Goal: Information Seeking & Learning: Compare options

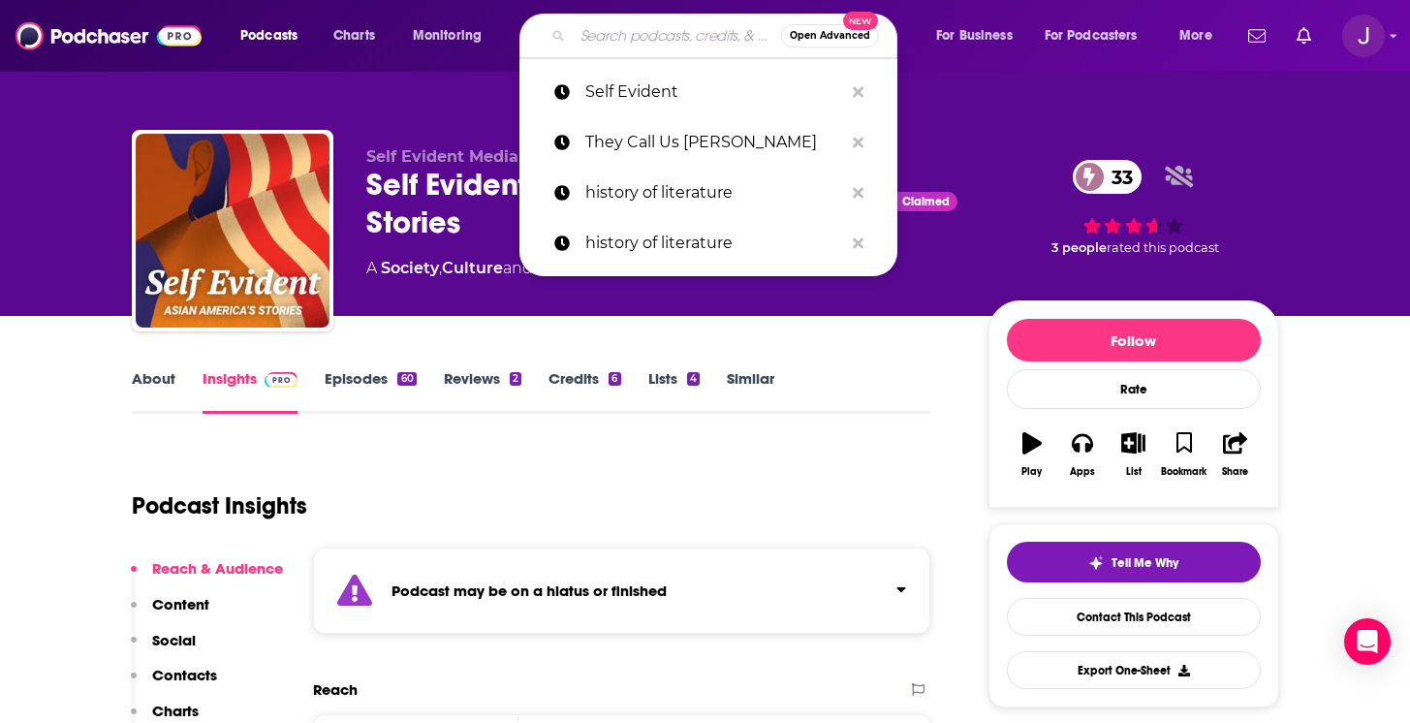
click at [581, 38] on input "Search podcasts, credits, & more..." at bounding box center [677, 35] width 208 height 31
paste input "Asian Enough (LA Times)"
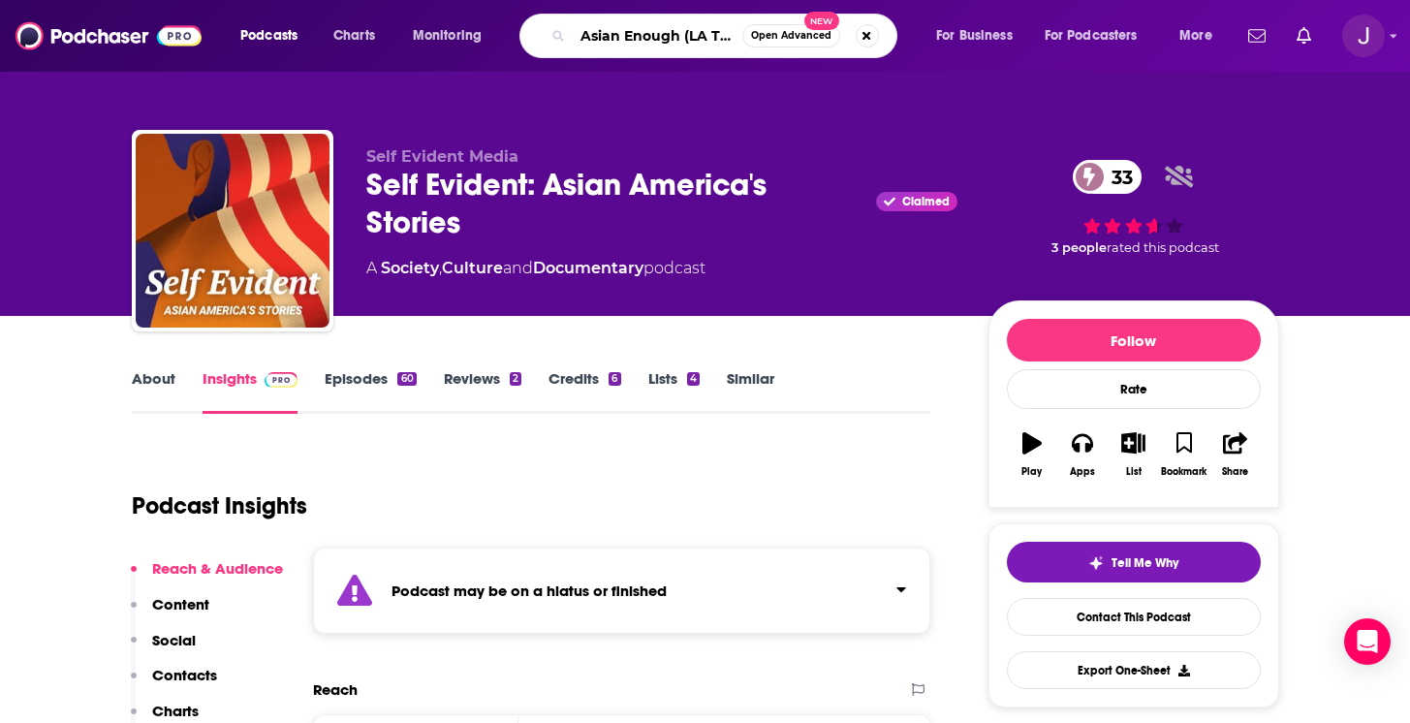
scroll to position [0, 25]
type input "Asian Enough (LA Times)"
click at [789, 32] on span "Open Advanced" at bounding box center [791, 36] width 80 height 10
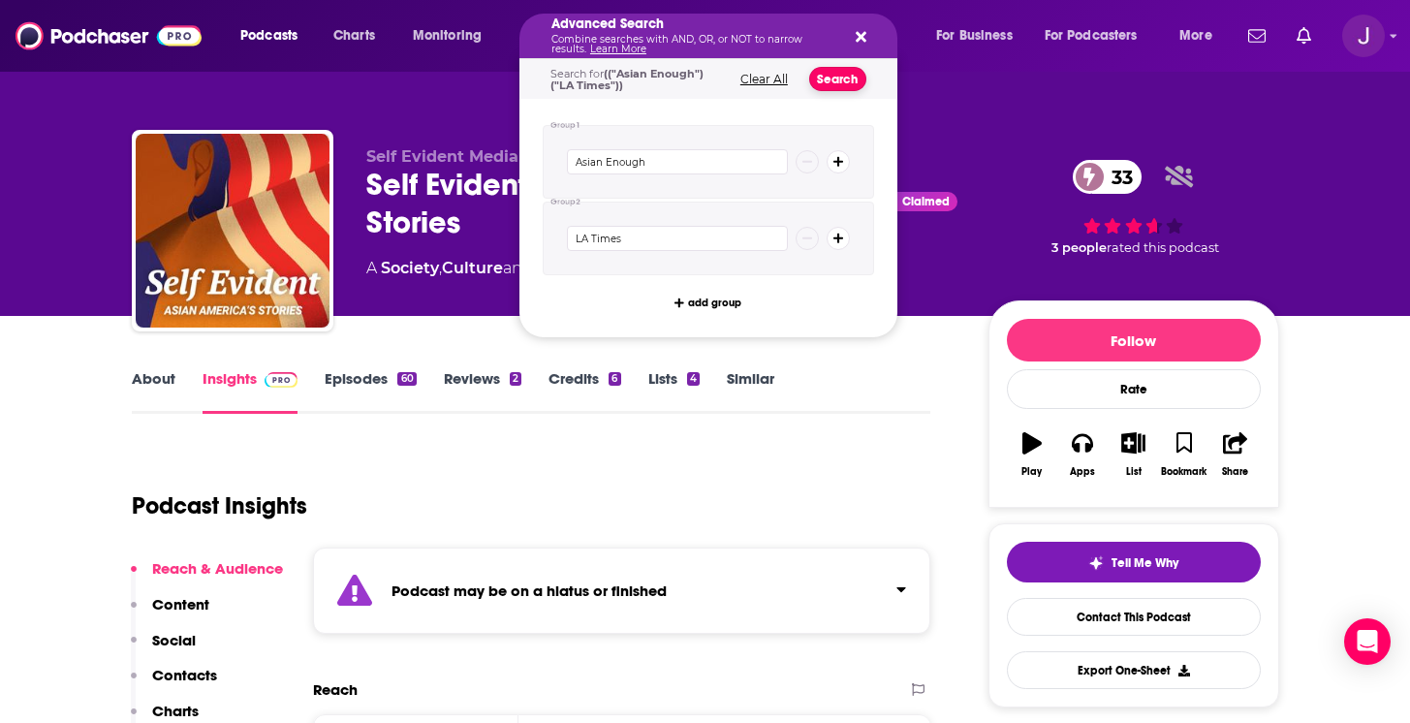
click at [837, 78] on button "Search" at bounding box center [837, 79] width 57 height 24
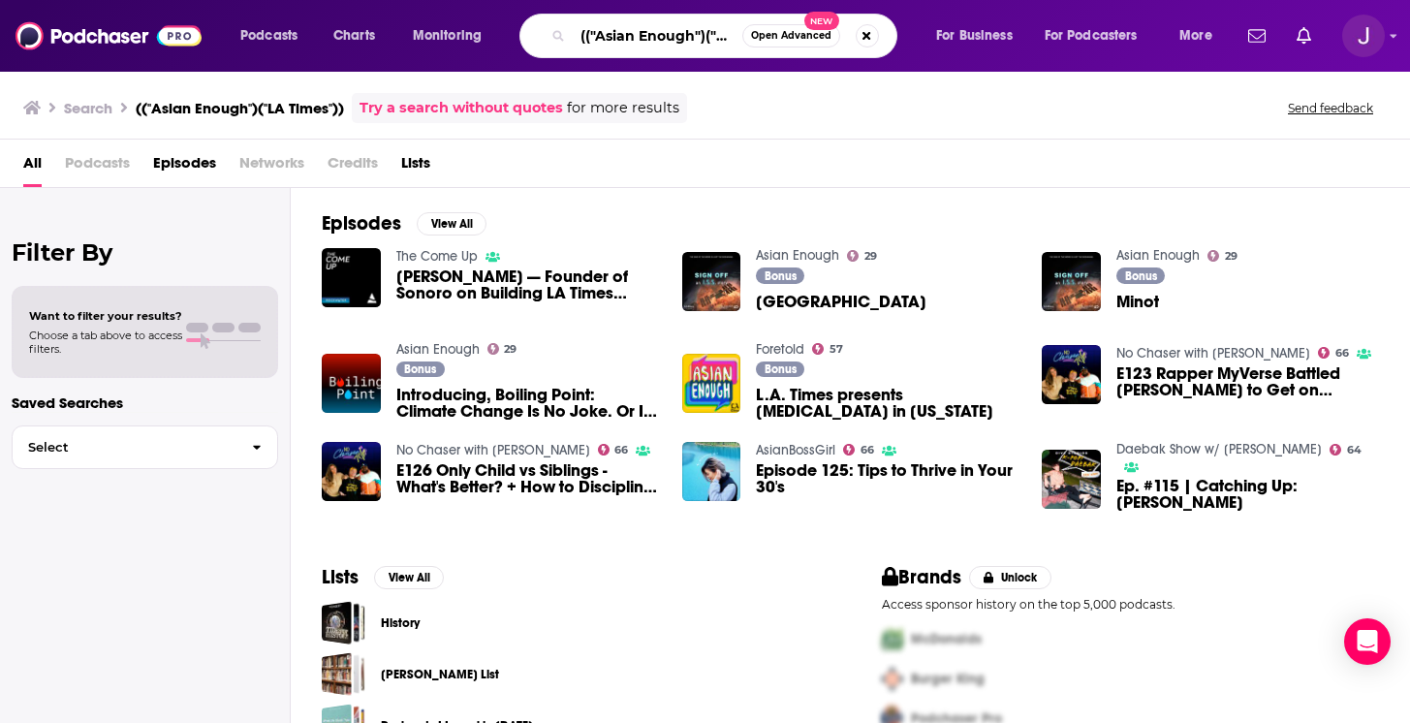
click at [634, 38] on input "(("Asian Enough")("LA Times"))" at bounding box center [658, 35] width 170 height 31
type input "Asian enough"
click at [771, 31] on span "Open Advanced" at bounding box center [791, 36] width 80 height 10
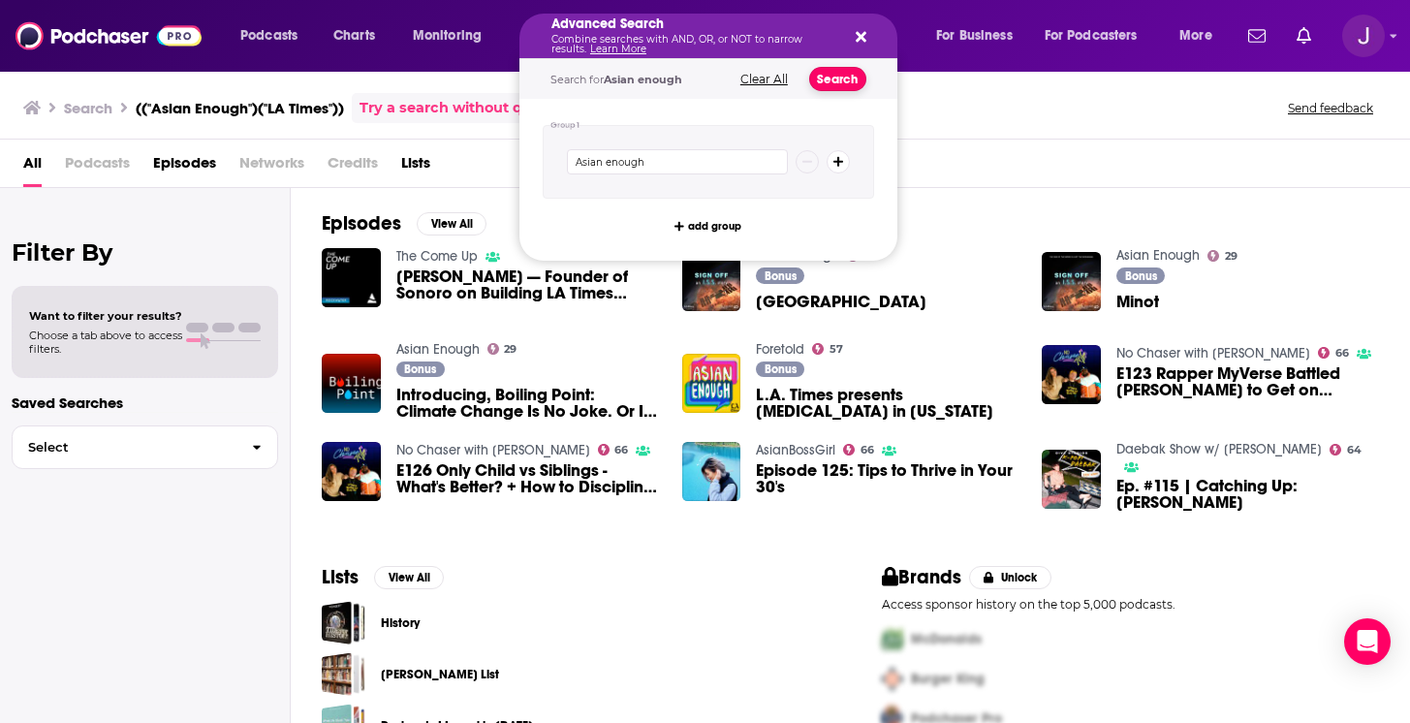
click at [831, 78] on button "Search" at bounding box center [837, 79] width 57 height 24
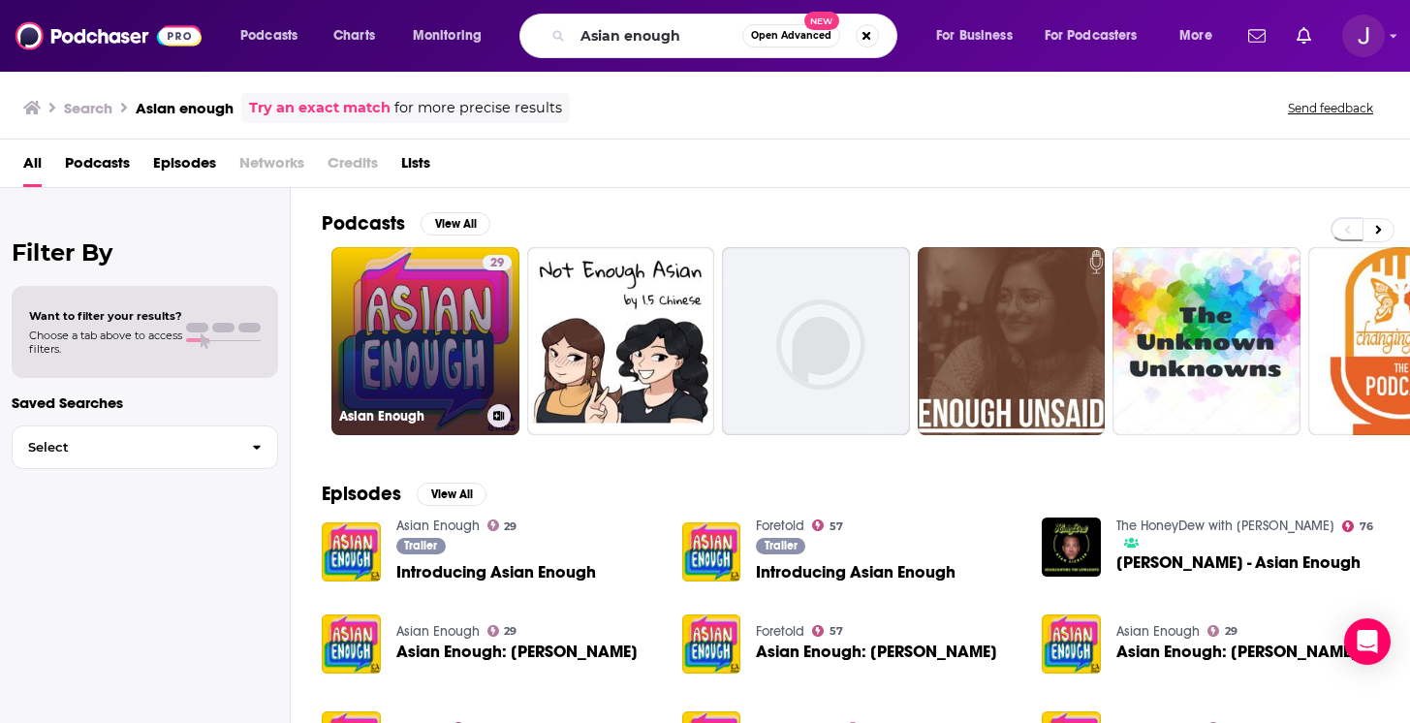
click at [459, 351] on link "29 Asian Enough" at bounding box center [425, 341] width 188 height 188
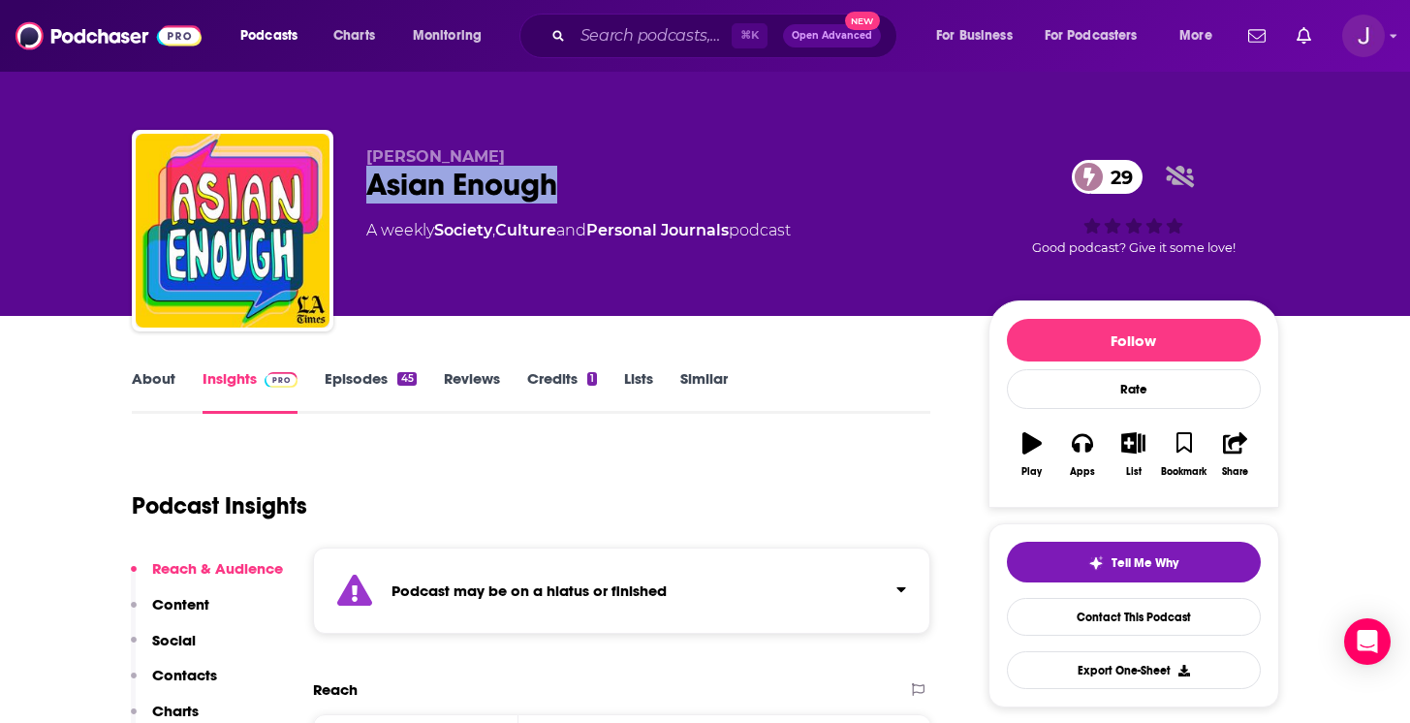
drag, startPoint x: 575, startPoint y: 200, endPoint x: 357, endPoint y: 199, distance: 218.0
click at [357, 199] on div "Heba Elorbany Asian Enough 29 A weekly Society , Culture and Personal Journals …" at bounding box center [705, 234] width 1147 height 209
copy h2 "Asian Enough"
click at [610, 35] on input "Search podcasts, credits, & more..." at bounding box center [652, 35] width 159 height 31
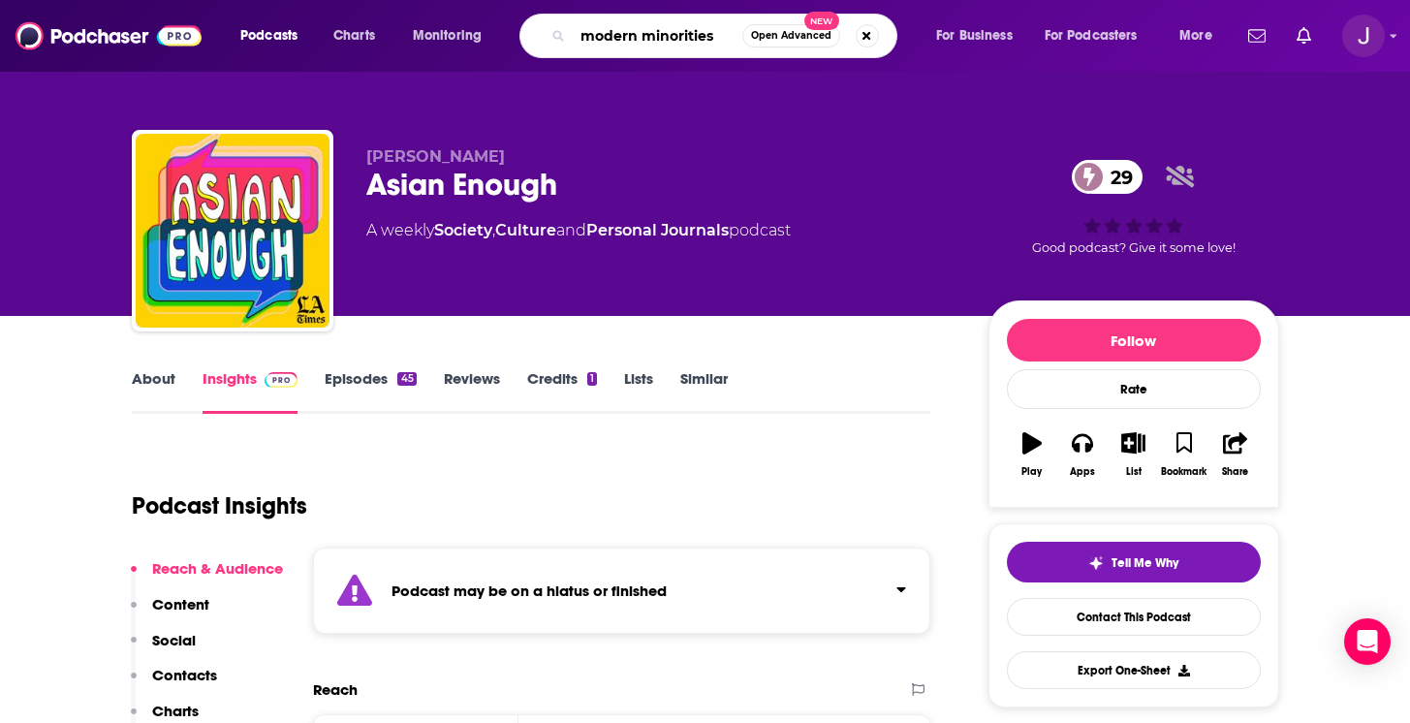
type input "modern minorities"
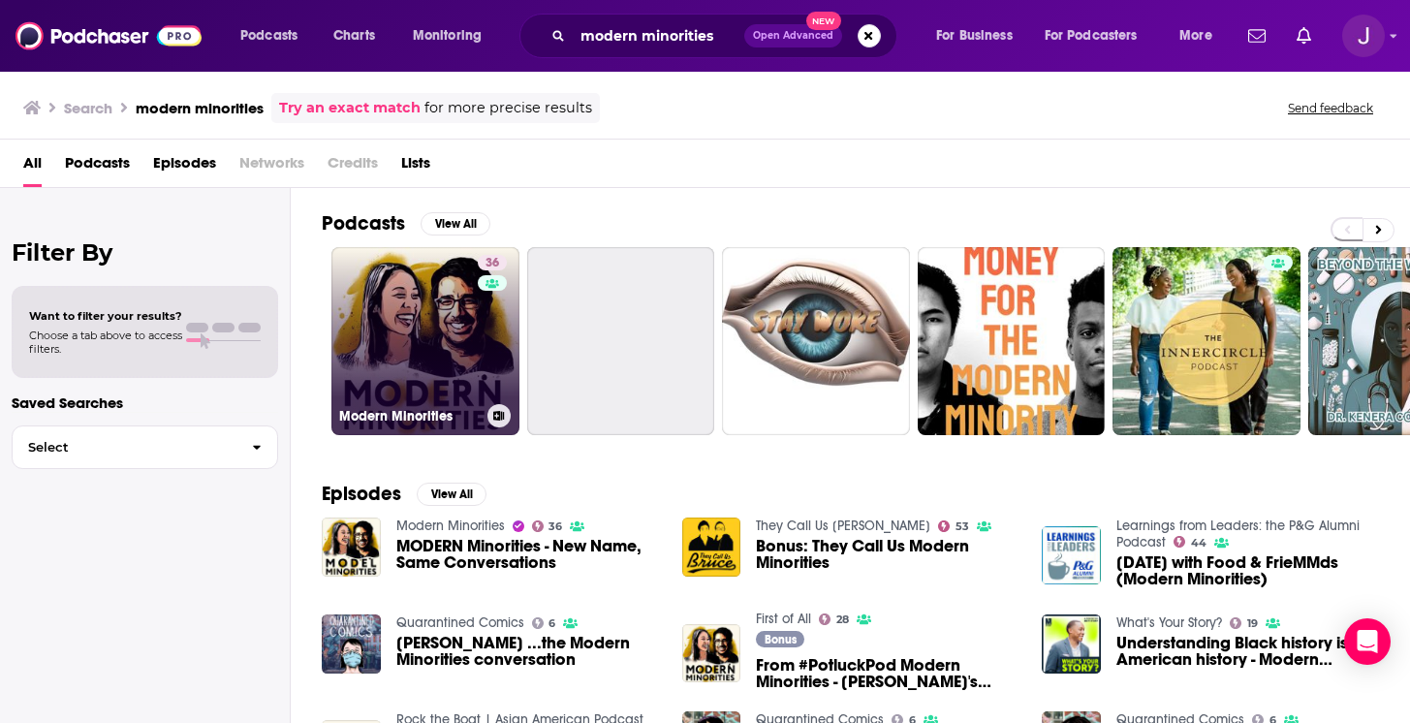
click at [354, 384] on link "36 Modern Minorities" at bounding box center [425, 341] width 188 height 188
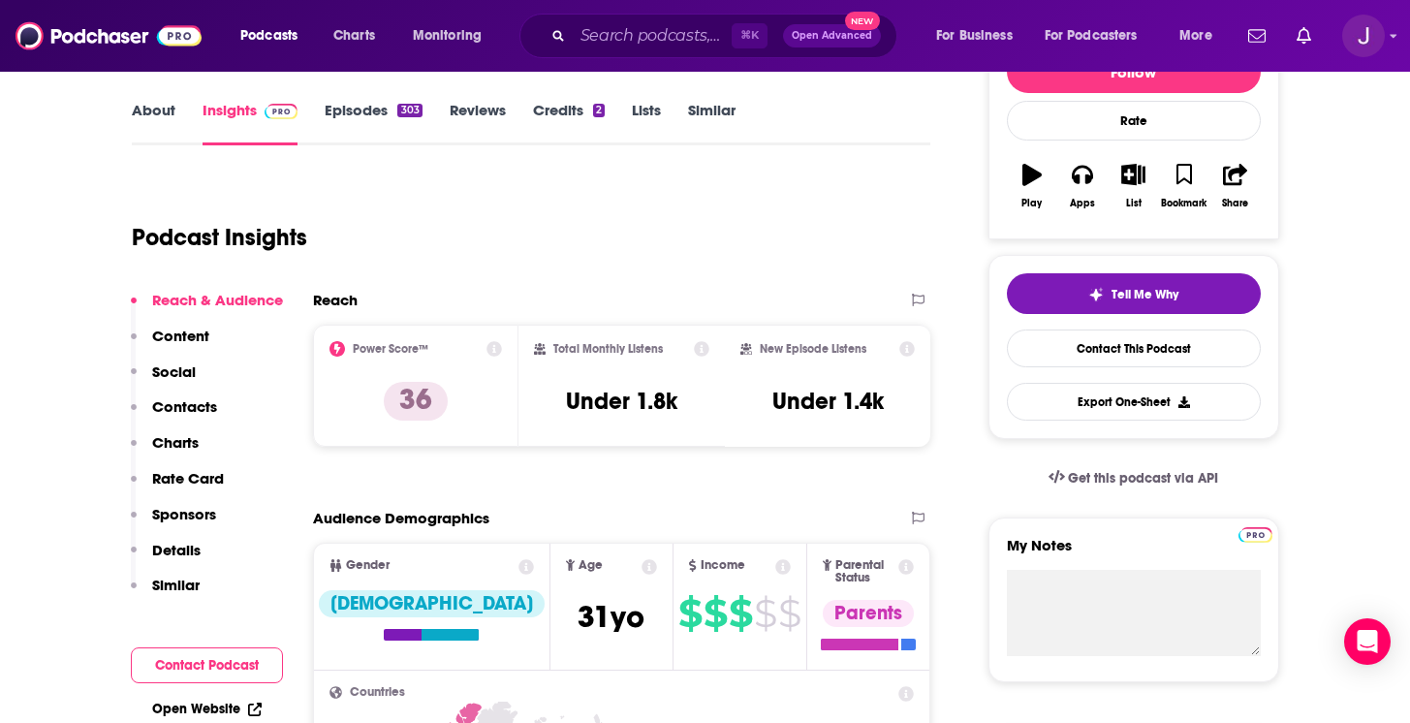
scroll to position [271, 0]
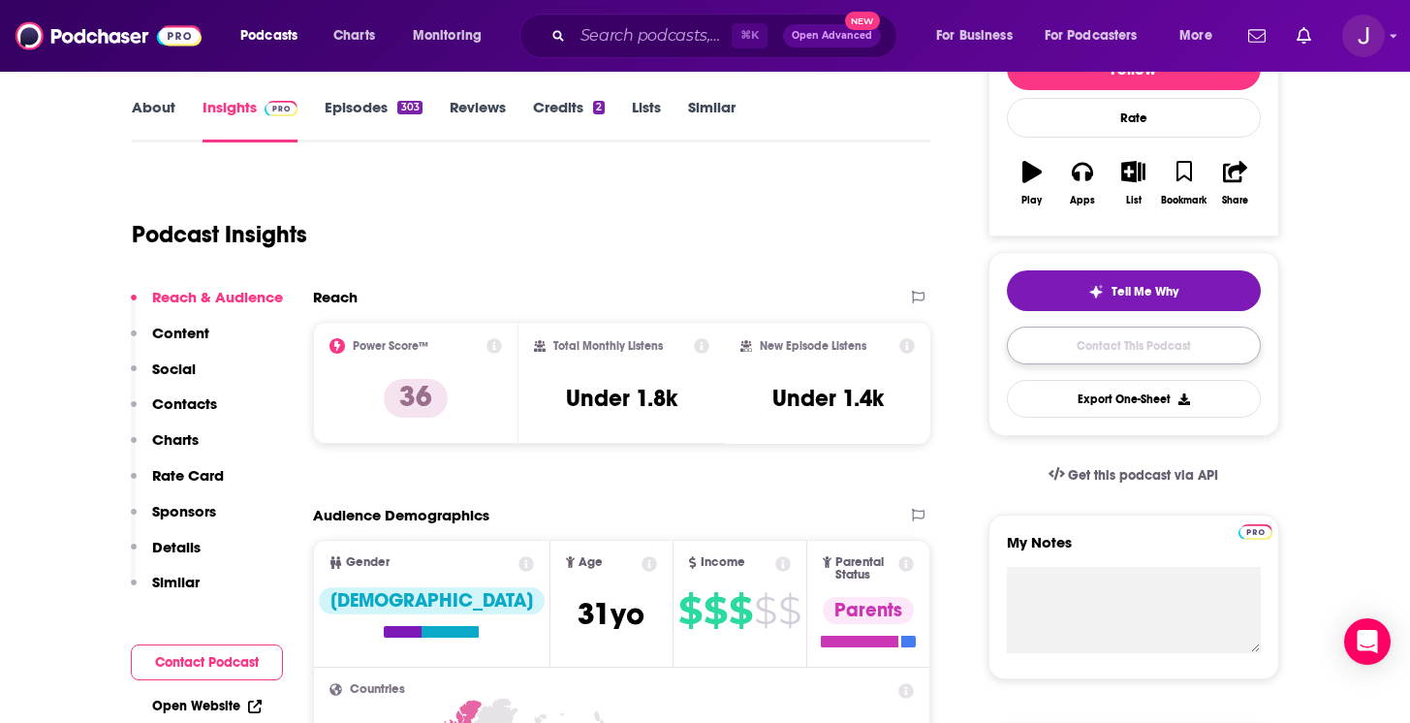
click at [1135, 361] on link "Contact This Podcast" at bounding box center [1134, 345] width 254 height 38
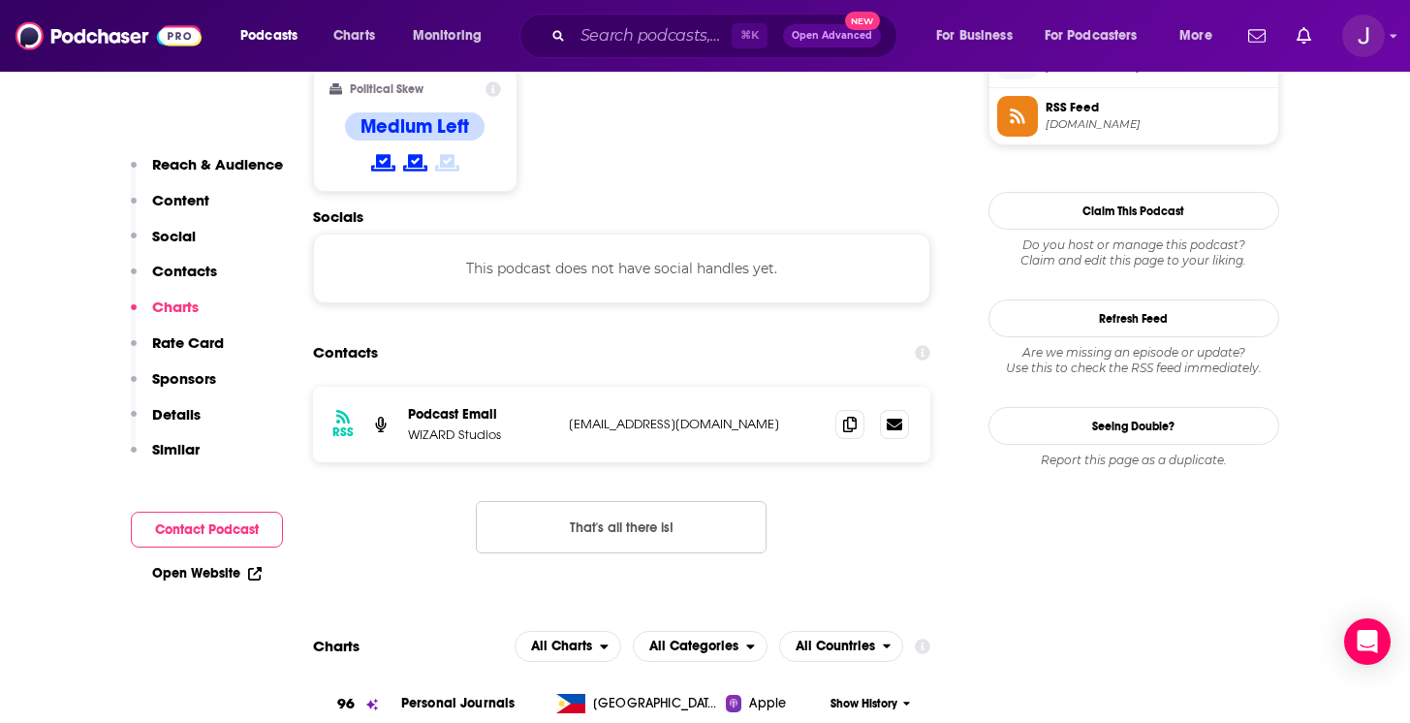
scroll to position [1612, 0]
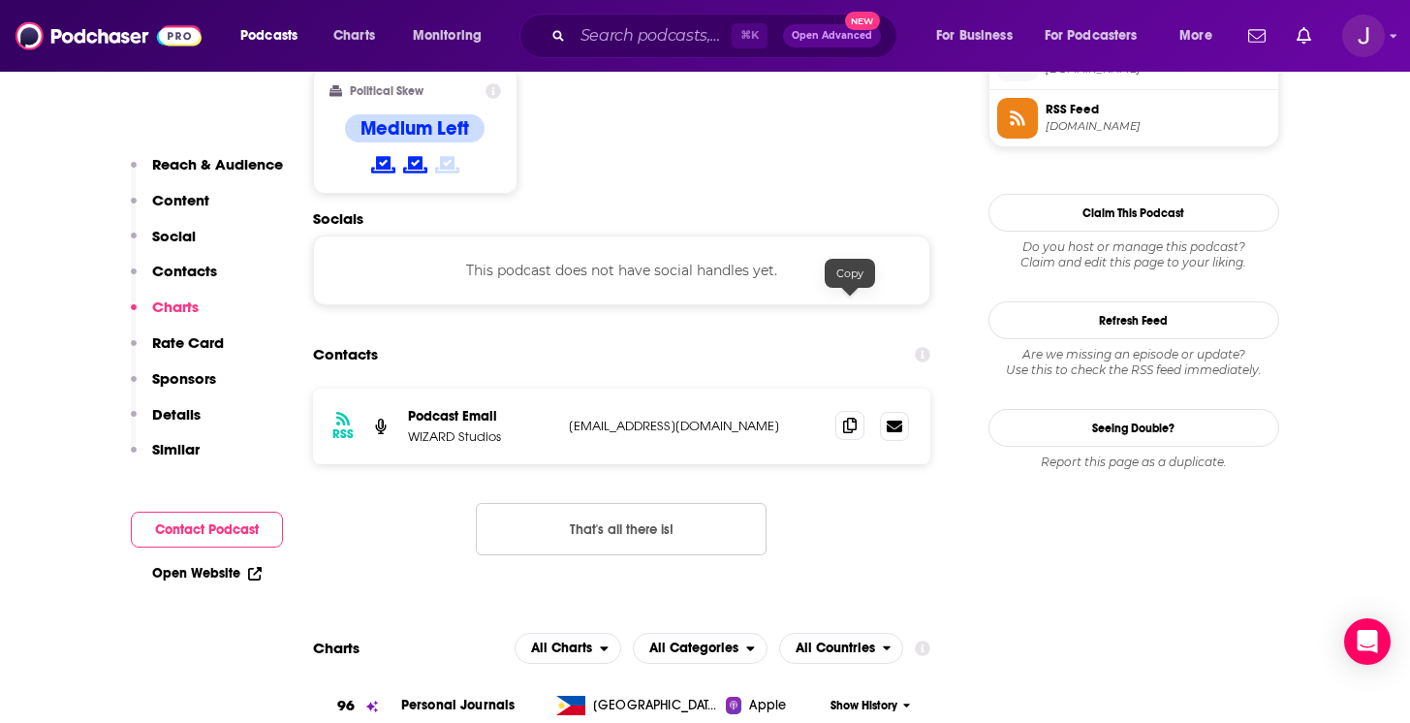
click at [854, 418] on icon at bounding box center [850, 426] width 14 height 16
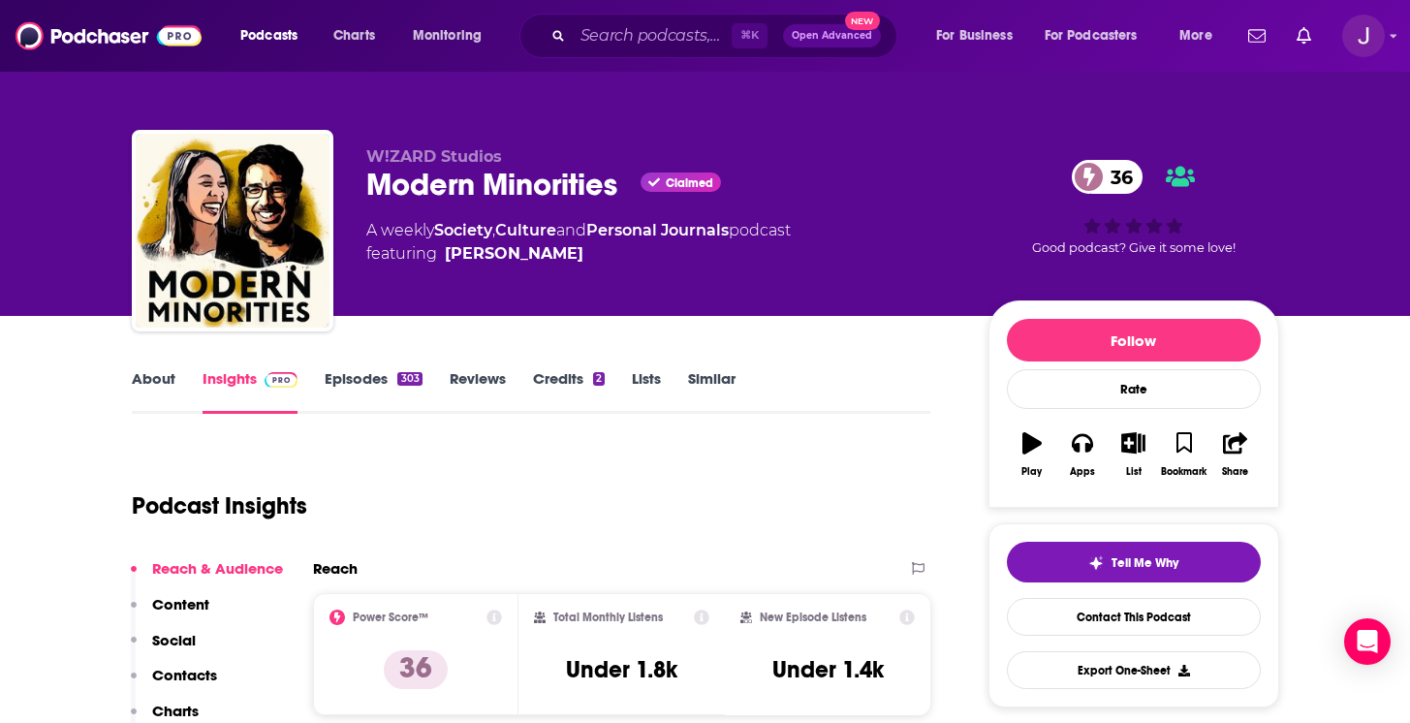
scroll to position [112, 0]
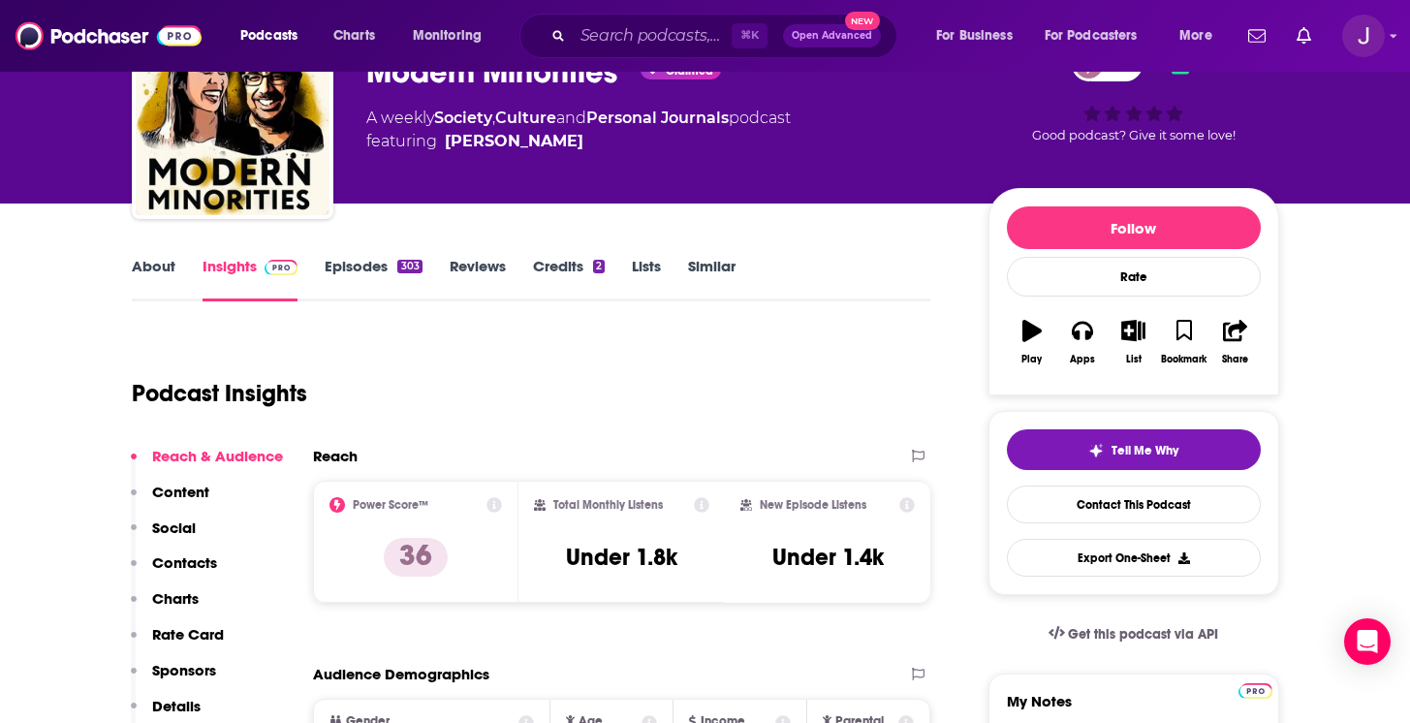
click at [161, 269] on link "About" at bounding box center [154, 279] width 44 height 45
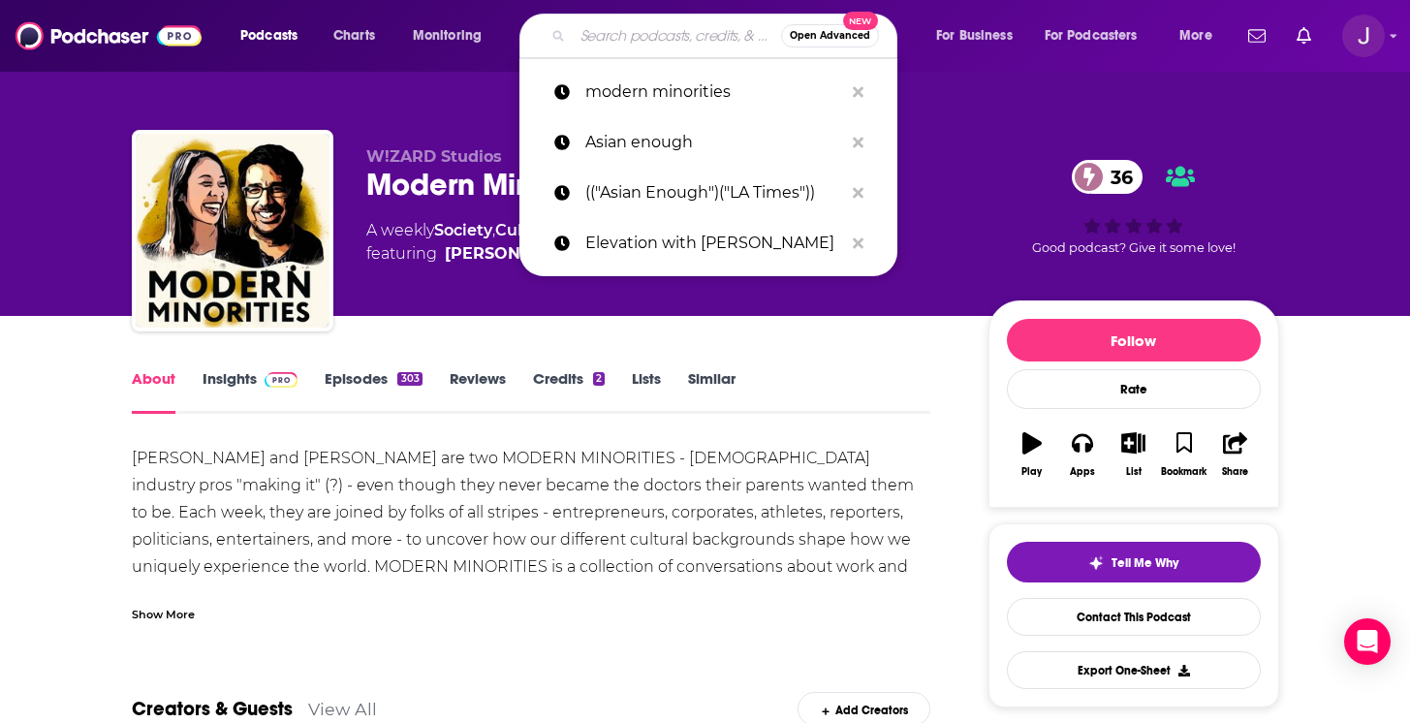
click at [628, 41] on input "Search podcasts, credits, & more..." at bounding box center [677, 35] width 208 height 31
paste input "Long Distance"
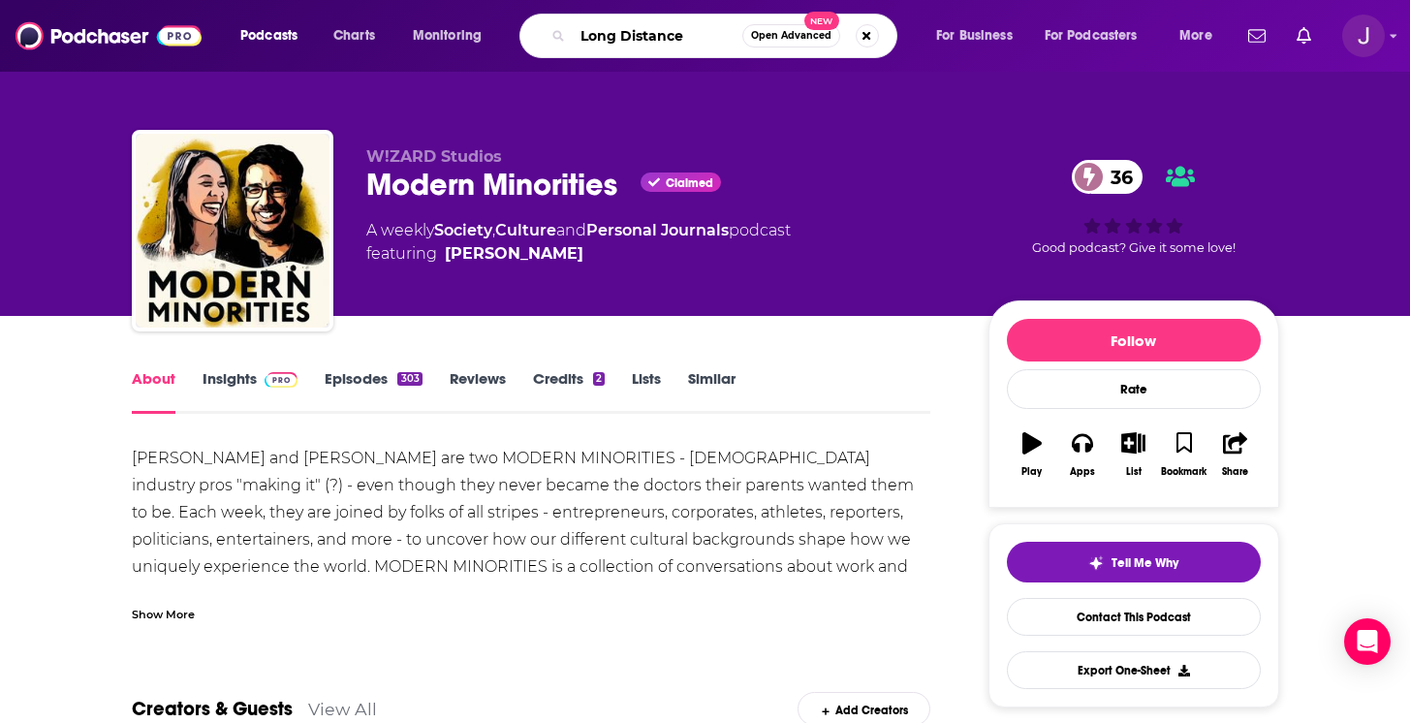
type input "Long Distance"
click at [791, 38] on span "Open Advanced" at bounding box center [791, 36] width 80 height 10
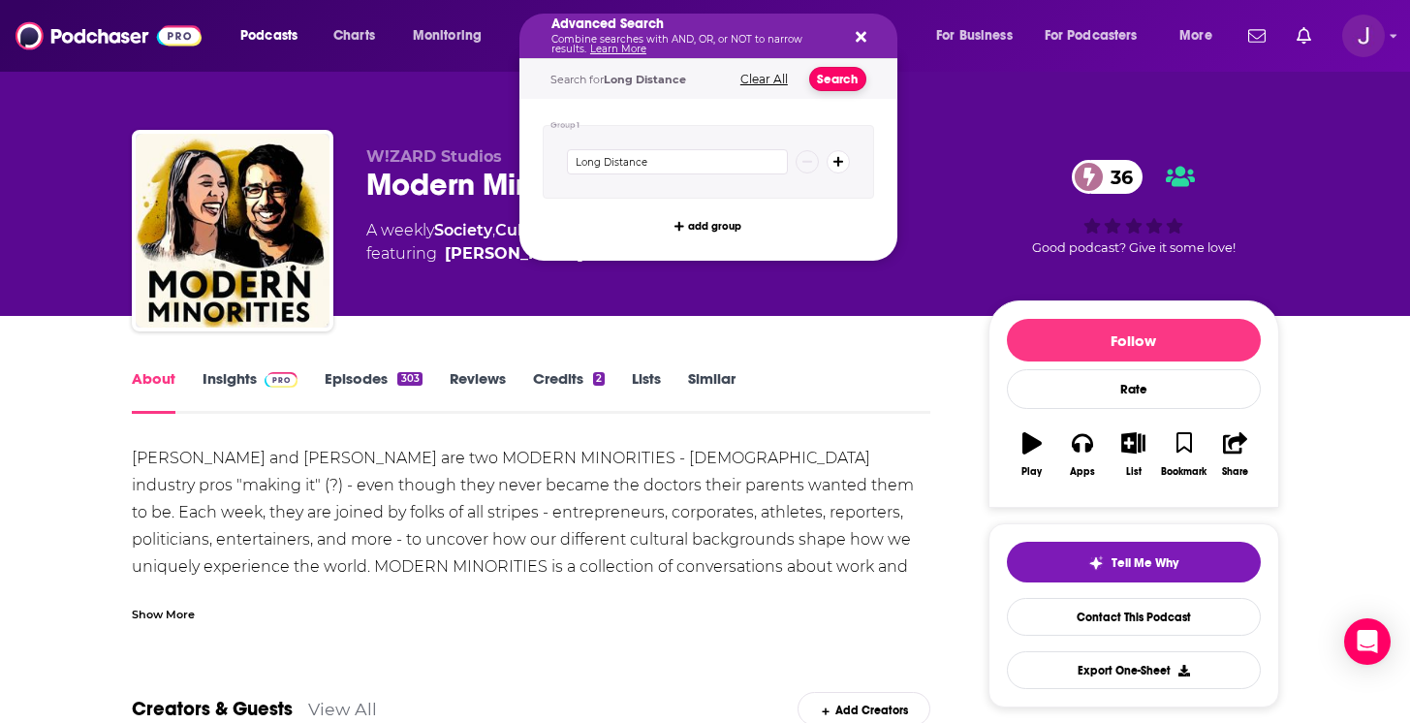
click at [831, 82] on button "Search" at bounding box center [837, 79] width 57 height 24
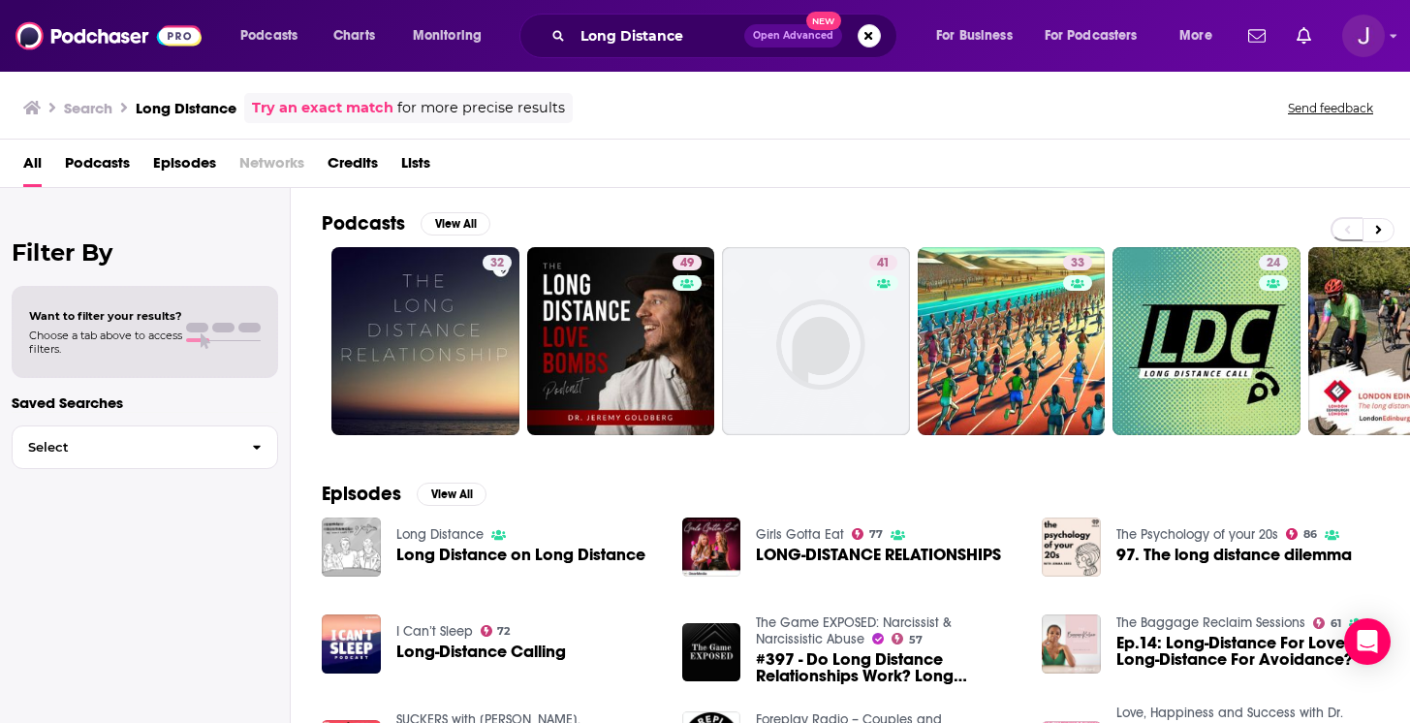
scroll to position [38, 0]
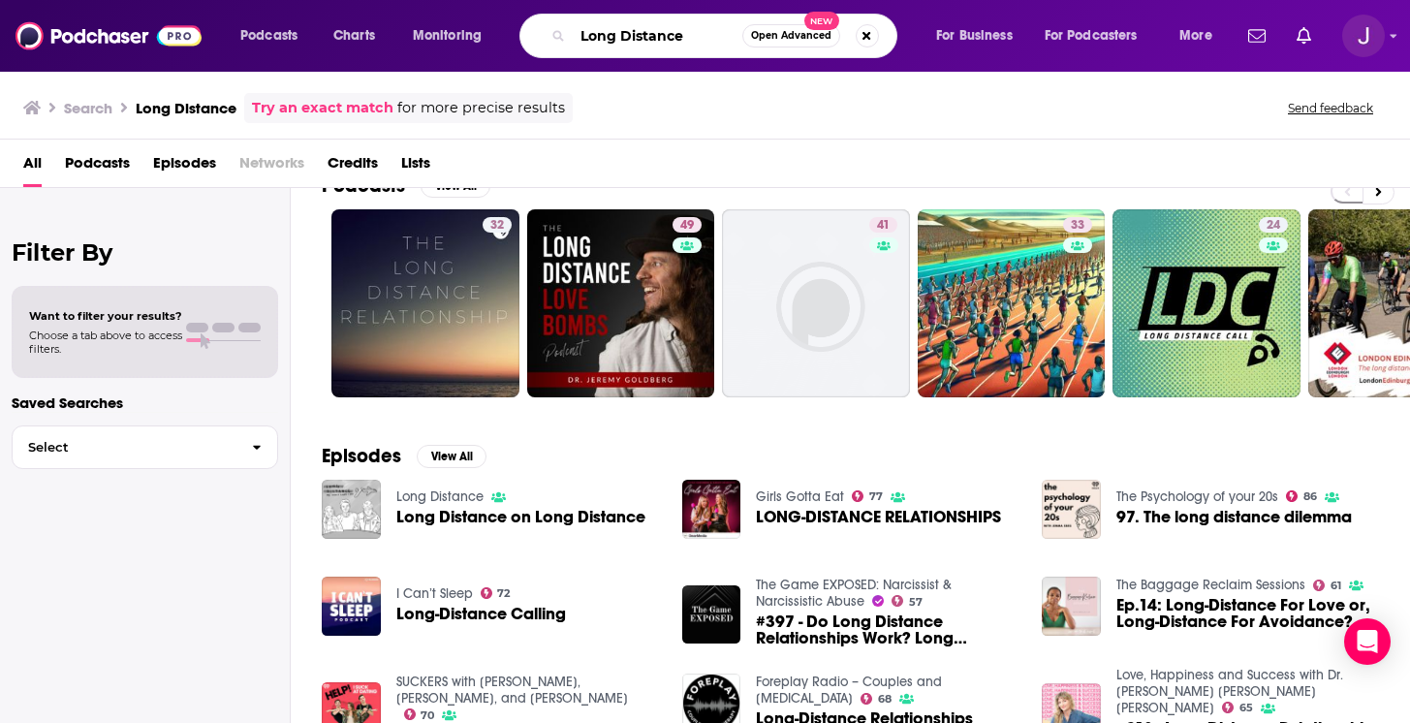
click at [623, 39] on input "Long Distance" at bounding box center [658, 35] width 170 height 31
paste input "Southern Fried [DEMOGRAPHIC_DATA]"
type input "Southern Fried [DEMOGRAPHIC_DATA]"
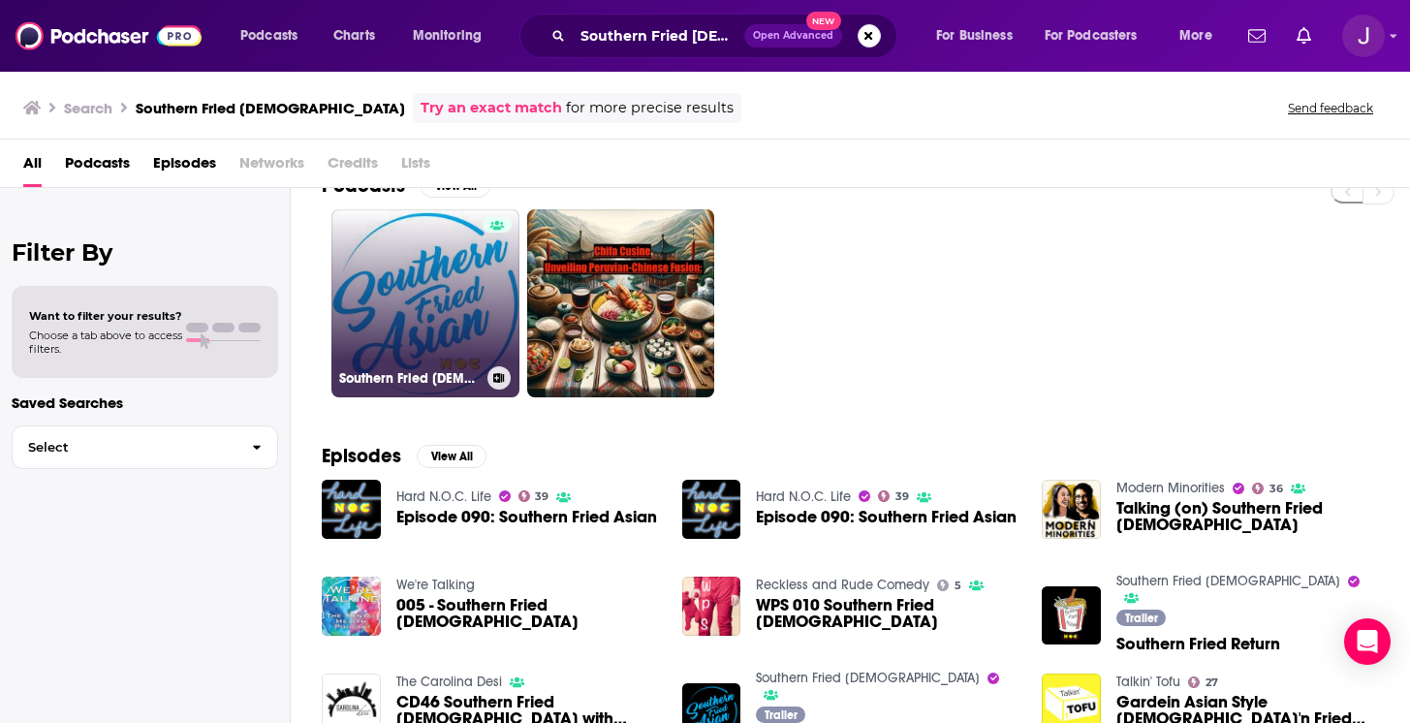
click at [444, 330] on link "Southern Fried [DEMOGRAPHIC_DATA]" at bounding box center [425, 303] width 188 height 188
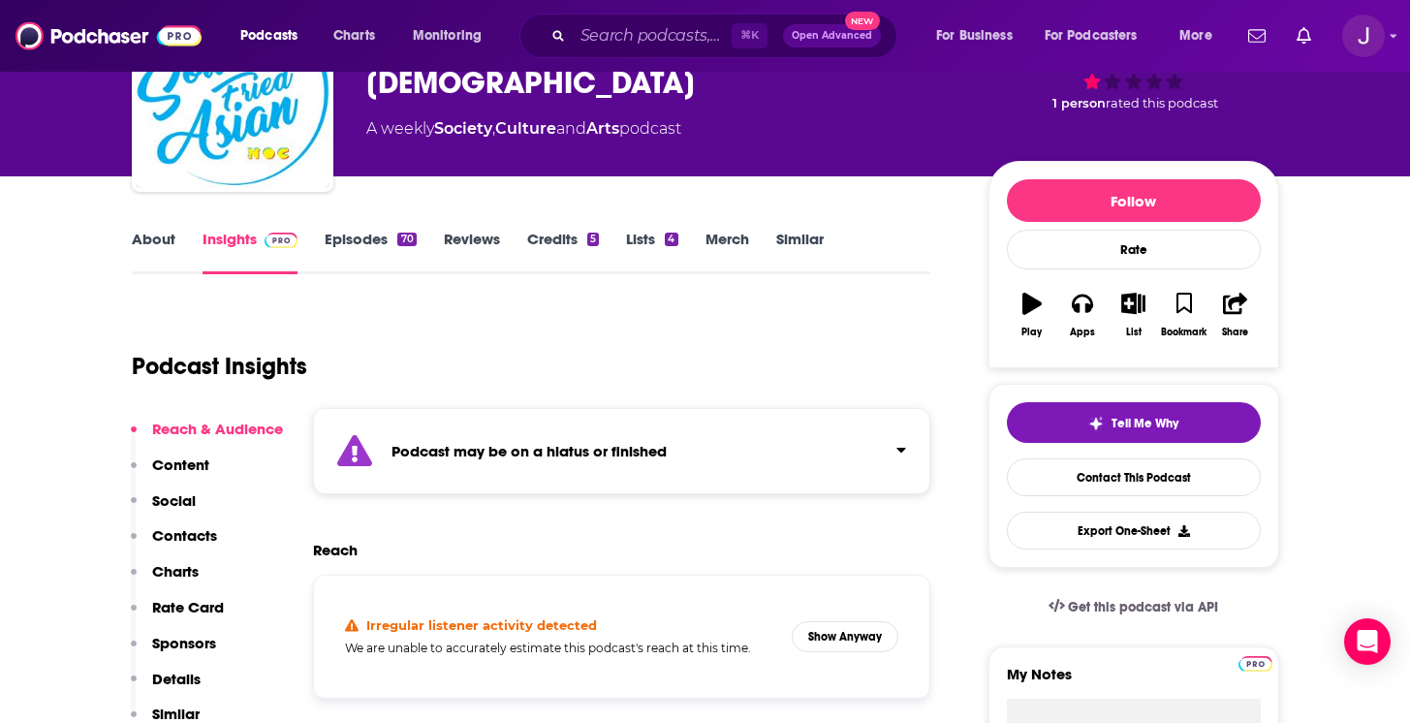
scroll to position [139, 0]
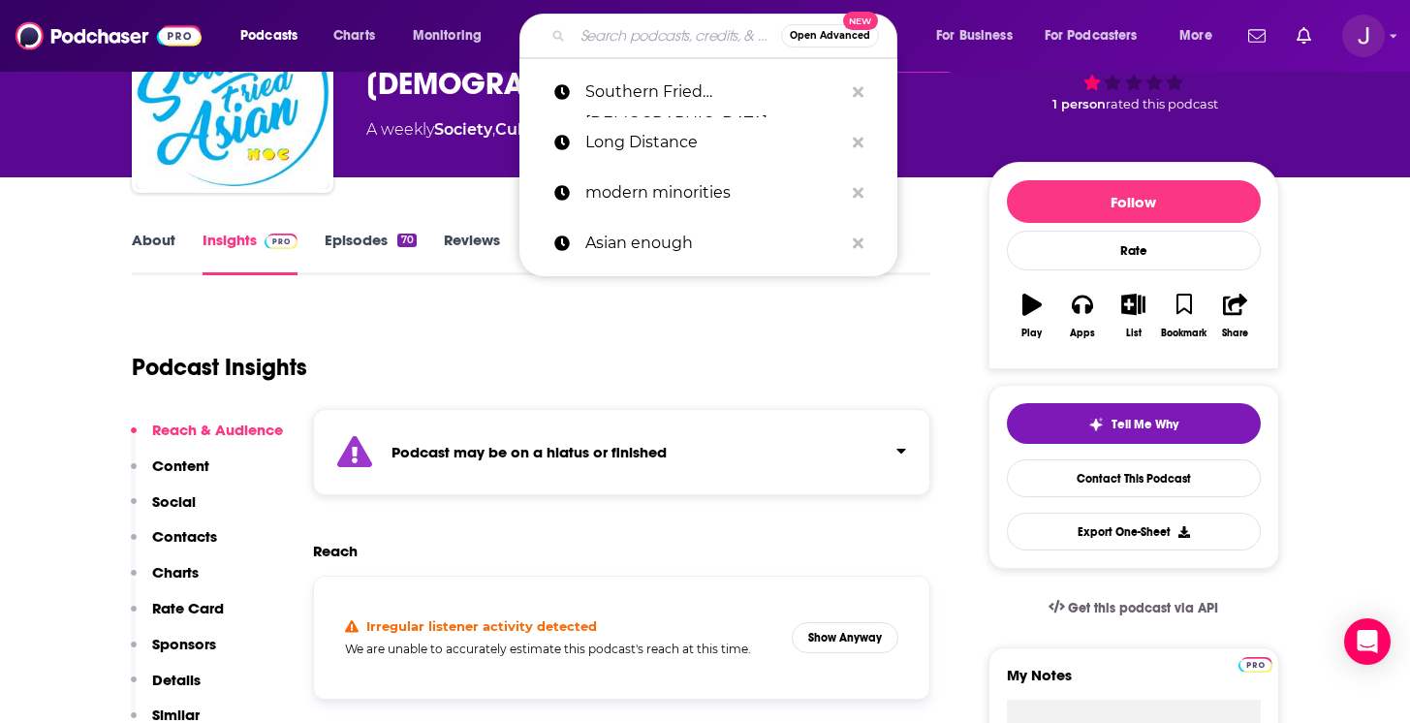
click at [602, 40] on input "Search podcasts, credits, & more..." at bounding box center [677, 35] width 208 height 31
paste input "AAWW Radio"
type input "AAWW Radio"
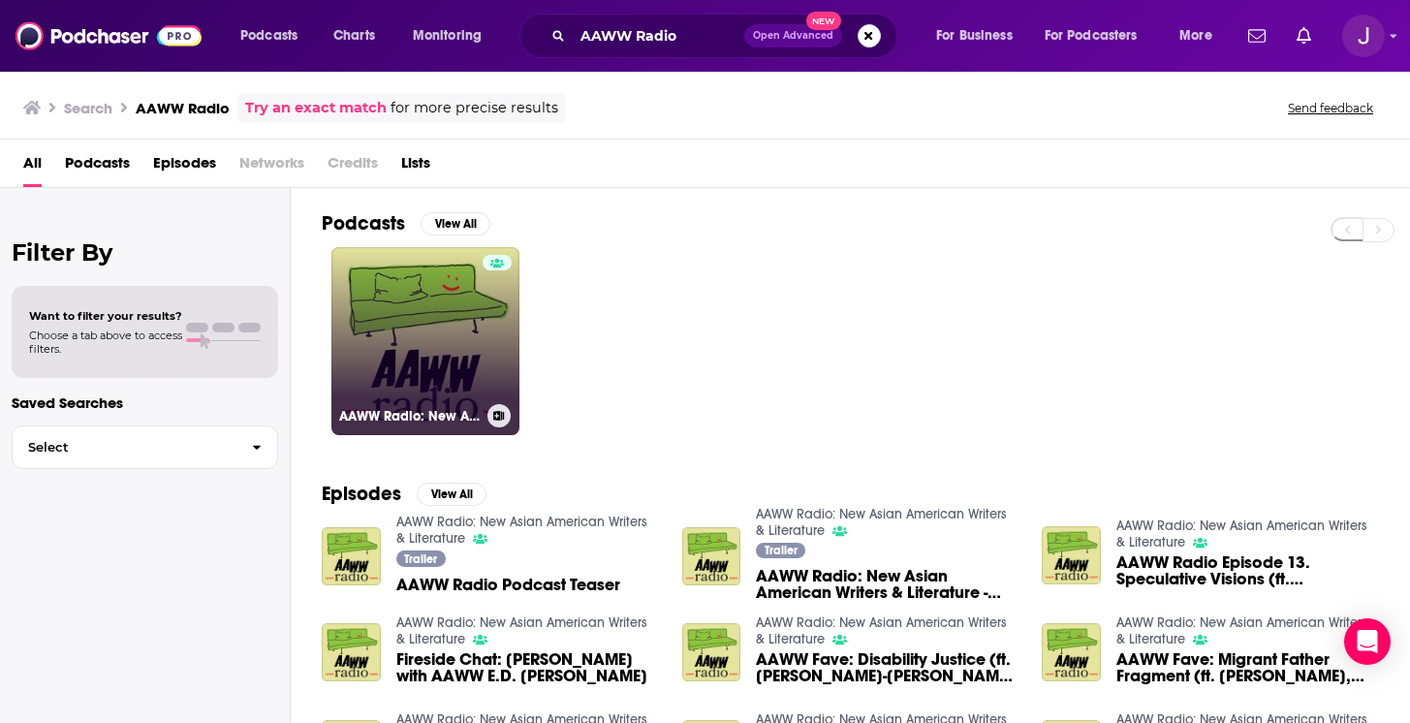
click at [405, 311] on link "AAWW Radio: New Asian American Writers & Literature" at bounding box center [425, 341] width 188 height 188
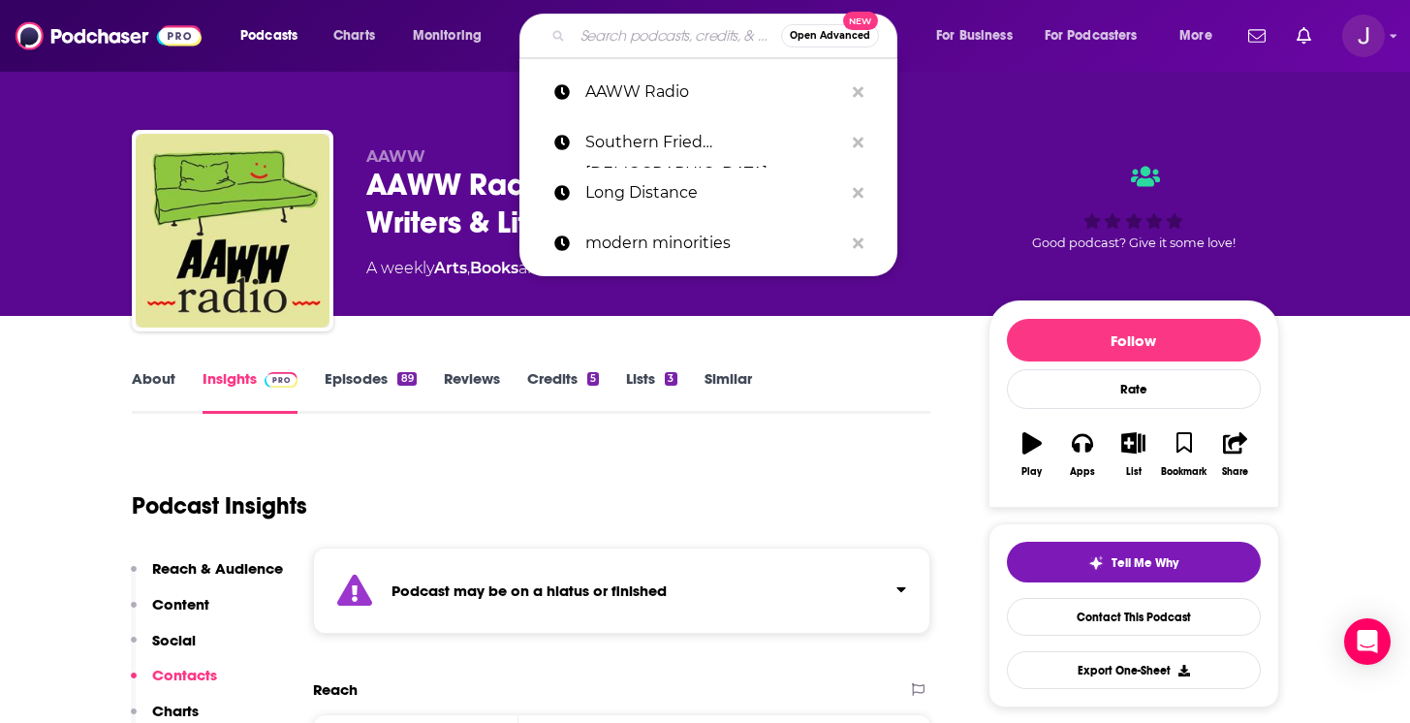
click at [622, 37] on input "Search podcasts, credits, & more..." at bounding box center [677, 35] width 208 height 31
paste input "Thrive Spice"
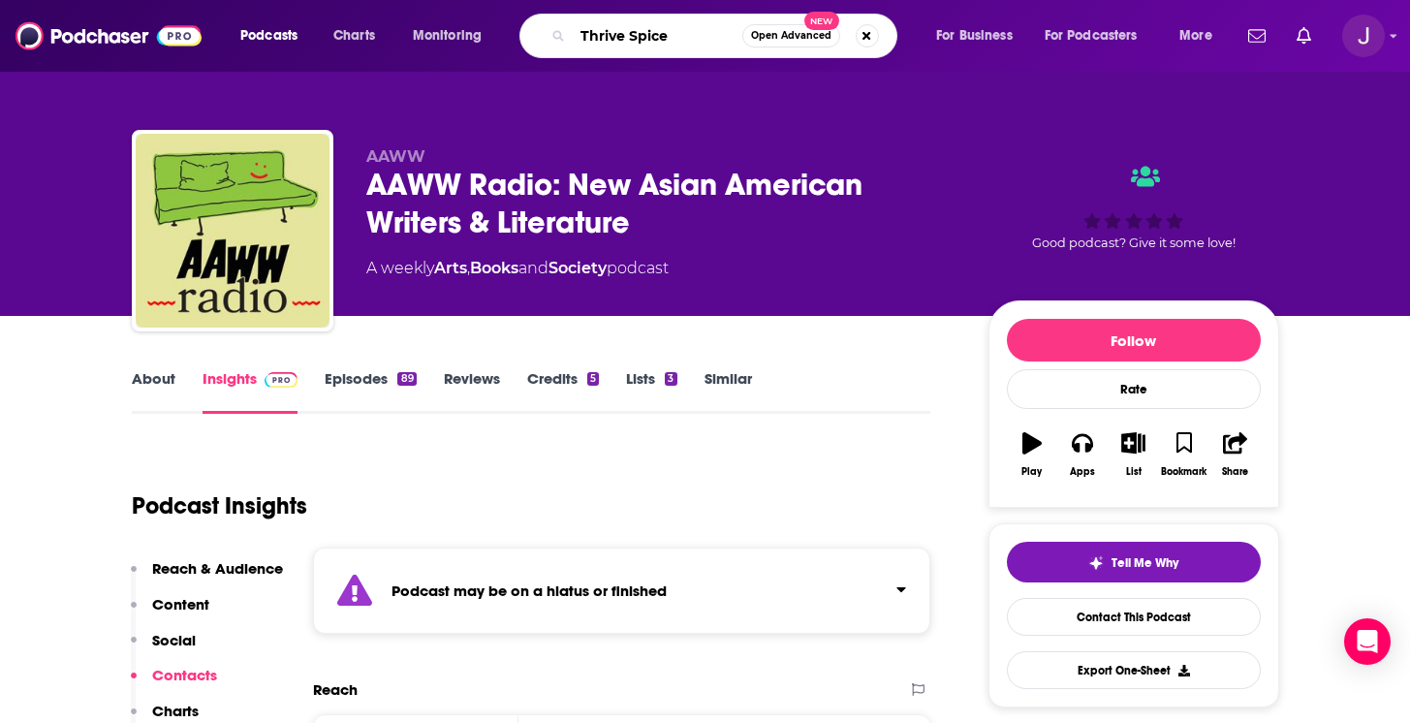
type input "Thrive Spice"
click at [772, 27] on button "Open Advanced New" at bounding box center [791, 35] width 98 height 23
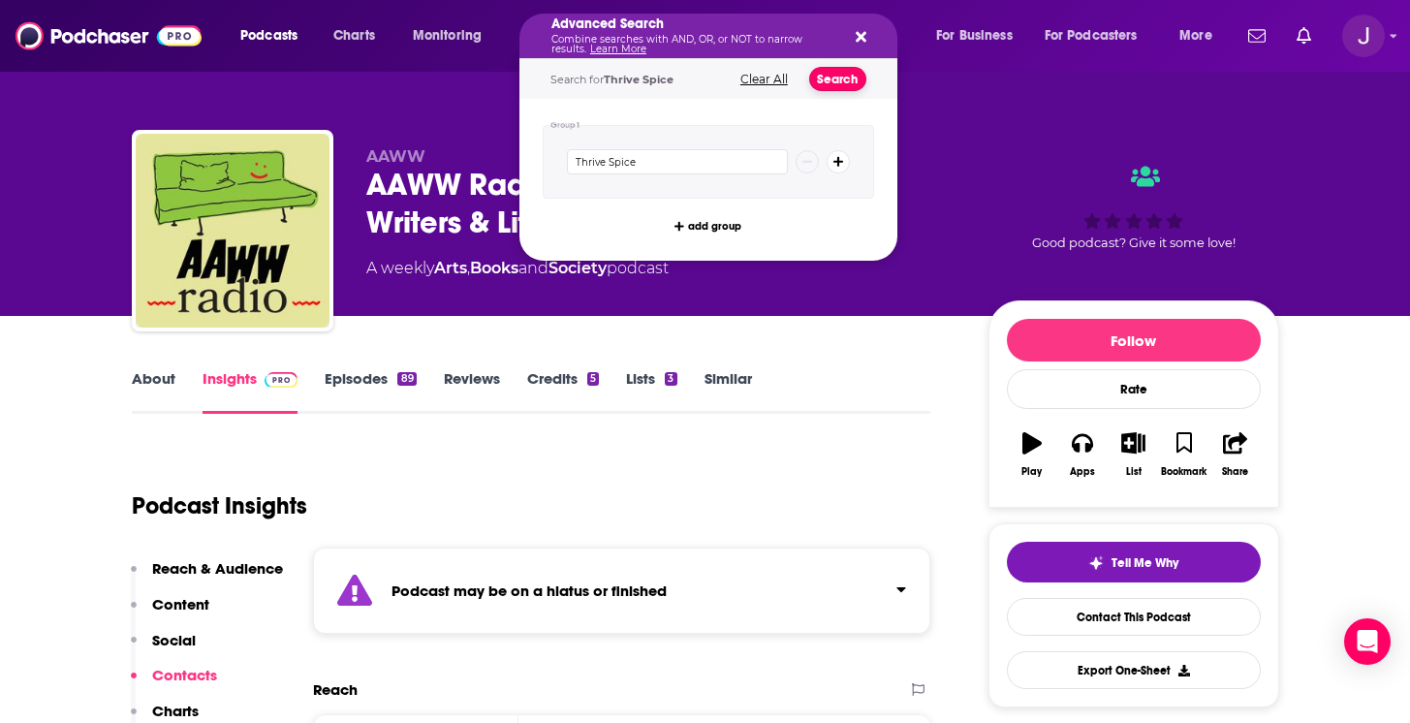
click at [830, 68] on button "Search" at bounding box center [837, 79] width 57 height 24
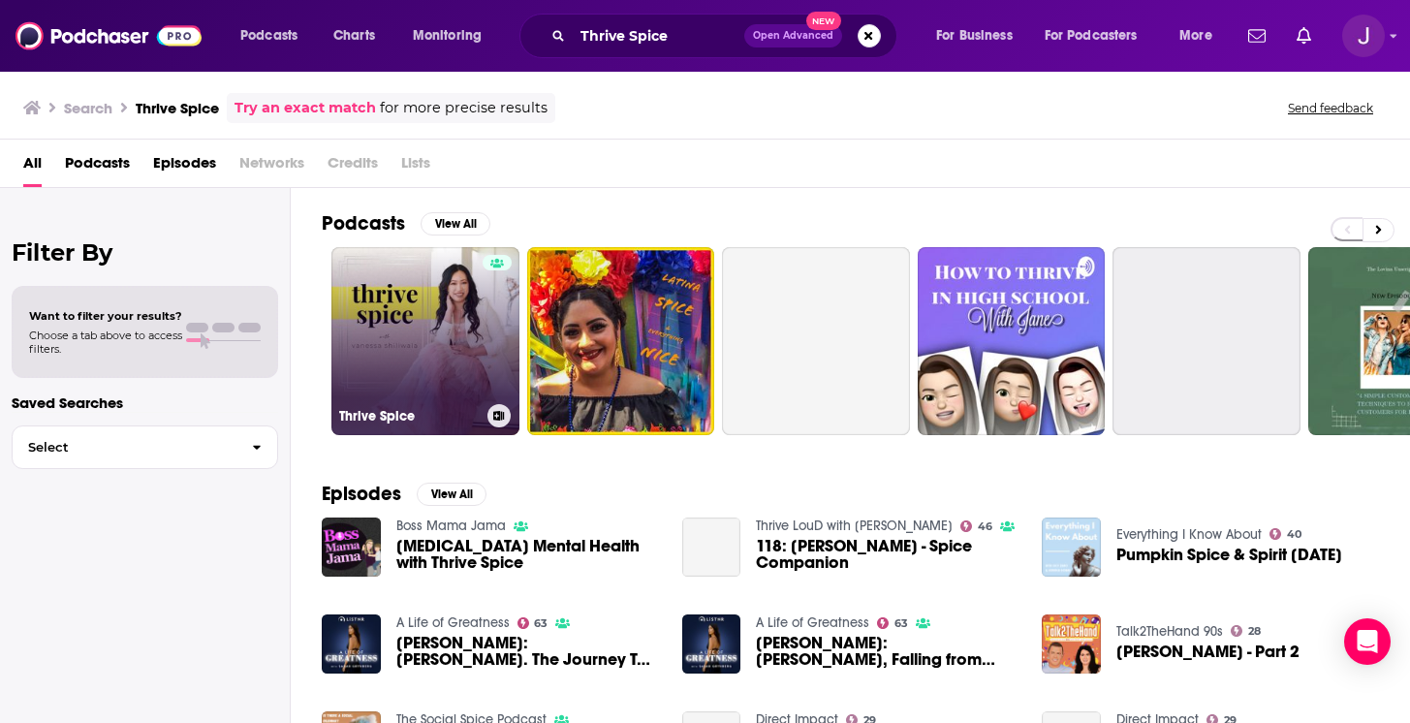
click at [416, 342] on link "Thrive Spice" at bounding box center [425, 341] width 188 height 188
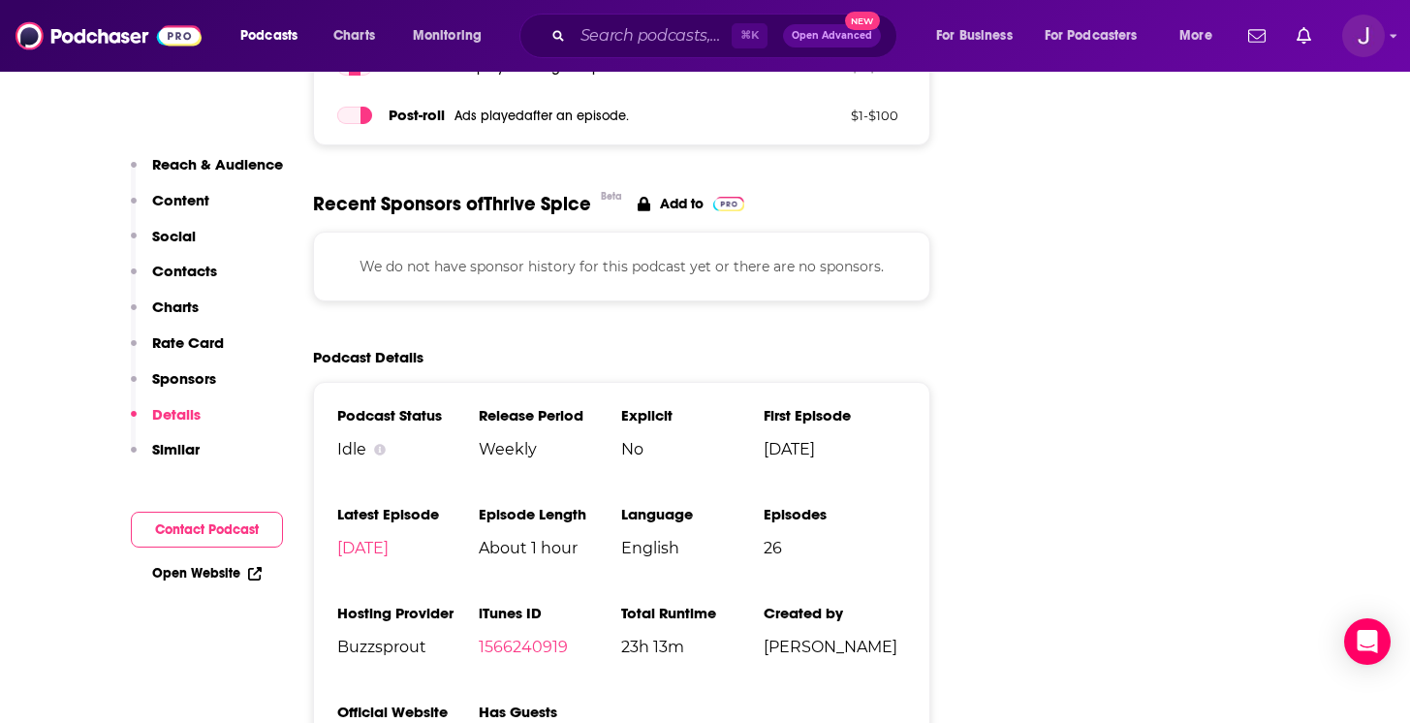
scroll to position [2384, 0]
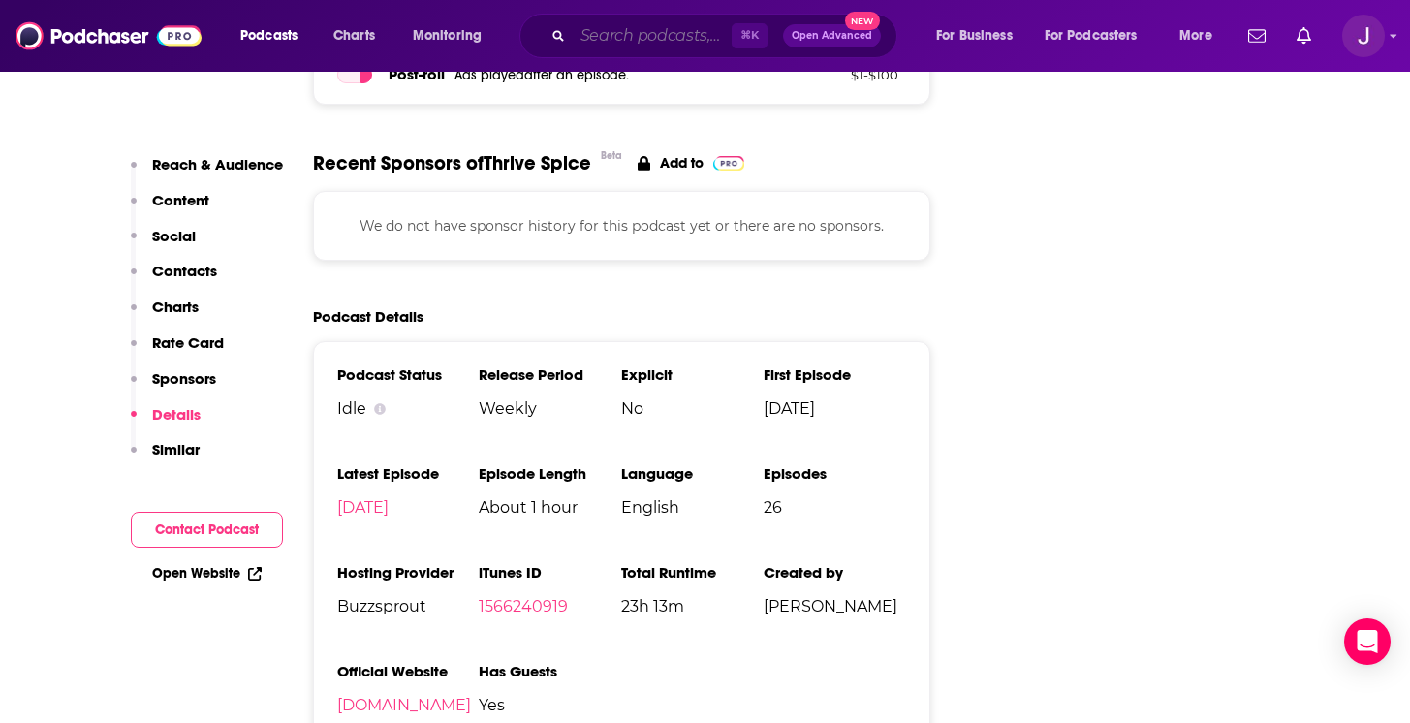
click at [611, 30] on input "Search podcasts, credits, & more..." at bounding box center [652, 35] width 159 height 31
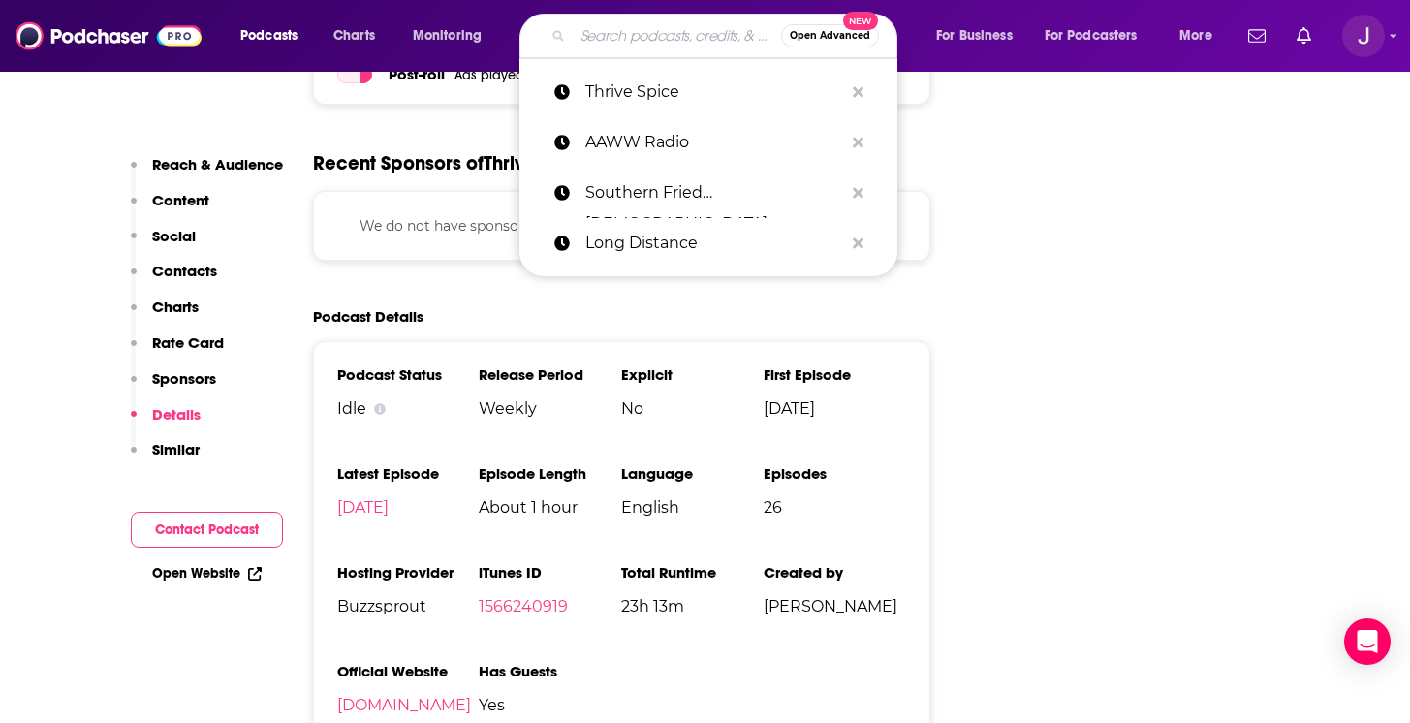
paste input "AsianBossGirl Podcast"
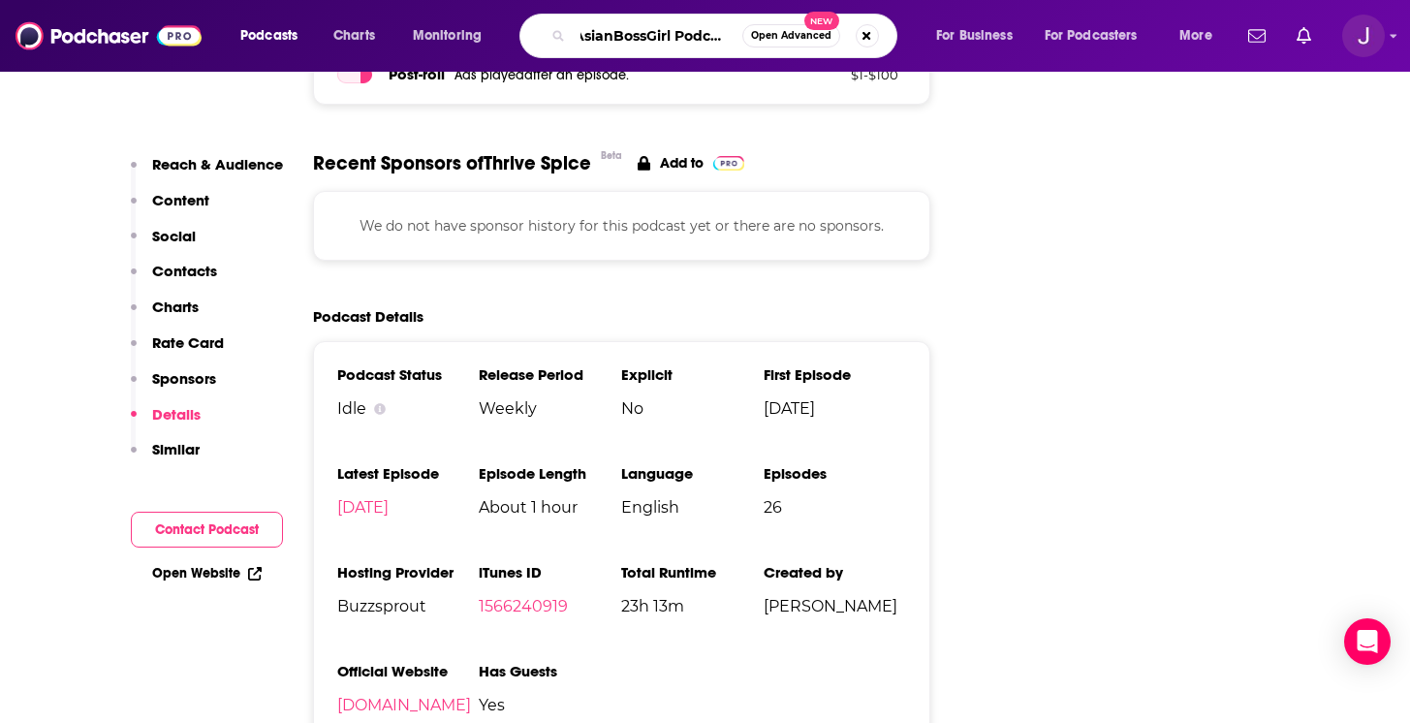
type input "AsianBossGirl Podcast"
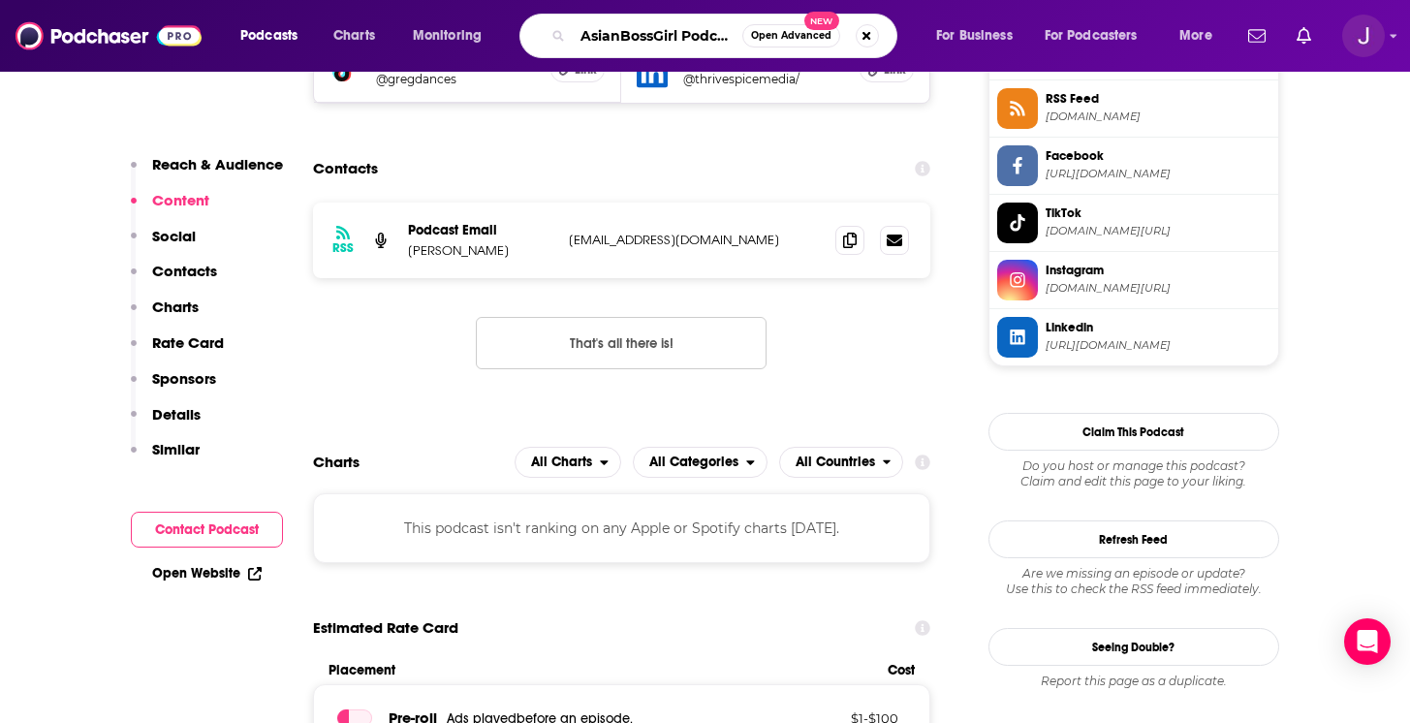
scroll to position [506, 0]
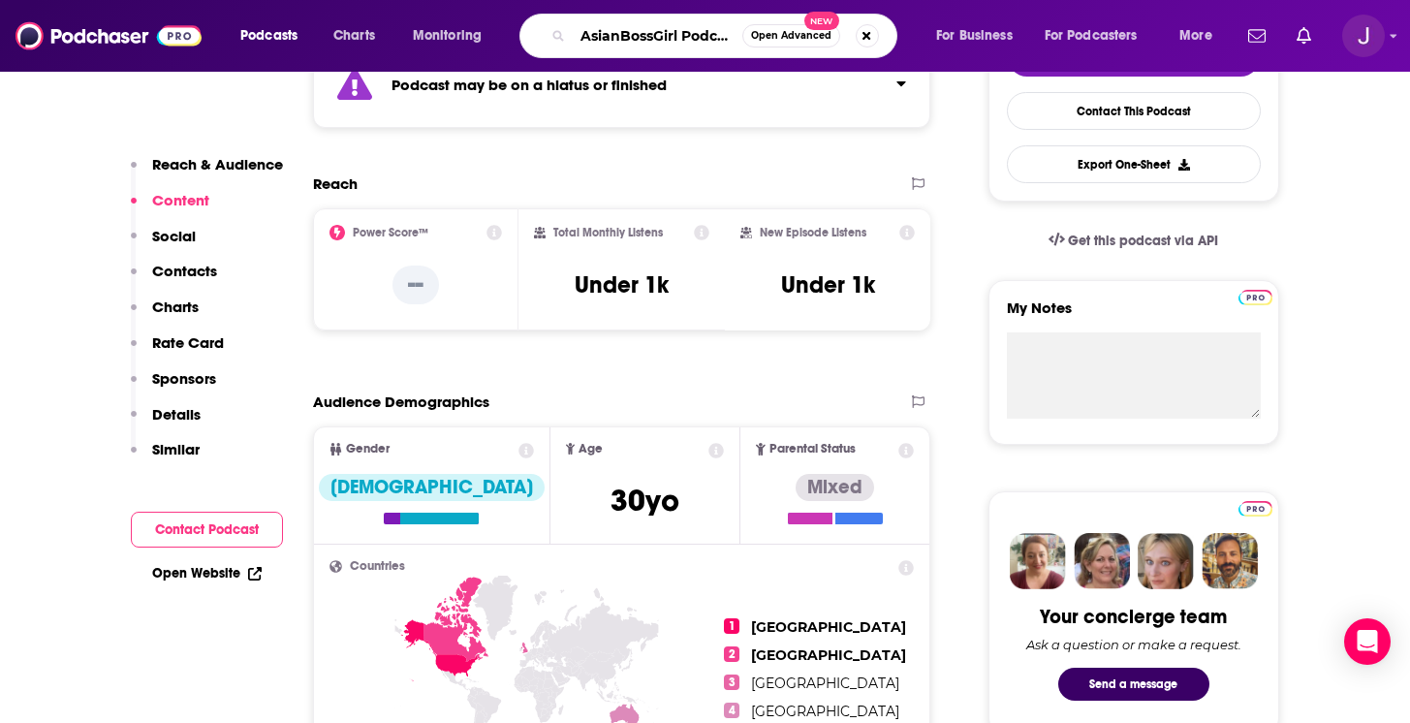
click at [692, 39] on input "AsianBossGirl Podcast" at bounding box center [658, 35] width 170 height 31
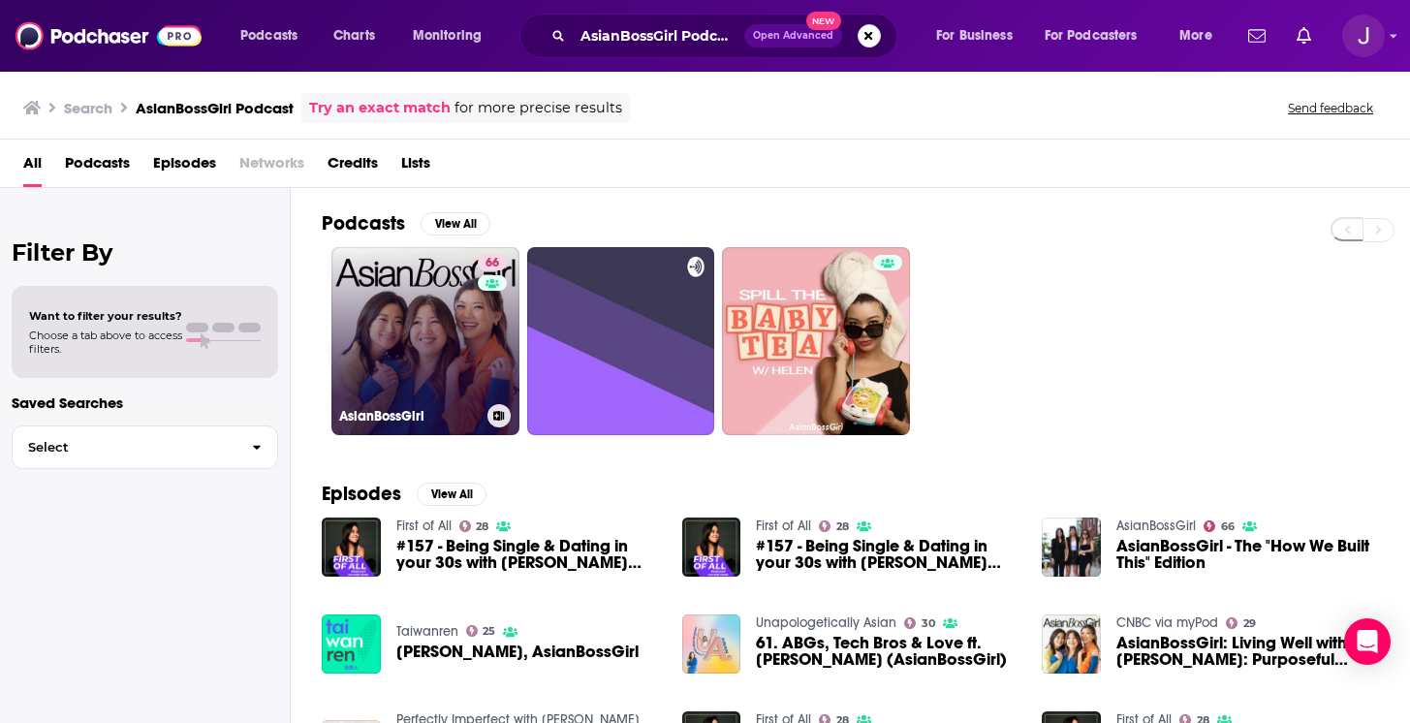
click at [434, 360] on link "66 AsianBossGirl" at bounding box center [425, 341] width 188 height 188
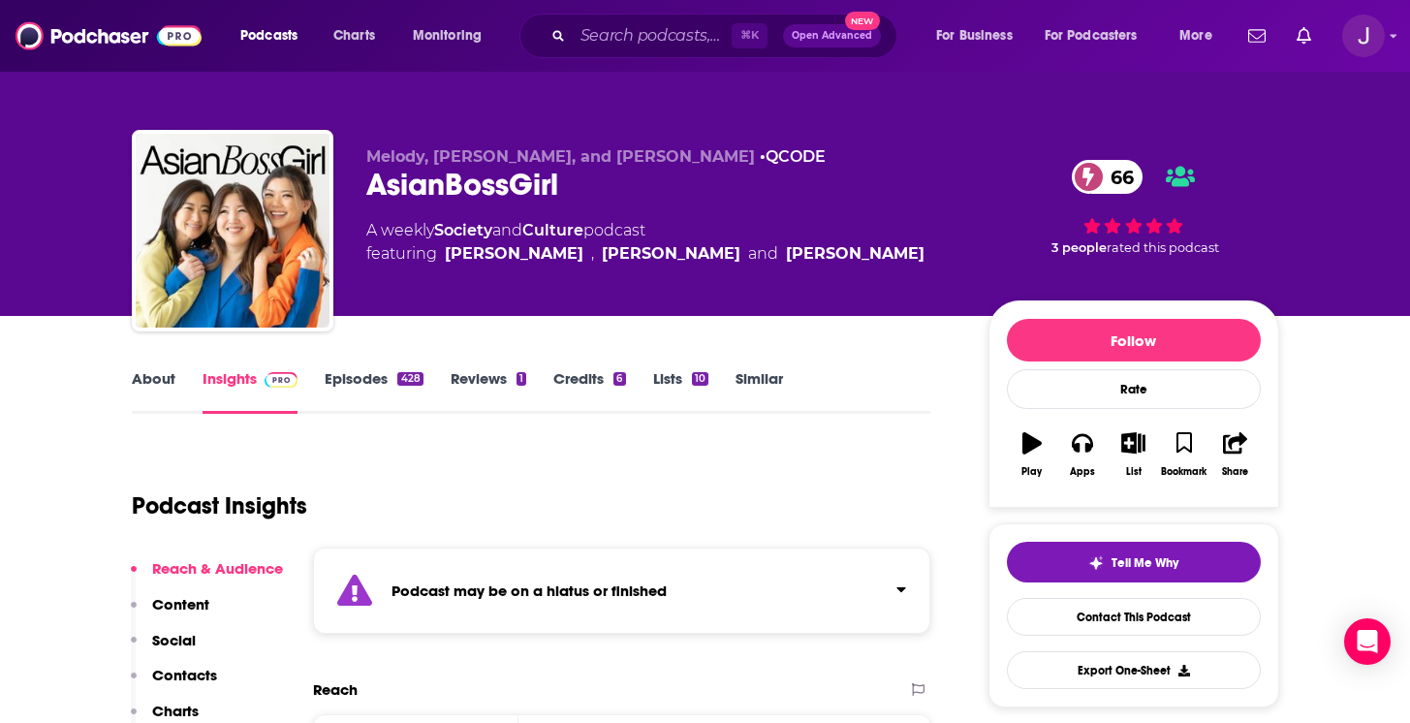
click at [621, 179] on div "AsianBossGirl 66" at bounding box center [661, 185] width 591 height 38
drag, startPoint x: 591, startPoint y: 196, endPoint x: 374, endPoint y: 190, distance: 217.1
click at [374, 190] on div "AsianBossGirl 66" at bounding box center [661, 185] width 591 height 38
copy h2 "AsianBossGirl"
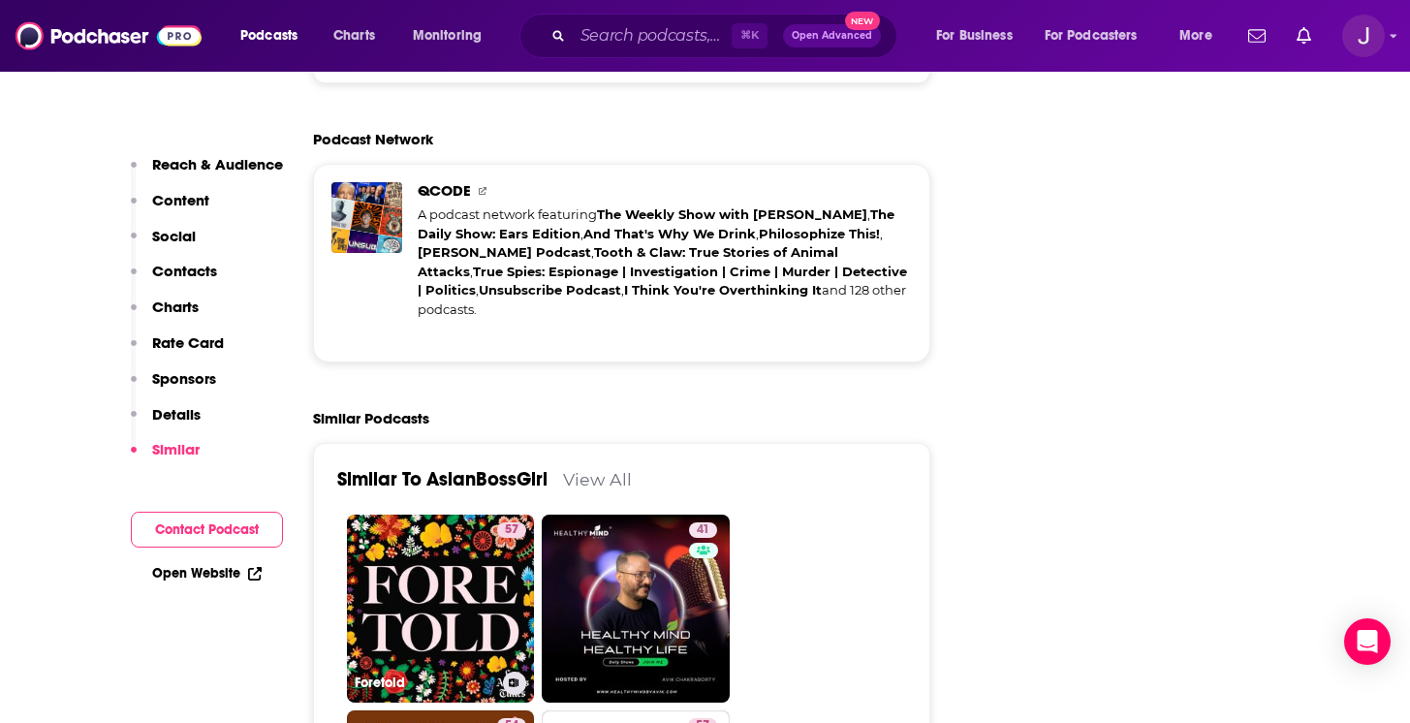
scroll to position [4288, 0]
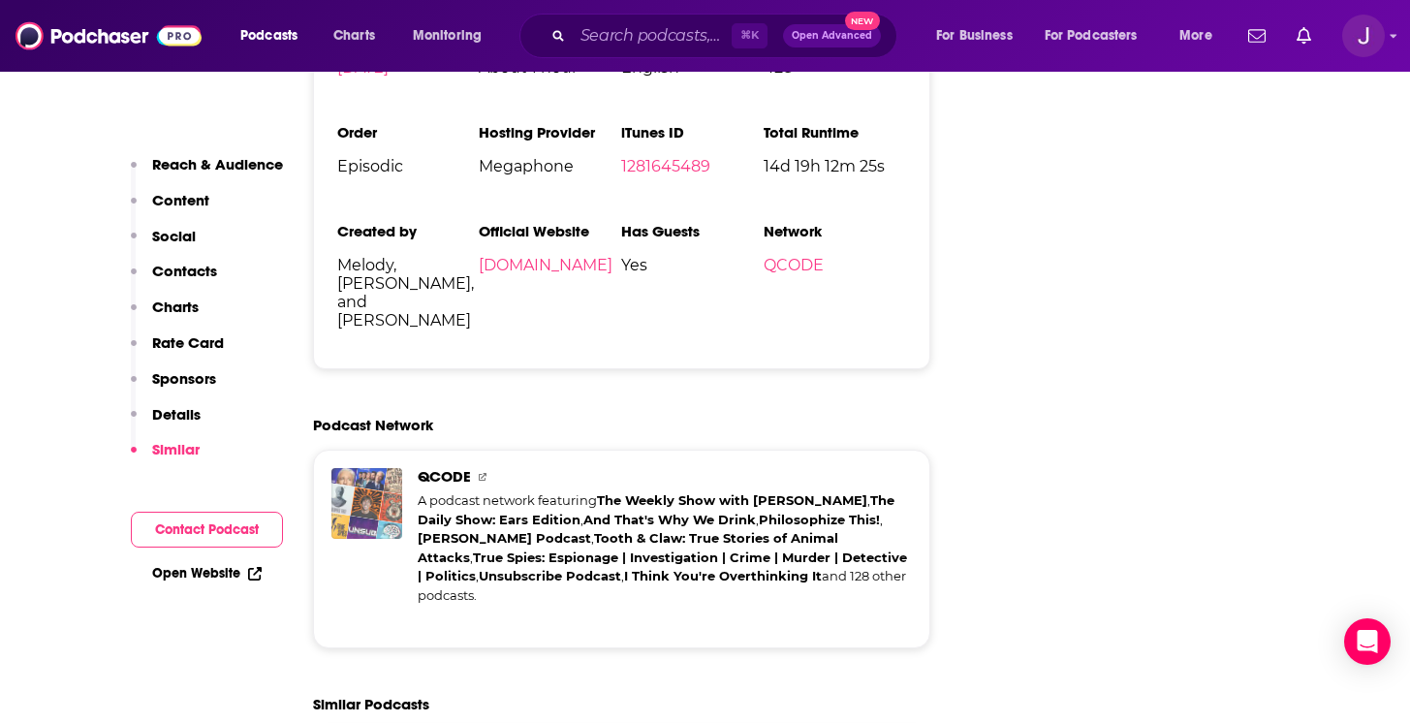
click at [353, 487] on img "QCODE" at bounding box center [366, 503] width 32 height 32
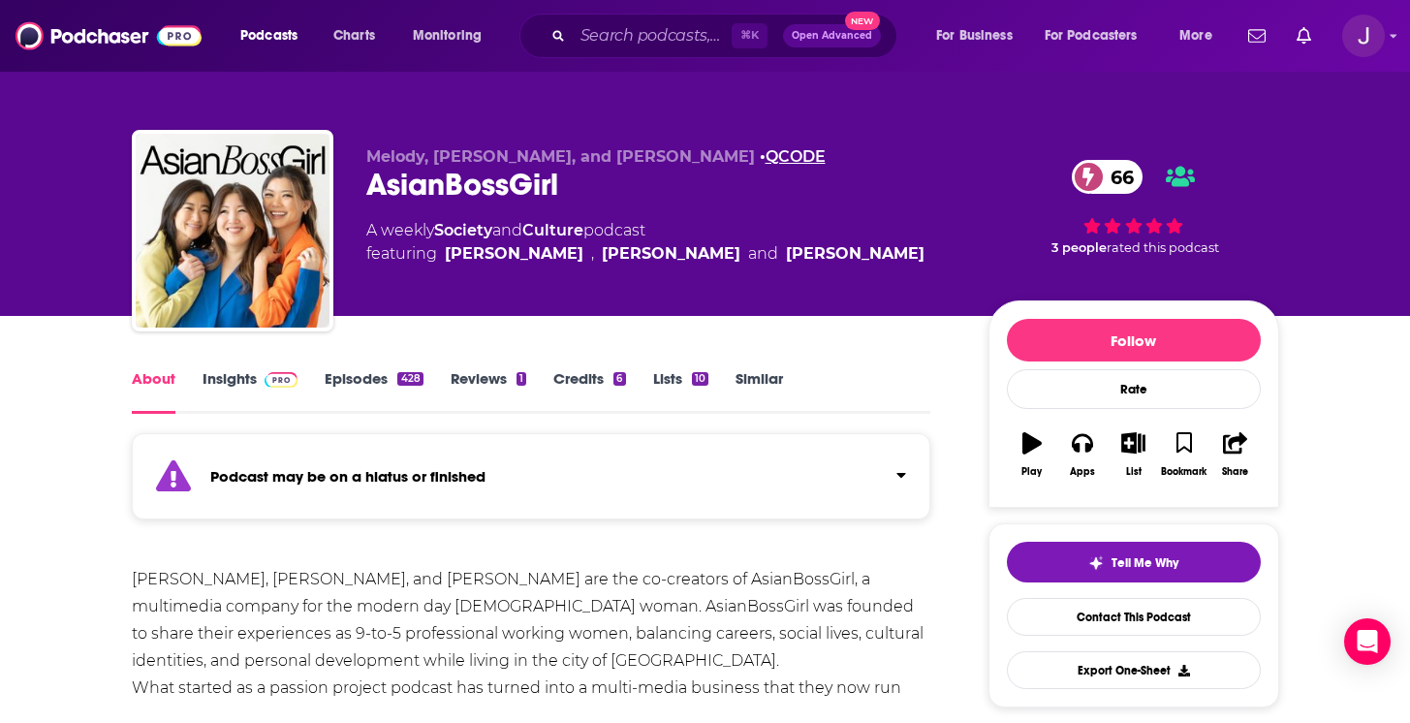
click at [765, 154] on link "QCODE" at bounding box center [795, 156] width 60 height 18
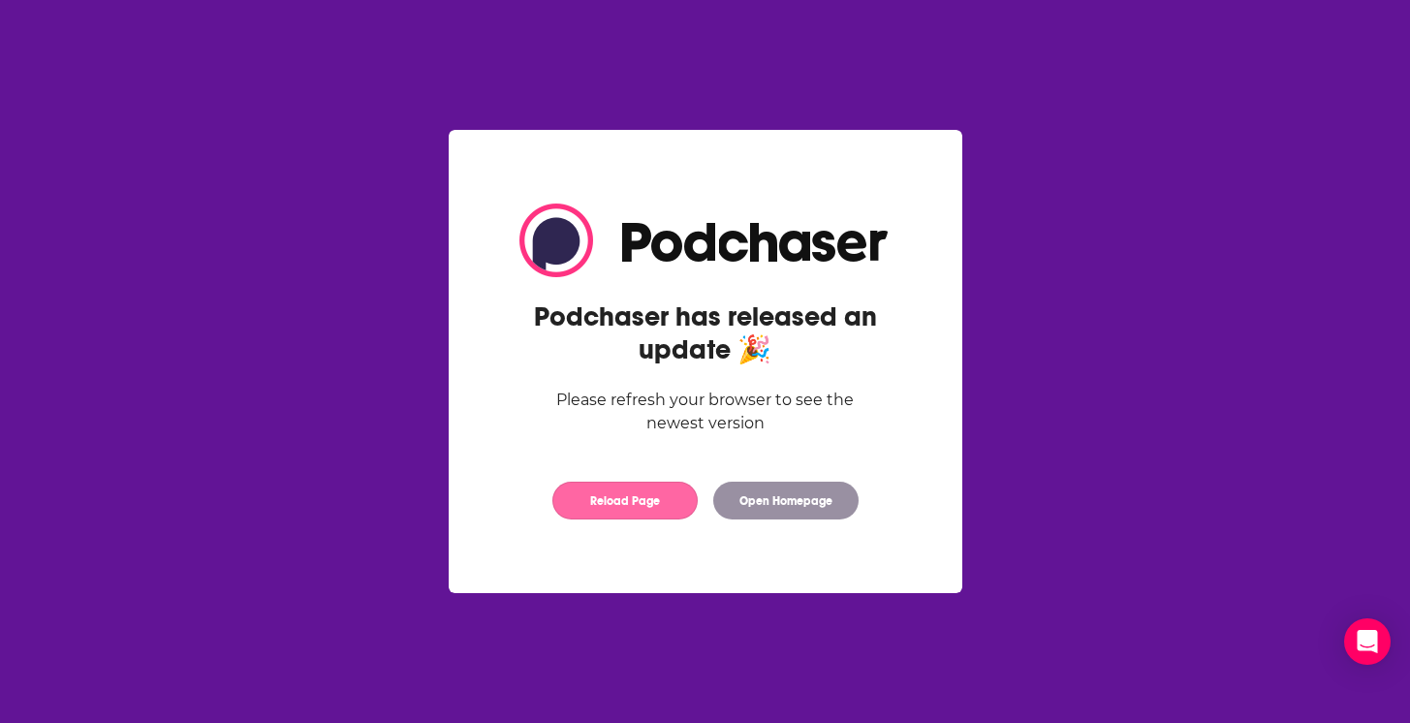
click at [628, 501] on button "Reload Page" at bounding box center [624, 501] width 145 height 38
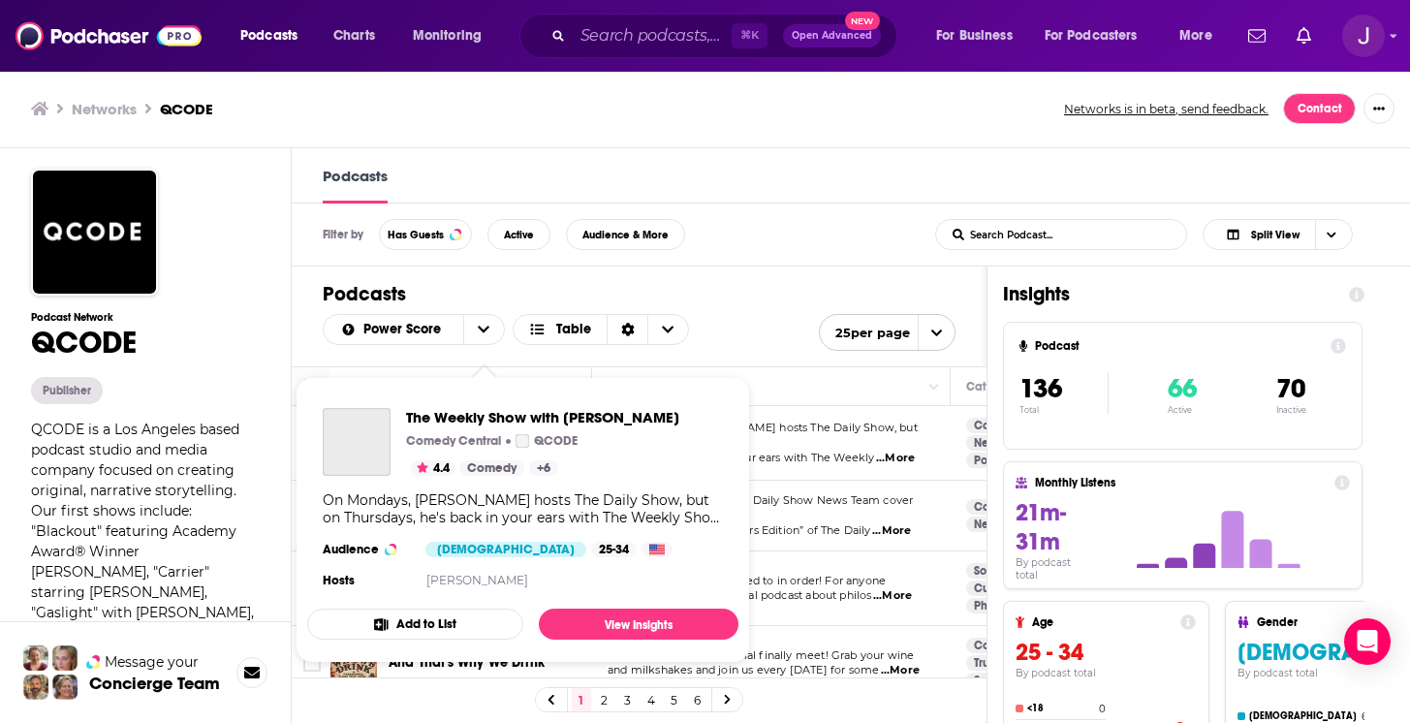
scroll to position [68, 0]
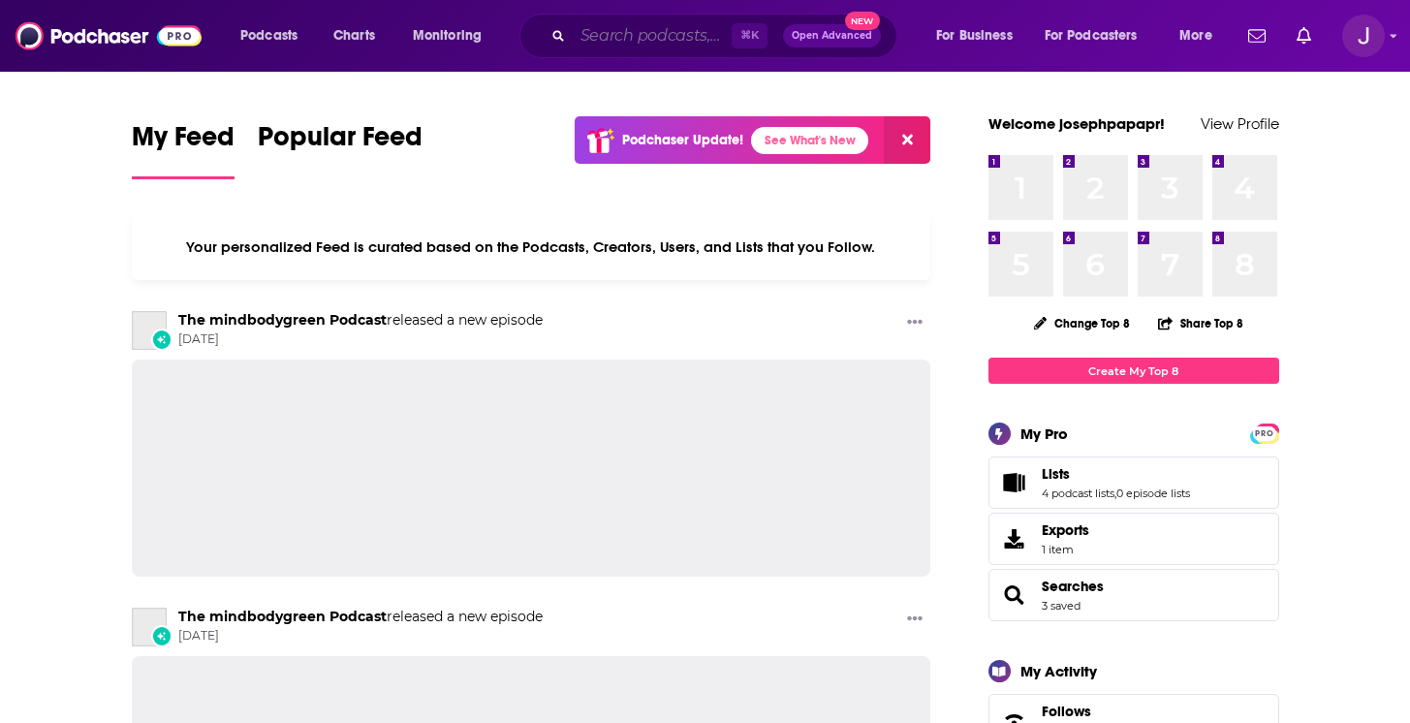
click at [642, 36] on input "Search podcasts, credits, & more..." at bounding box center [652, 35] width 159 height 31
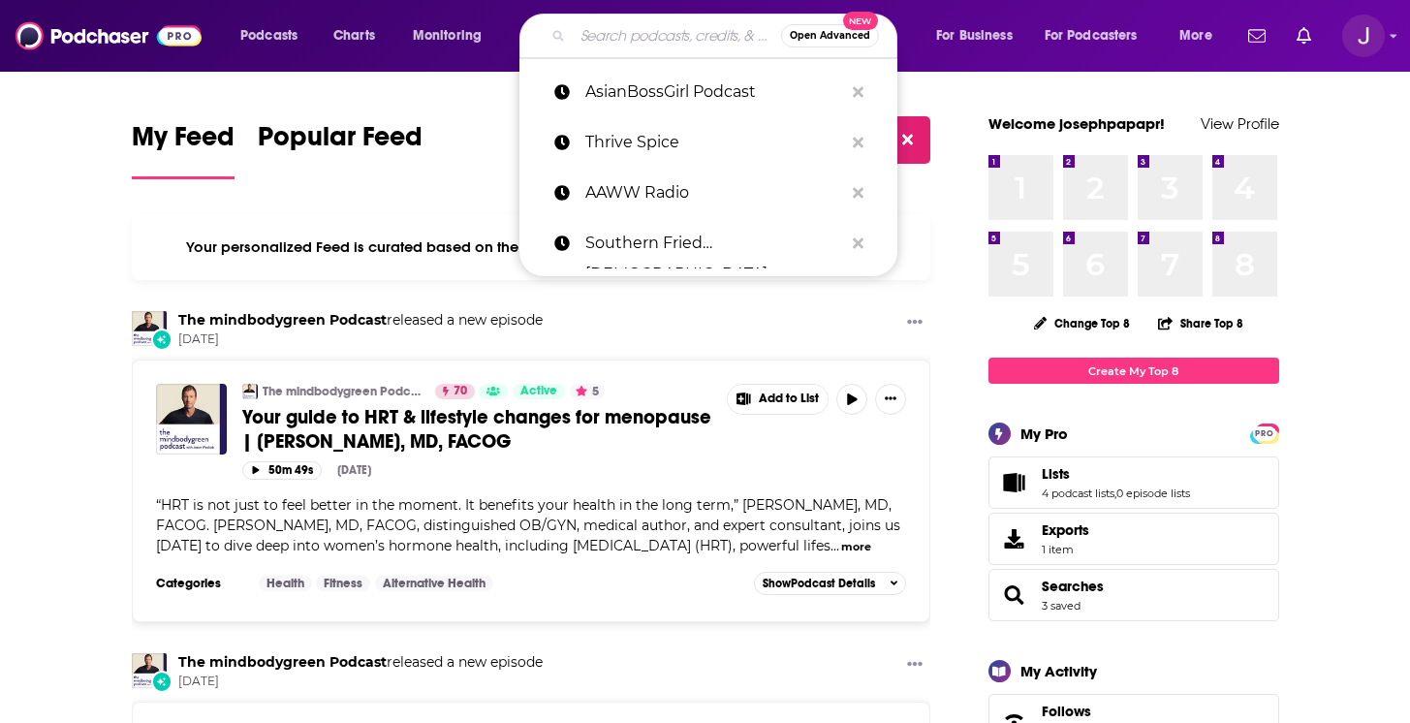
paste input "Modern Minorities"
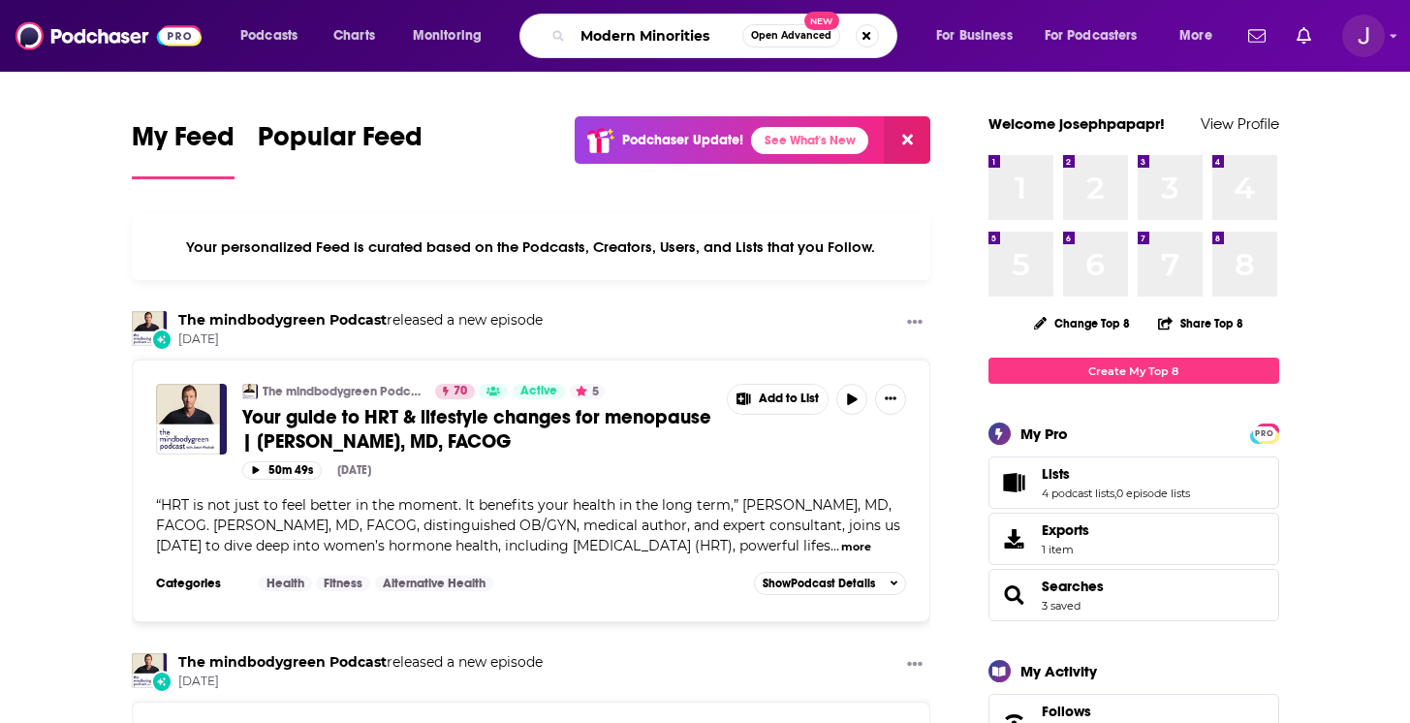
type input "Modern Minorities"
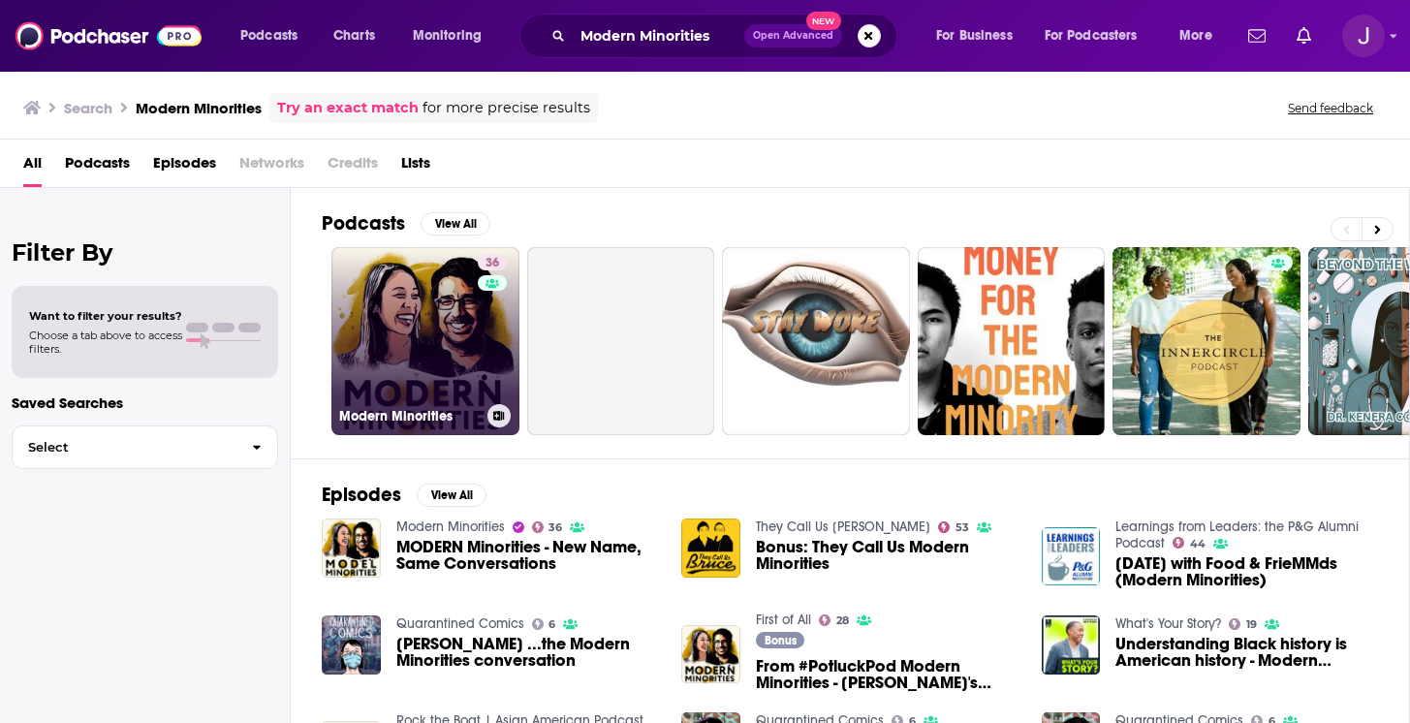
click at [442, 360] on link "36 Modern Minorities" at bounding box center [425, 341] width 188 height 188
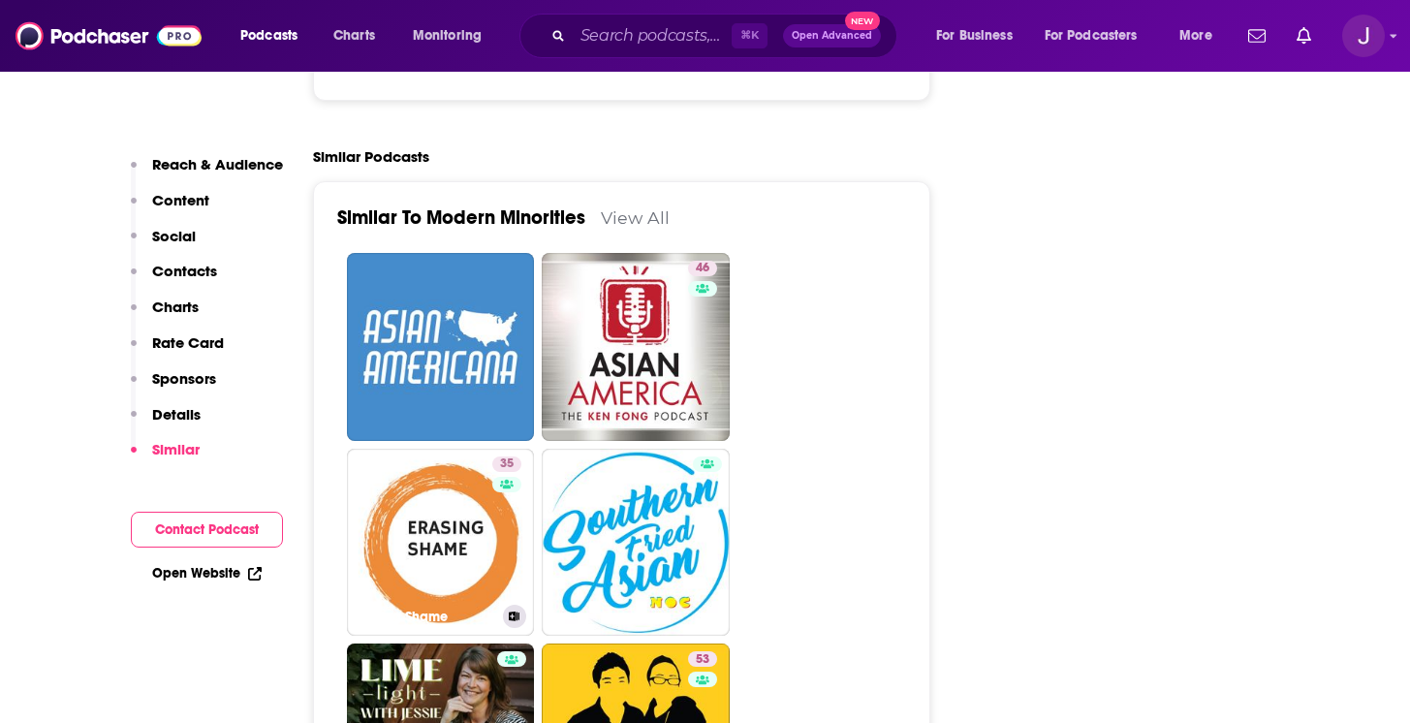
scroll to position [3008, 0]
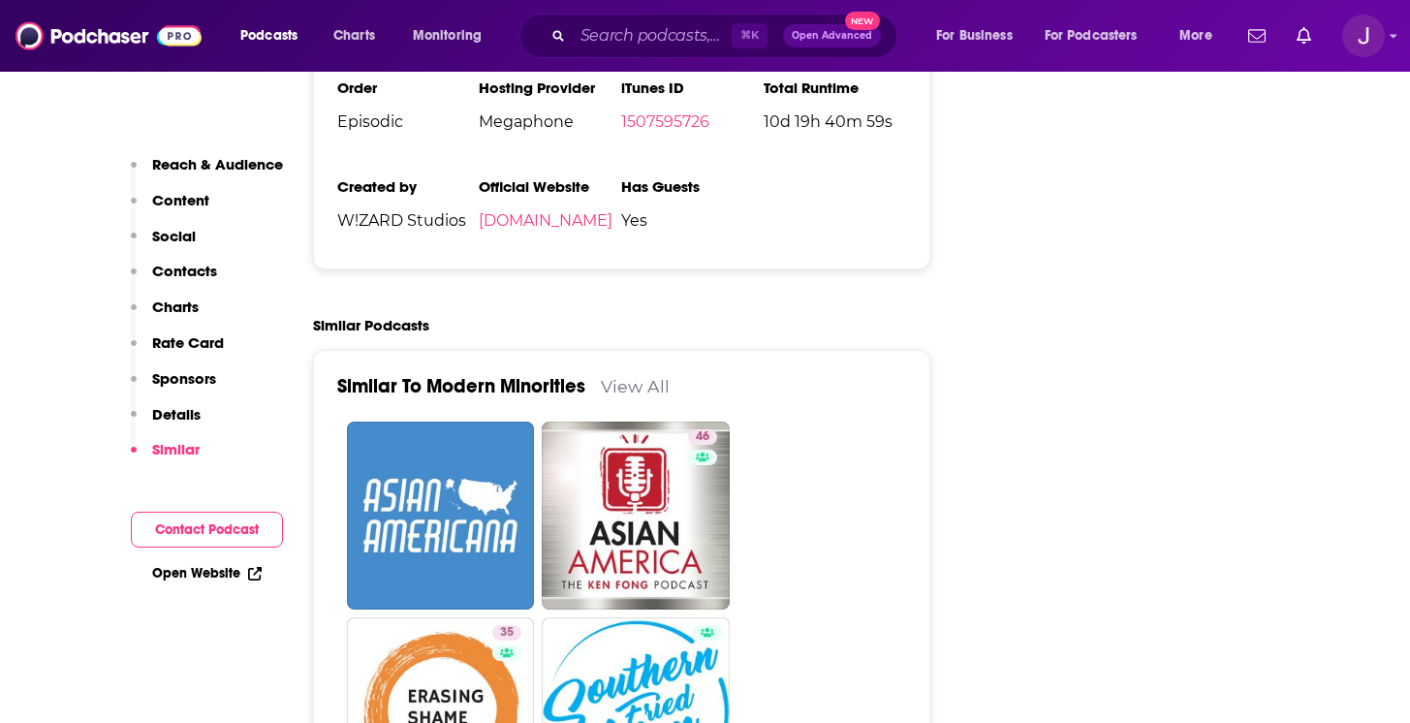
click at [641, 376] on link "View All" at bounding box center [635, 386] width 69 height 20
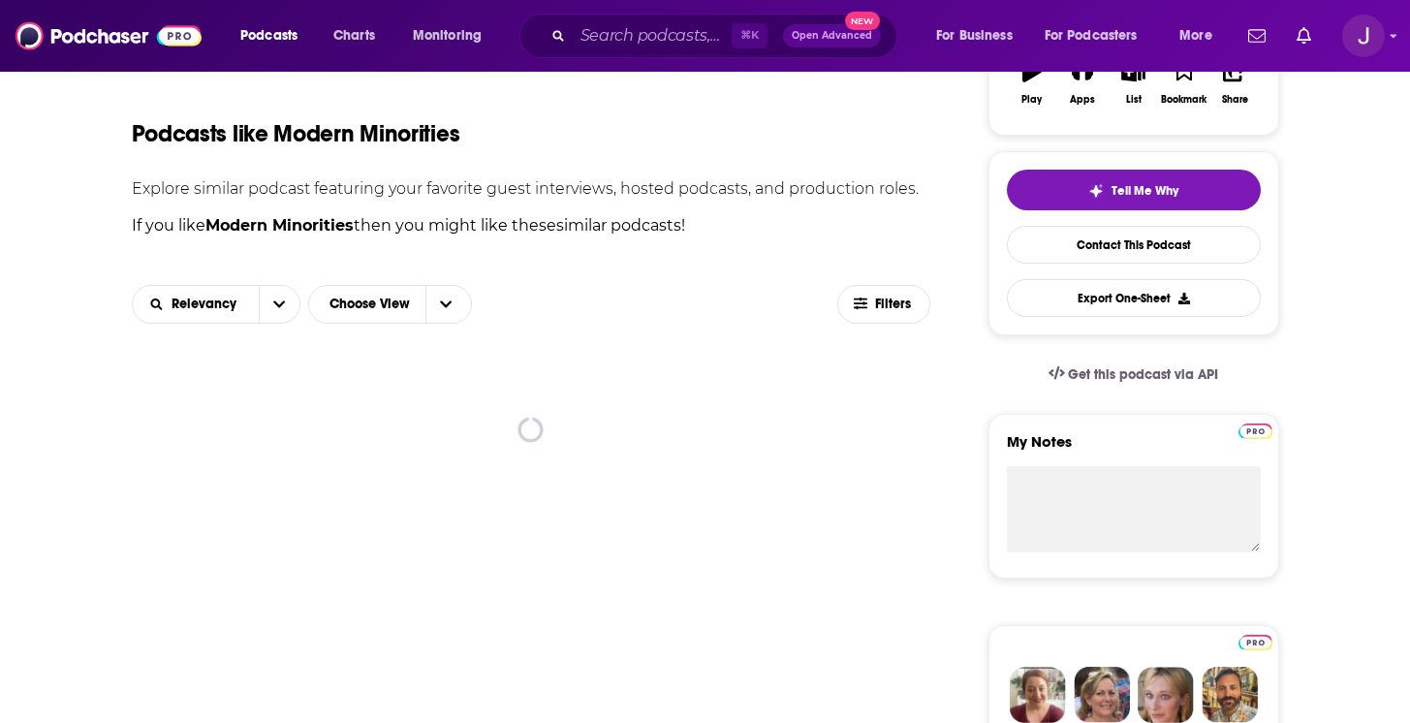
scroll to position [414, 0]
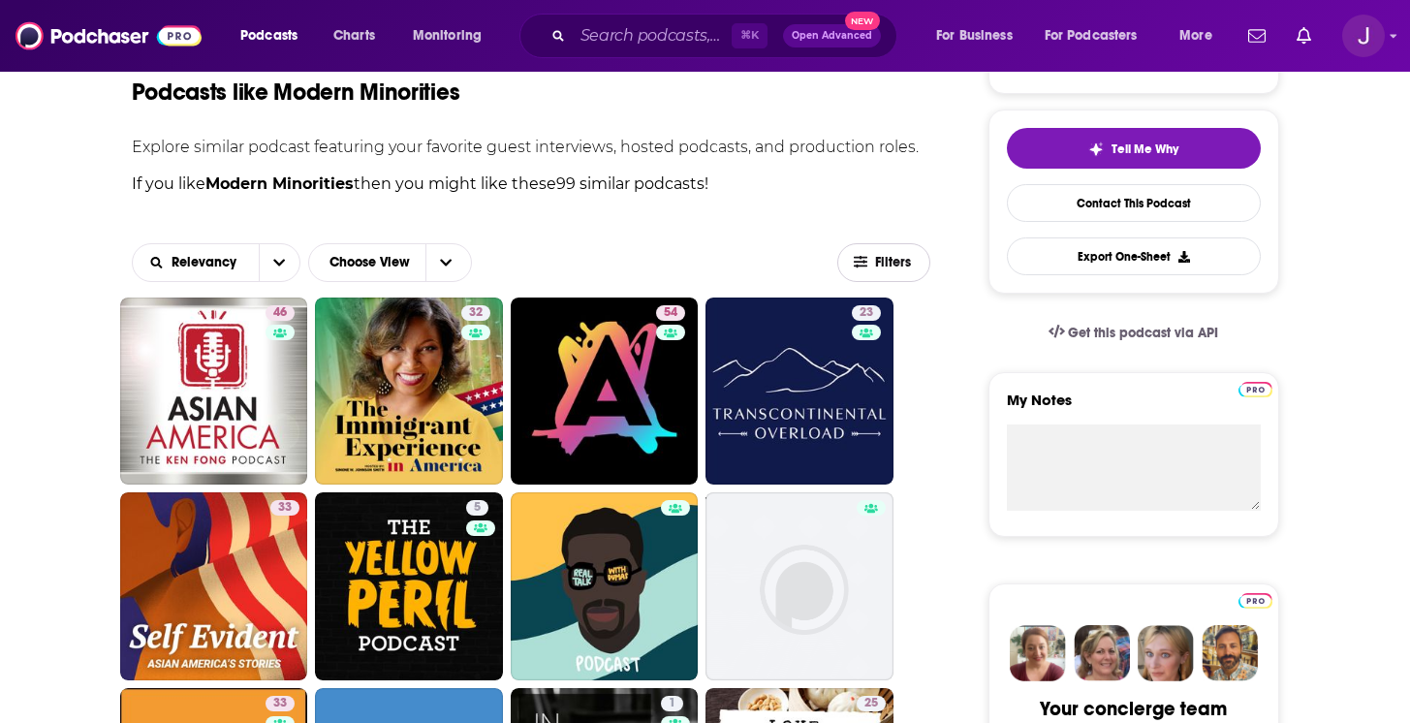
click at [897, 262] on span "Filters" at bounding box center [894, 263] width 39 height 14
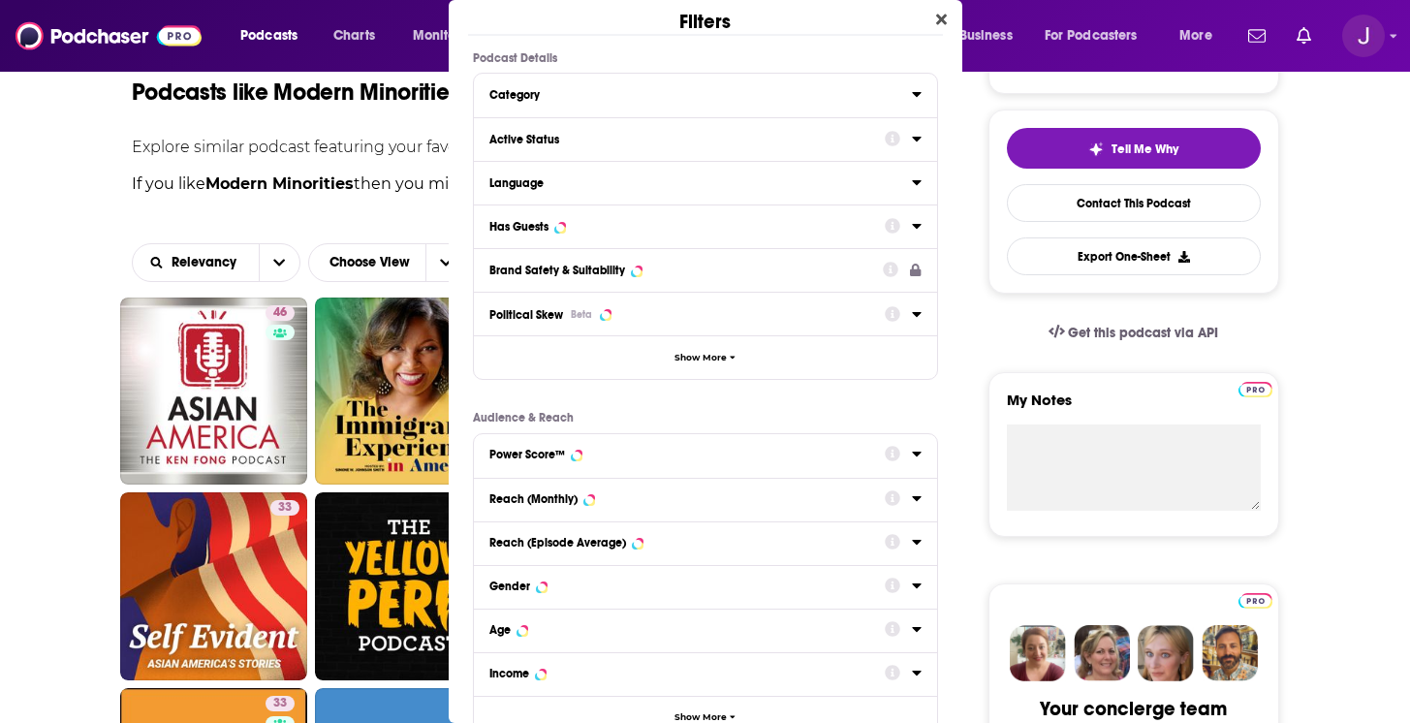
scroll to position [0, 0]
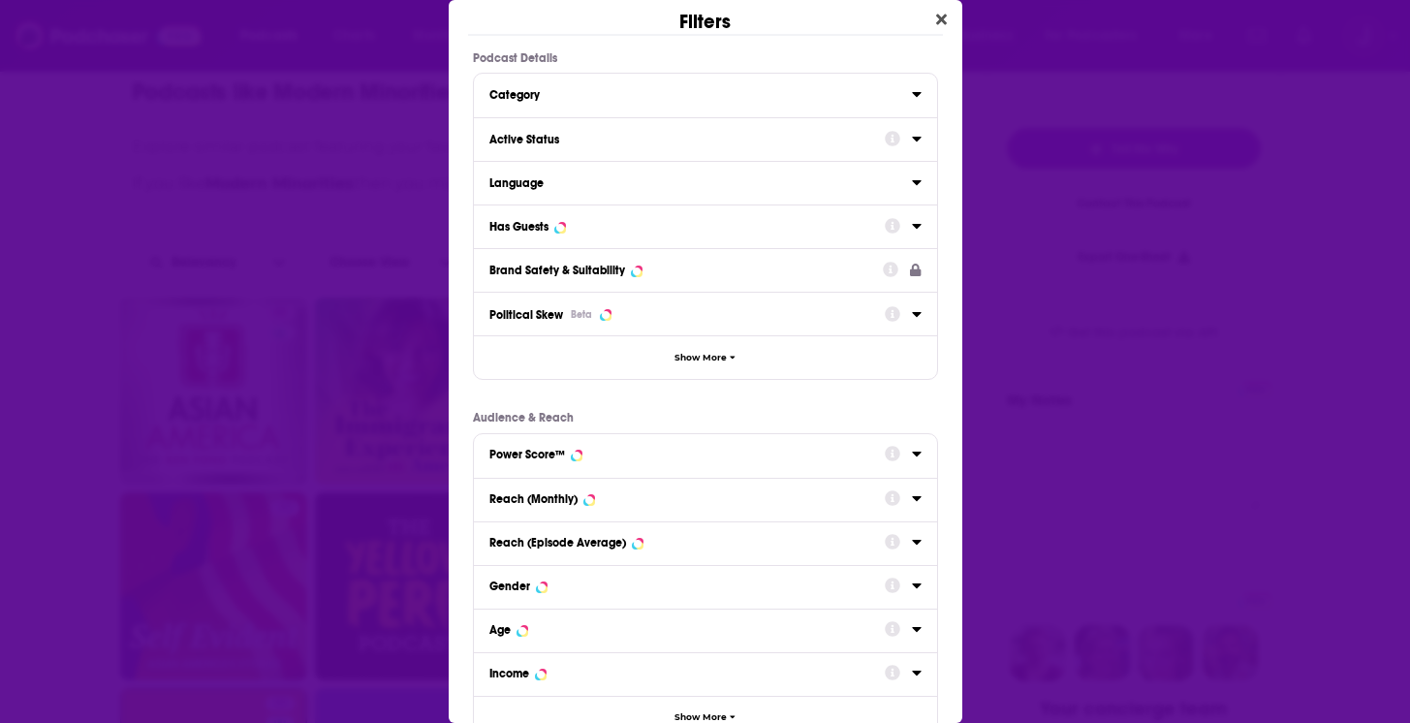
click at [765, 145] on div "Active Status" at bounding box center [680, 140] width 383 height 14
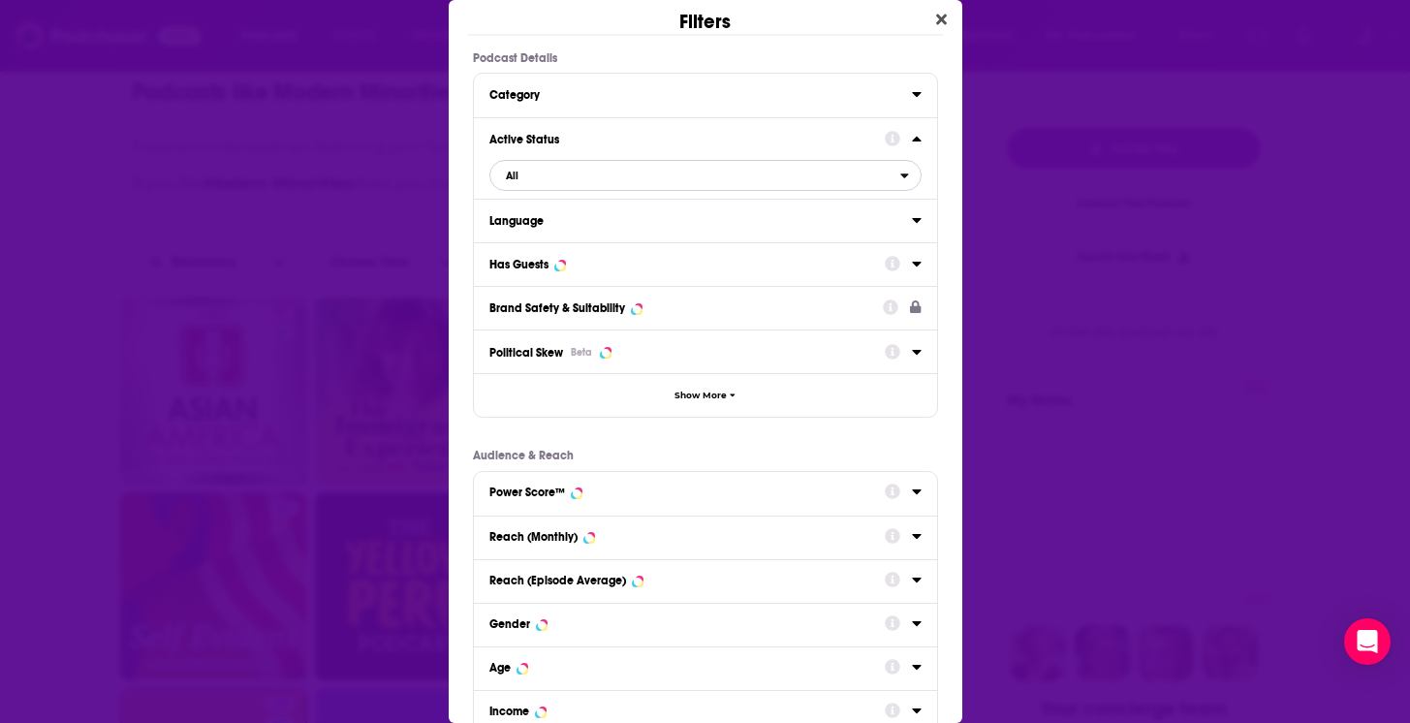
click at [741, 185] on span "All" at bounding box center [695, 175] width 410 height 25
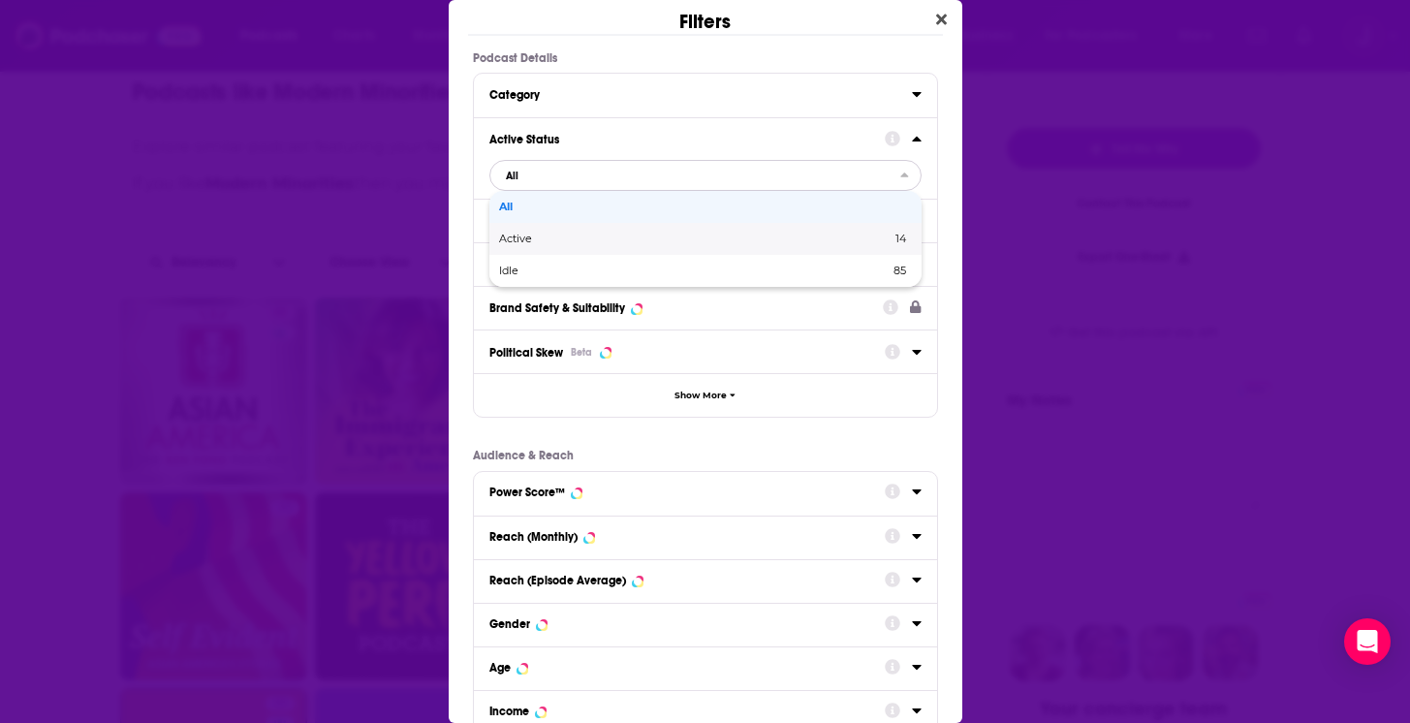
click at [706, 241] on span "Active" at bounding box center [605, 238] width 212 height 11
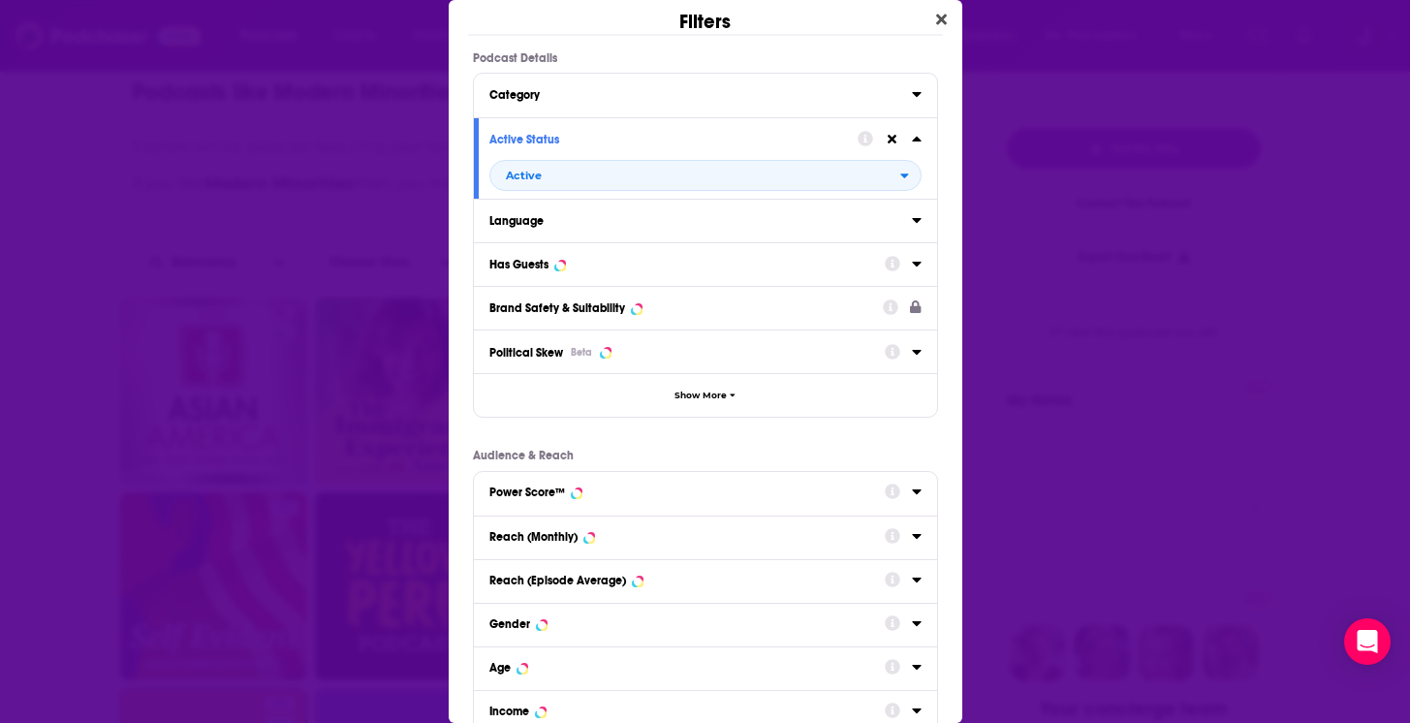
click at [664, 264] on div "Has Guests" at bounding box center [680, 265] width 383 height 14
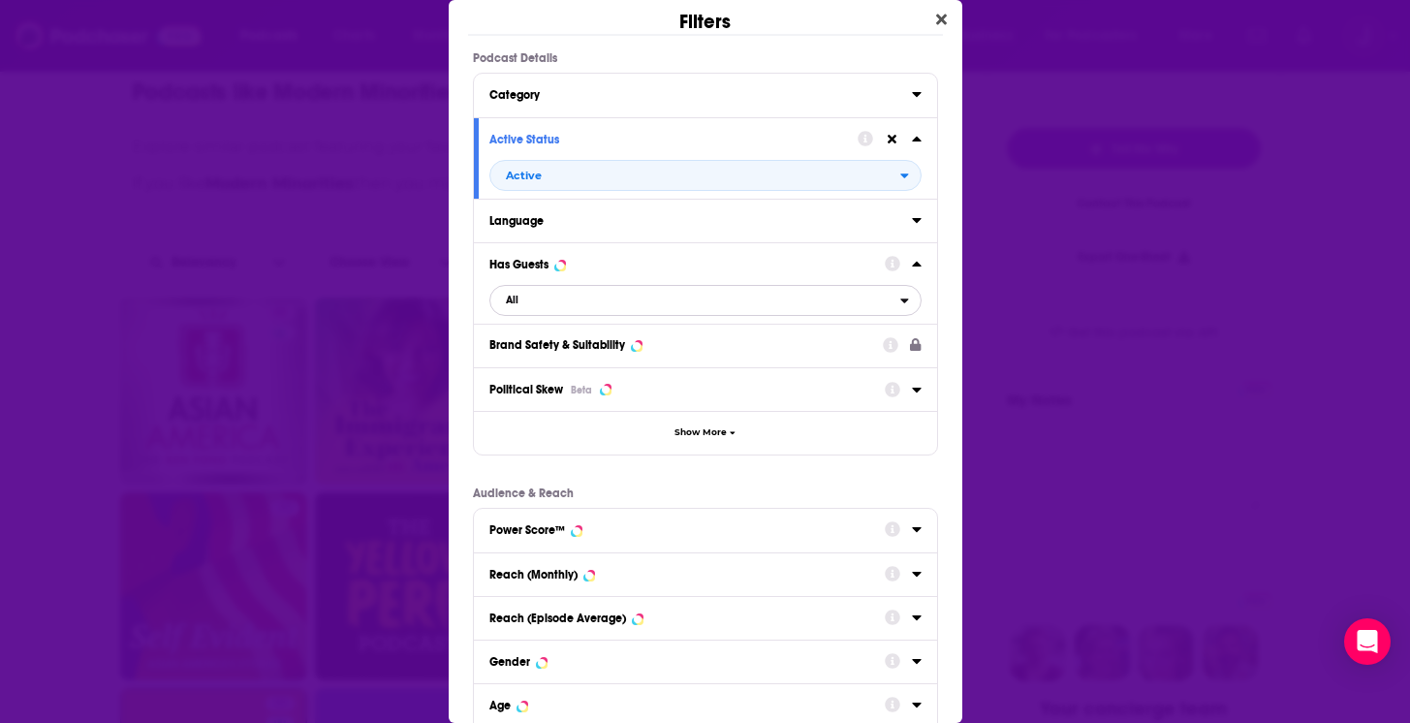
click at [583, 308] on span "All" at bounding box center [695, 300] width 410 height 25
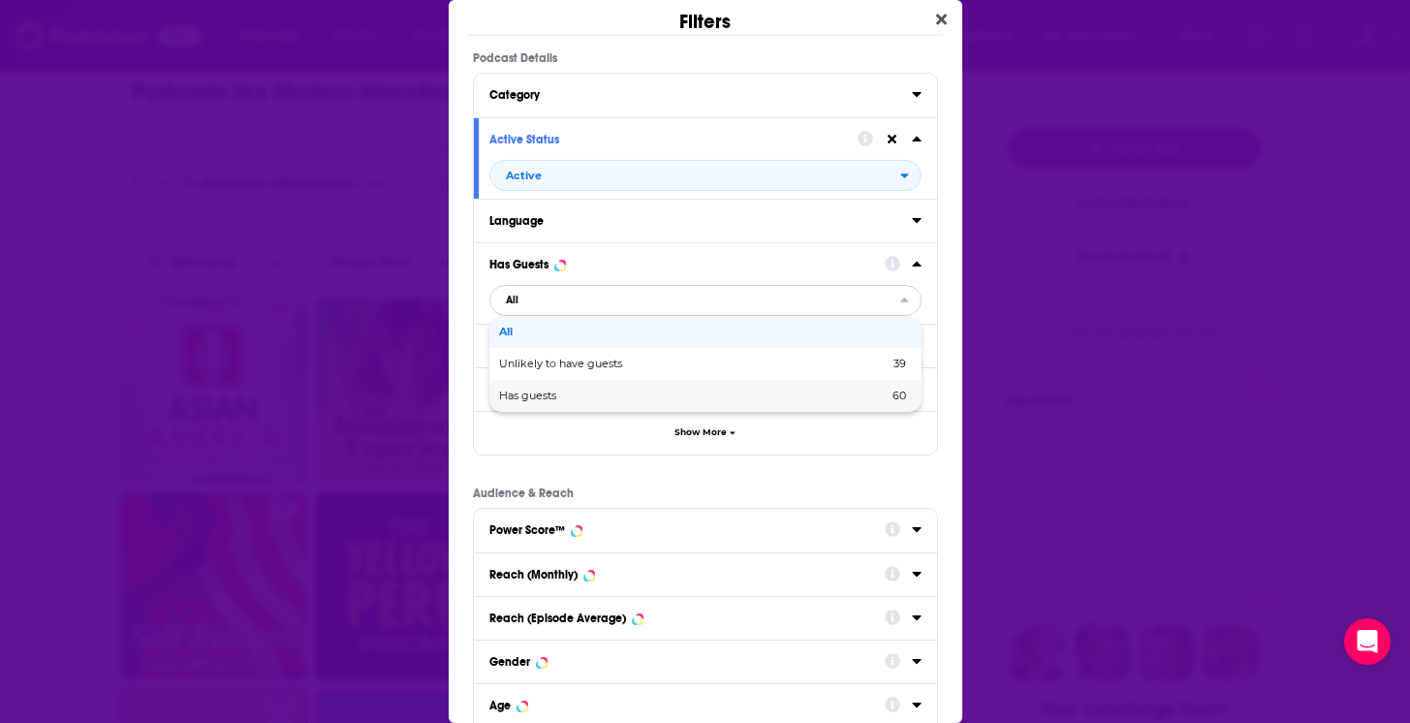
click at [542, 397] on span "Has guests" at bounding box center [610, 395] width 223 height 11
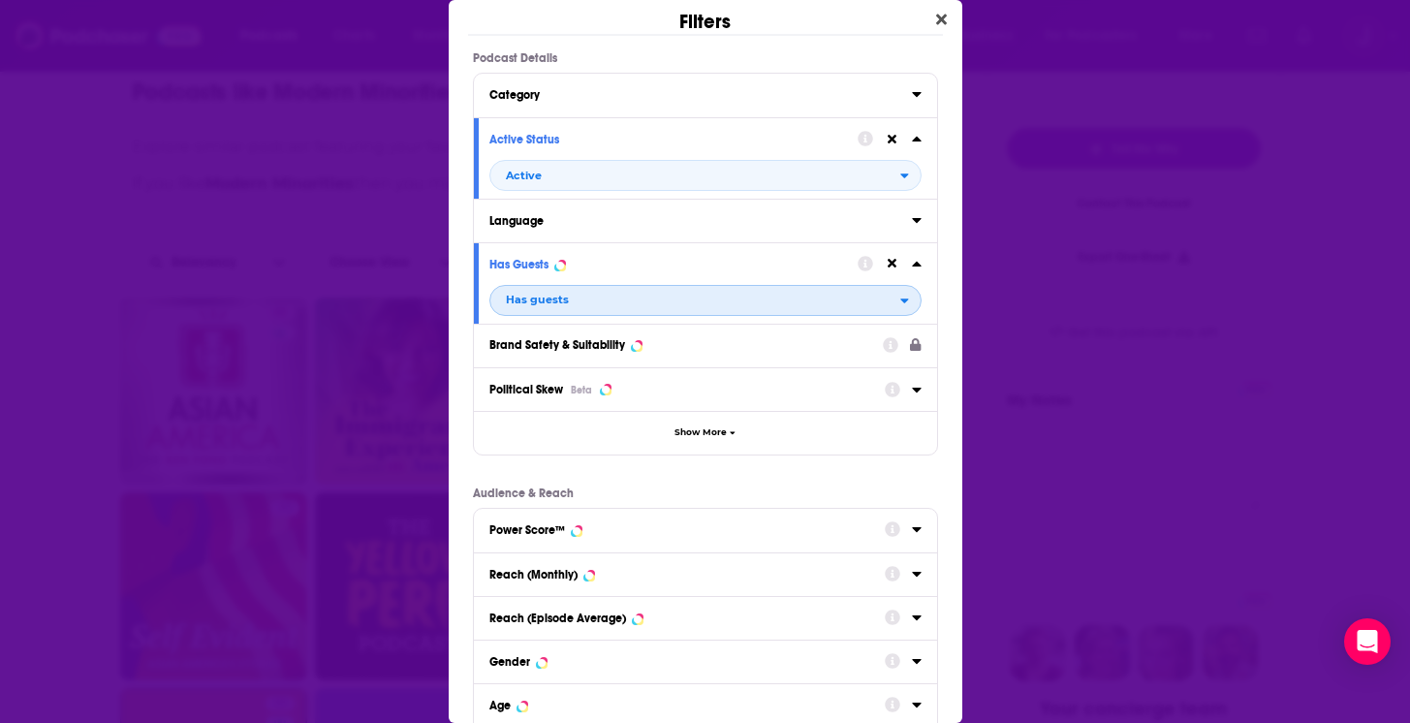
scroll to position [207, 0]
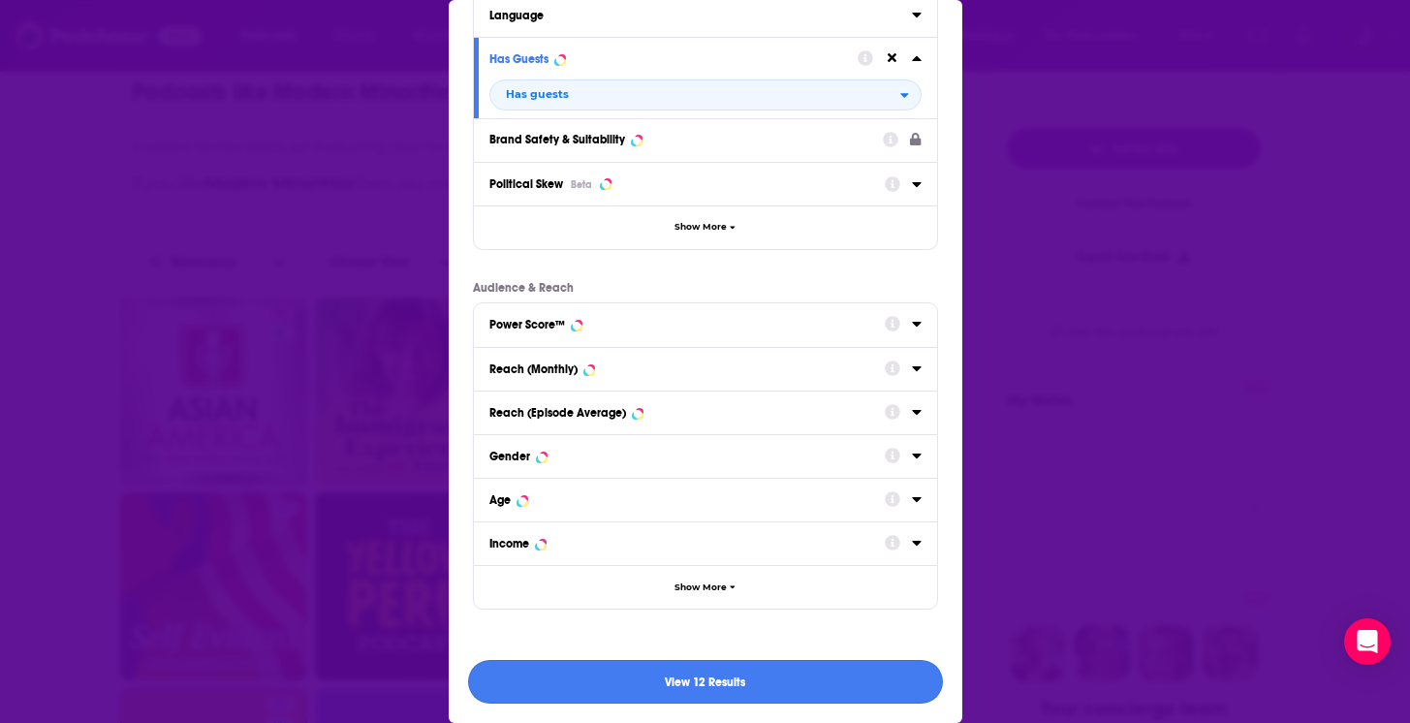
click at [672, 679] on button "View 12 Results" at bounding box center [705, 682] width 475 height 44
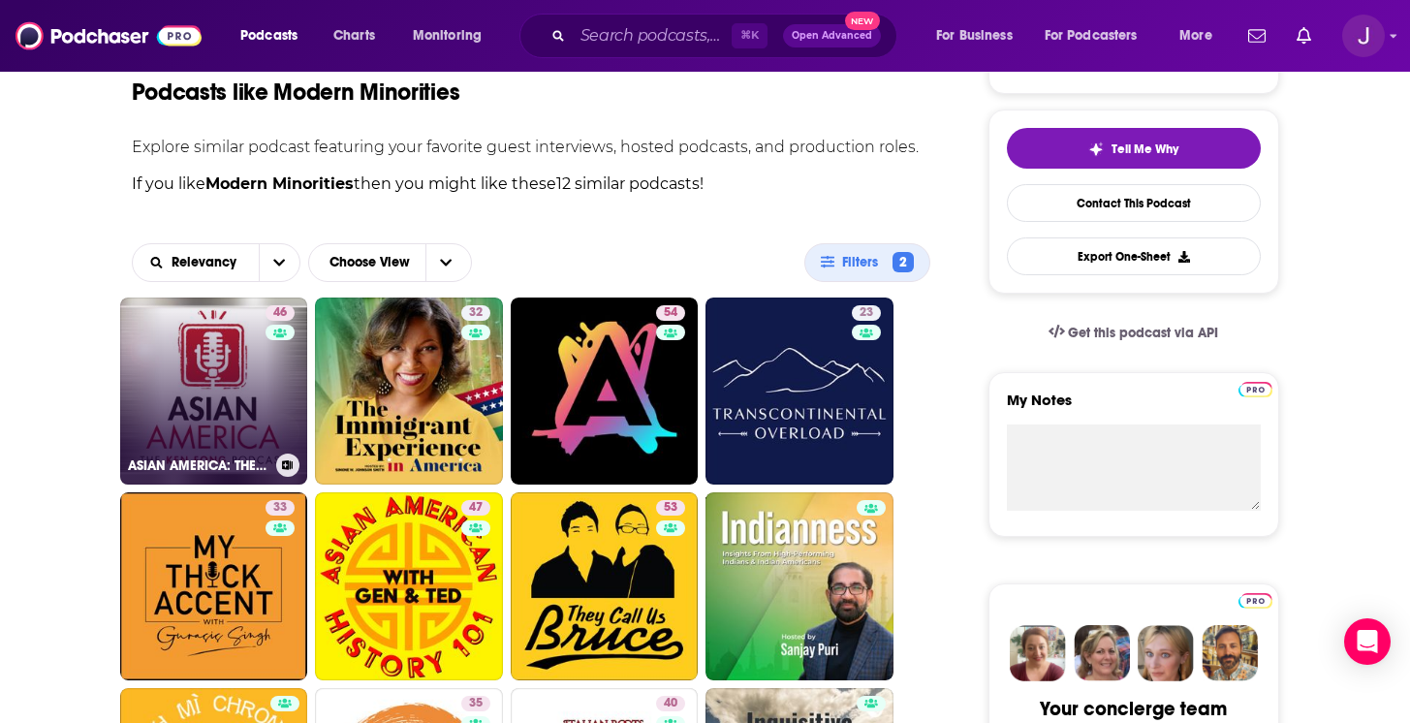
click at [217, 344] on link "46 ASIAN AMERICA: THE KEN FONG PODCAST" at bounding box center [214, 391] width 188 height 188
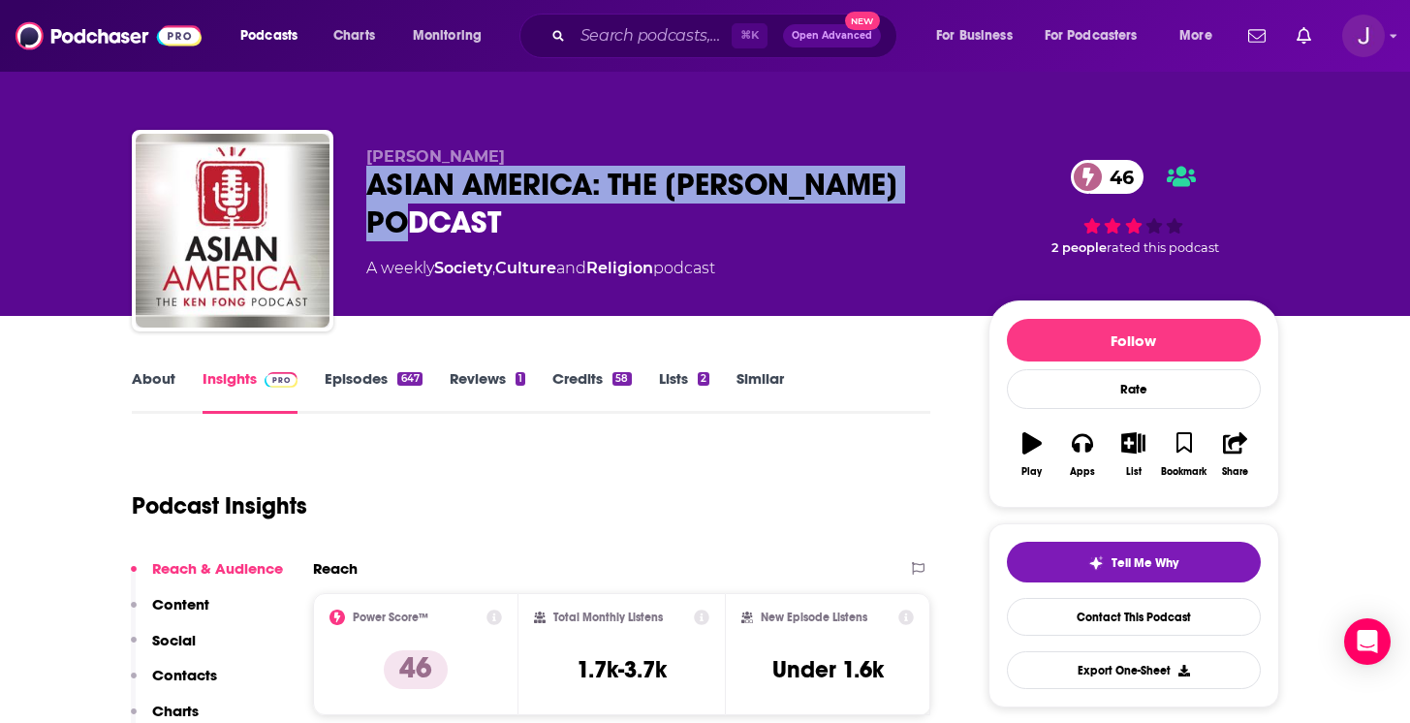
drag, startPoint x: 584, startPoint y: 223, endPoint x: 355, endPoint y: 184, distance: 232.9
click at [355, 184] on div "Ken Fong ASIAN AMERICA: THE KEN FONG PODCAST 46 A weekly Society , Culture and …" at bounding box center [705, 234] width 1147 height 209
copy h2 "ASIAN AMERICA: THE [PERSON_NAME] PODCAST"
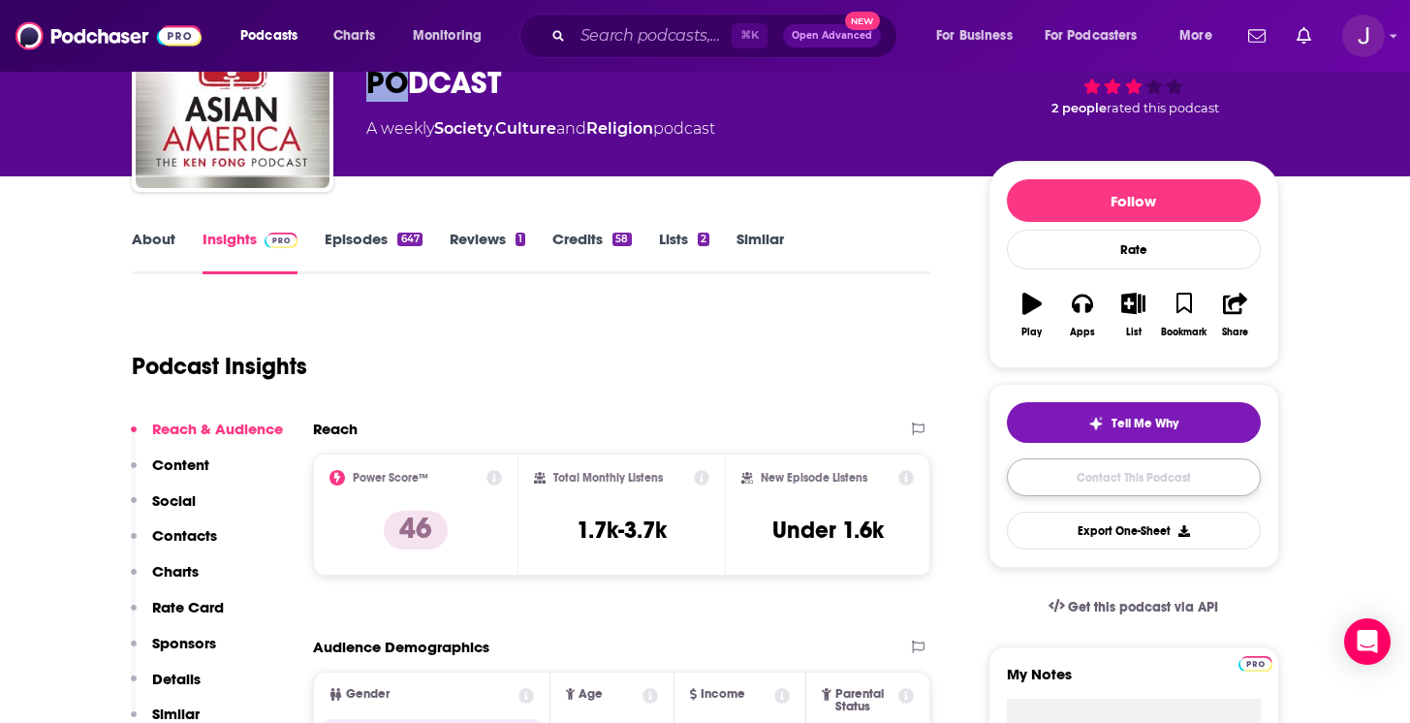
click at [1171, 488] on link "Contact This Podcast" at bounding box center [1134, 477] width 254 height 38
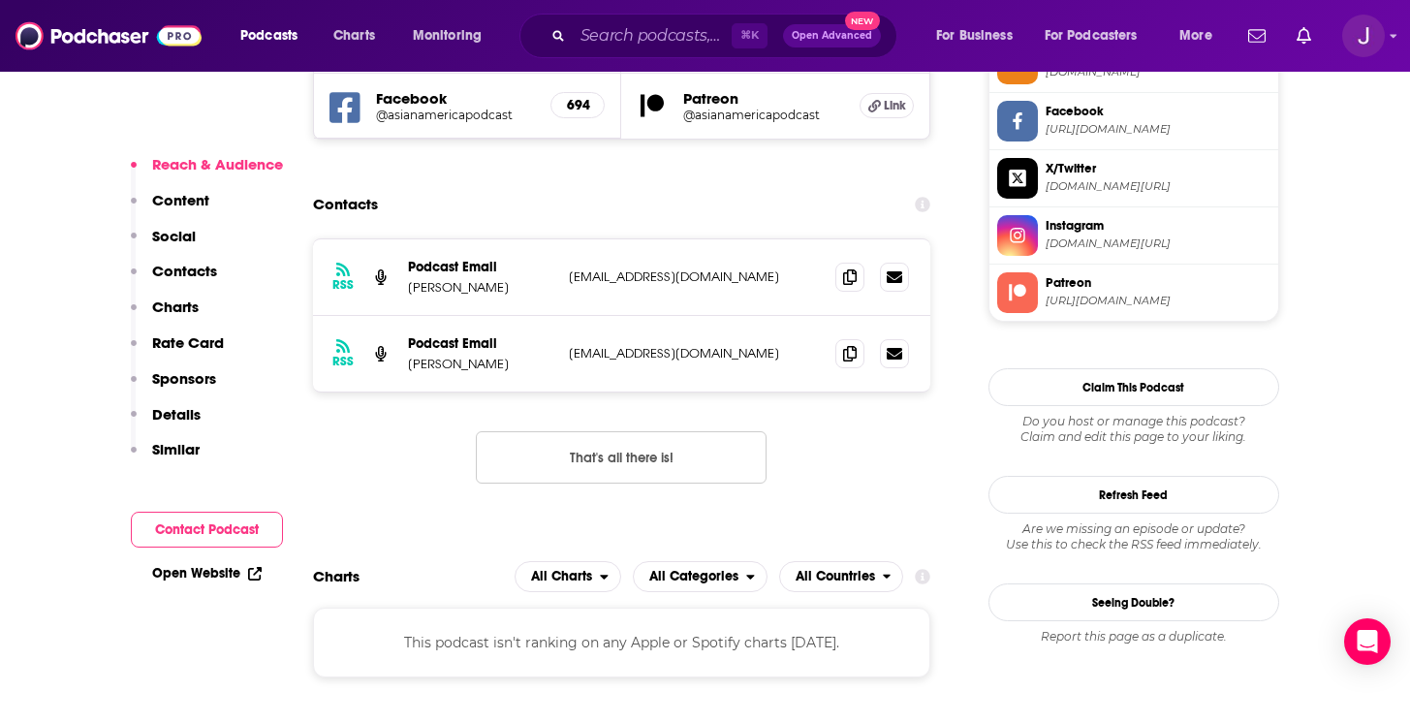
scroll to position [1827, 0]
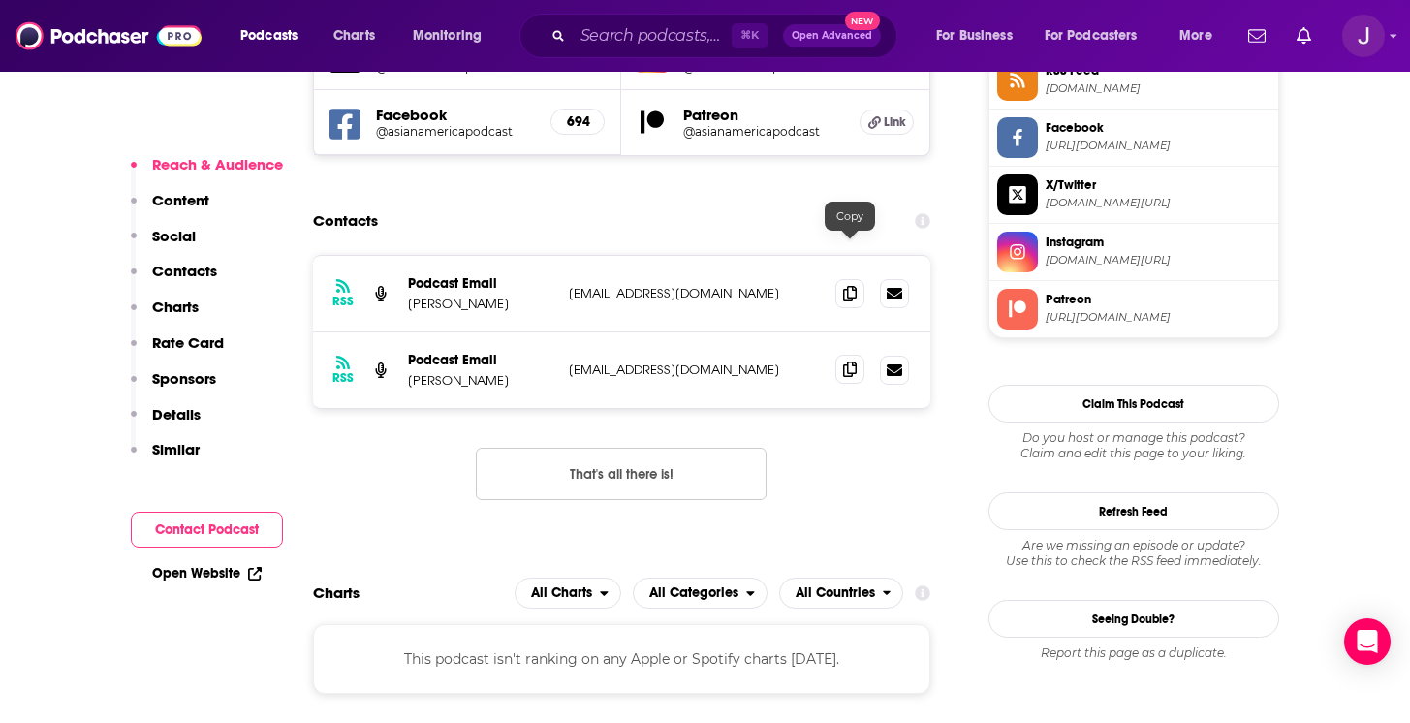
click at [852, 361] on icon at bounding box center [850, 369] width 14 height 16
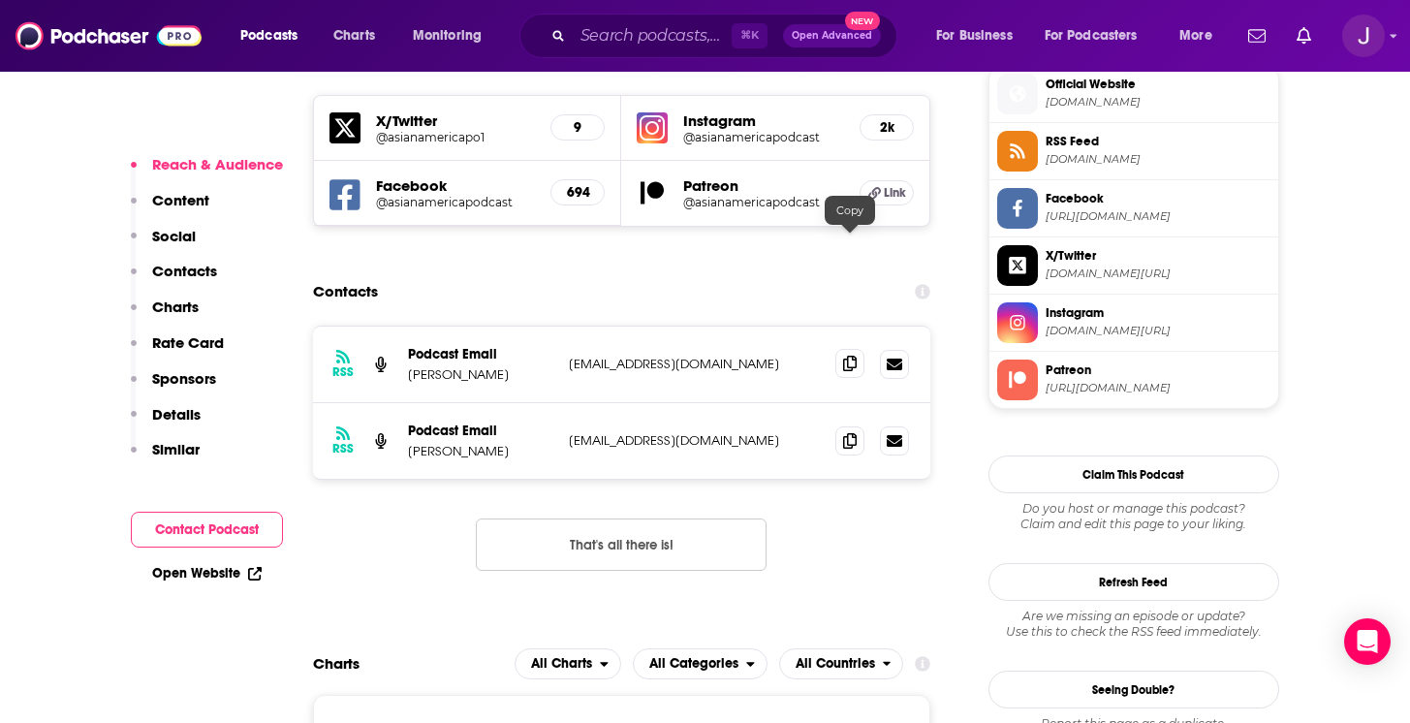
click at [849, 349] on span at bounding box center [849, 363] width 29 height 29
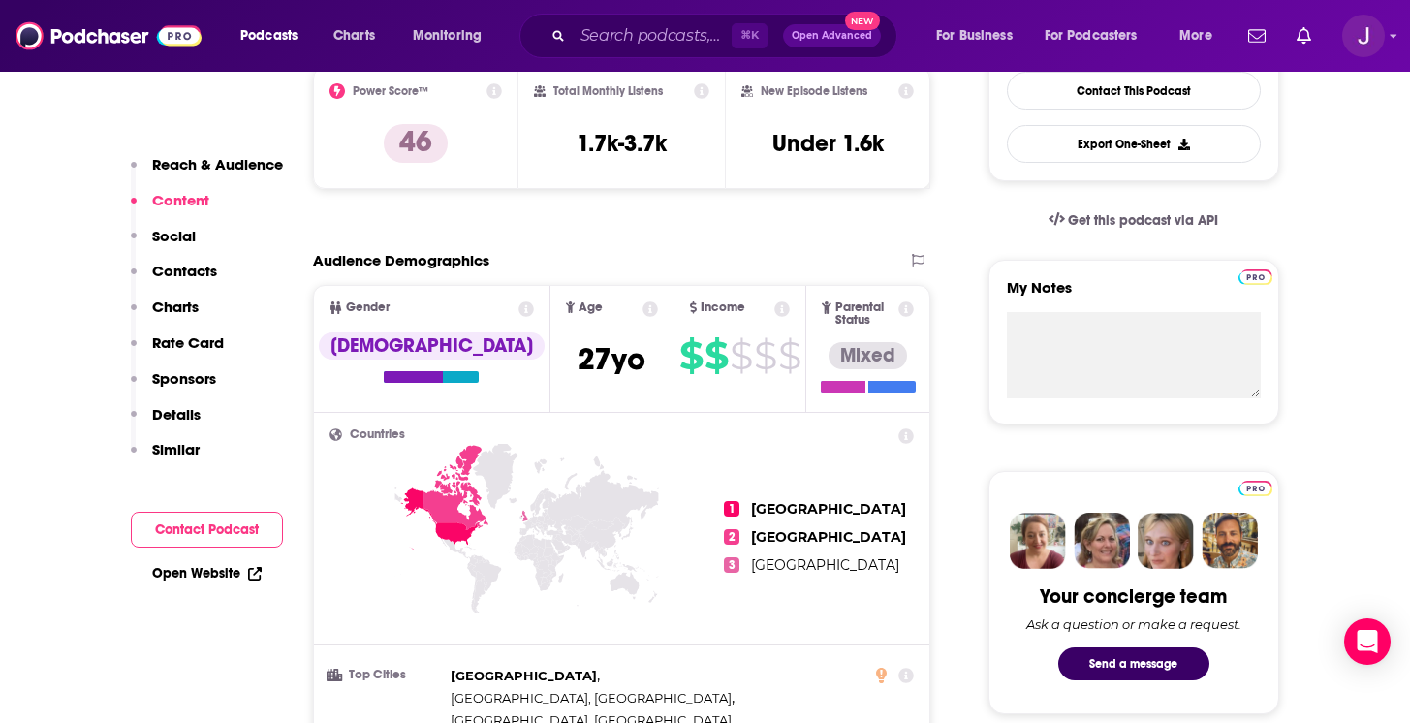
scroll to position [0, 0]
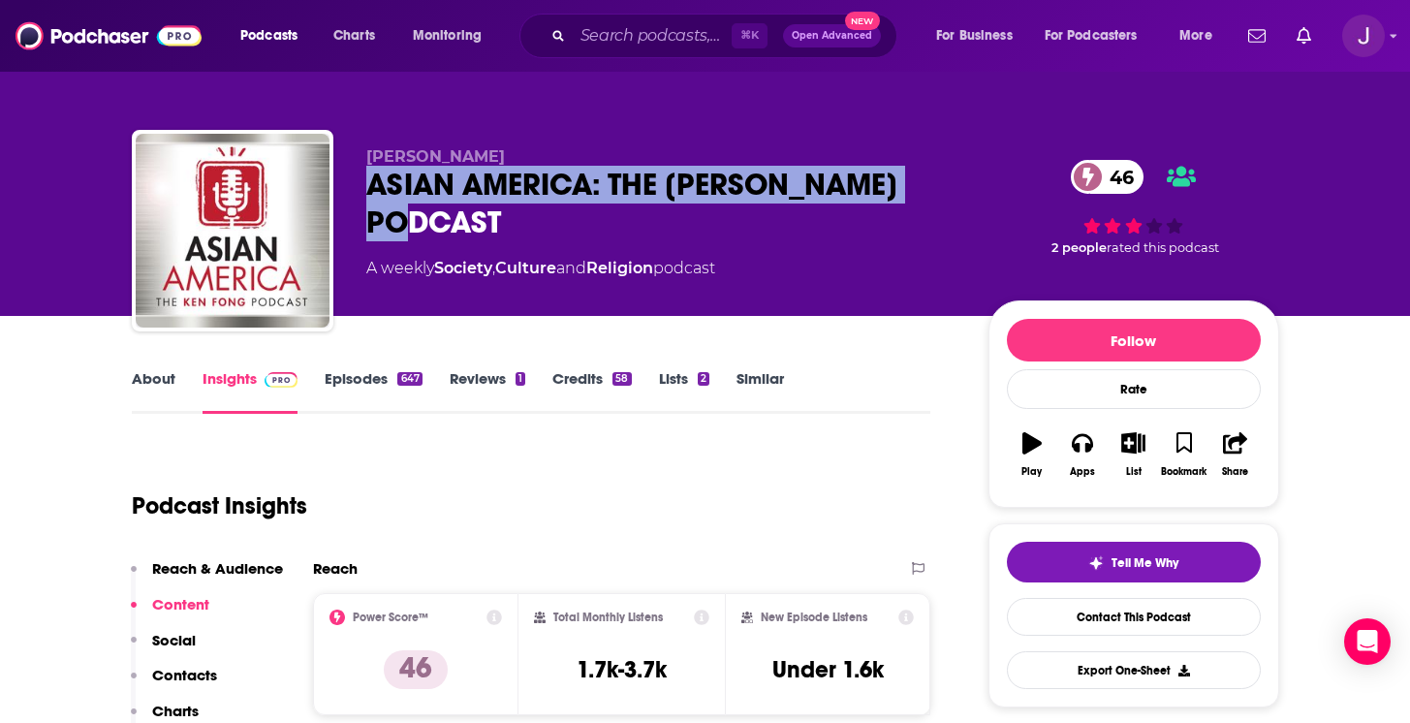
drag, startPoint x: 522, startPoint y: 237, endPoint x: 371, endPoint y: 182, distance: 160.9
click at [371, 182] on div "ASIAN AMERICA: THE KEN FONG PODCAST 46" at bounding box center [661, 204] width 591 height 76
copy h2 "ASIAN AMERICA: THE [PERSON_NAME] PODCAST"
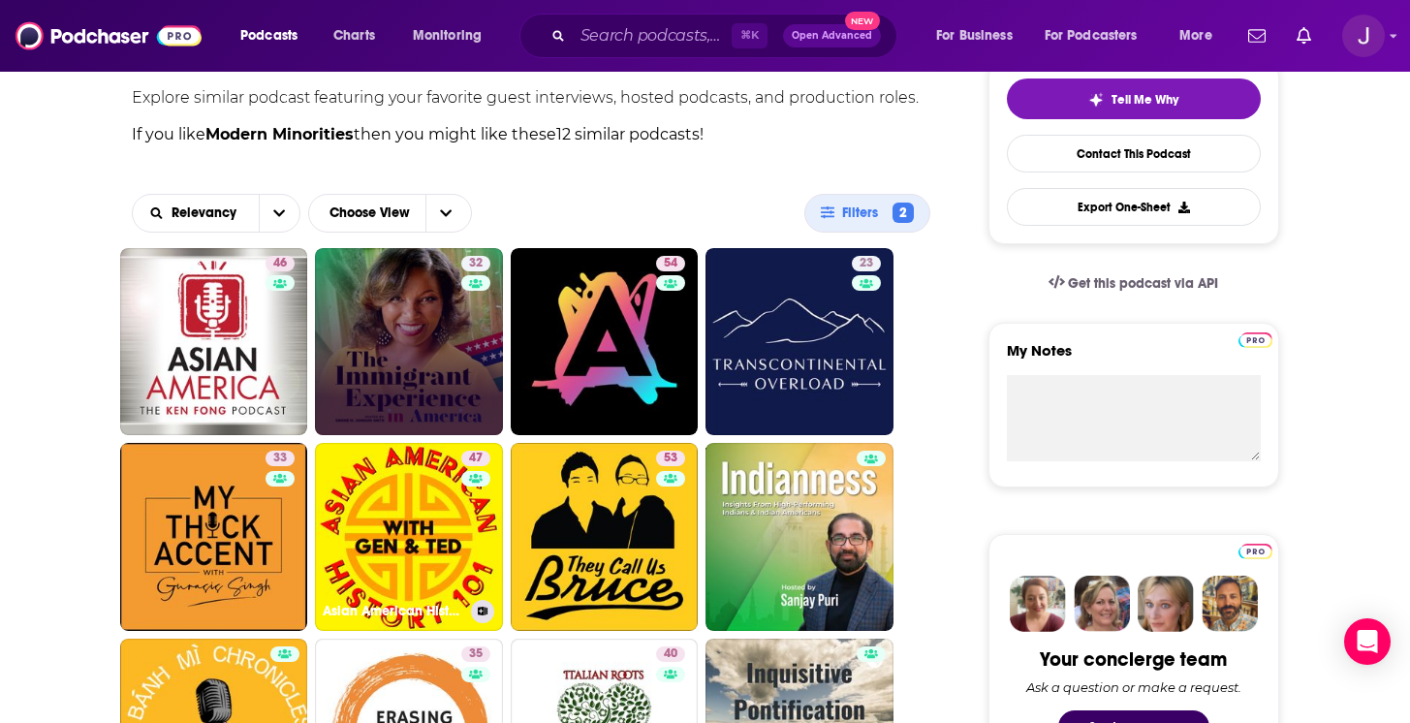
scroll to position [417, 0]
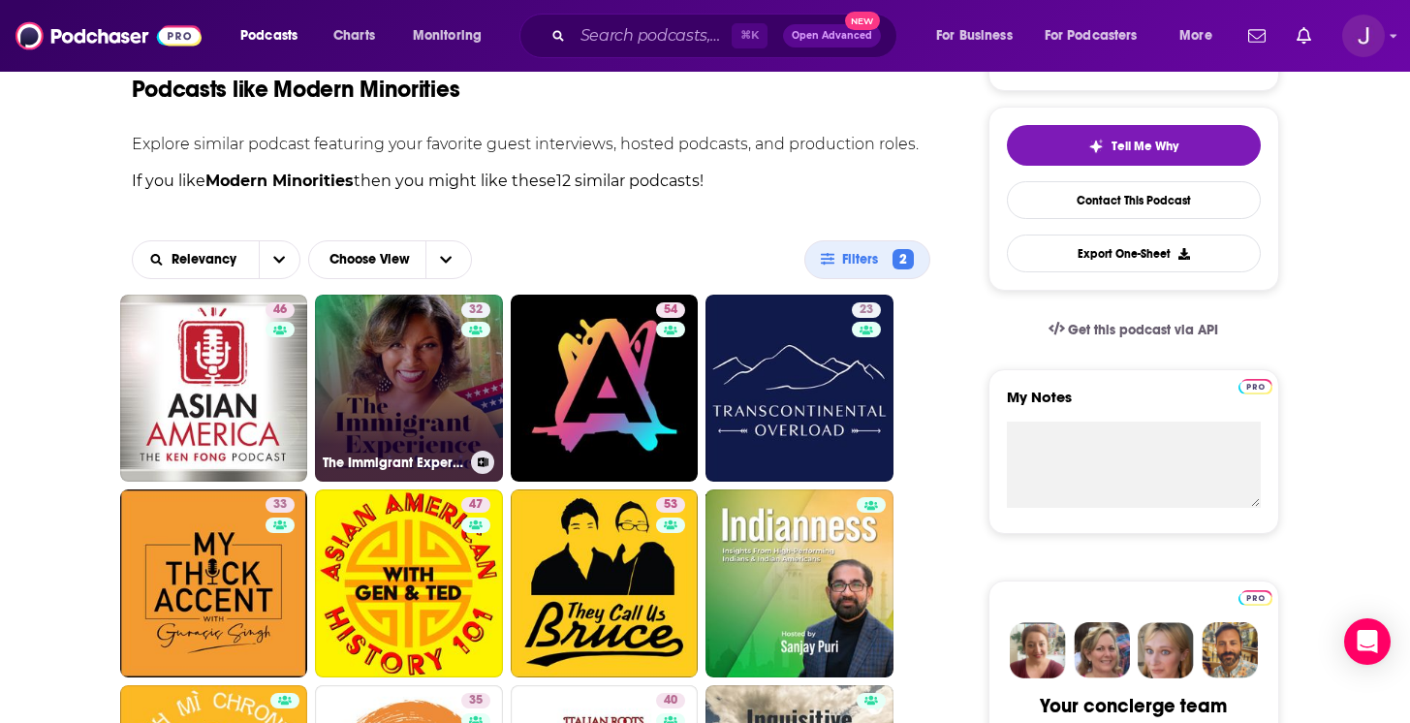
click at [398, 389] on link "32 The Immigrant Experience in America (TIEIA)" at bounding box center [409, 389] width 188 height 188
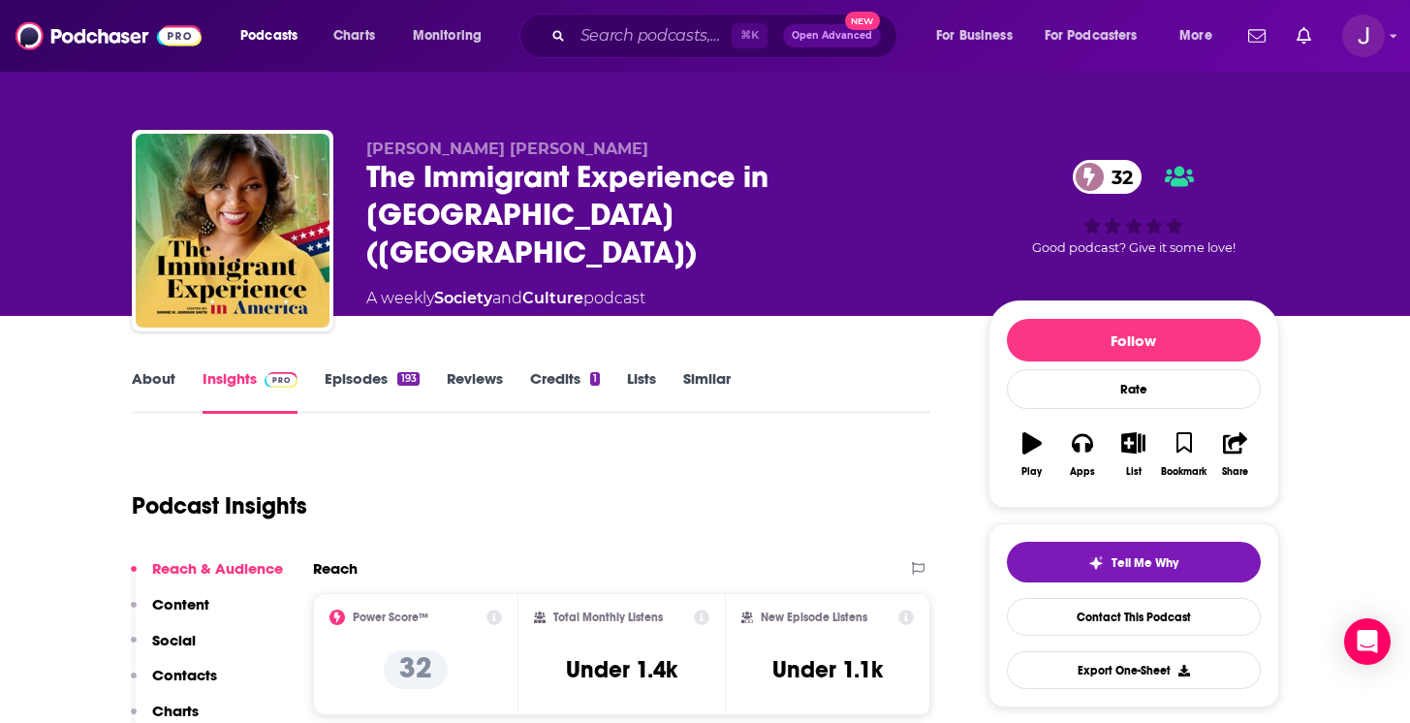
click at [137, 396] on link "About" at bounding box center [154, 391] width 44 height 45
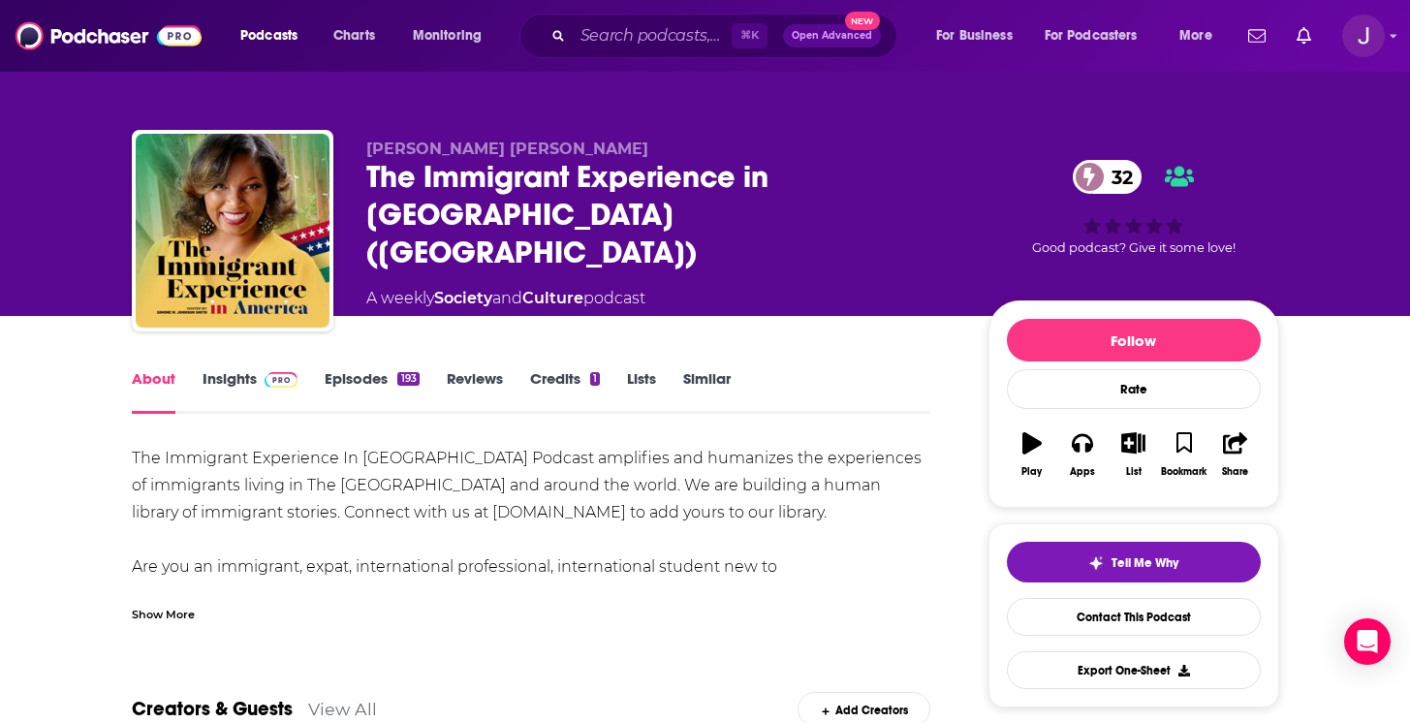
click at [355, 378] on link "Episodes 193" at bounding box center [372, 391] width 94 height 45
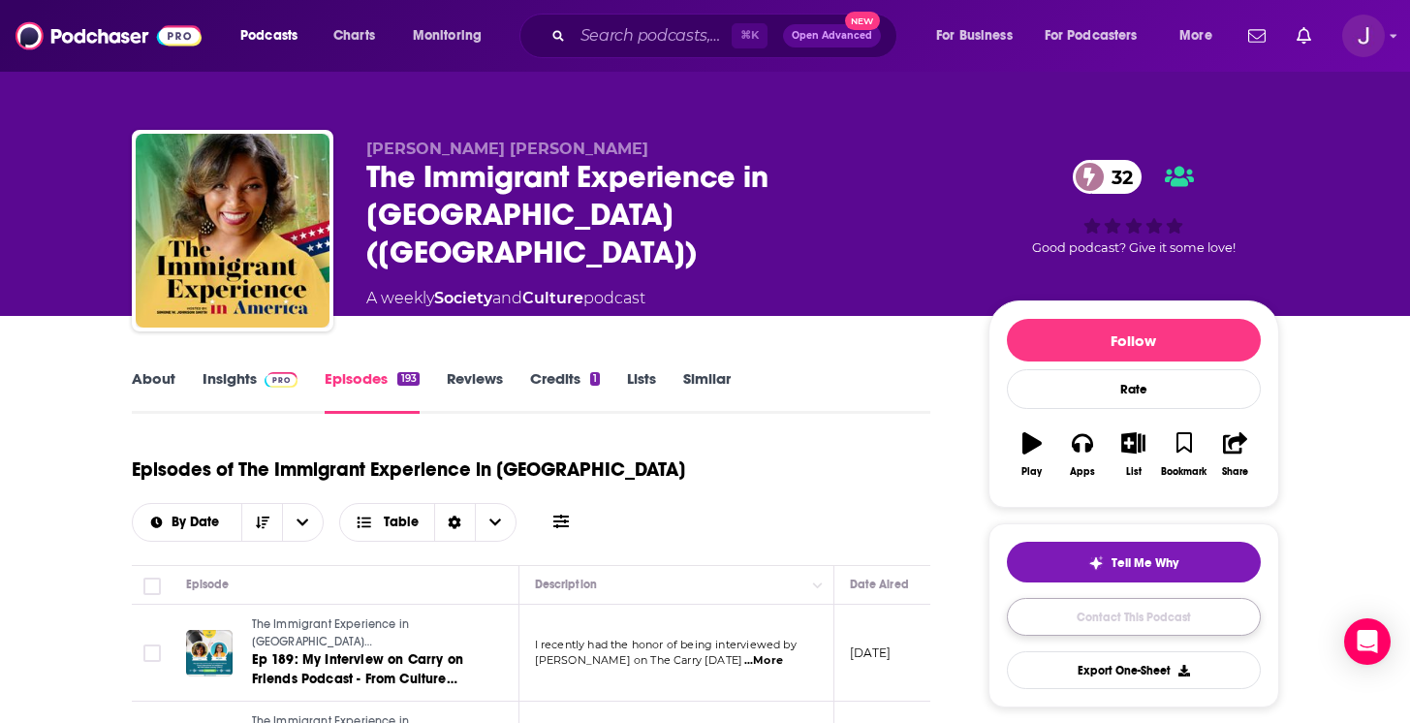
click at [1117, 630] on link "Contact This Podcast" at bounding box center [1134, 617] width 254 height 38
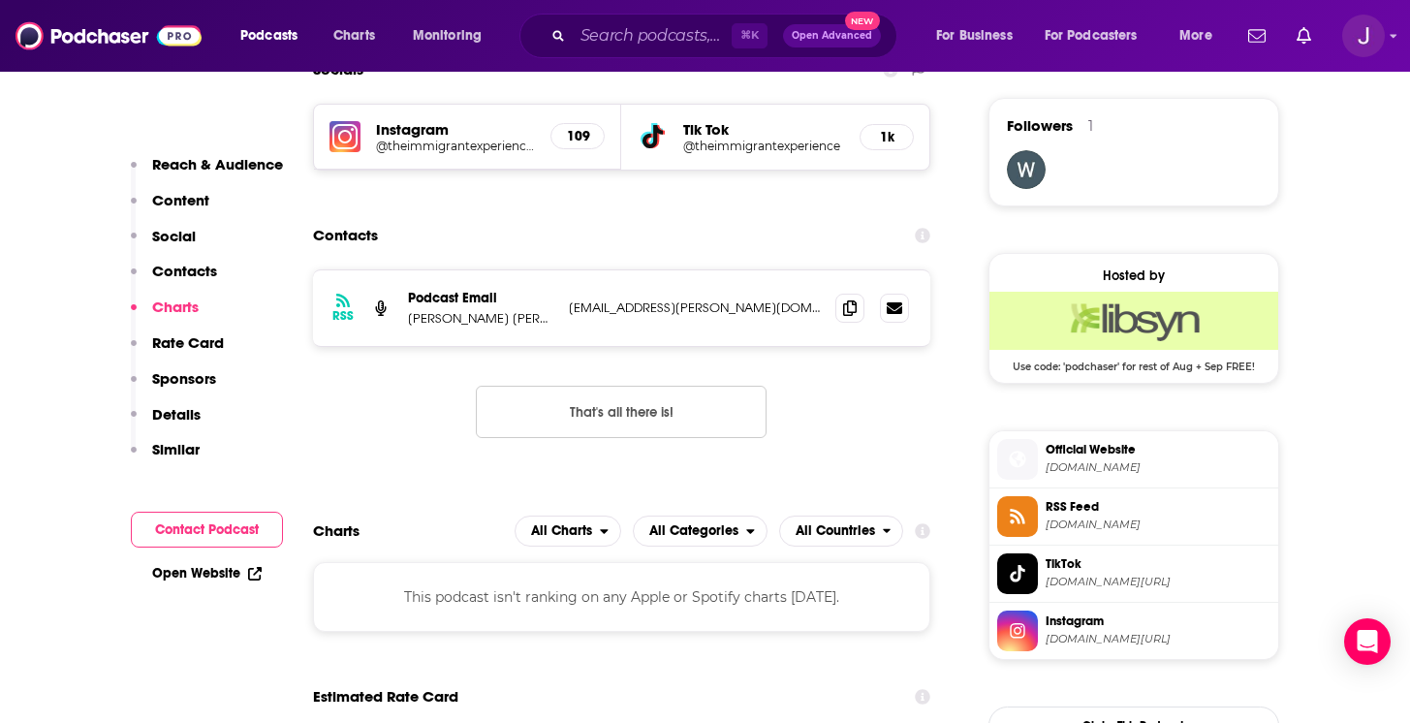
scroll to position [1381, 0]
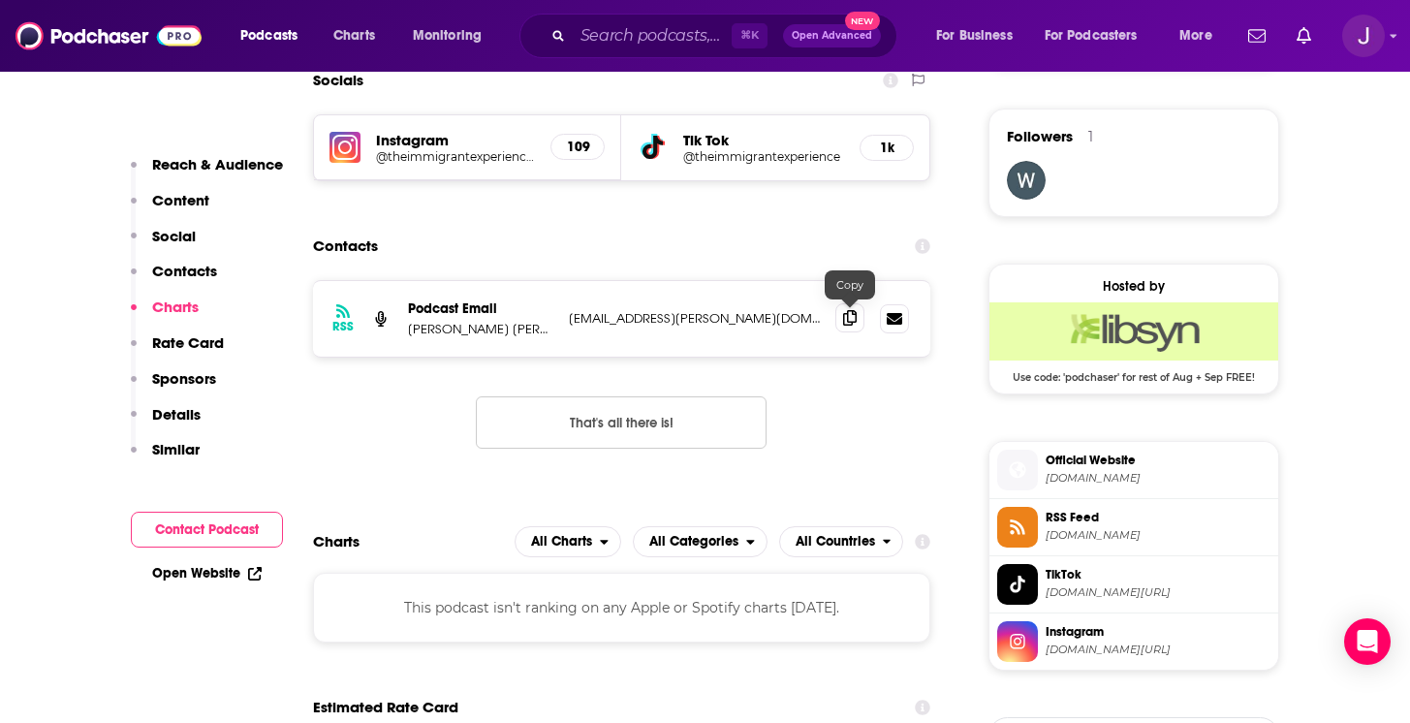
click at [851, 319] on icon at bounding box center [850, 318] width 14 height 16
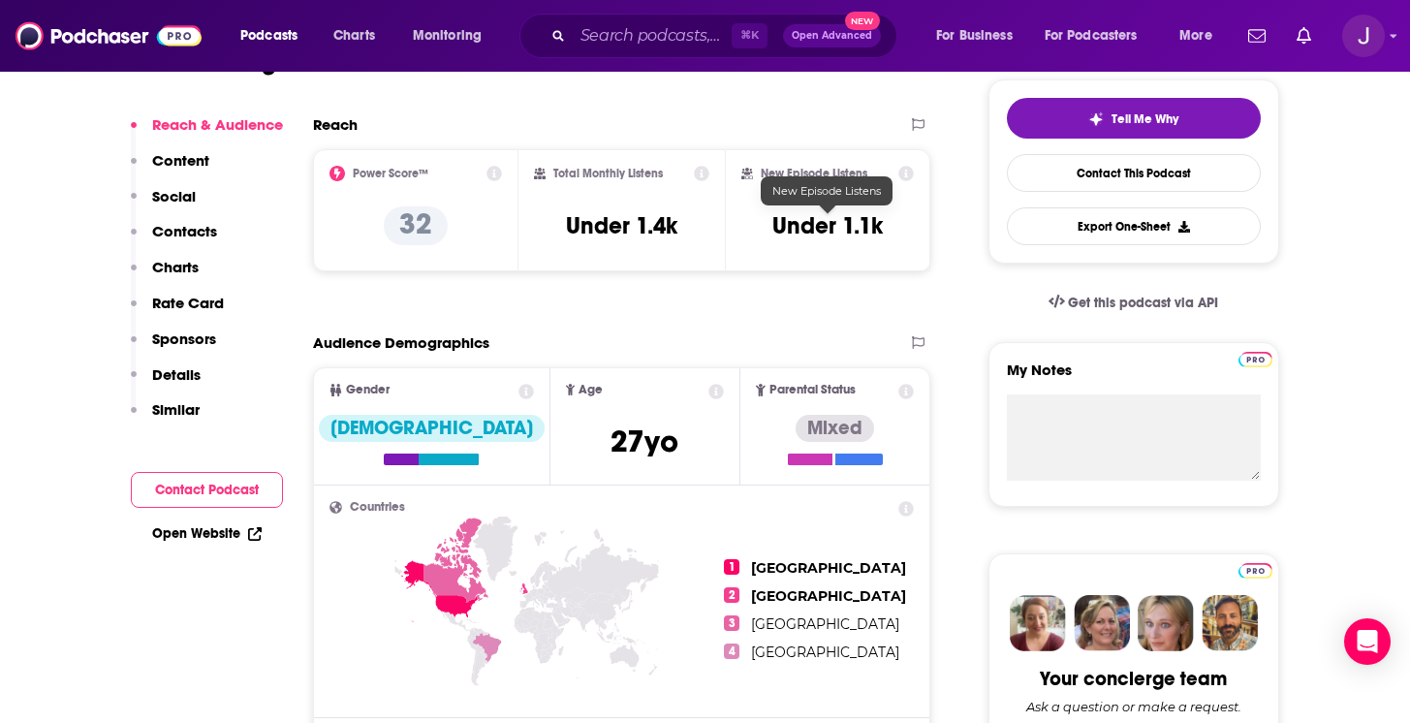
scroll to position [4, 0]
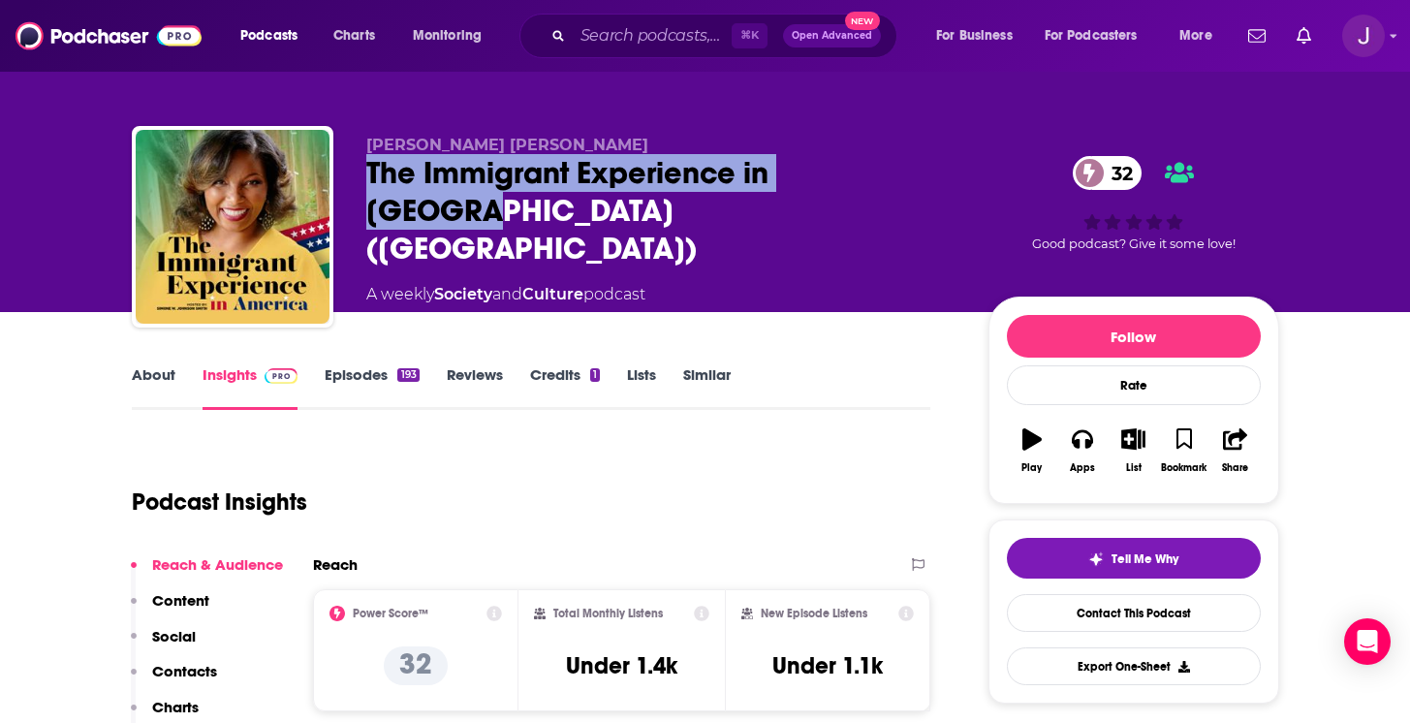
drag, startPoint x: 905, startPoint y: 185, endPoint x: 366, endPoint y: 194, distance: 538.7
click at [366, 194] on div "The Immigrant Experience in America (TIEIA) 32" at bounding box center [661, 210] width 591 height 113
copy h2 "The Immigrant Experience in America"
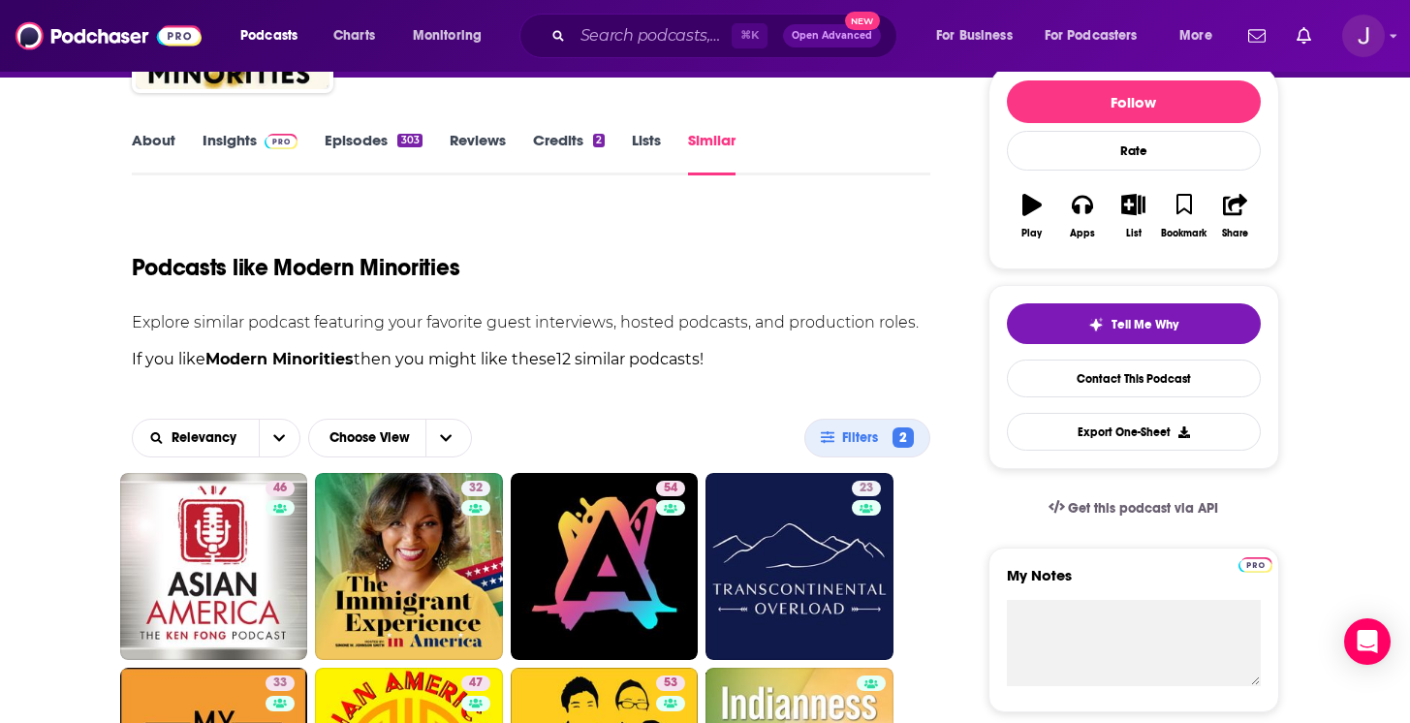
scroll to position [436, 0]
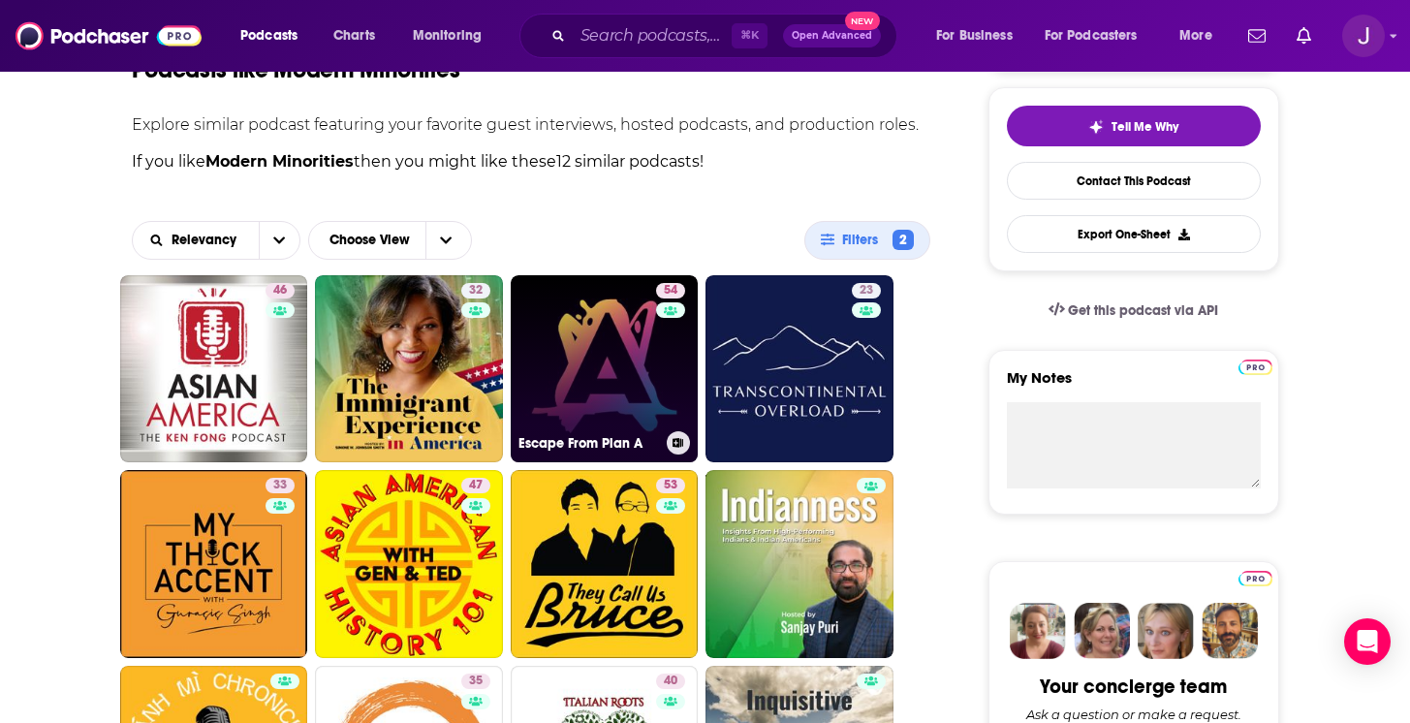
click at [610, 343] on link "54 Escape From Plan A" at bounding box center [605, 369] width 188 height 188
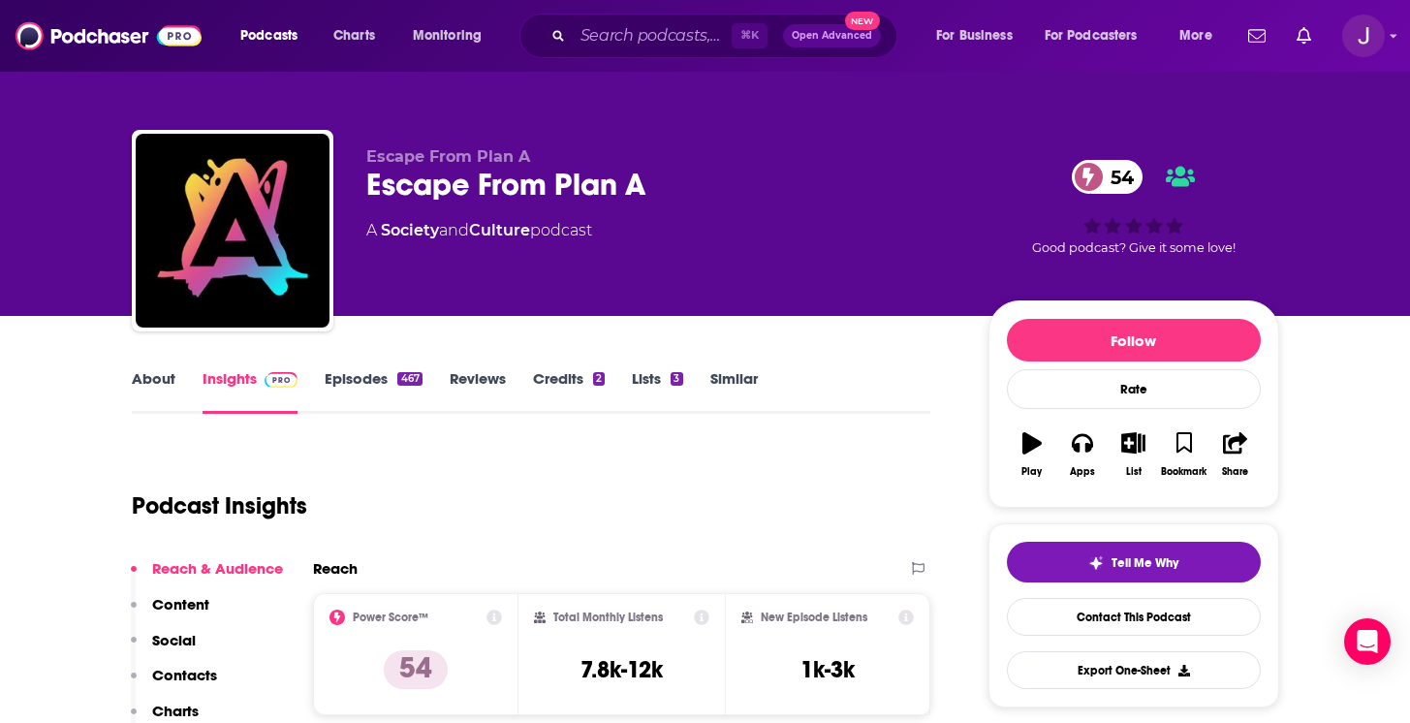
click at [158, 388] on link "About" at bounding box center [154, 391] width 44 height 45
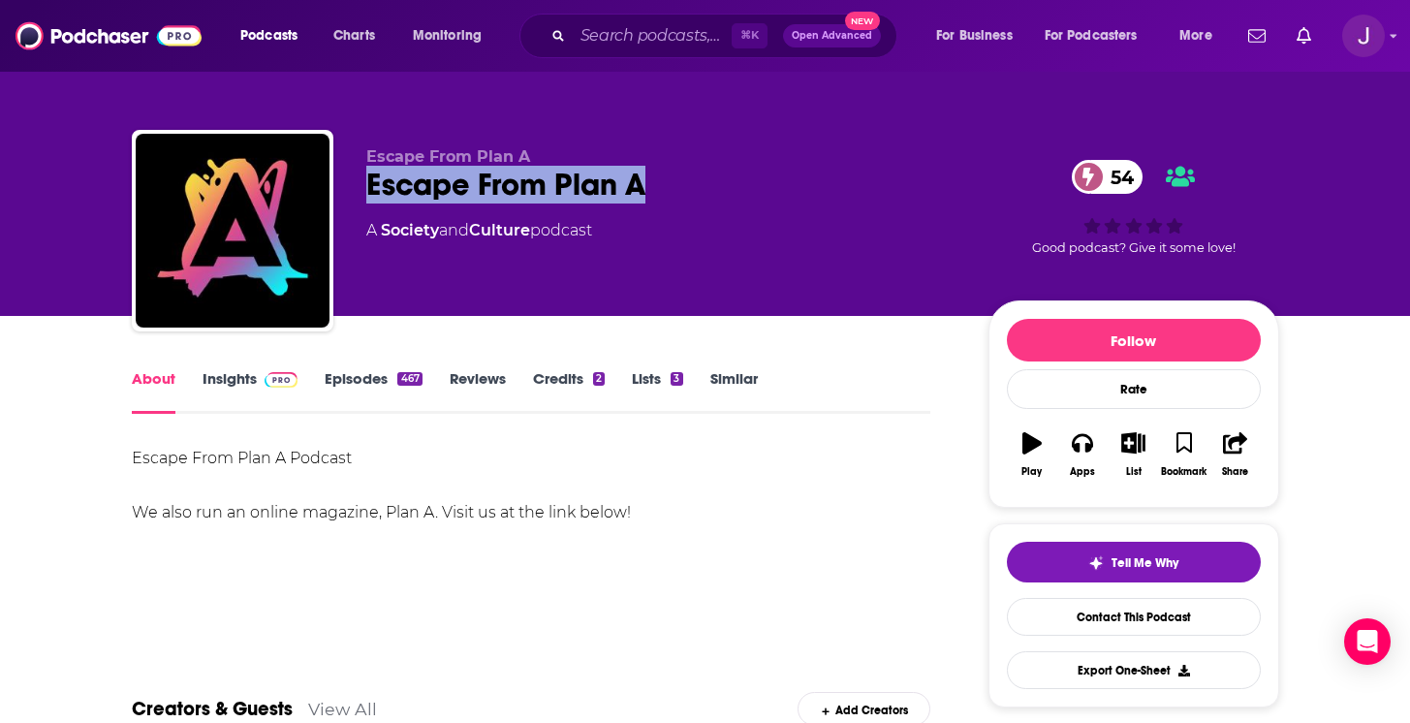
drag, startPoint x: 673, startPoint y: 199, endPoint x: 357, endPoint y: 202, distance: 315.9
click at [357, 202] on div "Escape From Plan A Escape From Plan A 54 A Society and Culture podcast 54 Good …" at bounding box center [705, 234] width 1147 height 209
copy h1 "Escape From Plan A"
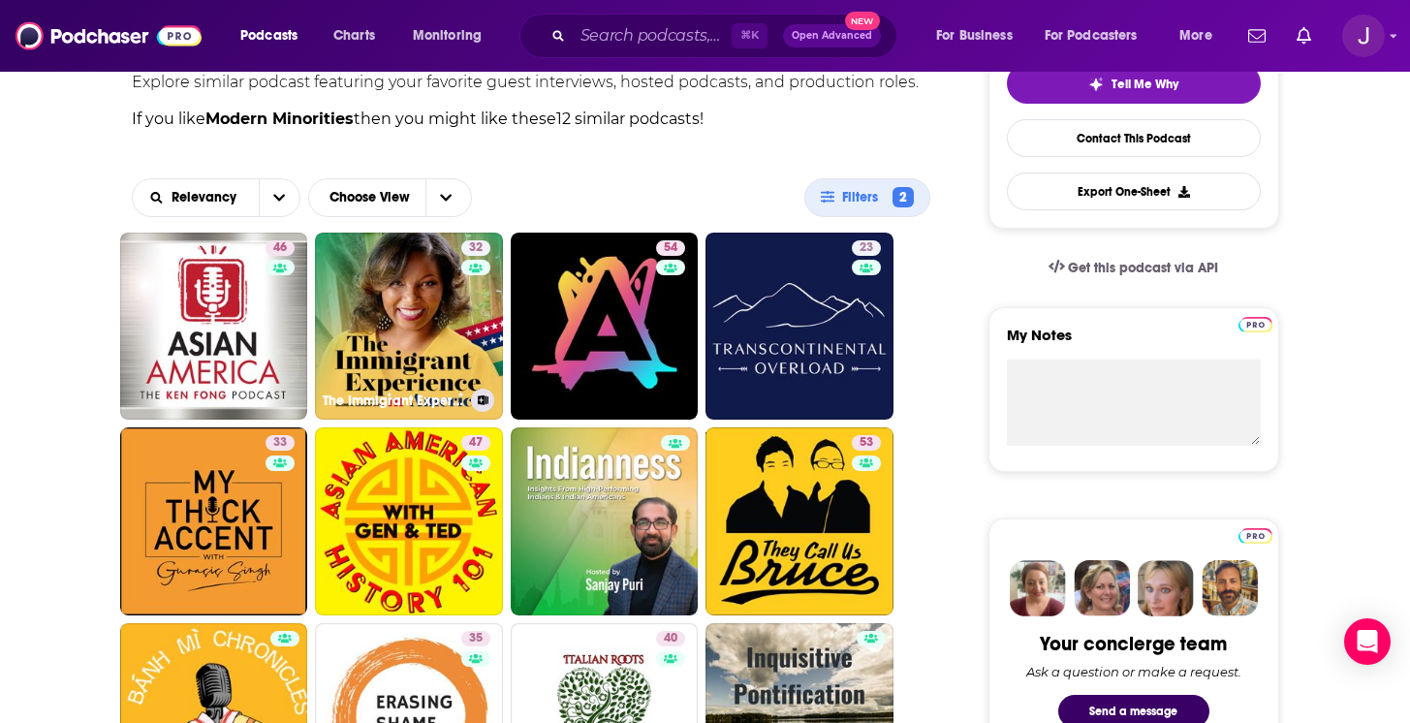
scroll to position [491, 0]
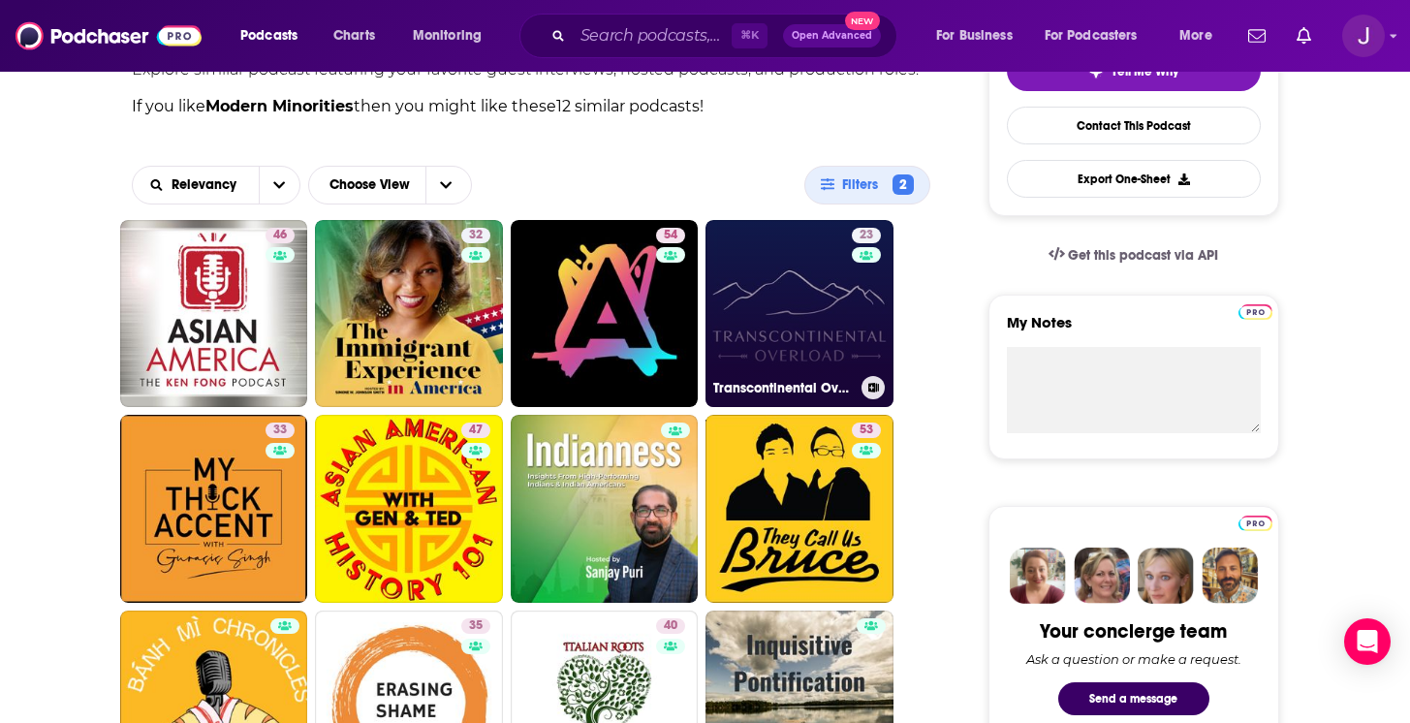
click at [813, 299] on link "23 Transcontinental Overload" at bounding box center [799, 314] width 188 height 188
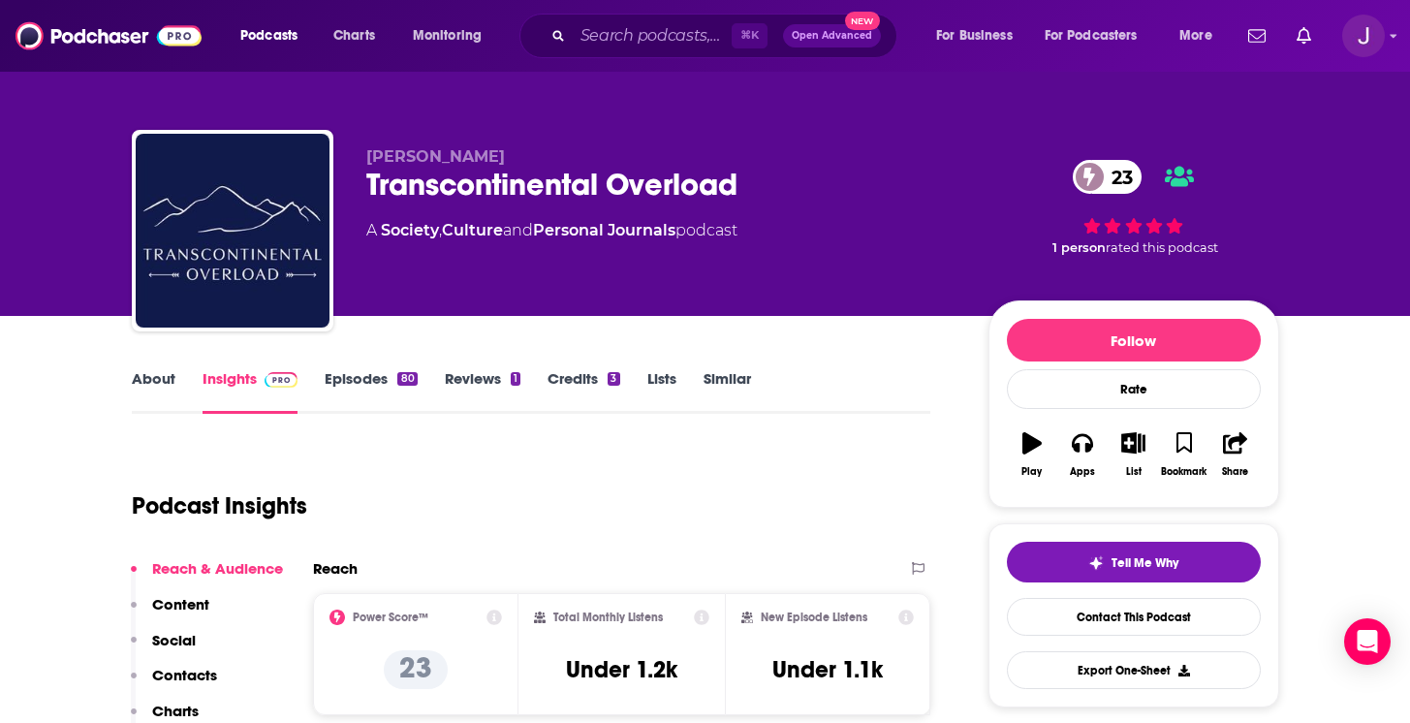
scroll to position [83, 0]
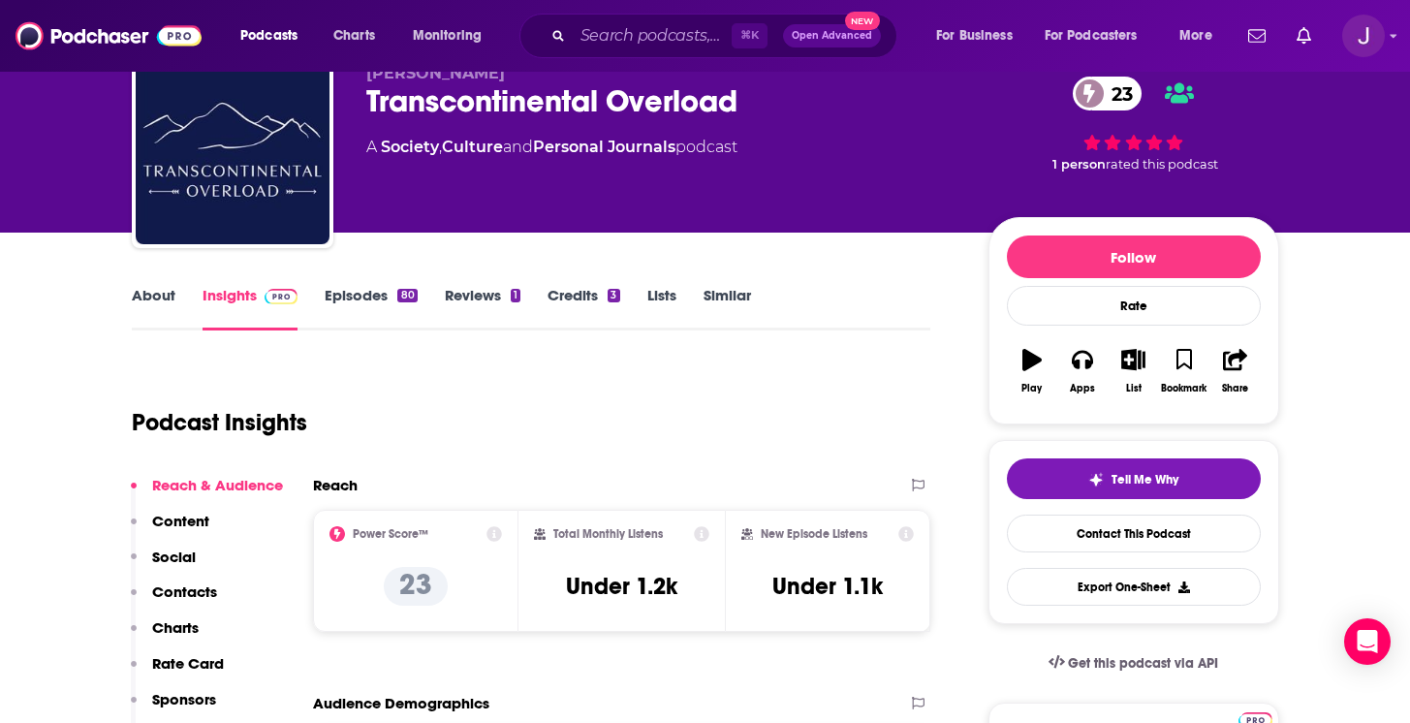
click at [153, 302] on link "About" at bounding box center [154, 308] width 44 height 45
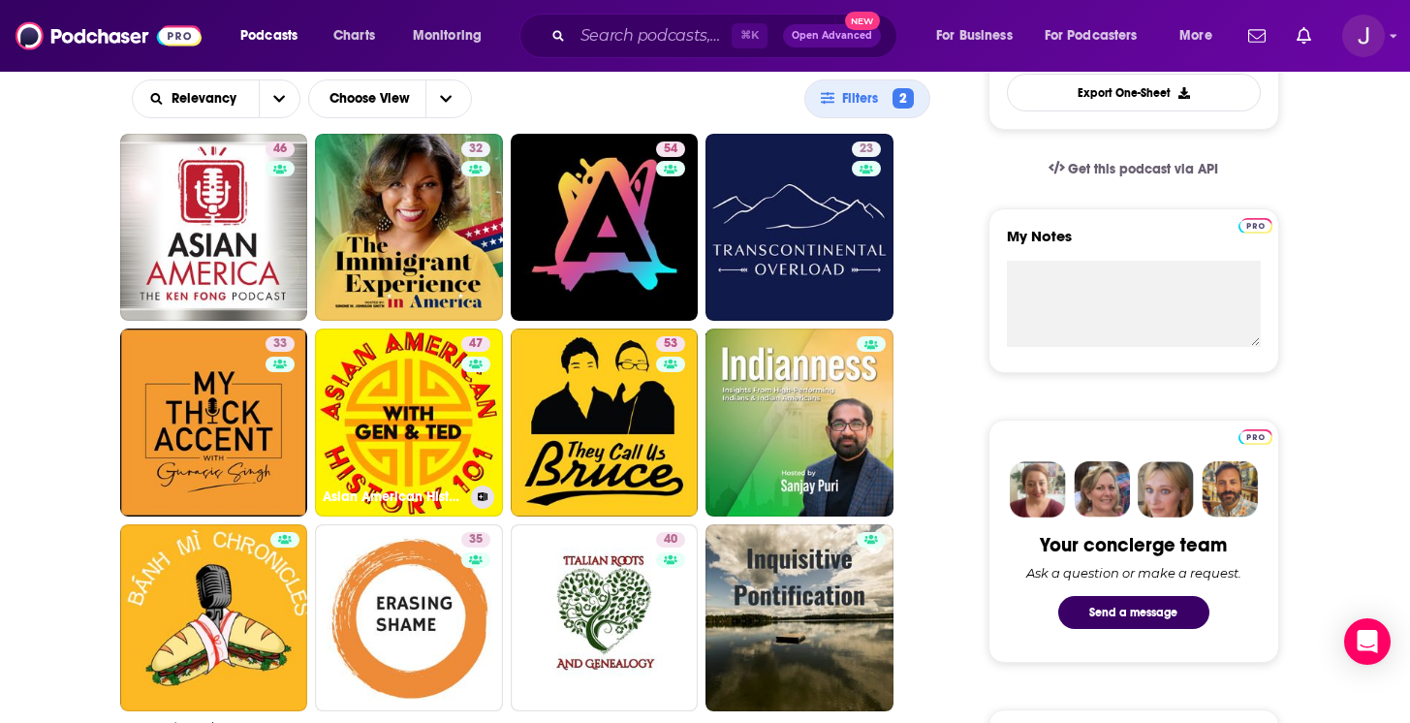
scroll to position [601, 0]
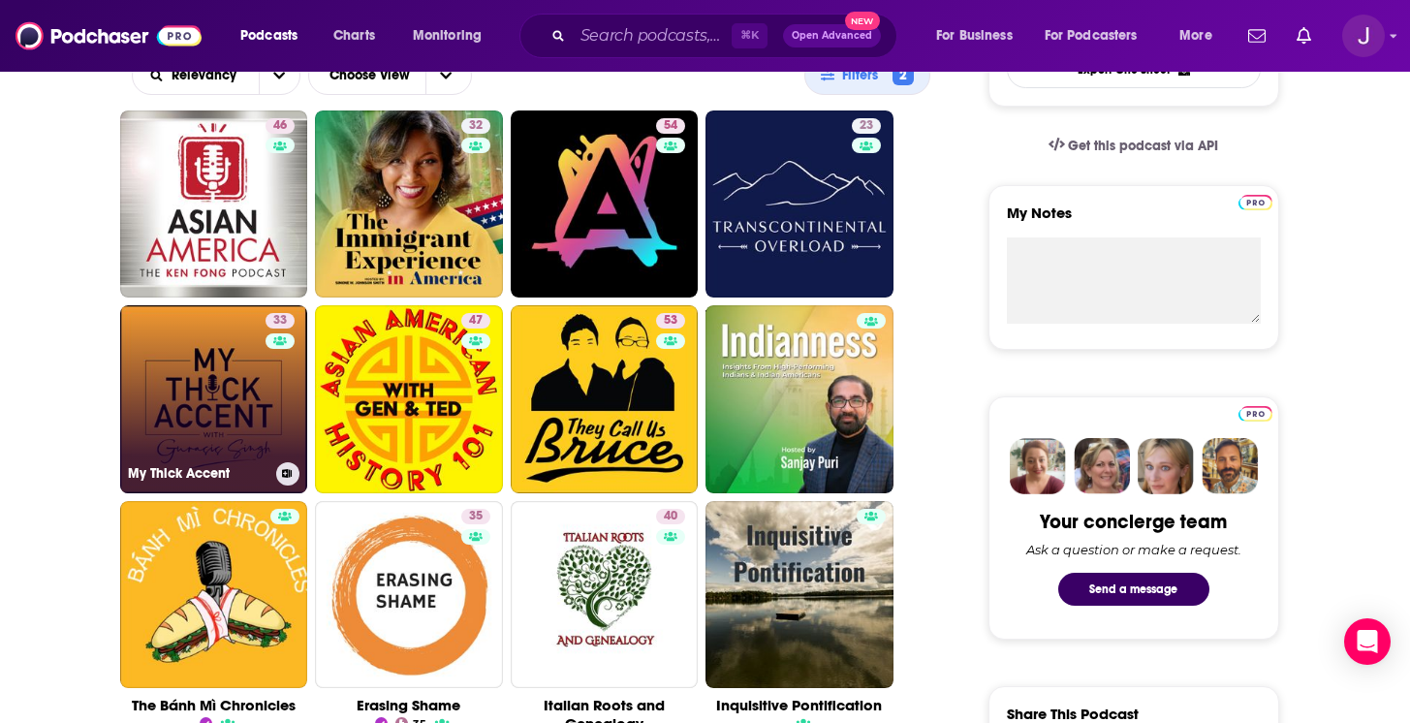
click at [226, 395] on link "33 My Thick Accent" at bounding box center [214, 399] width 188 height 188
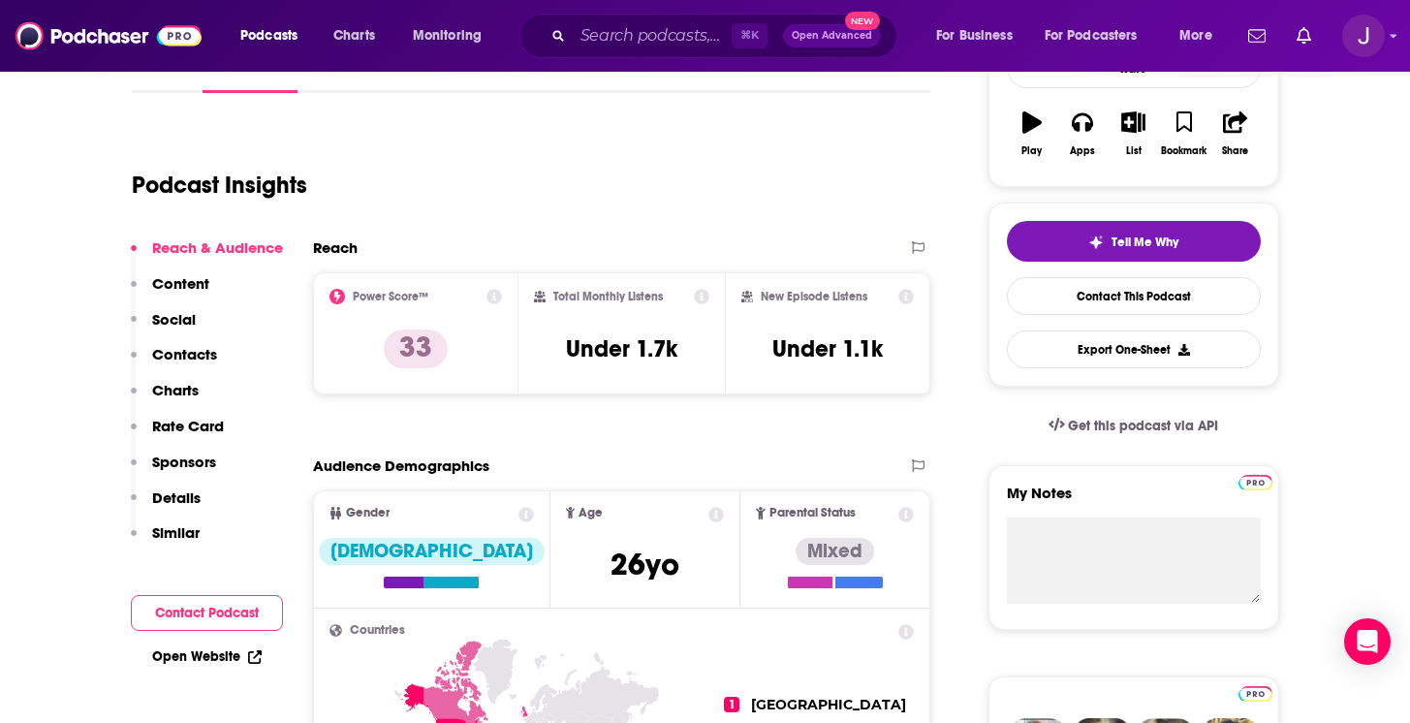
scroll to position [84, 0]
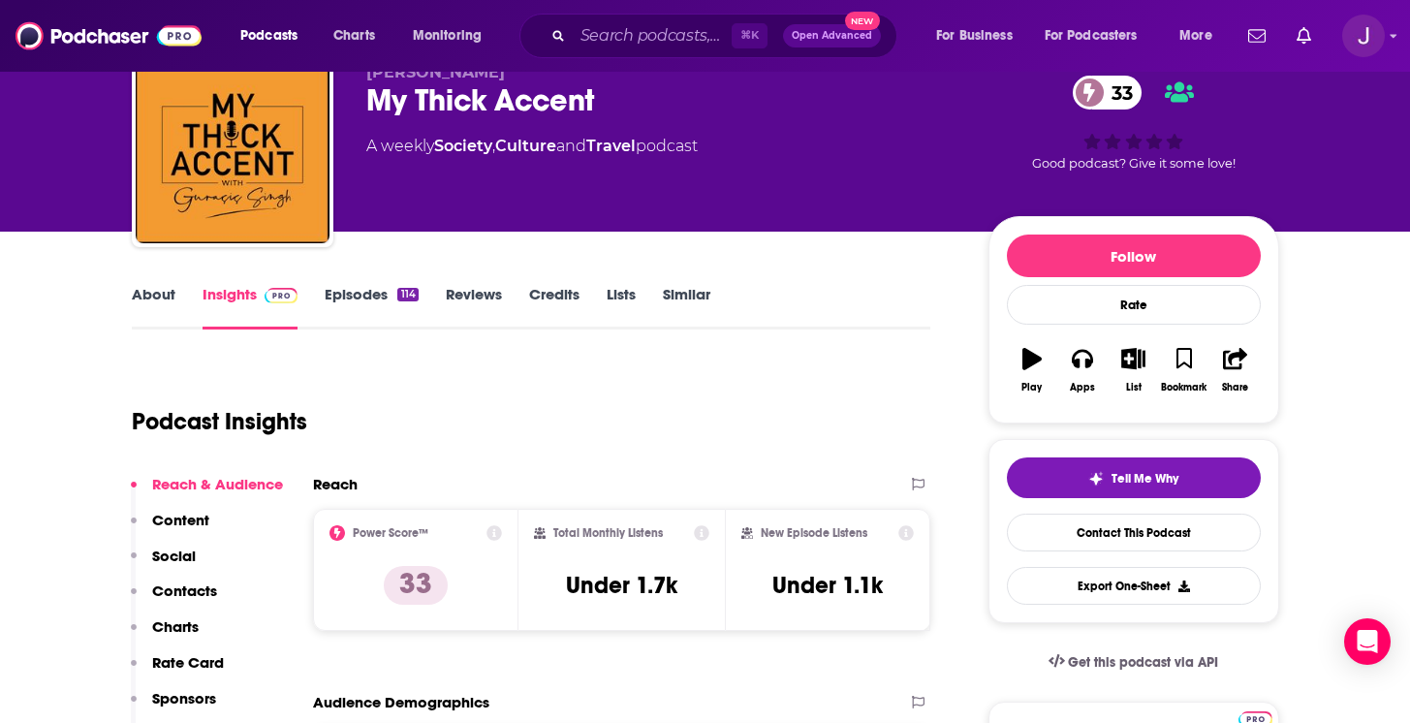
click at [163, 283] on div "About Insights Episodes 114 Reviews Credits Lists Similar" at bounding box center [531, 305] width 799 height 47
click at [152, 293] on link "About" at bounding box center [154, 307] width 44 height 45
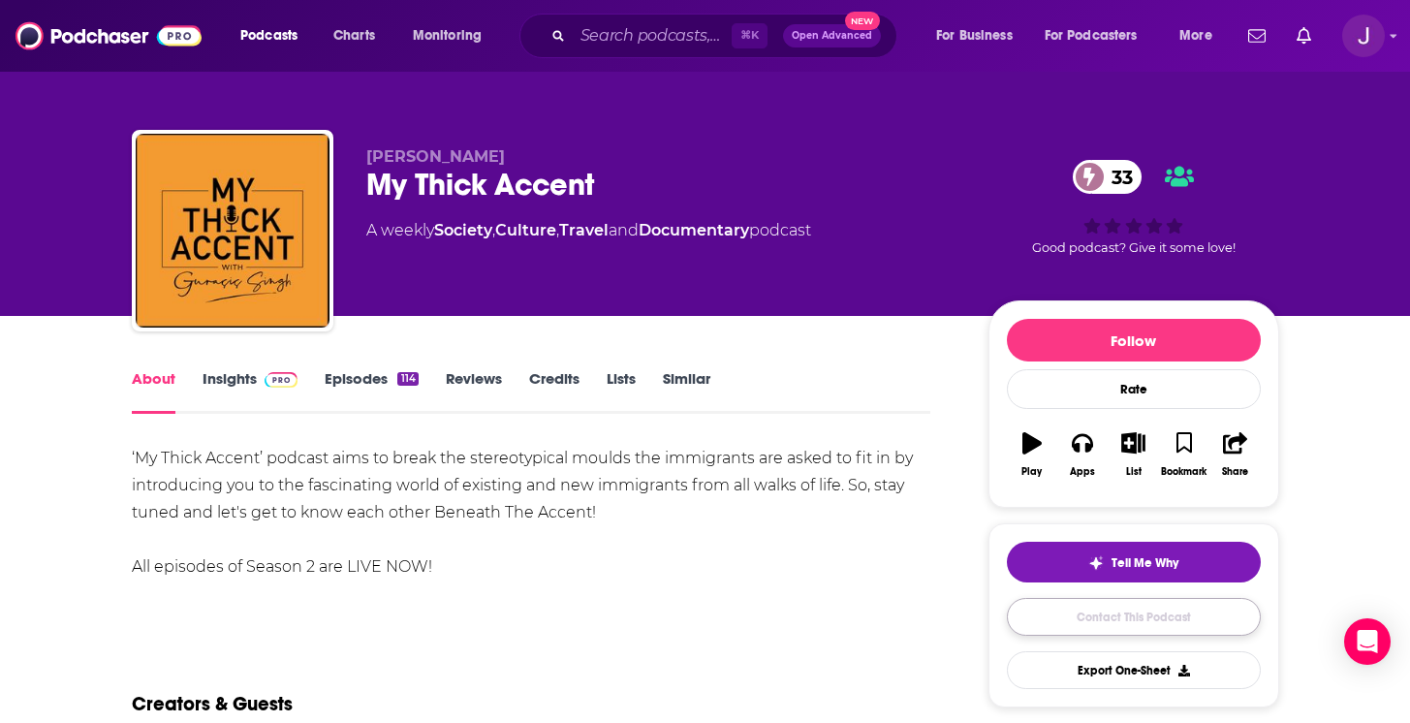
click at [1089, 629] on link "Contact This Podcast" at bounding box center [1134, 617] width 254 height 38
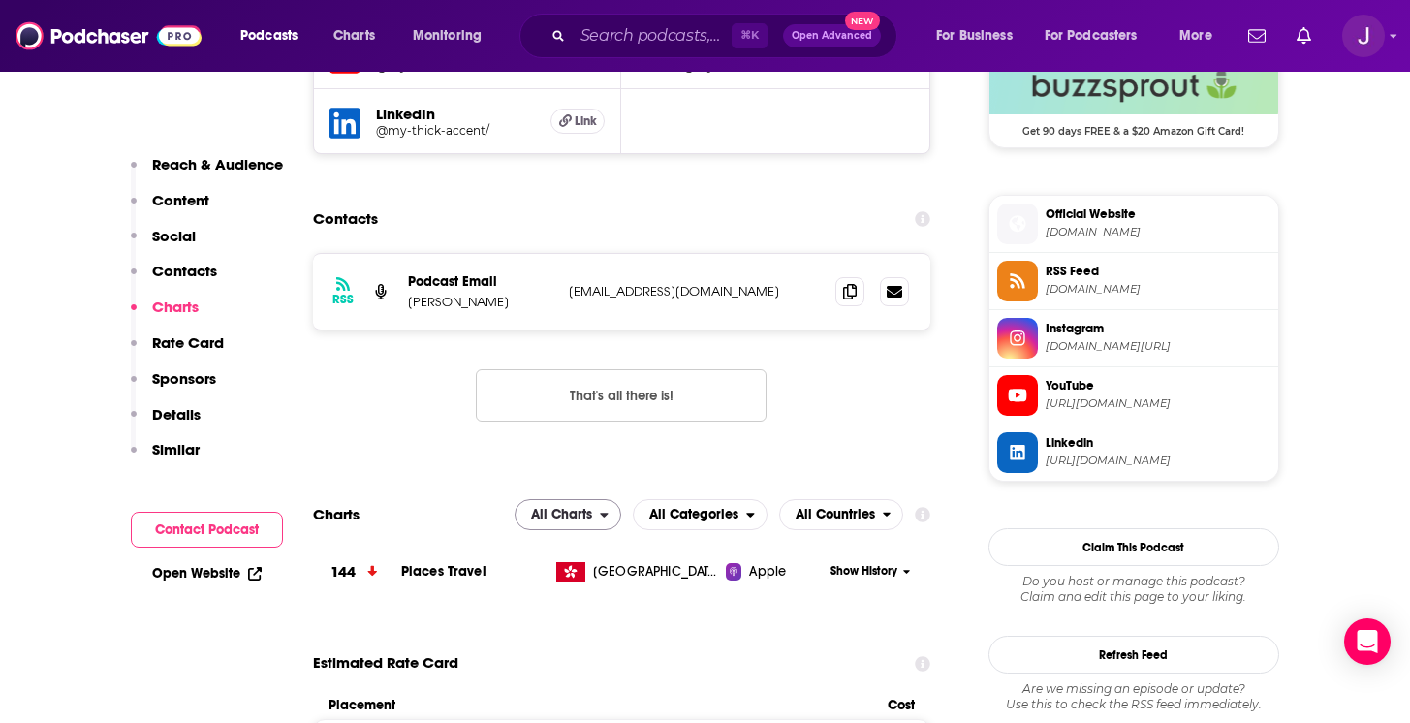
scroll to position [1443, 0]
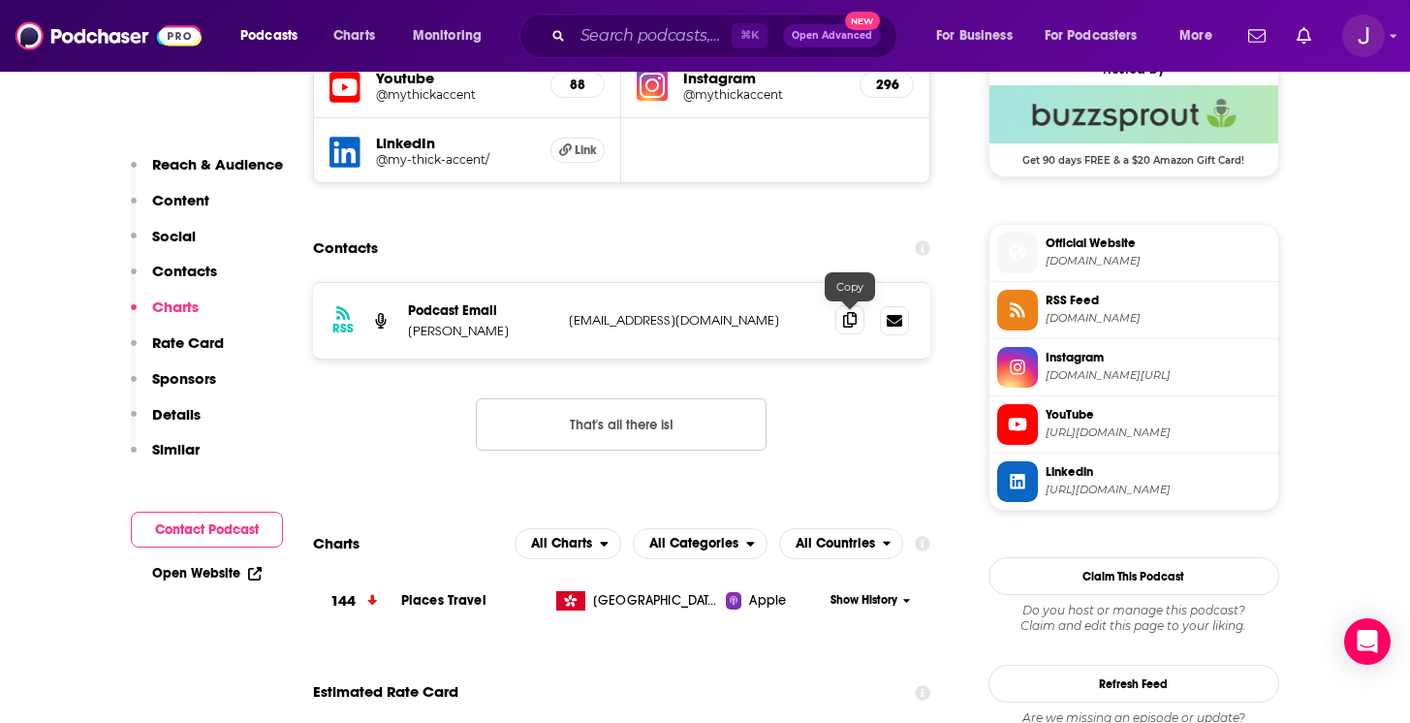
click at [853, 323] on icon at bounding box center [850, 320] width 14 height 16
drag, startPoint x: 452, startPoint y: 335, endPoint x: 413, endPoint y: 335, distance: 39.7
click at [411, 334] on p "Gurasis Singh" at bounding box center [480, 331] width 145 height 16
copy p "Gurasis"
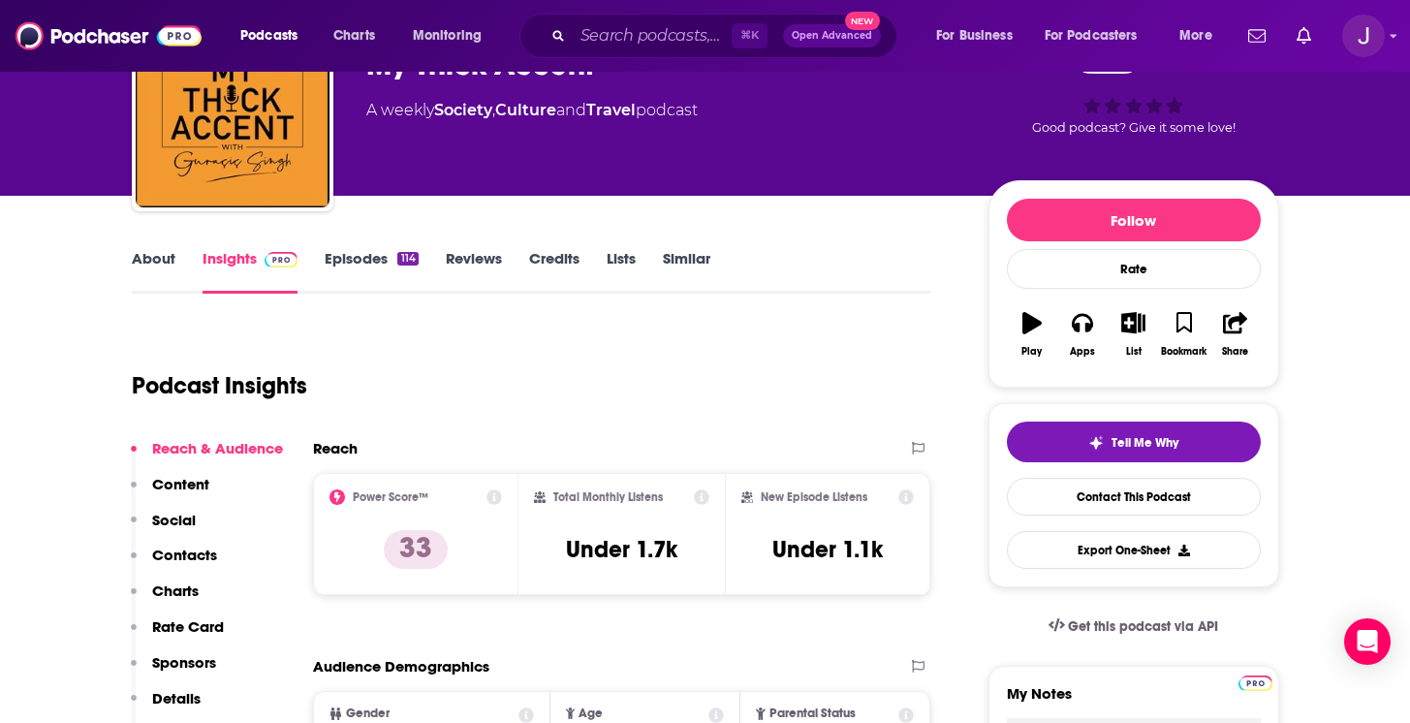
scroll to position [131, 0]
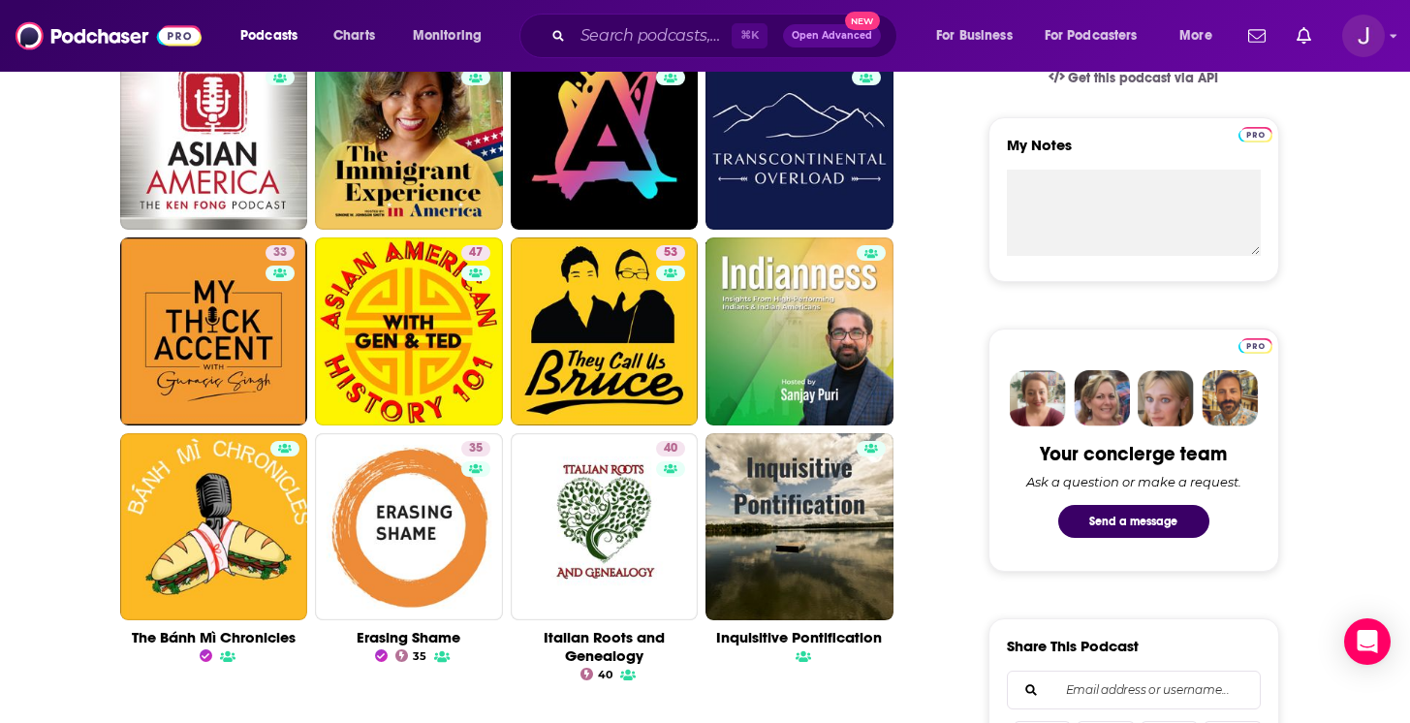
scroll to position [676, 0]
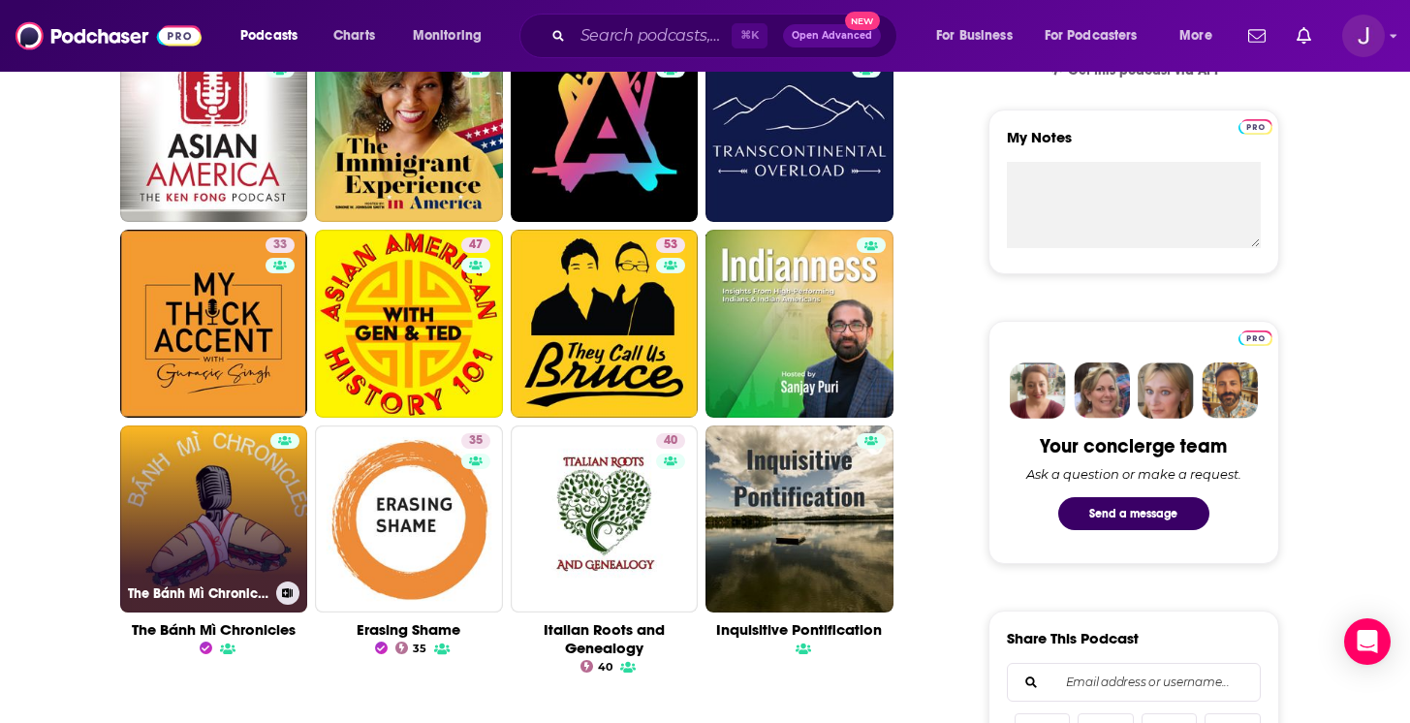
click at [242, 461] on link "The Bánh Mì Chronicles" at bounding box center [214, 519] width 188 height 188
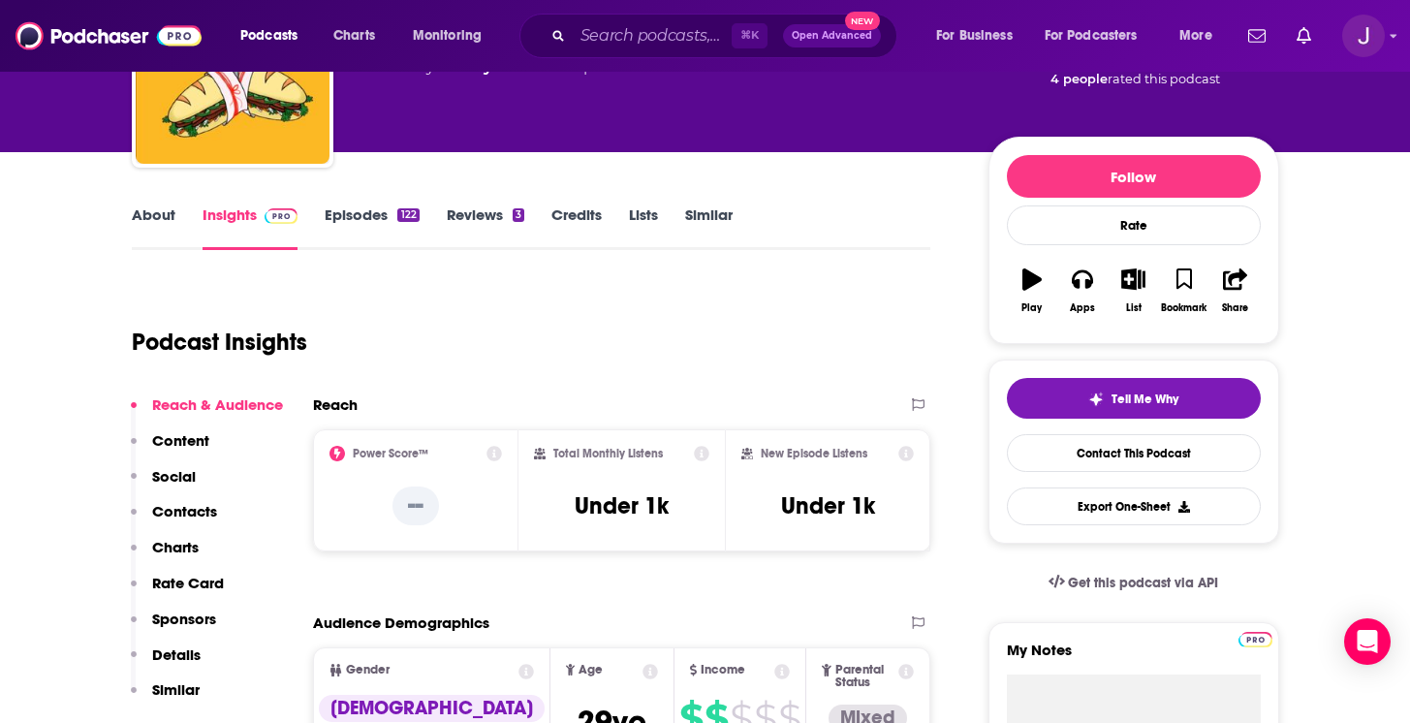
scroll to position [176, 0]
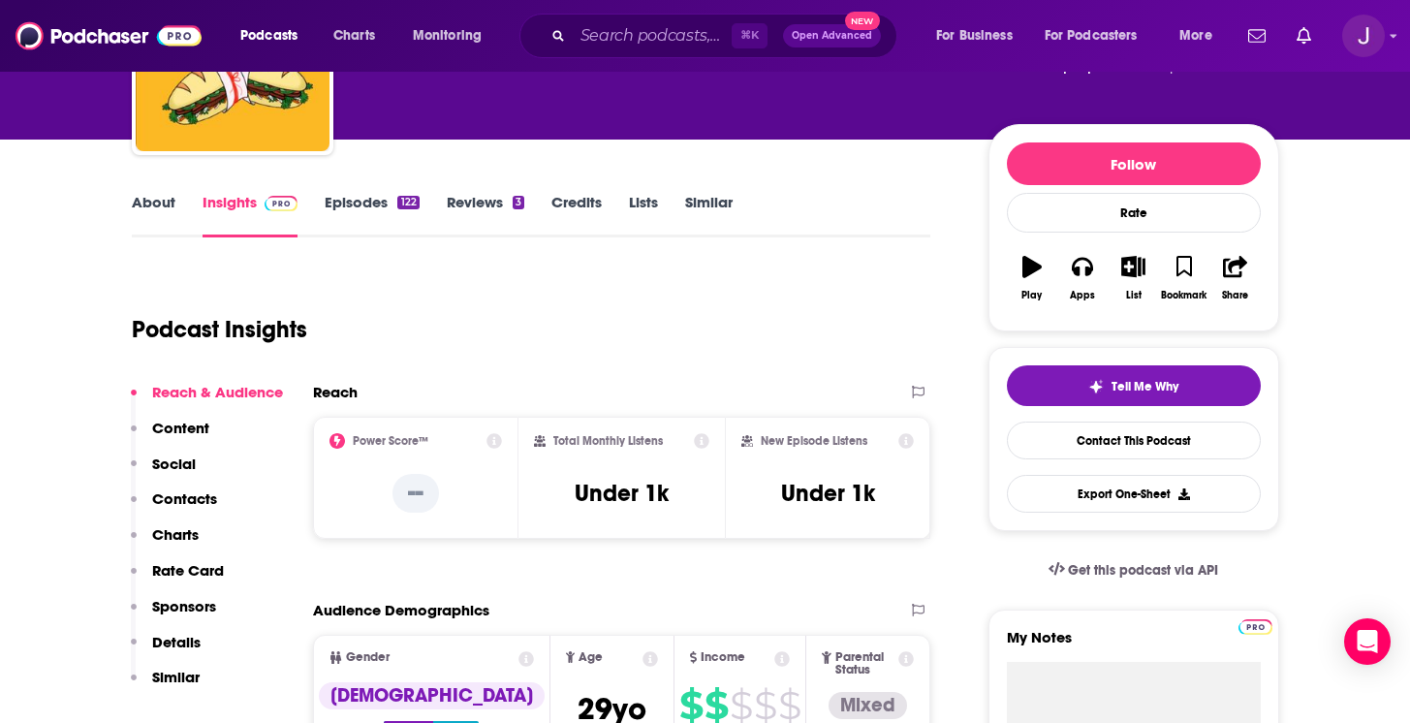
click at [155, 214] on link "About" at bounding box center [154, 215] width 44 height 45
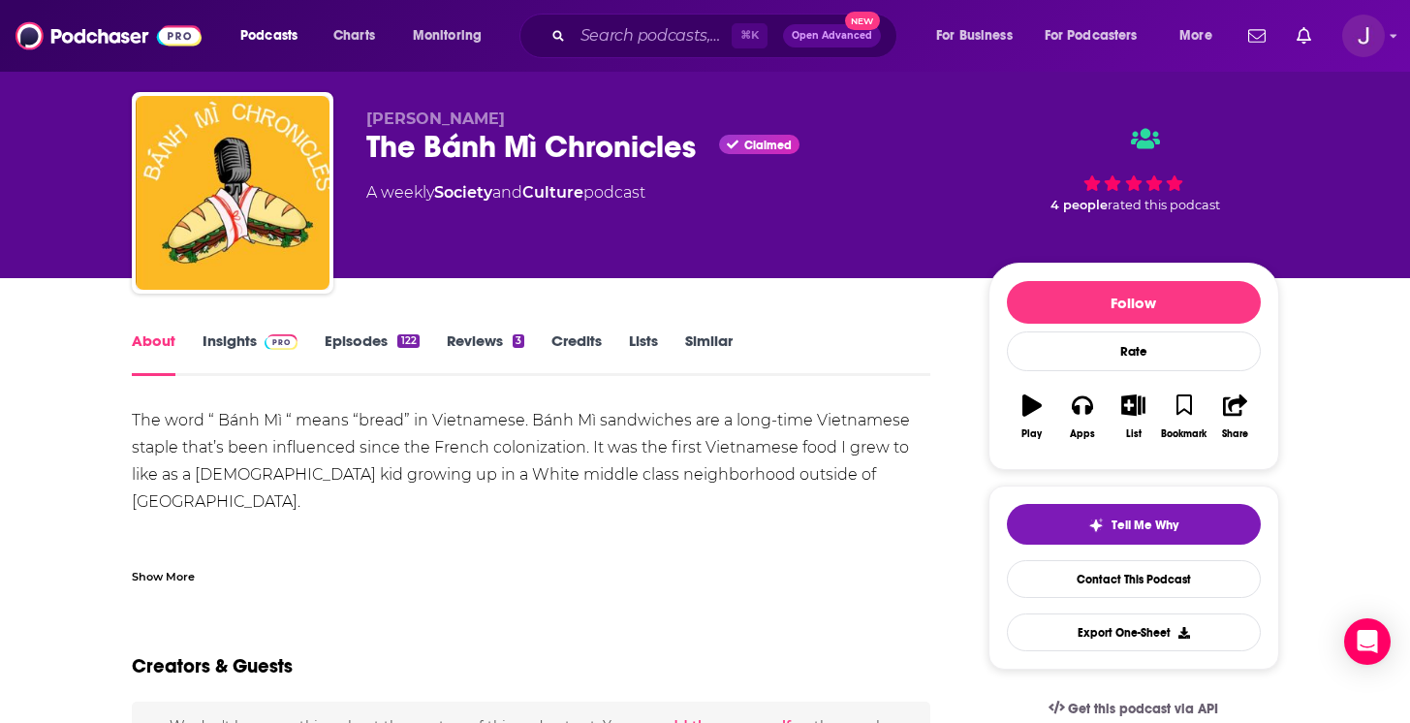
scroll to position [46, 0]
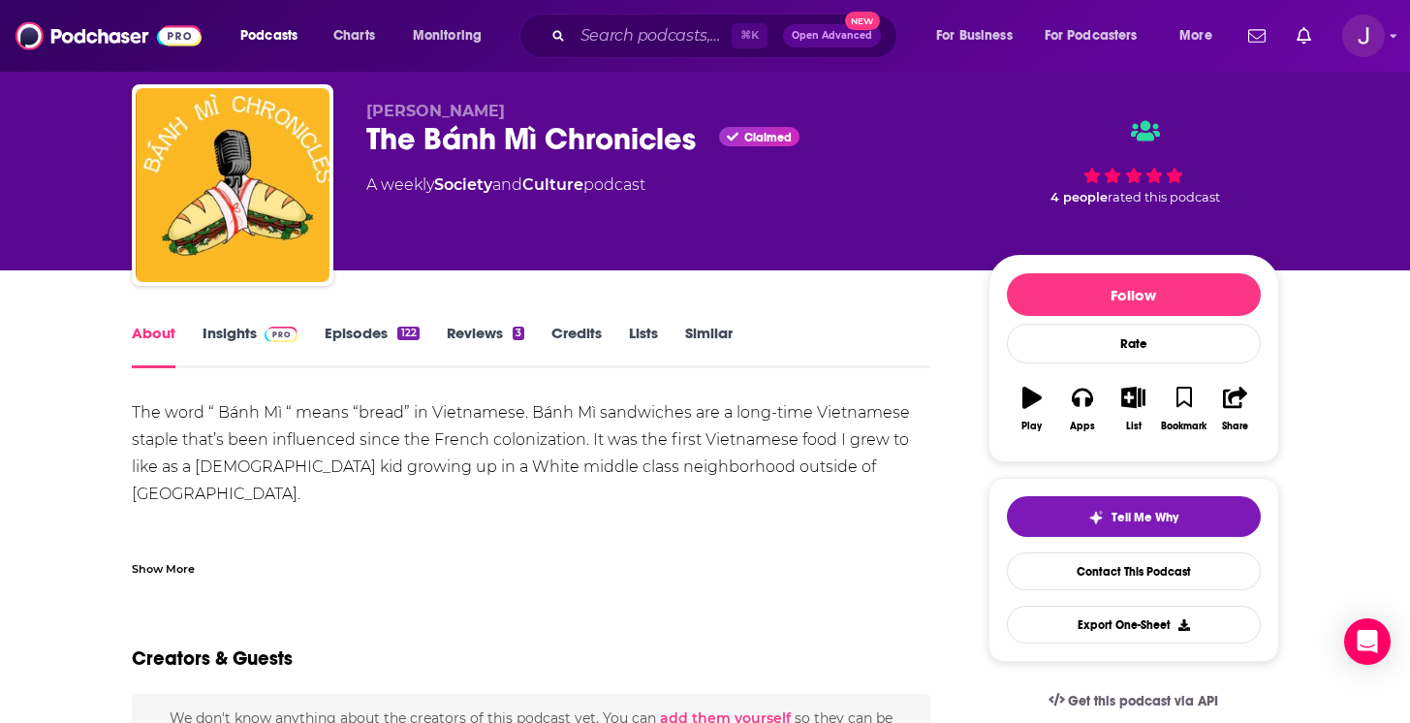
click at [168, 572] on div "Show More" at bounding box center [163, 567] width 63 height 18
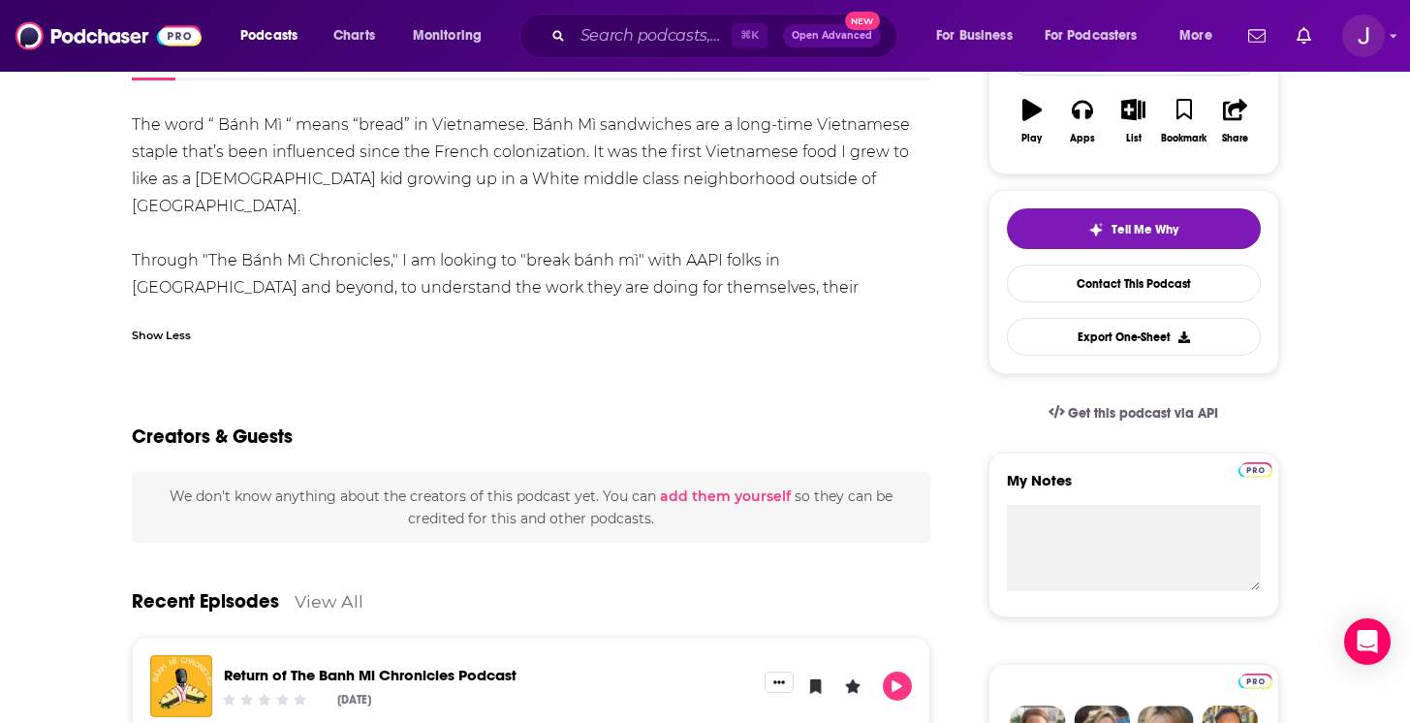
scroll to position [407, 0]
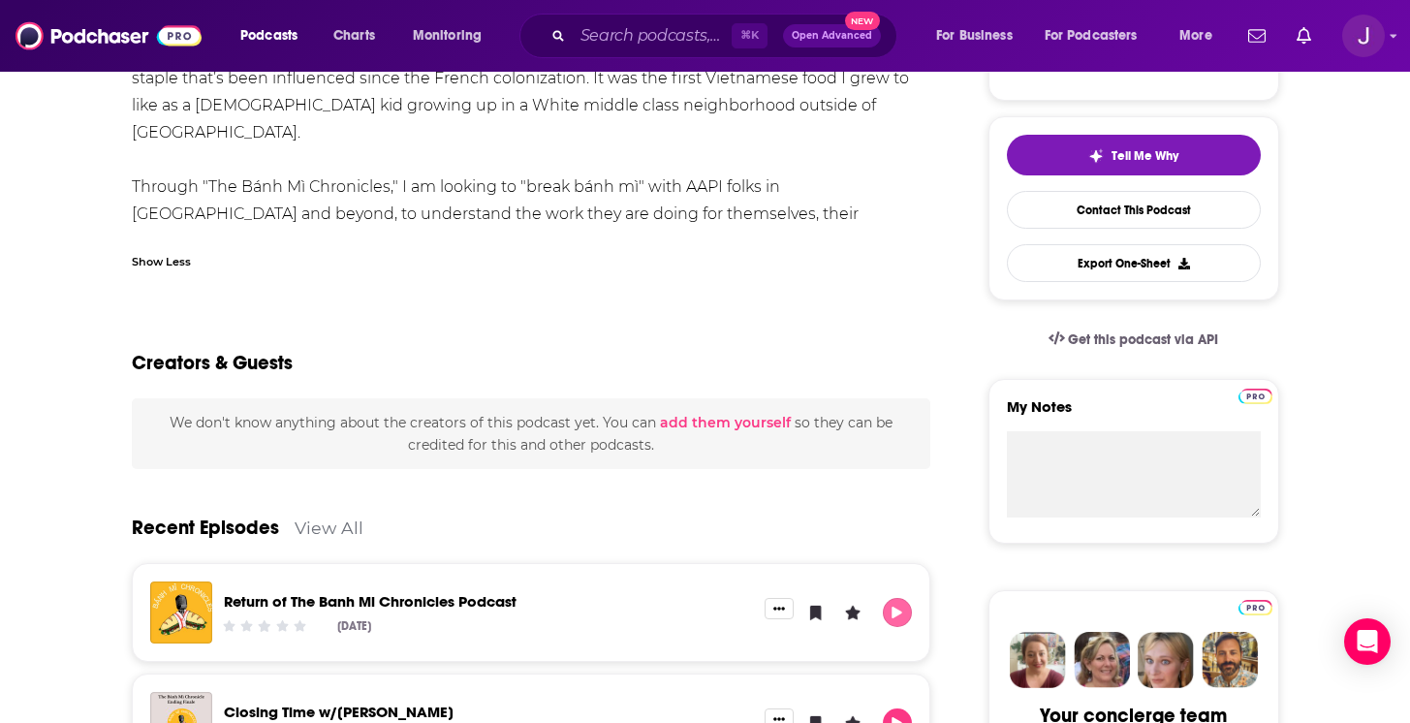
click at [892, 612] on icon "Play" at bounding box center [897, 612] width 11 height 13
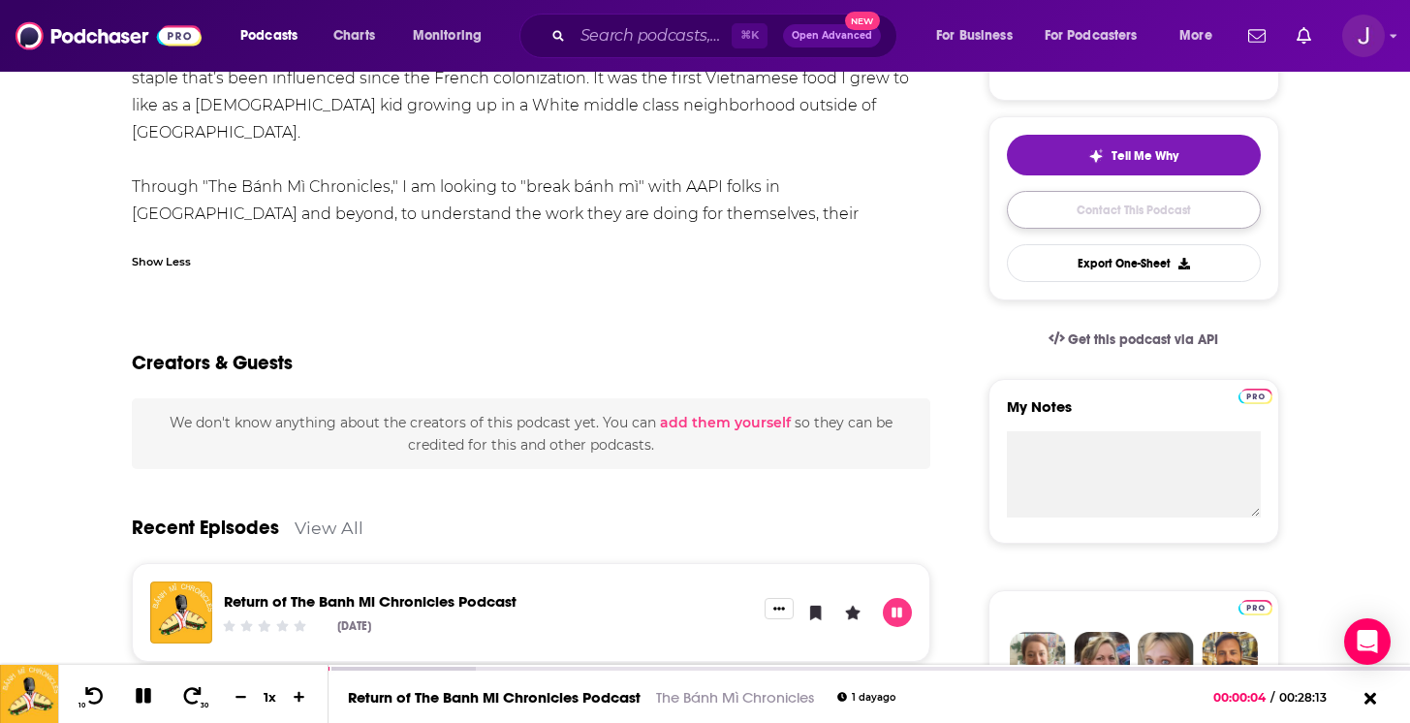
click at [1221, 208] on link "Contact This Podcast" at bounding box center [1134, 210] width 254 height 38
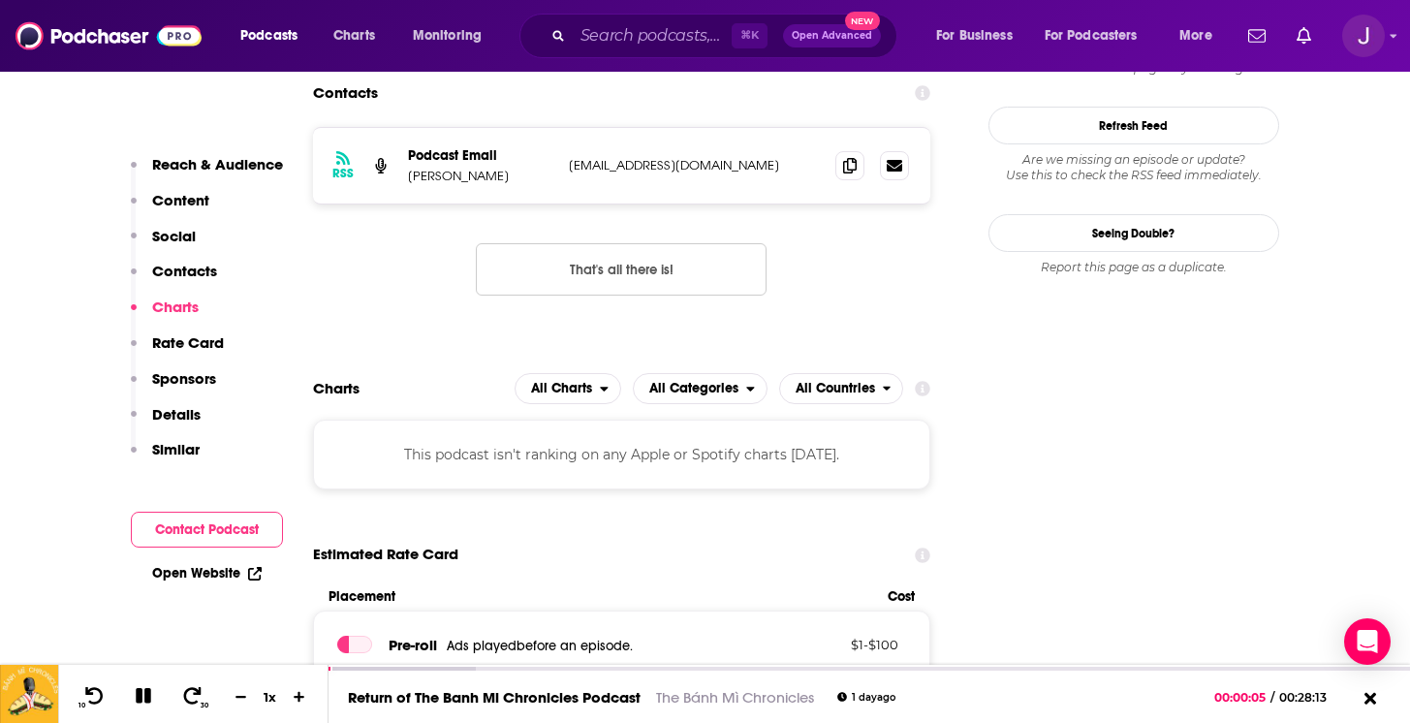
scroll to position [1543, 0]
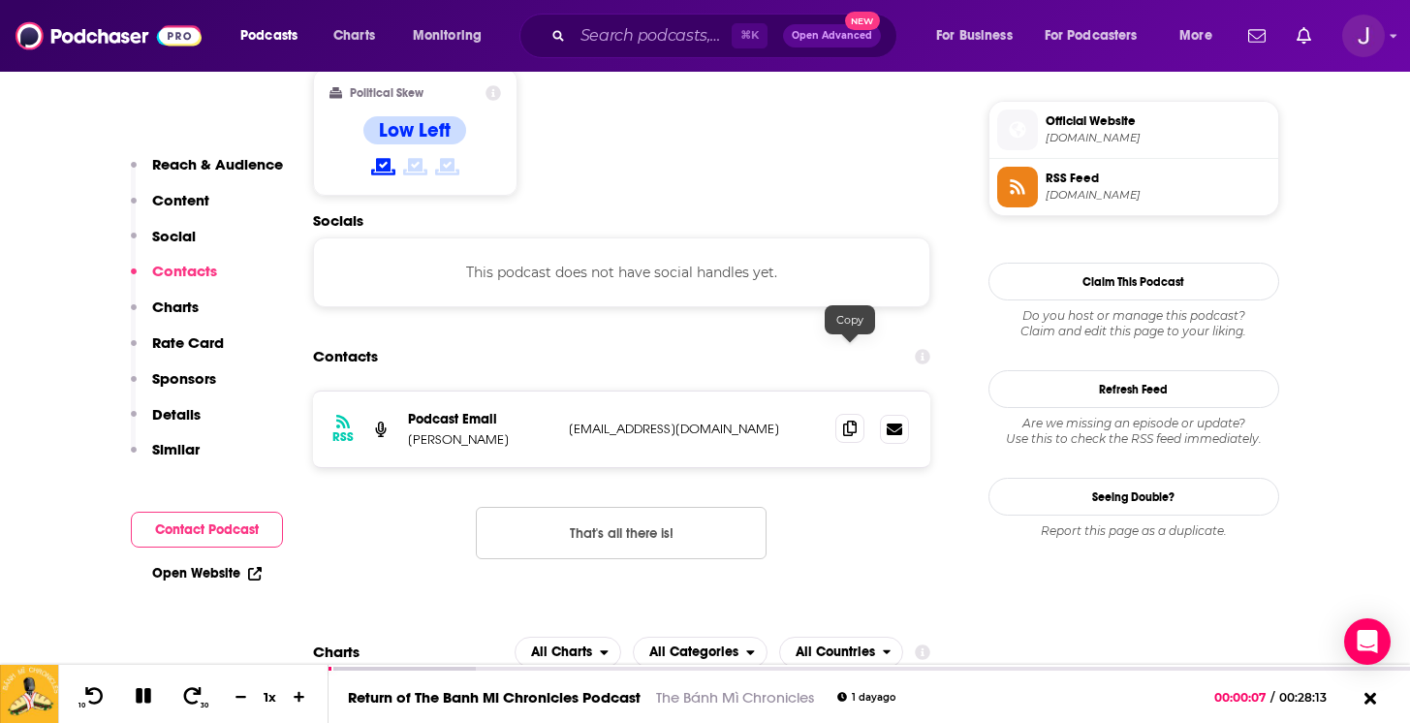
click at [849, 420] on icon at bounding box center [850, 428] width 14 height 16
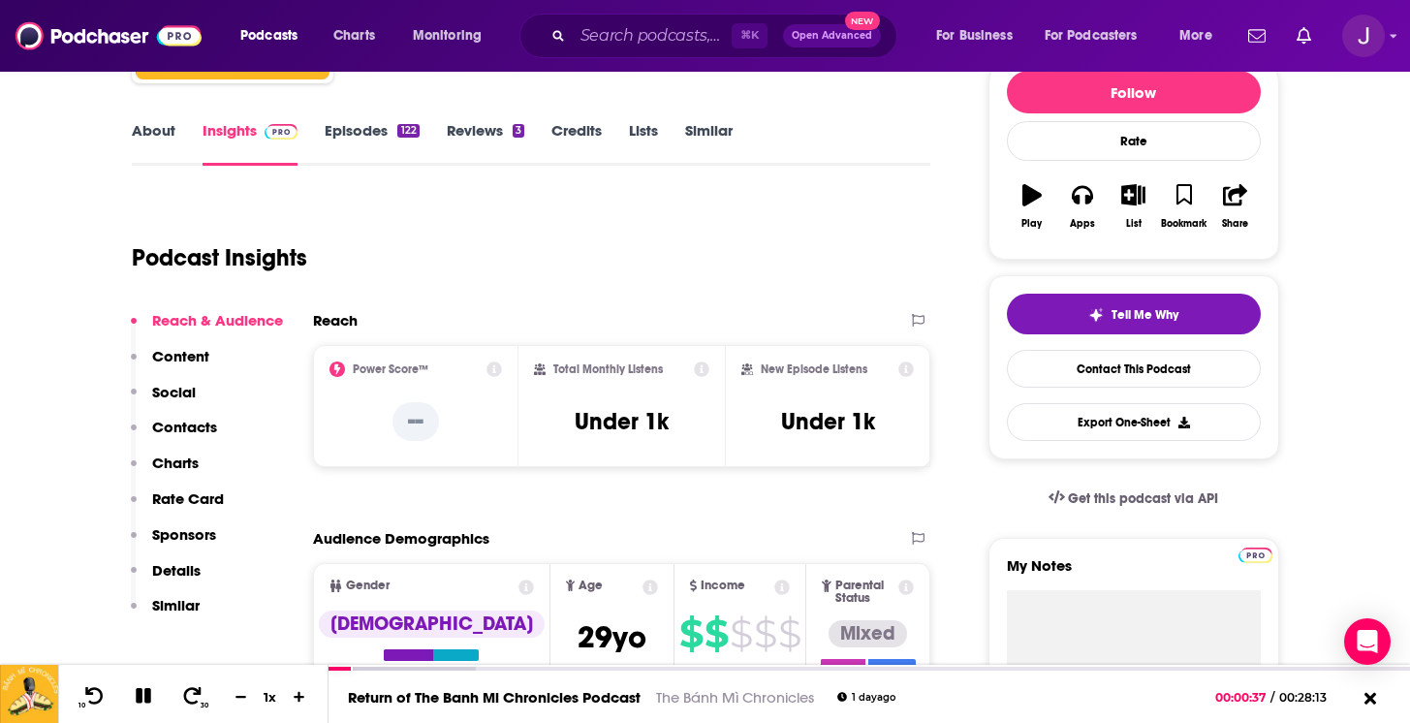
scroll to position [0, 0]
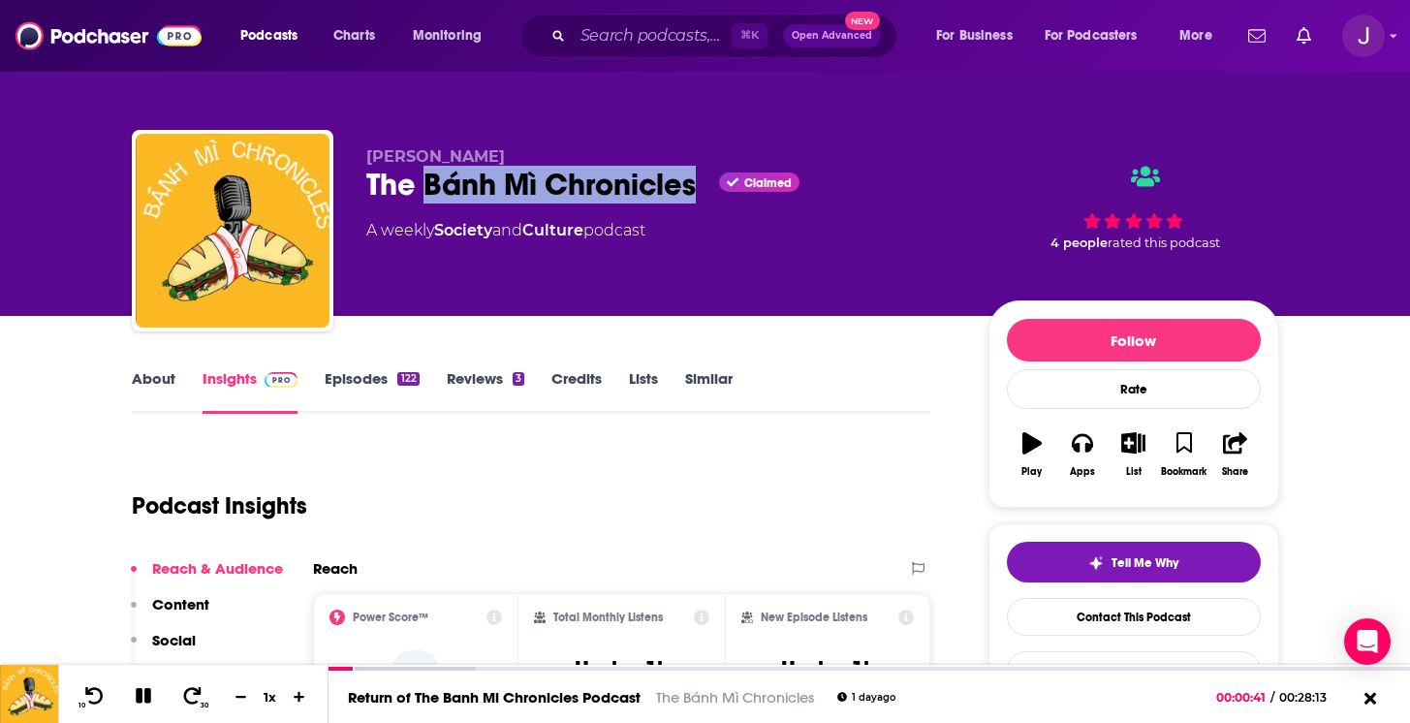
drag, startPoint x: 693, startPoint y: 189, endPoint x: 421, endPoint y: 187, distance: 271.3
click at [421, 187] on div "The Bánh Mì Chronicles Claimed" at bounding box center [661, 185] width 591 height 38
copy h2 "Bánh Mì Chronicles"
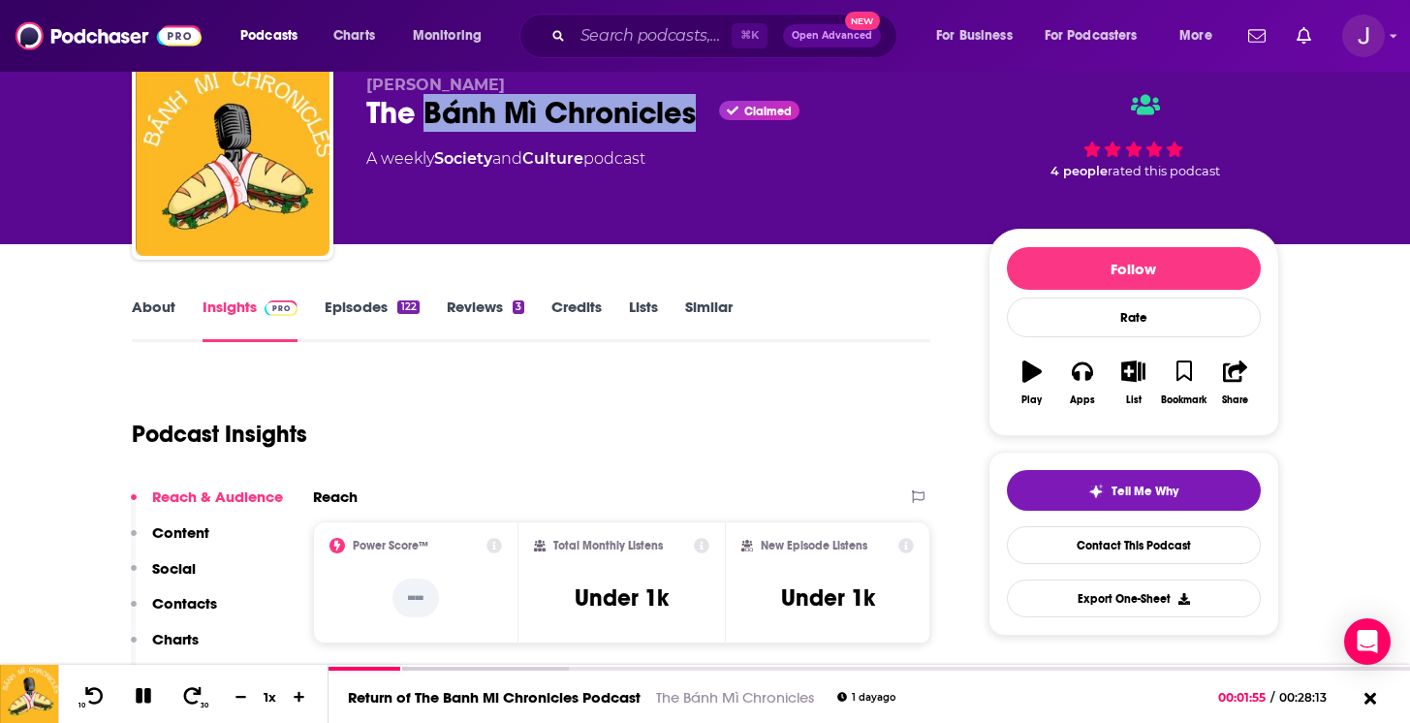
scroll to position [83, 0]
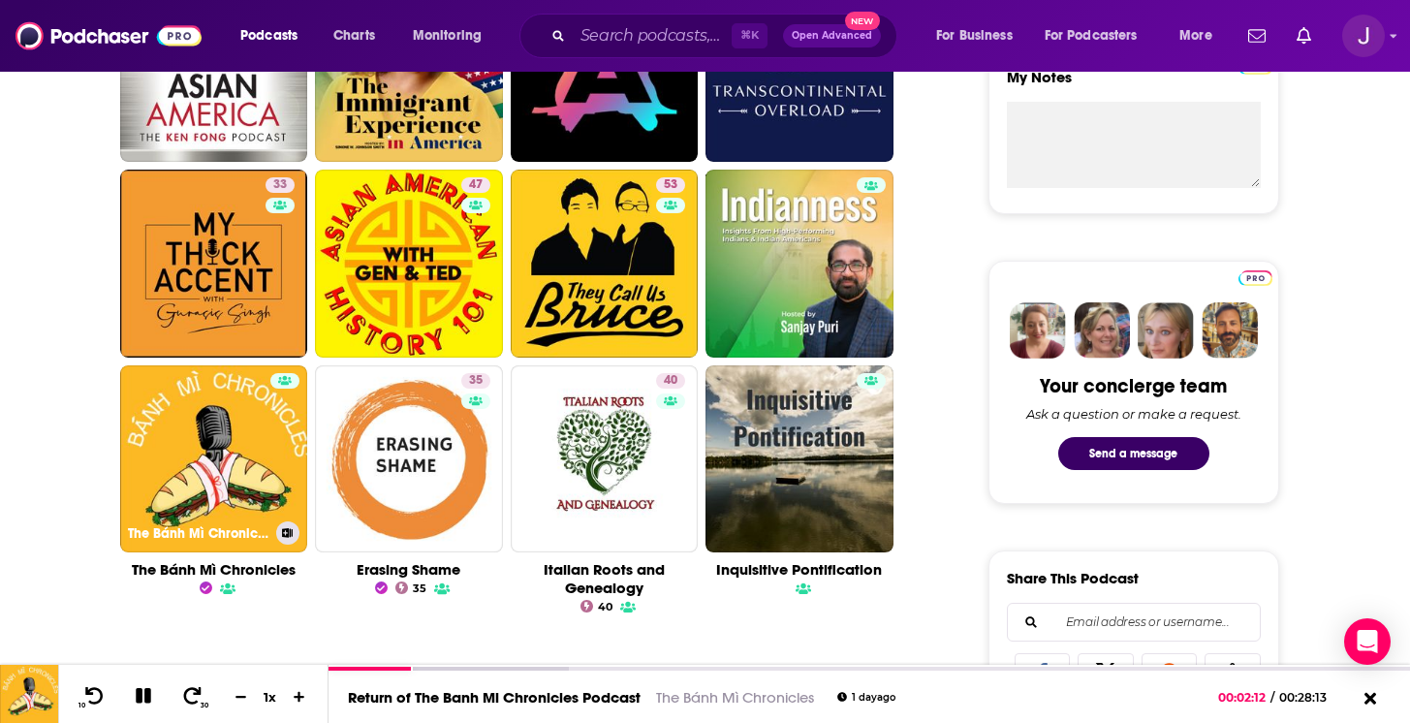
scroll to position [740, 0]
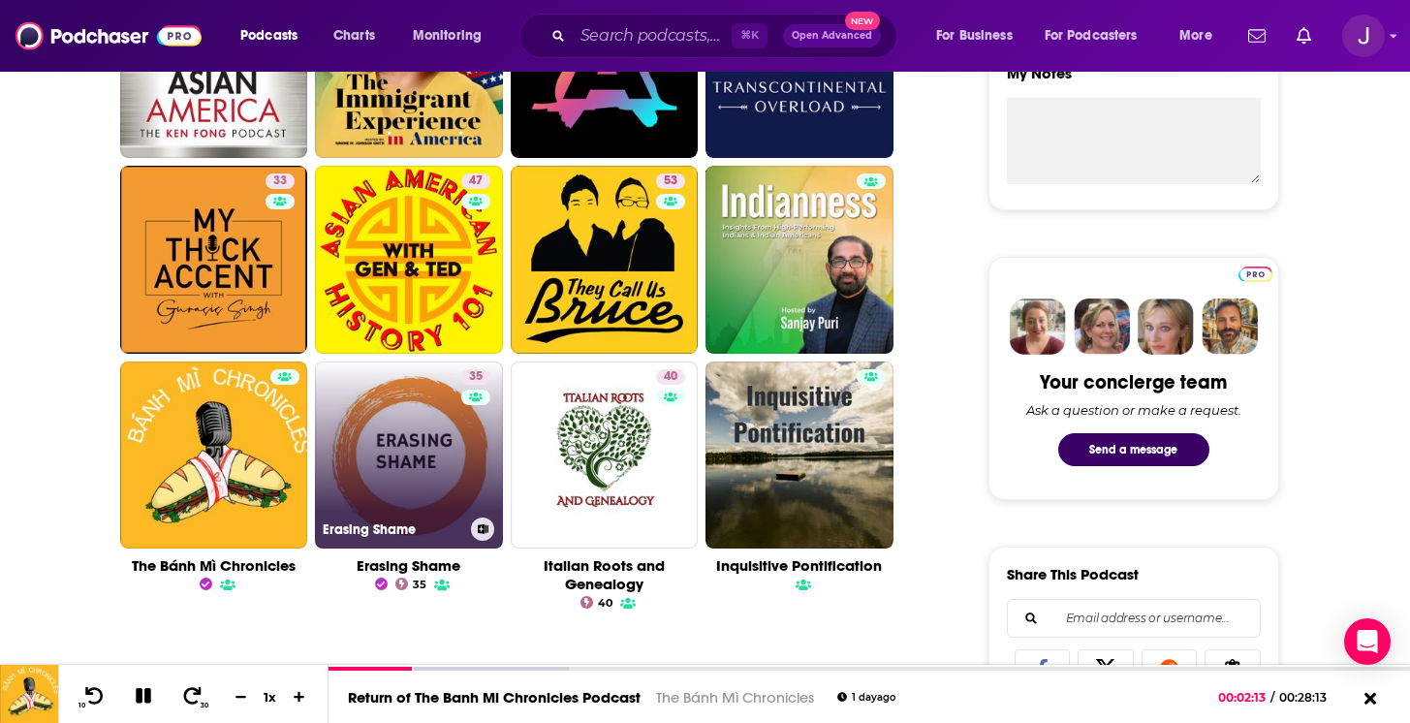
click at [388, 434] on link "35 Erasing Shame" at bounding box center [409, 455] width 188 height 188
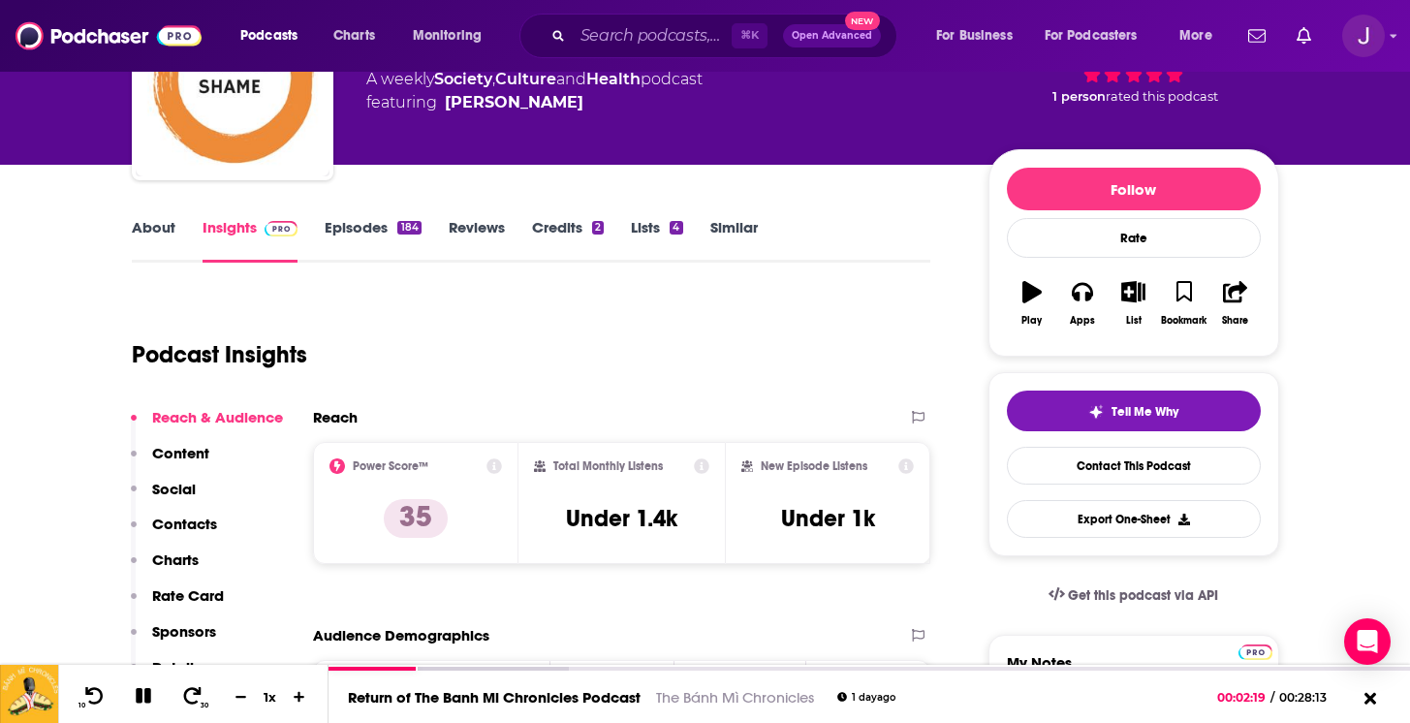
scroll to position [154, 0]
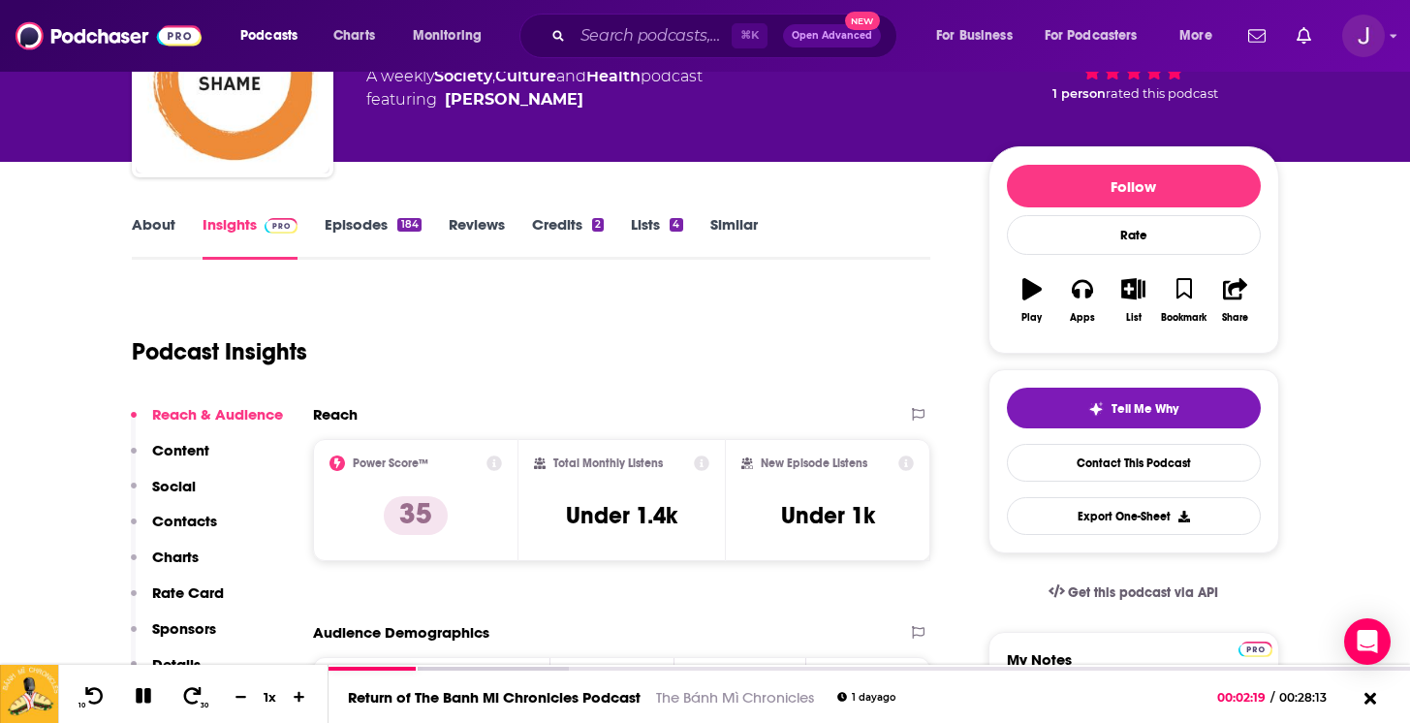
click at [146, 224] on link "About" at bounding box center [154, 237] width 44 height 45
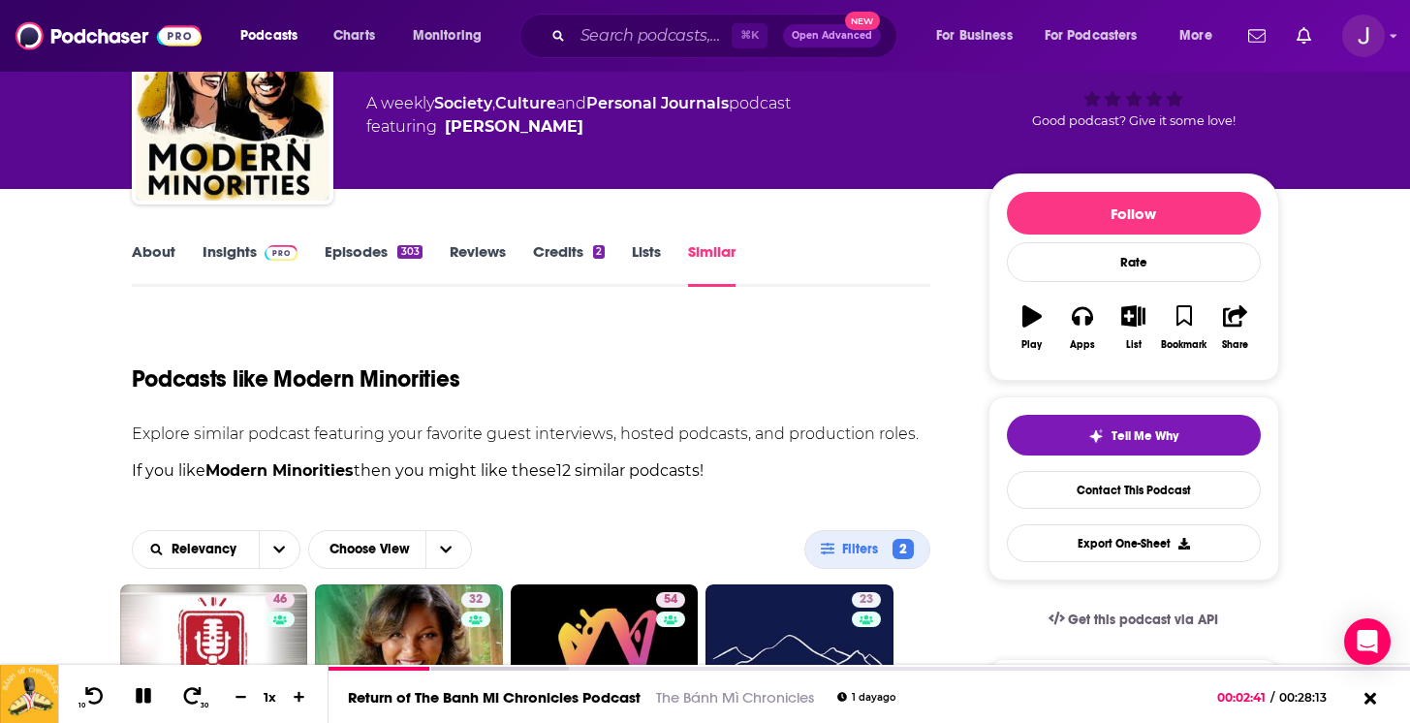
scroll to position [85, 0]
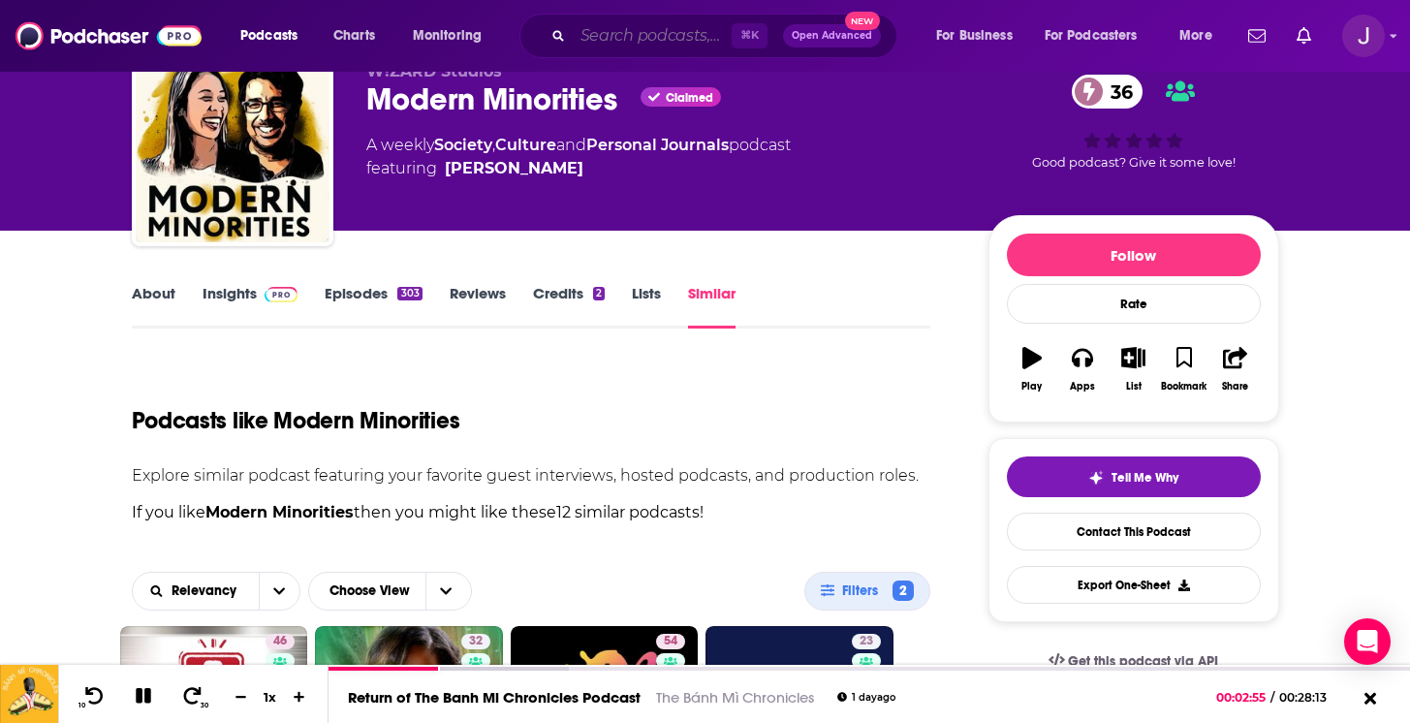
click at [639, 37] on input "Search podcasts, credits, & more..." at bounding box center [652, 35] width 159 height 31
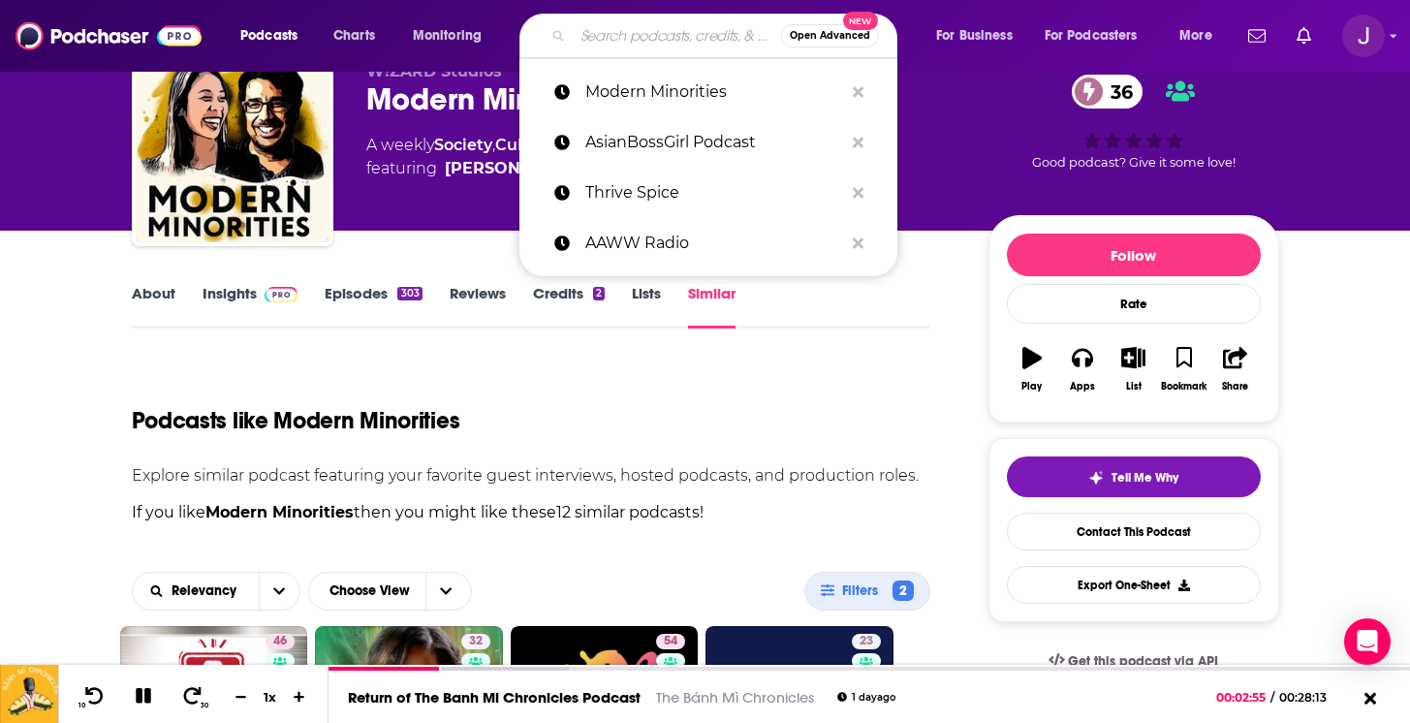
paste input "Books & Boba"
type input "Books & Boba"
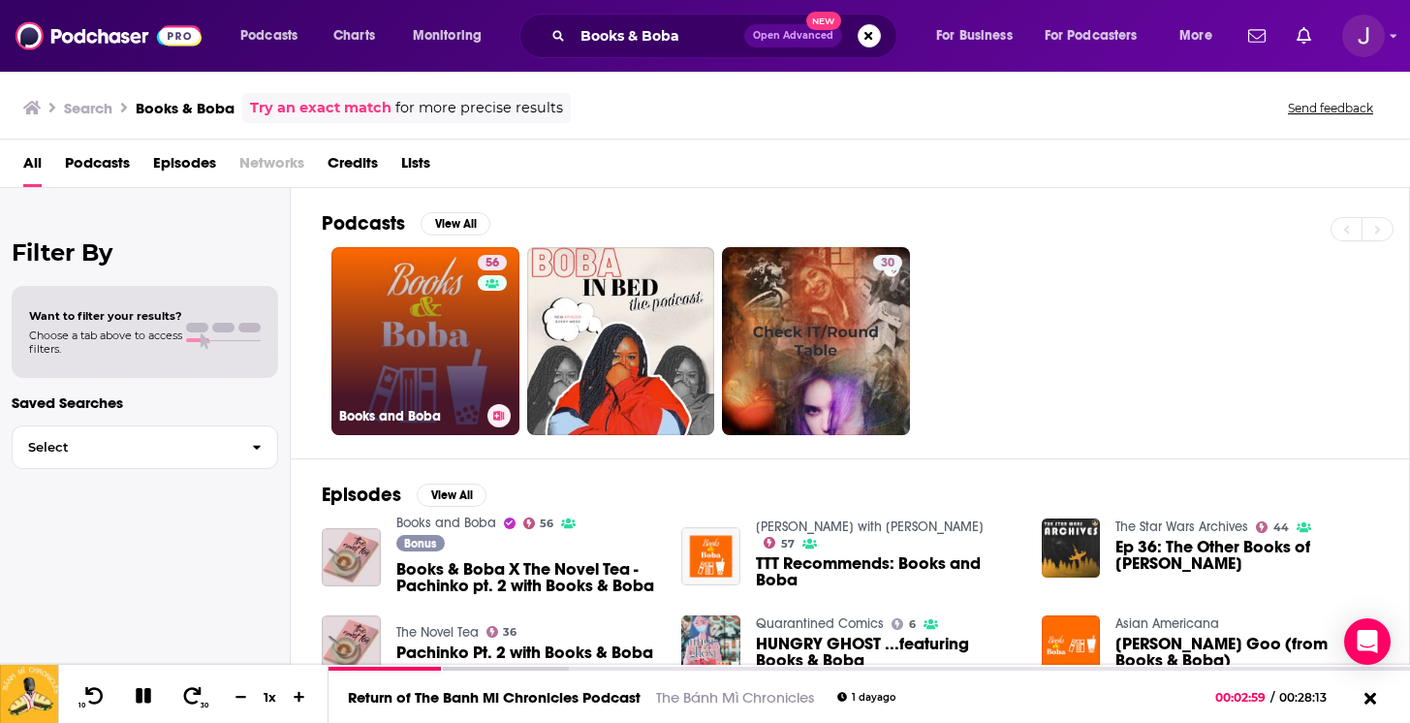
click at [444, 328] on link "56 Books and Boba" at bounding box center [425, 341] width 188 height 188
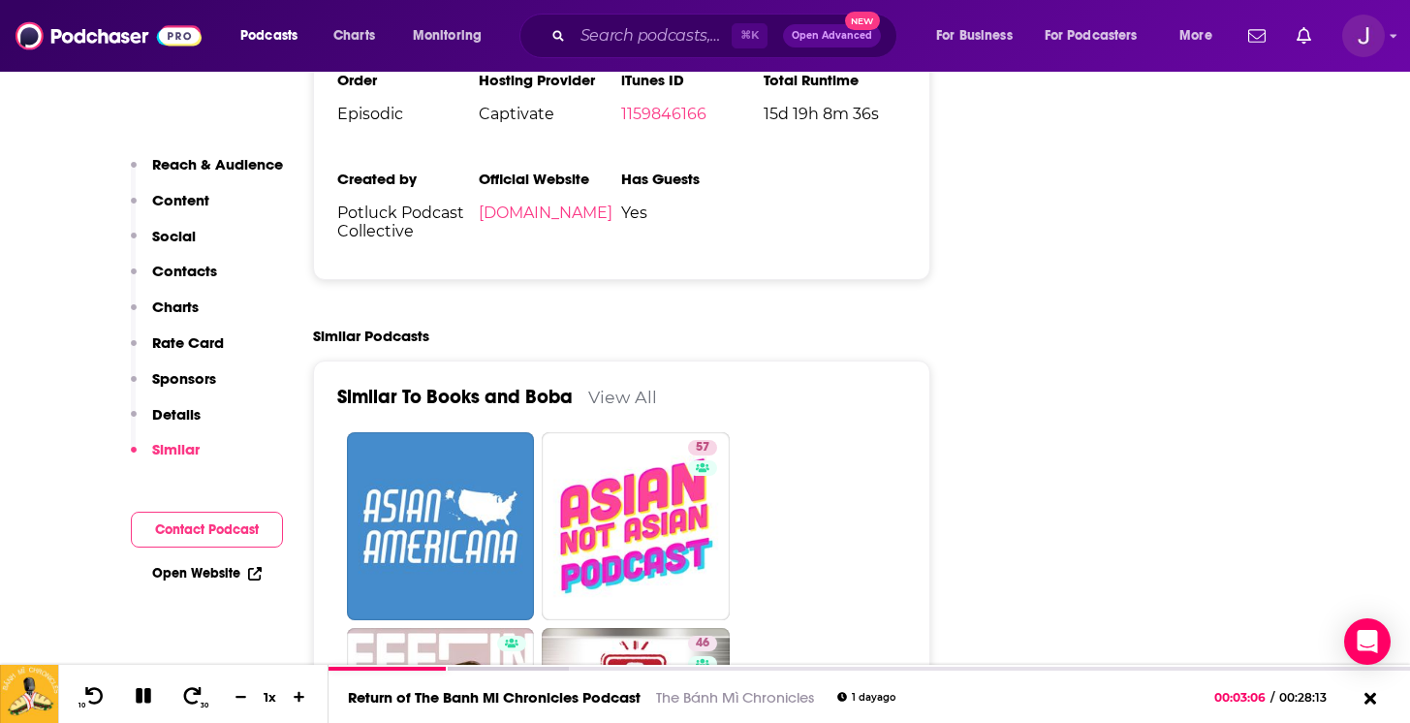
scroll to position [3562, 0]
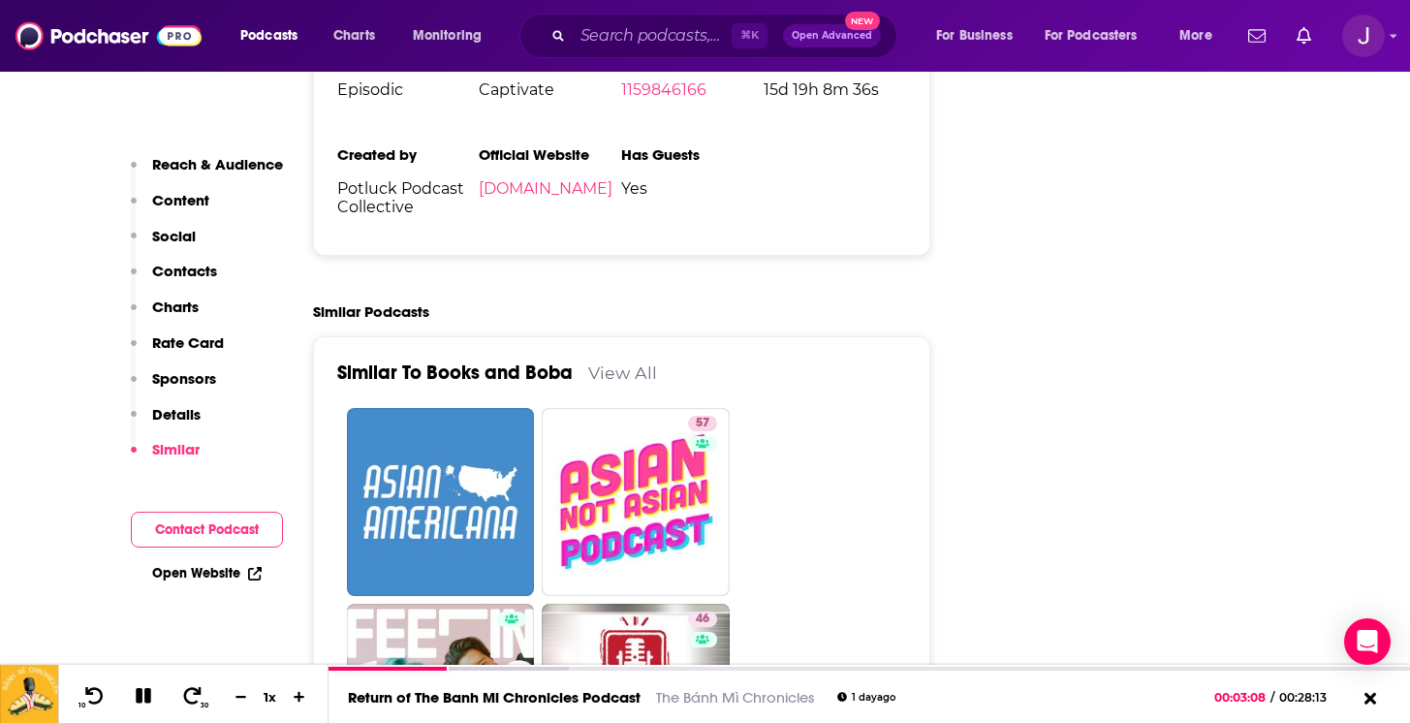
click at [639, 362] on link "View All" at bounding box center [622, 372] width 69 height 20
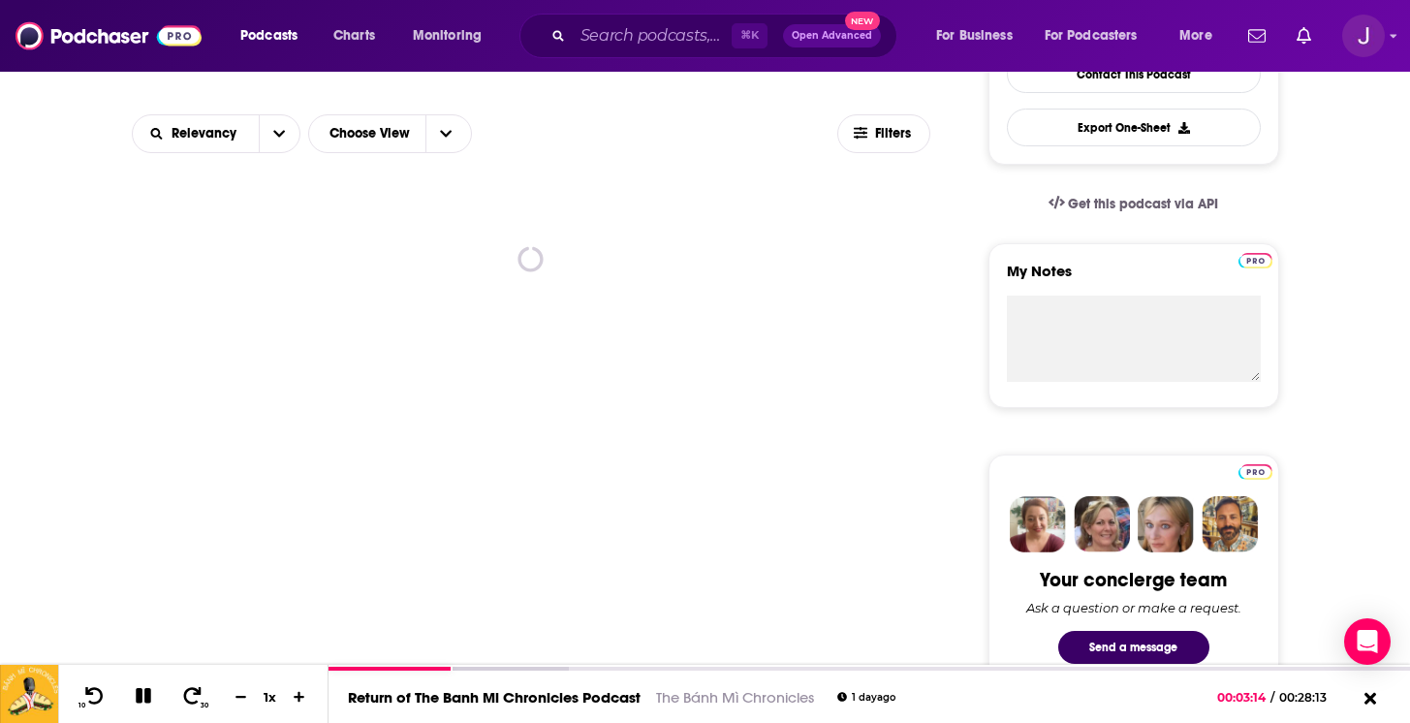
scroll to position [550, 0]
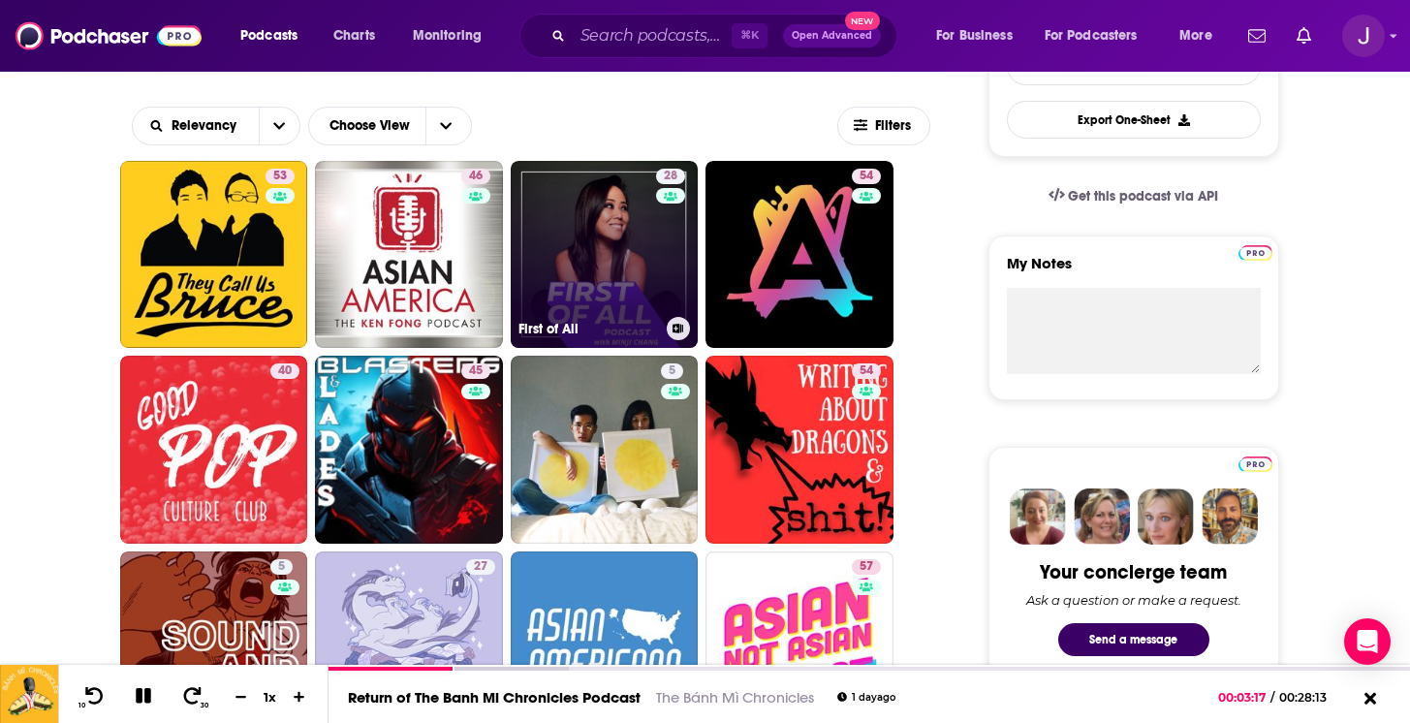
click at [597, 270] on link "28 First of All" at bounding box center [605, 255] width 188 height 188
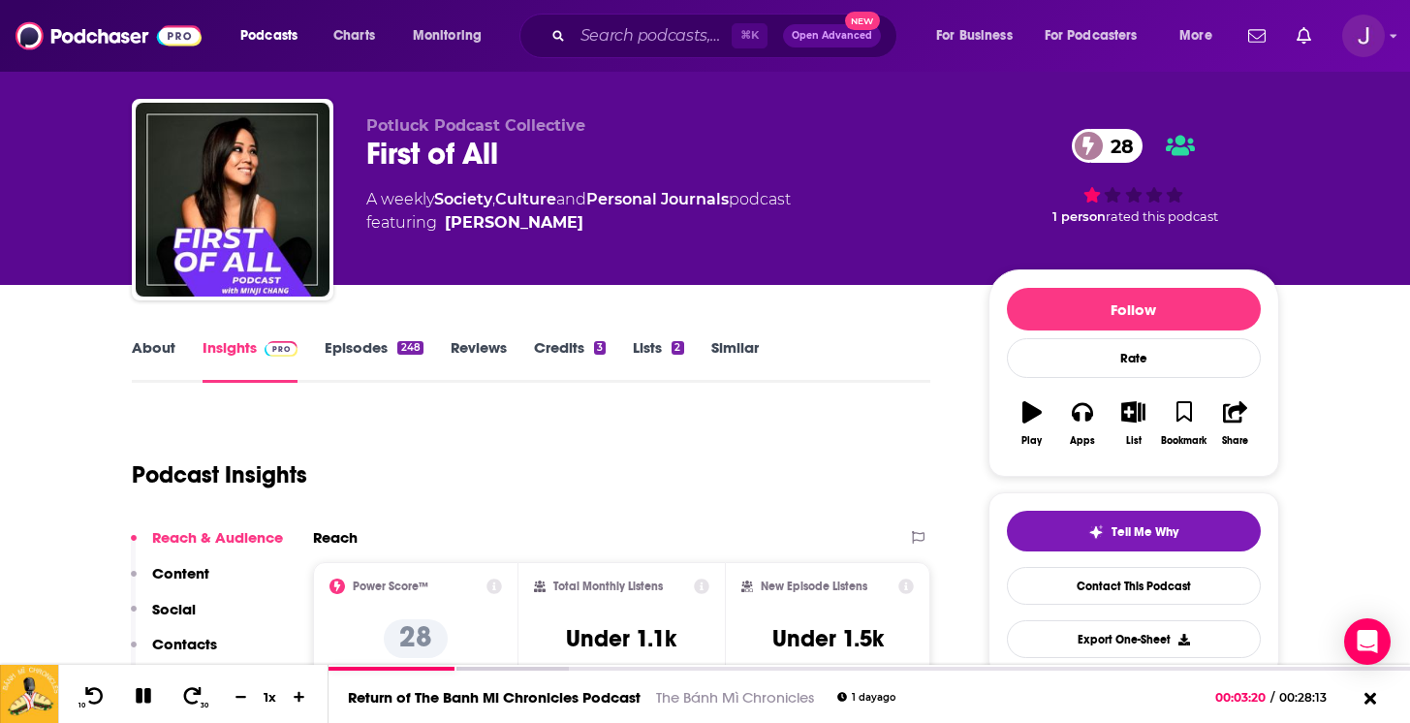
scroll to position [25, 0]
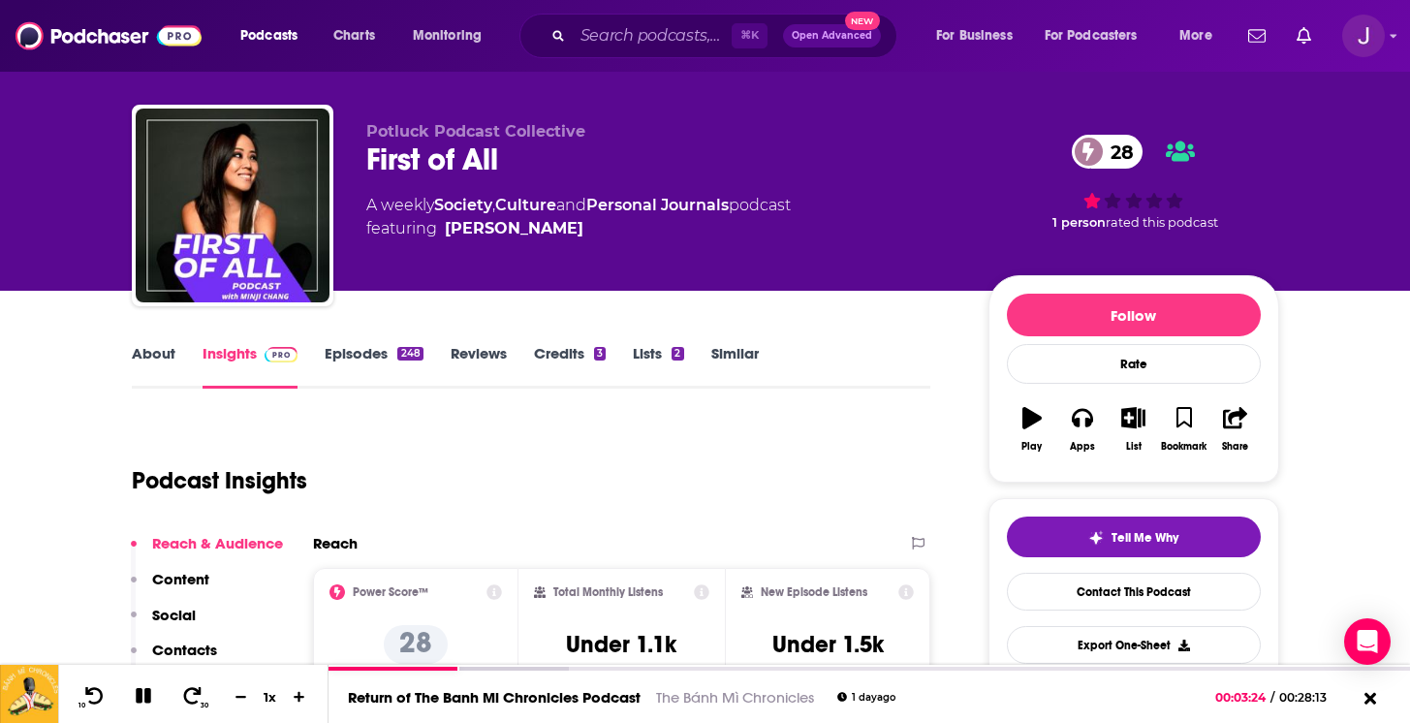
click at [158, 354] on link "About" at bounding box center [154, 366] width 44 height 45
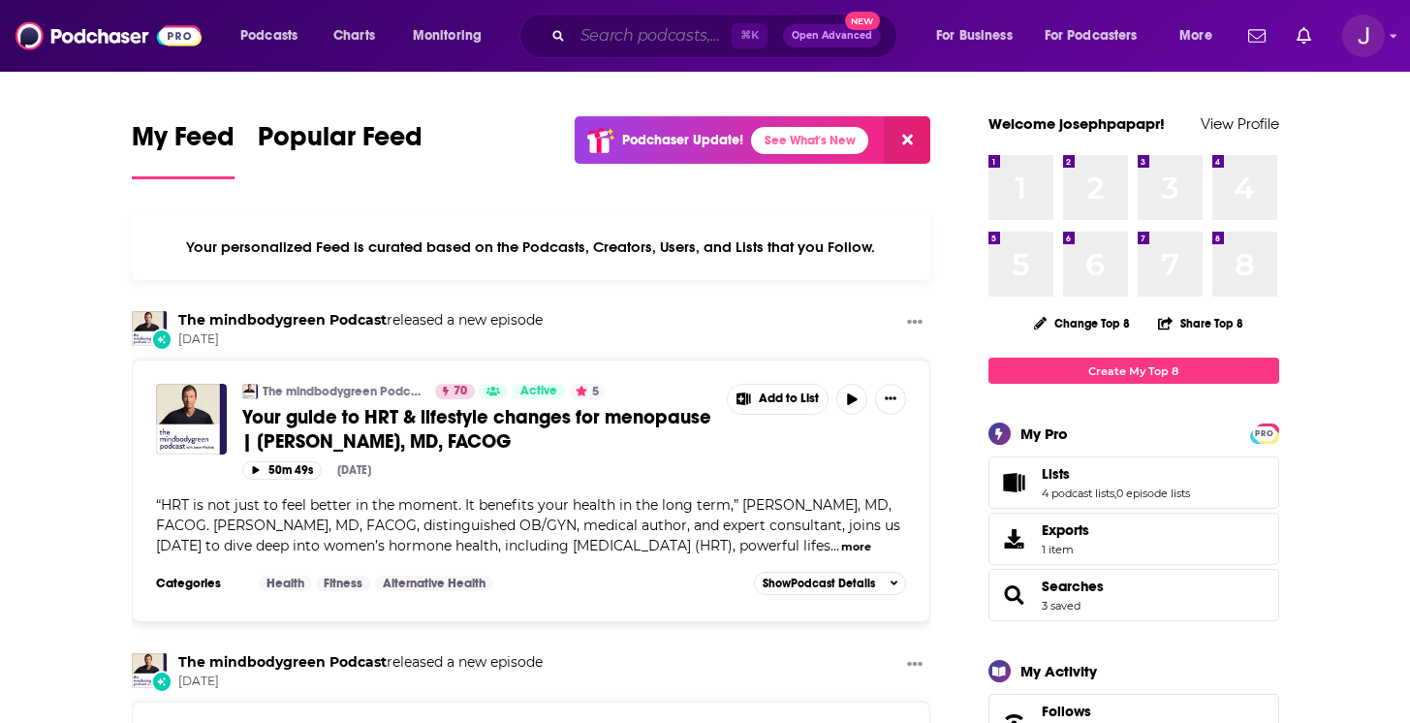
click at [626, 42] on input "Search podcasts, credits, & more..." at bounding box center [652, 35] width 159 height 31
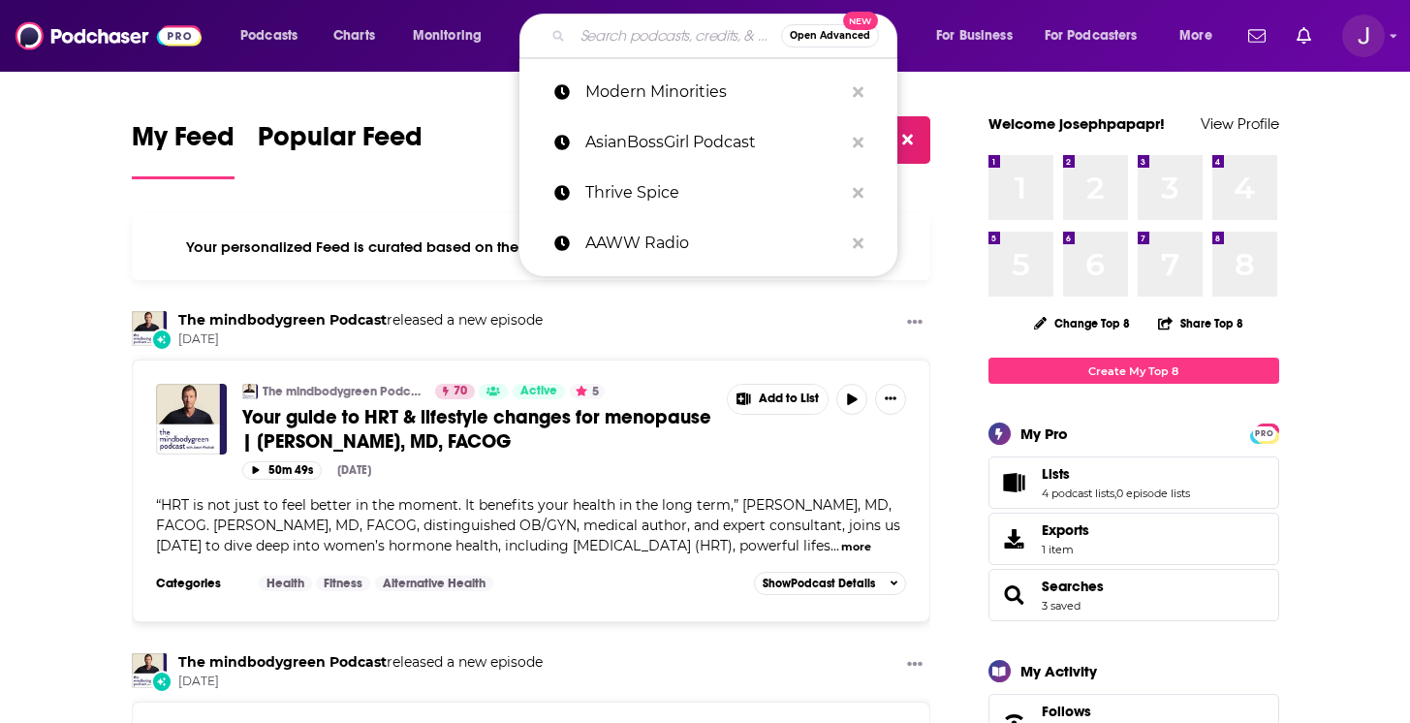
paste input "Asian American Girl Club"
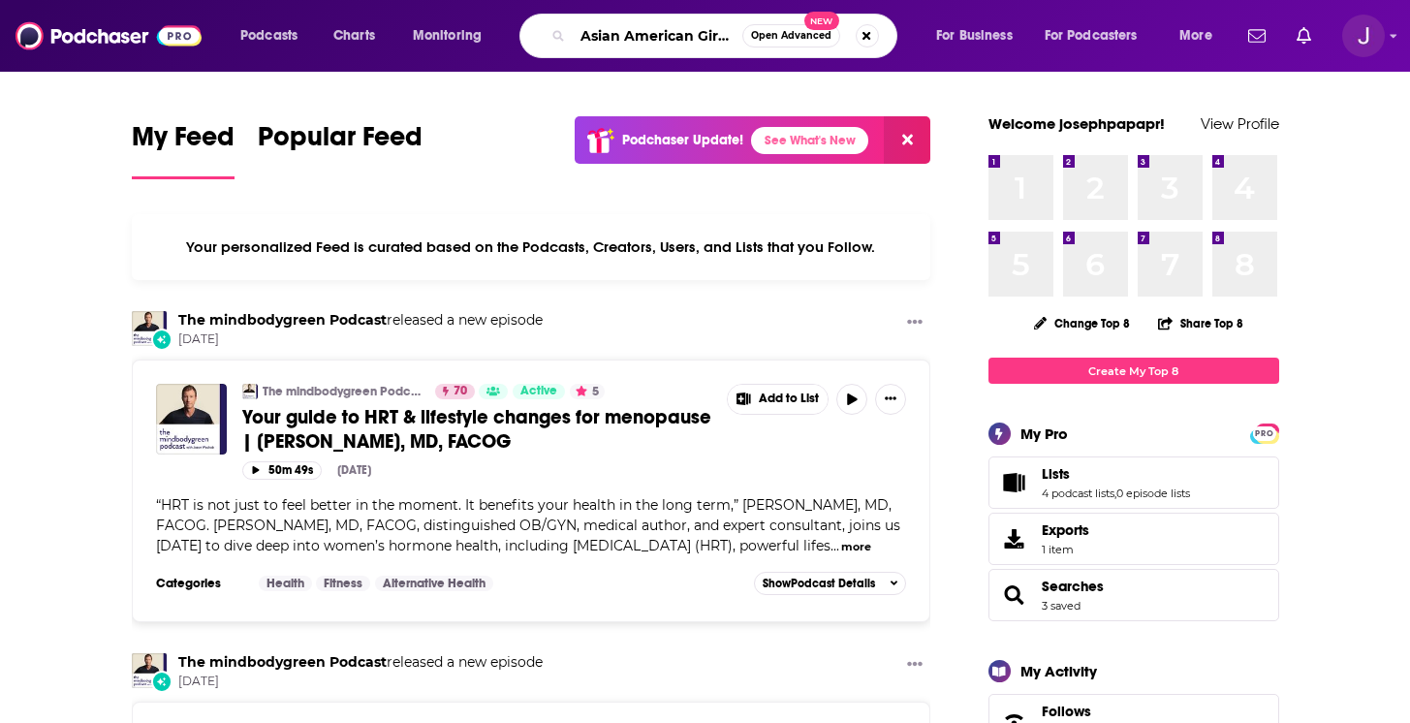
scroll to position [0, 24]
type input "Asian American Girl Club"
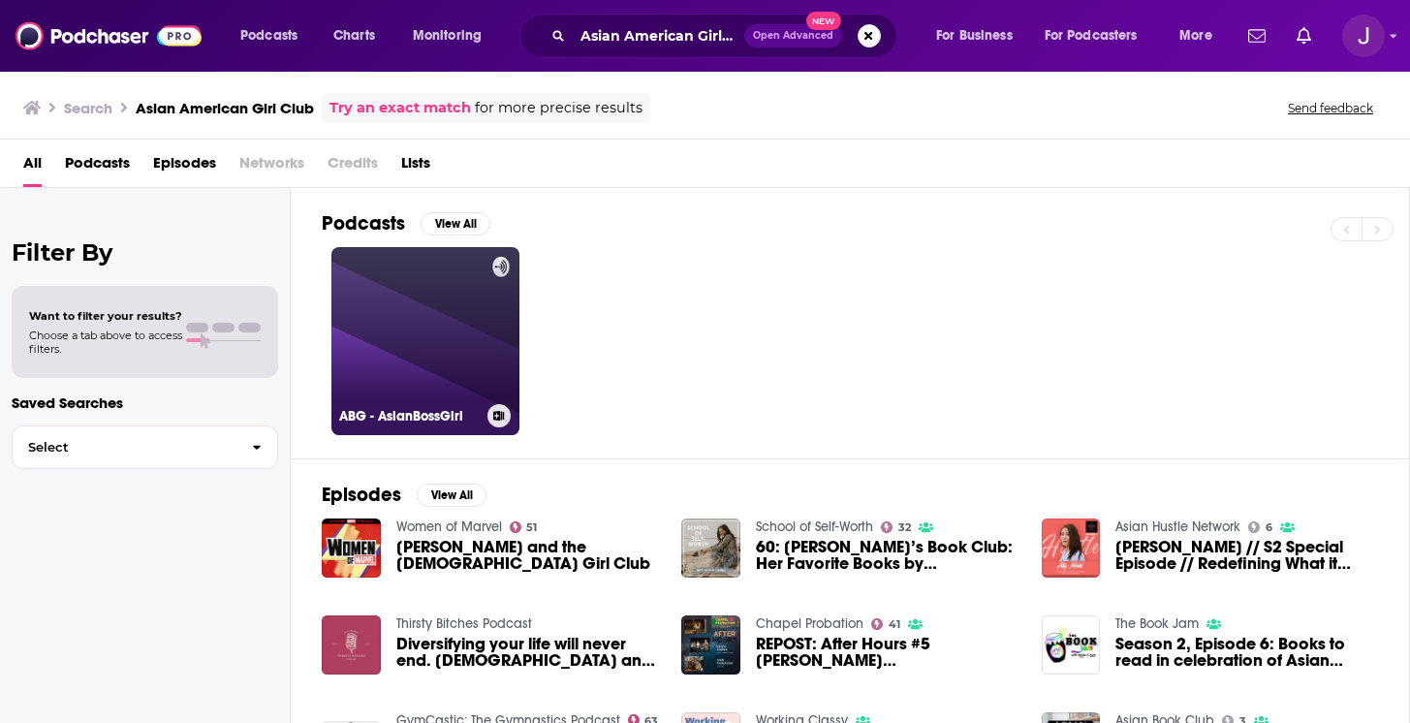
click at [412, 295] on link "ABG - AsianBossGirl" at bounding box center [425, 341] width 188 height 188
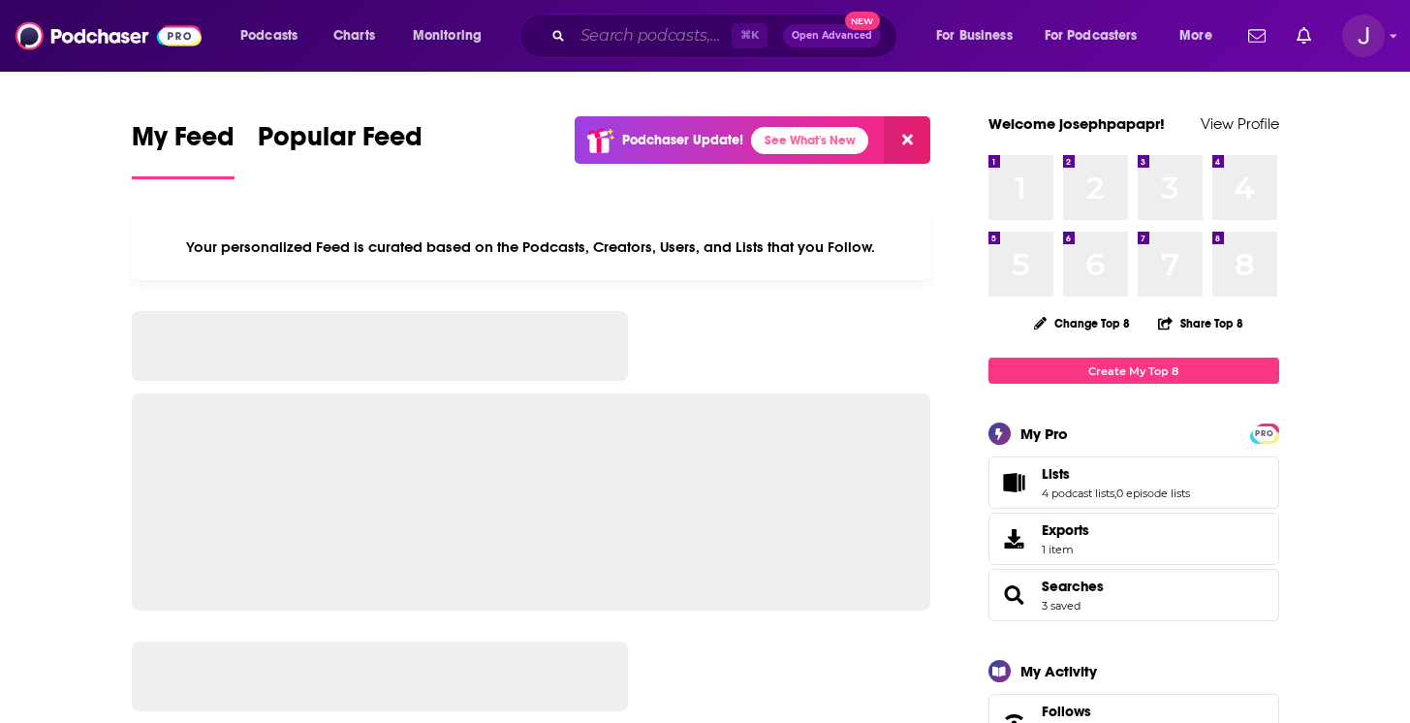
click at [574, 43] on input "Search podcasts, credits, & more..." at bounding box center [652, 35] width 159 height 31
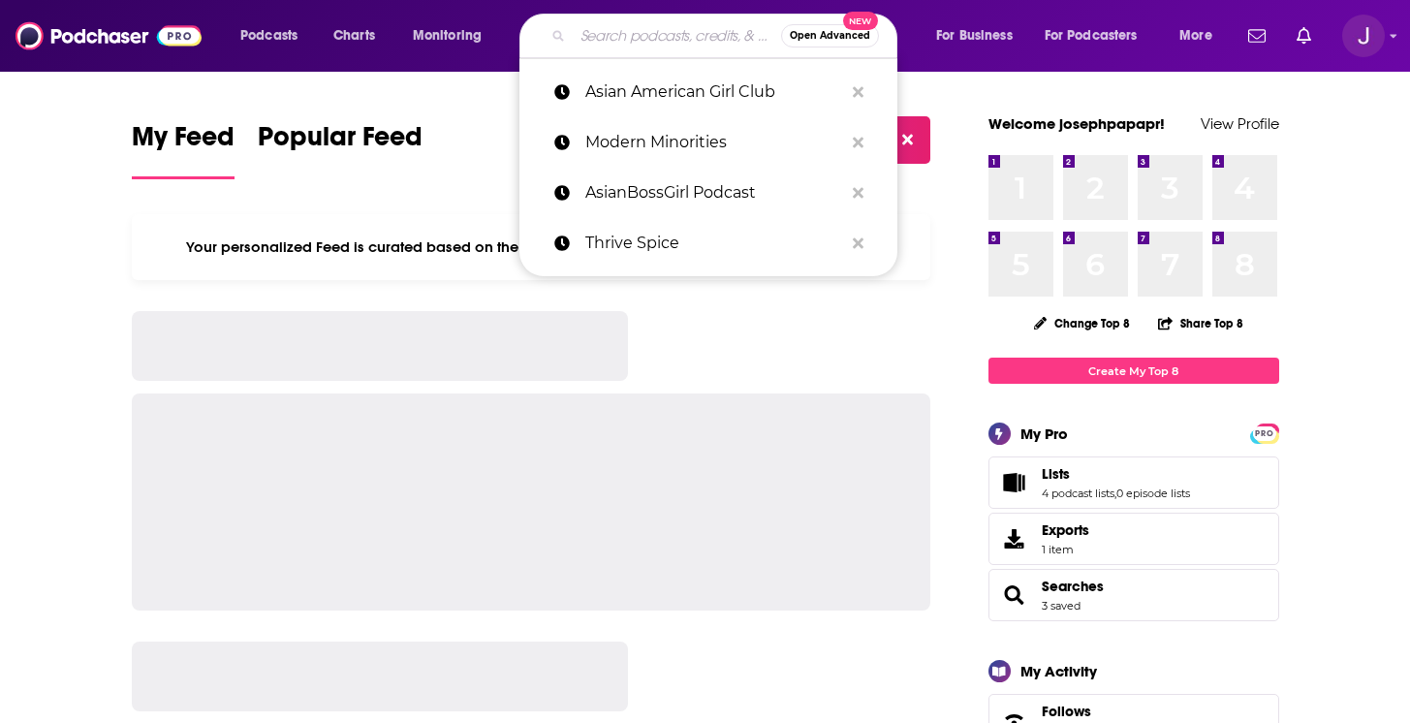
paste input "MissionBit / Mochi Media"
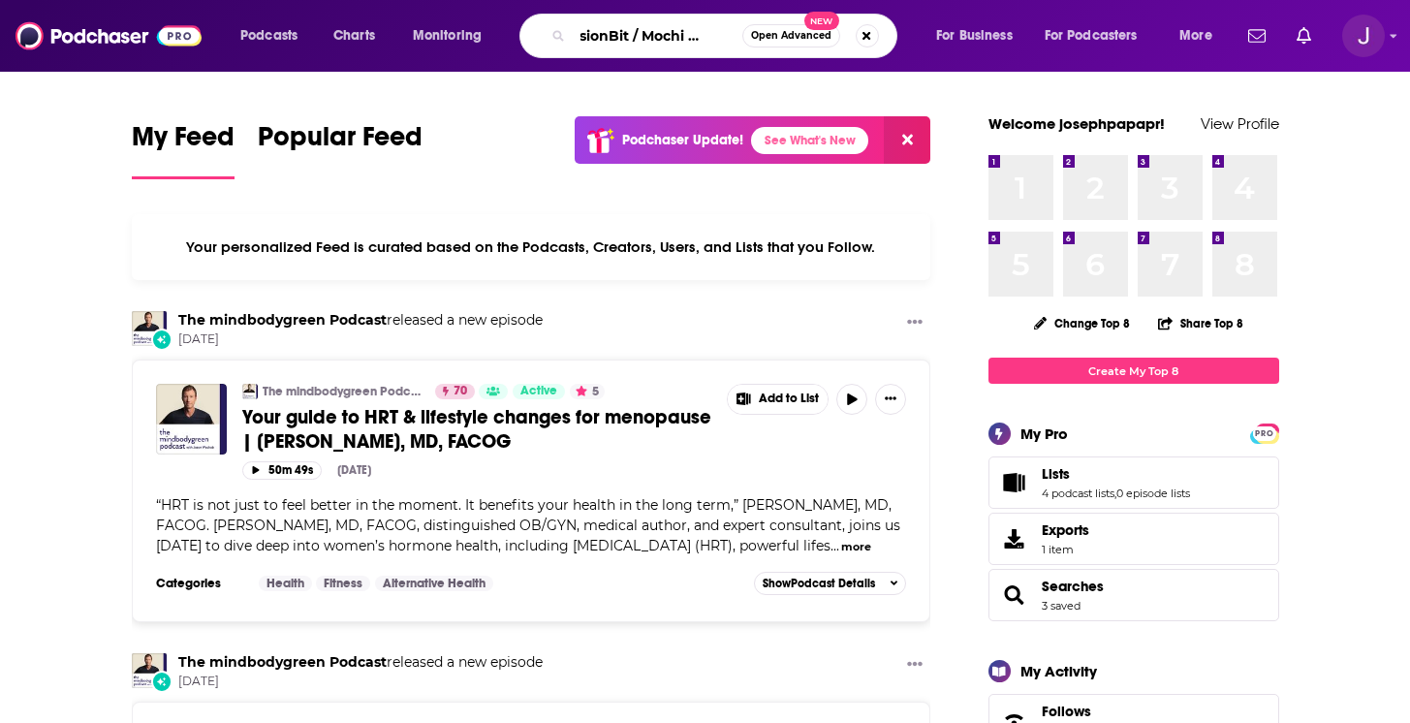
drag, startPoint x: 633, startPoint y: 37, endPoint x: 733, endPoint y: 38, distance: 100.8
click at [733, 38] on input "MissionBit / Mochi Media" at bounding box center [658, 35] width 170 height 31
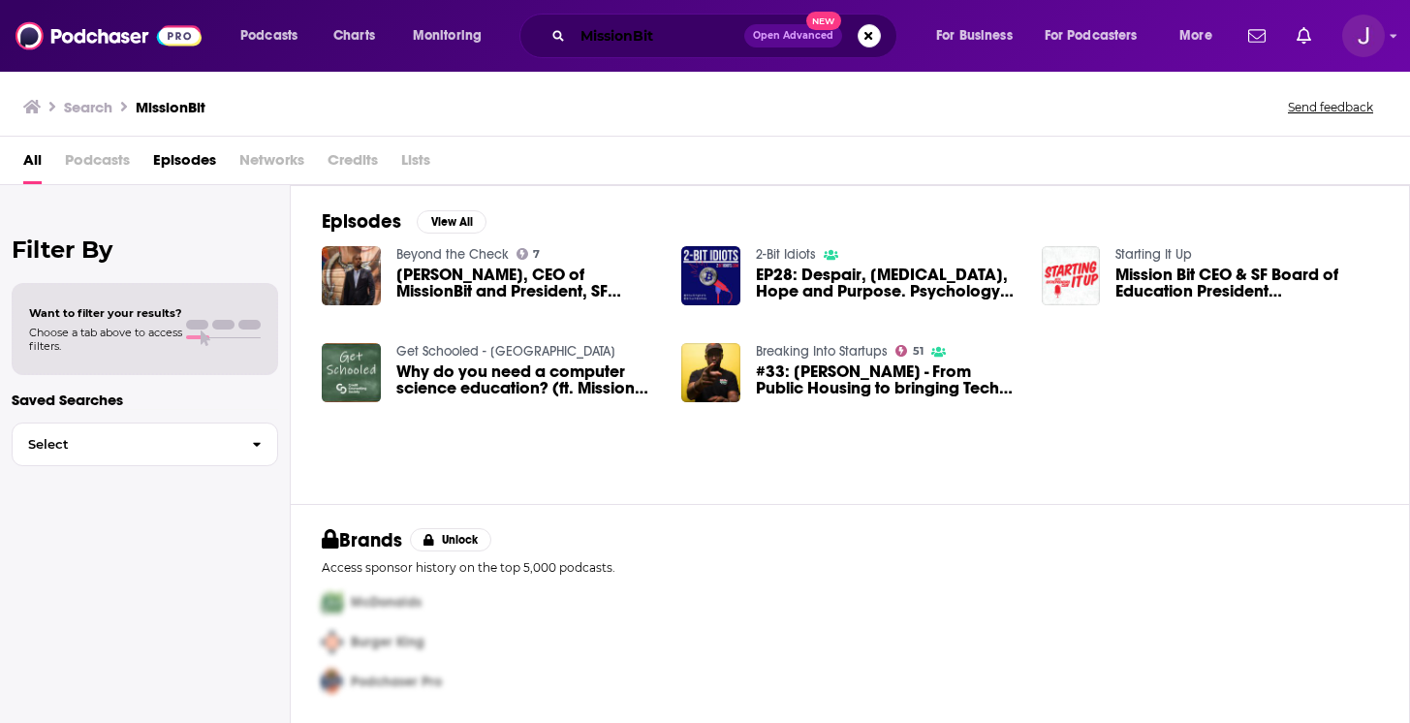
click at [675, 39] on input "MissionBit" at bounding box center [658, 35] width 171 height 31
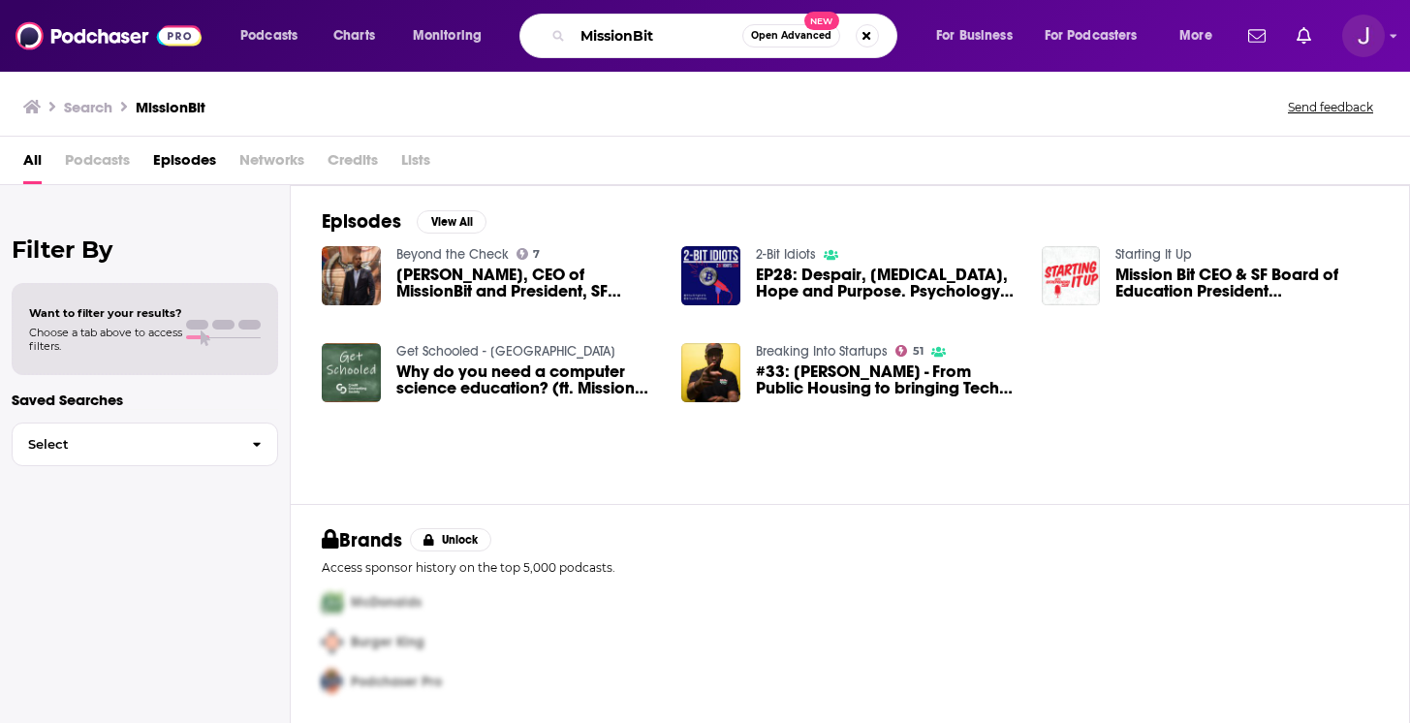
click at [675, 39] on input "MissionBit" at bounding box center [658, 35] width 170 height 31
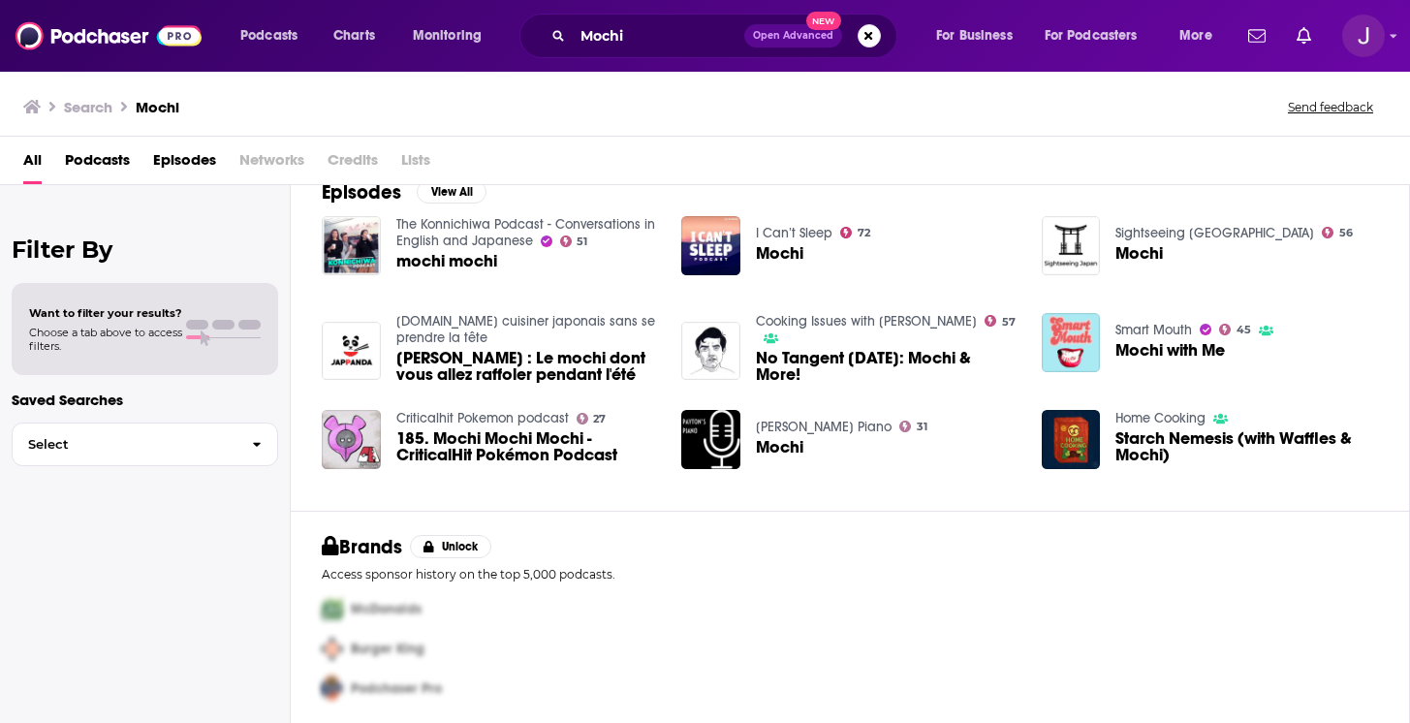
scroll to position [307, 0]
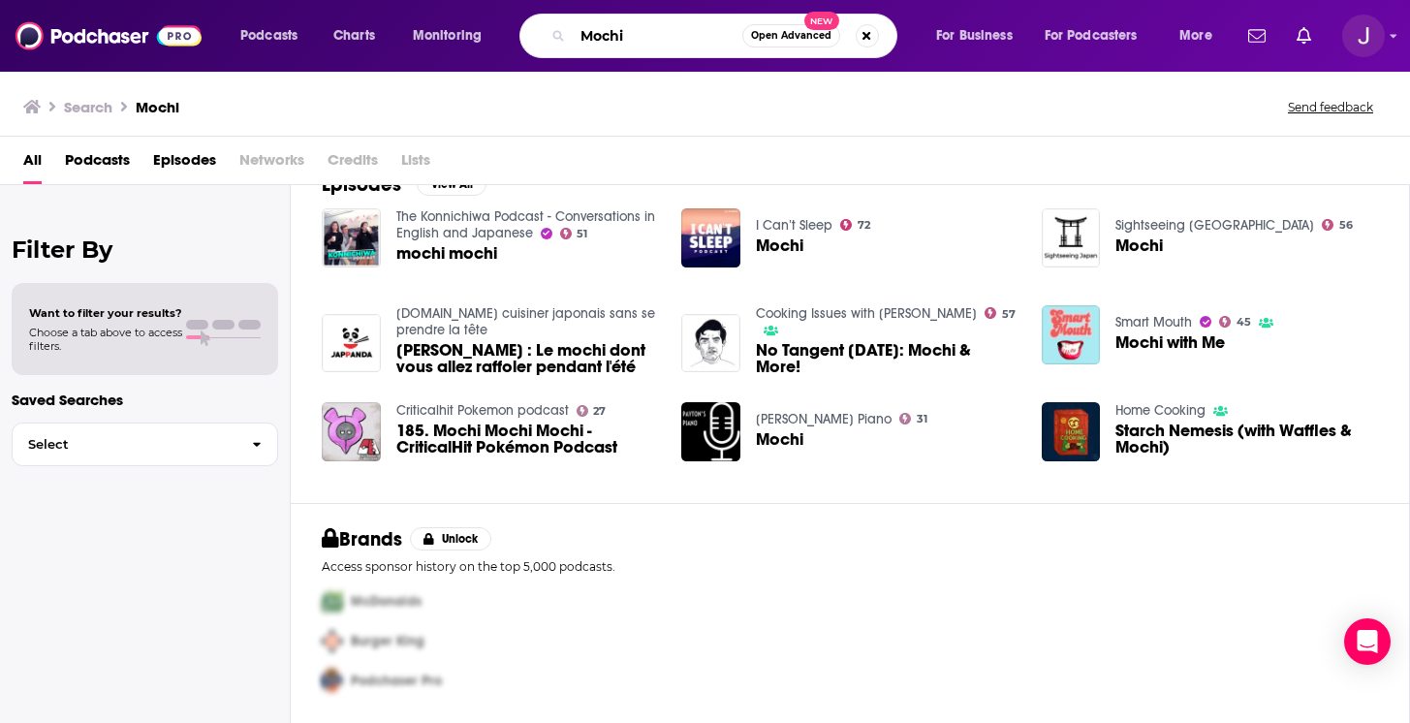
click at [647, 42] on input "Mochi" at bounding box center [658, 35] width 170 height 31
paste input "The Jeff Kung Show"
type input "The Jeff Kung Show"
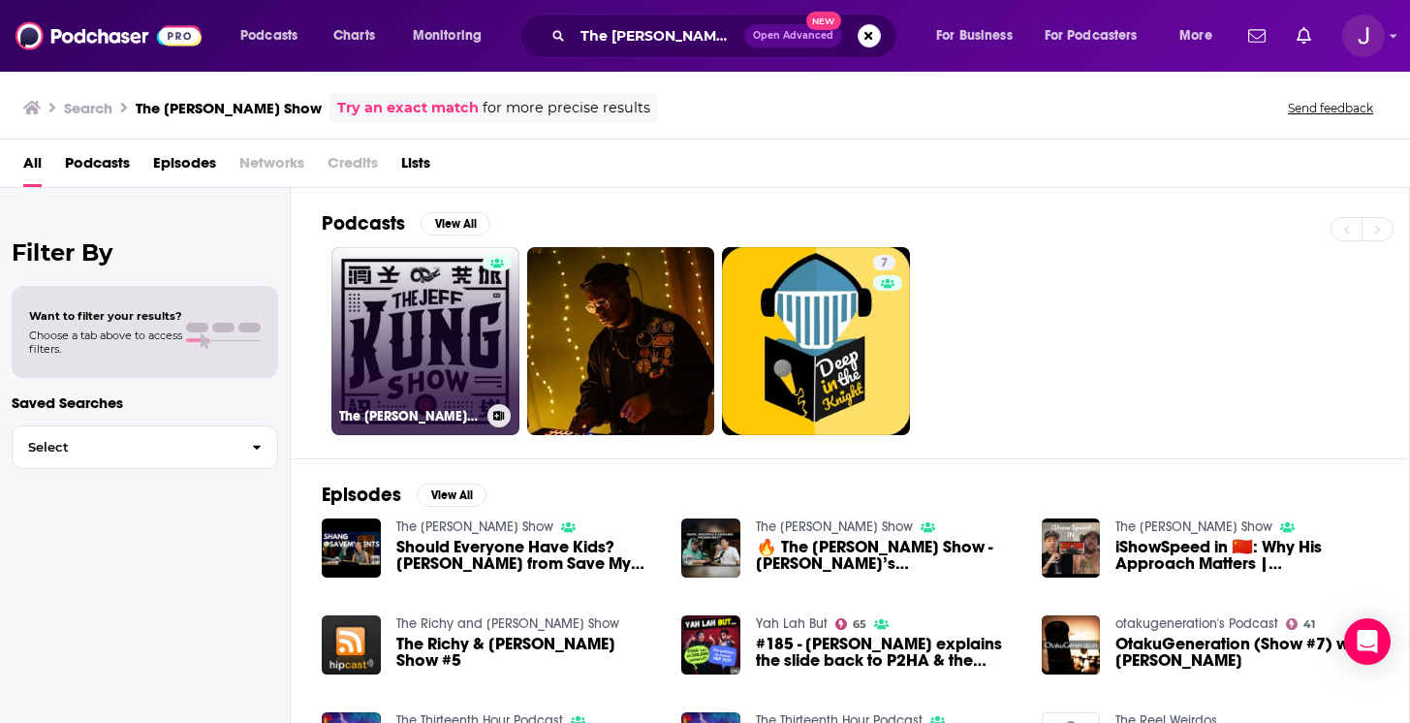
click at [416, 333] on link "The Jeff Kung Show" at bounding box center [425, 341] width 188 height 188
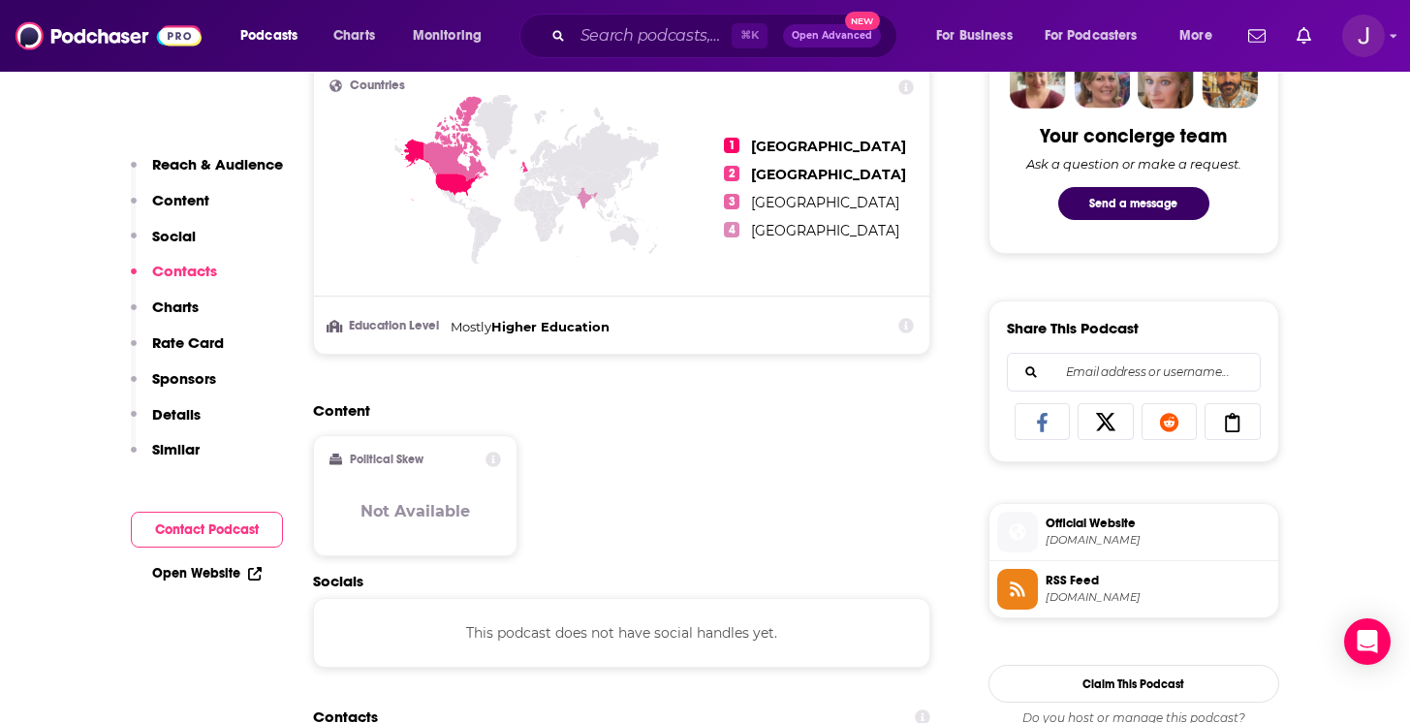
scroll to position [107, 0]
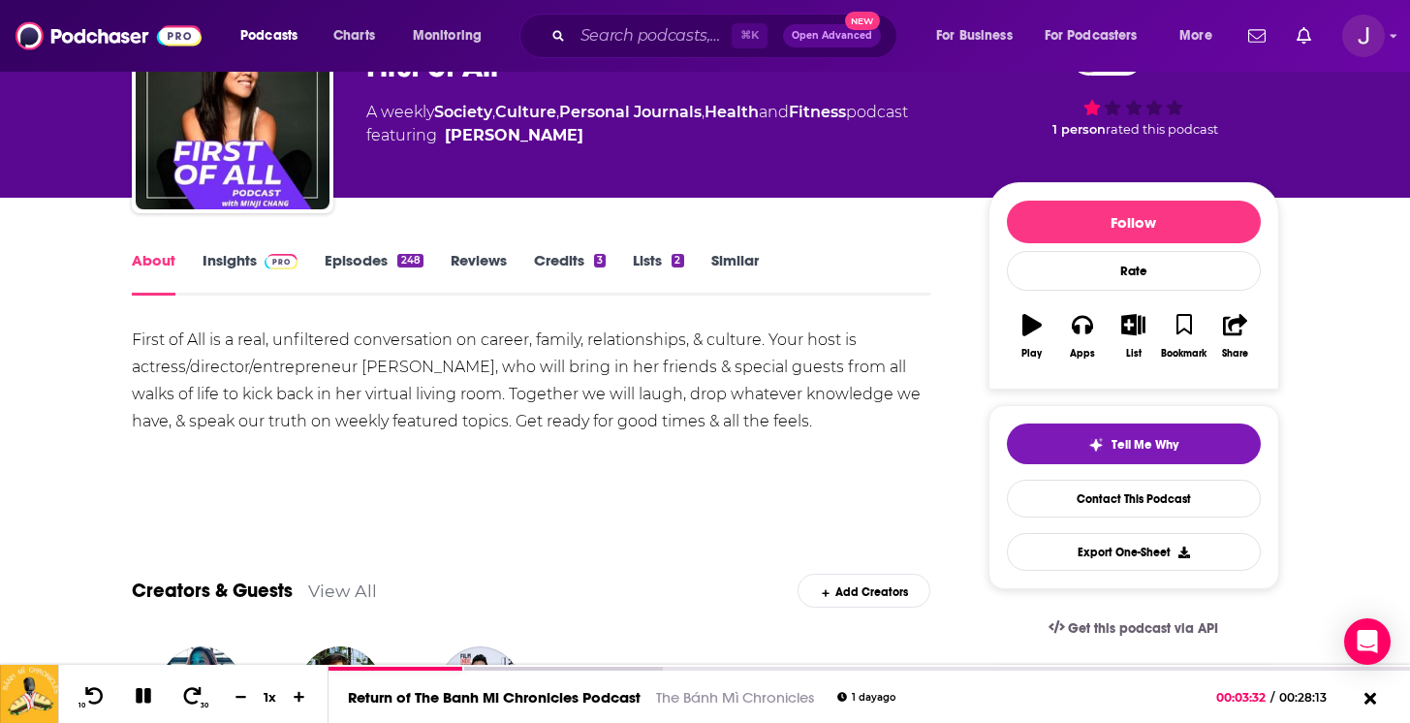
scroll to position [114, 0]
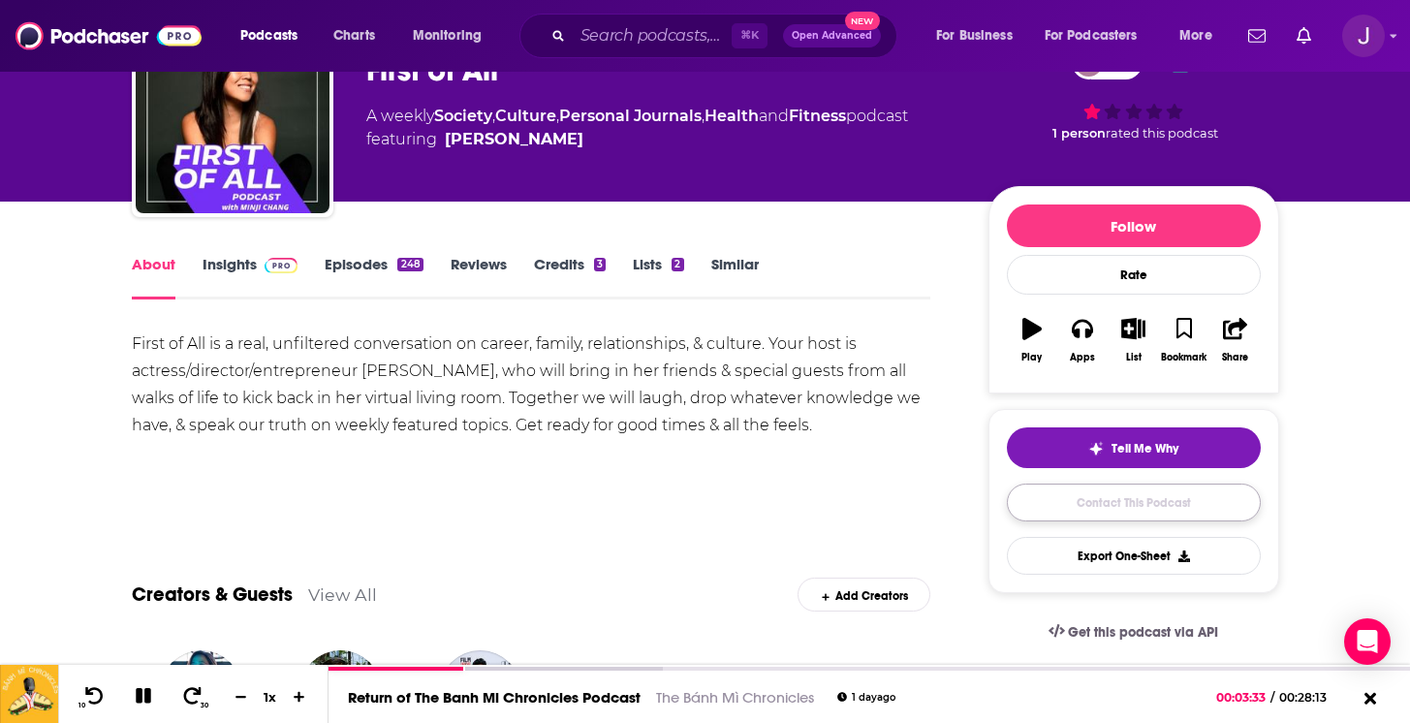
click at [1125, 515] on link "Contact This Podcast" at bounding box center [1134, 502] width 254 height 38
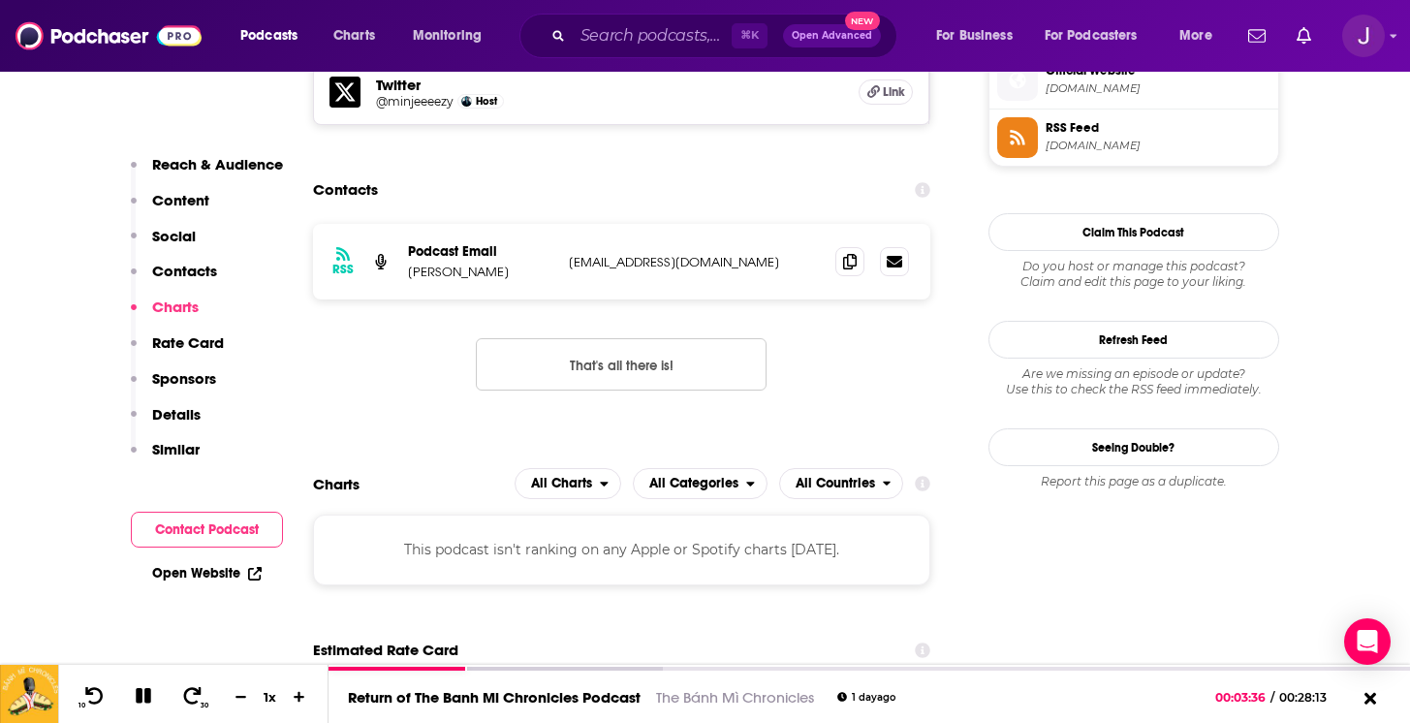
scroll to position [1655, 0]
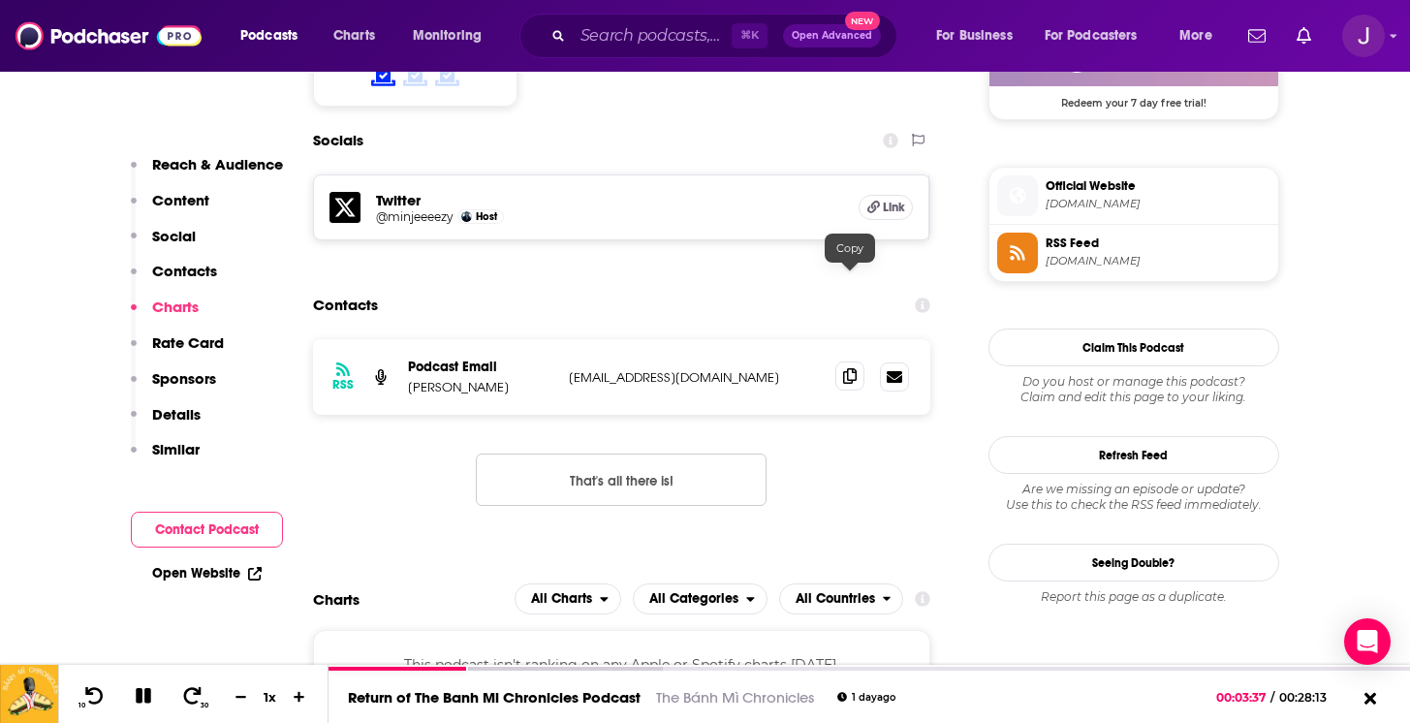
click at [846, 361] on span at bounding box center [849, 375] width 29 height 29
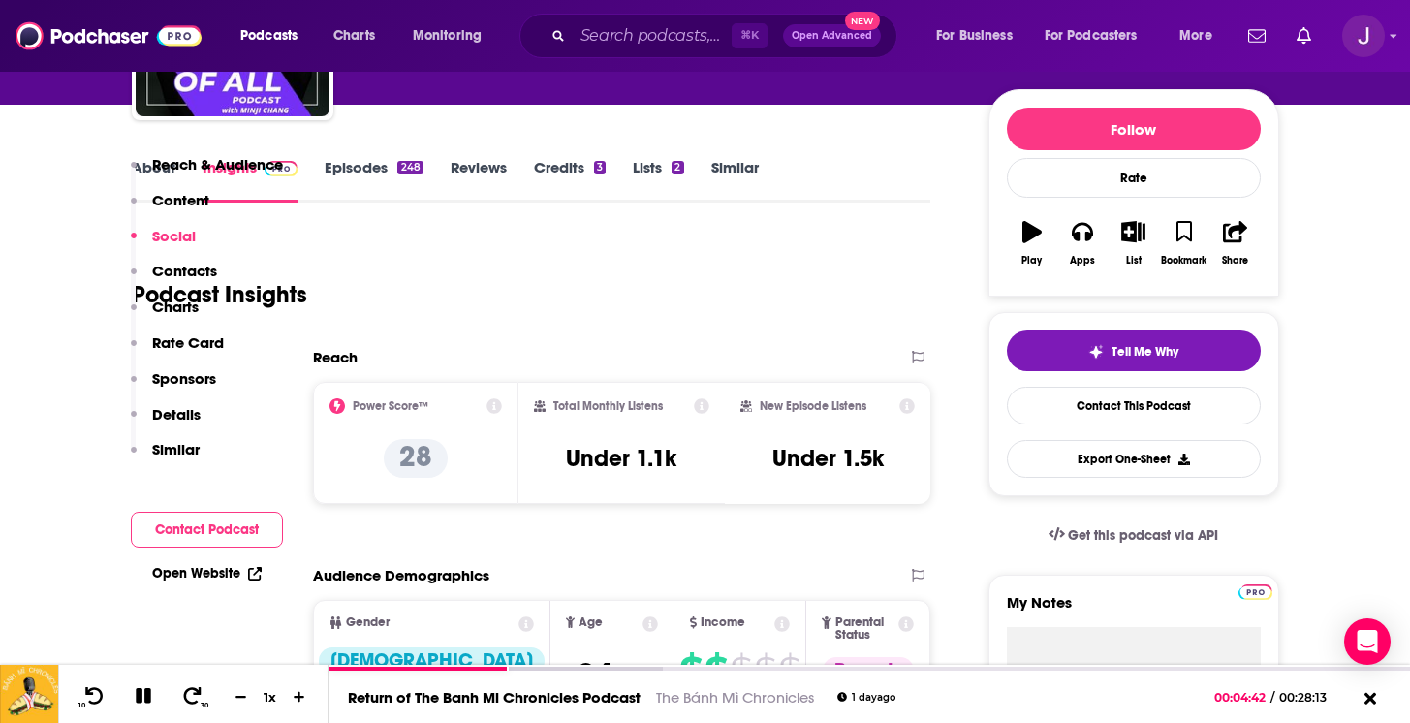
scroll to position [0, 0]
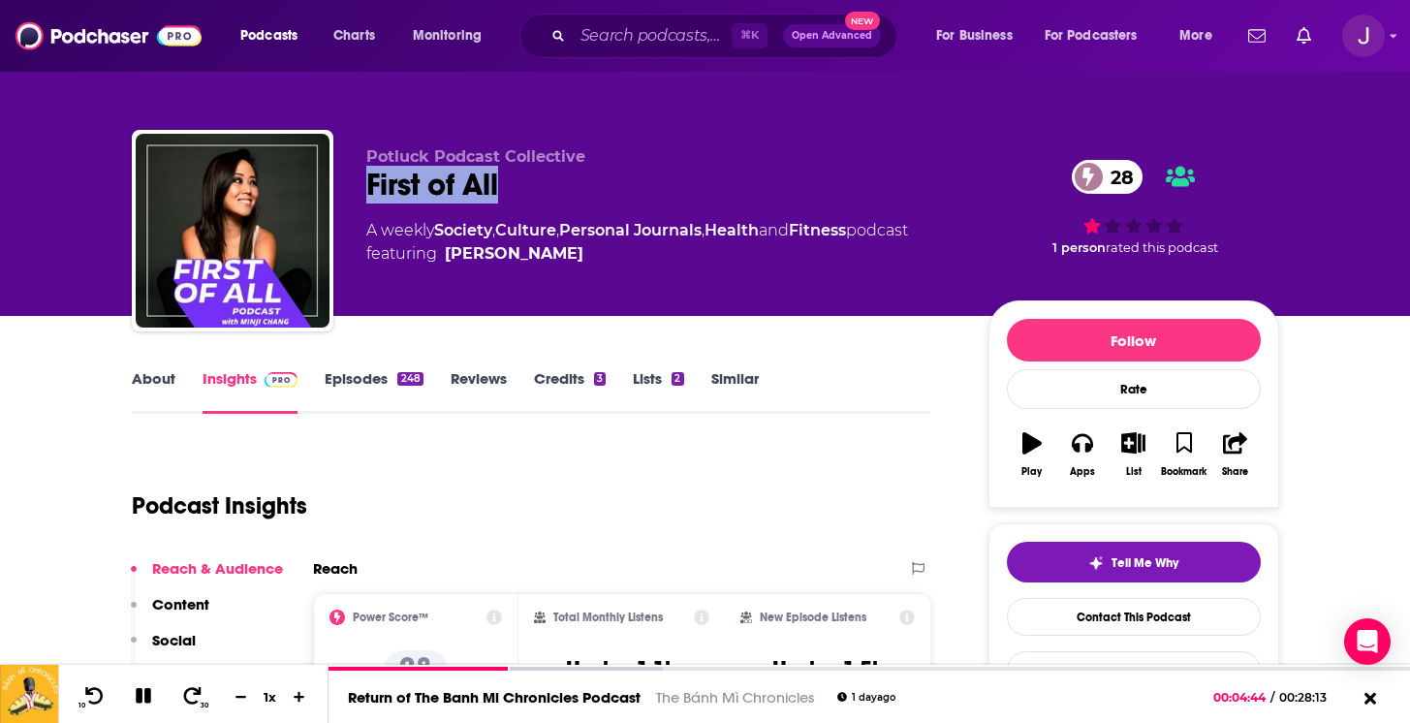
drag, startPoint x: 507, startPoint y: 188, endPoint x: 371, endPoint y: 197, distance: 135.9
click at [371, 196] on div "First of All 28" at bounding box center [661, 185] width 591 height 38
copy h2 "First of All"
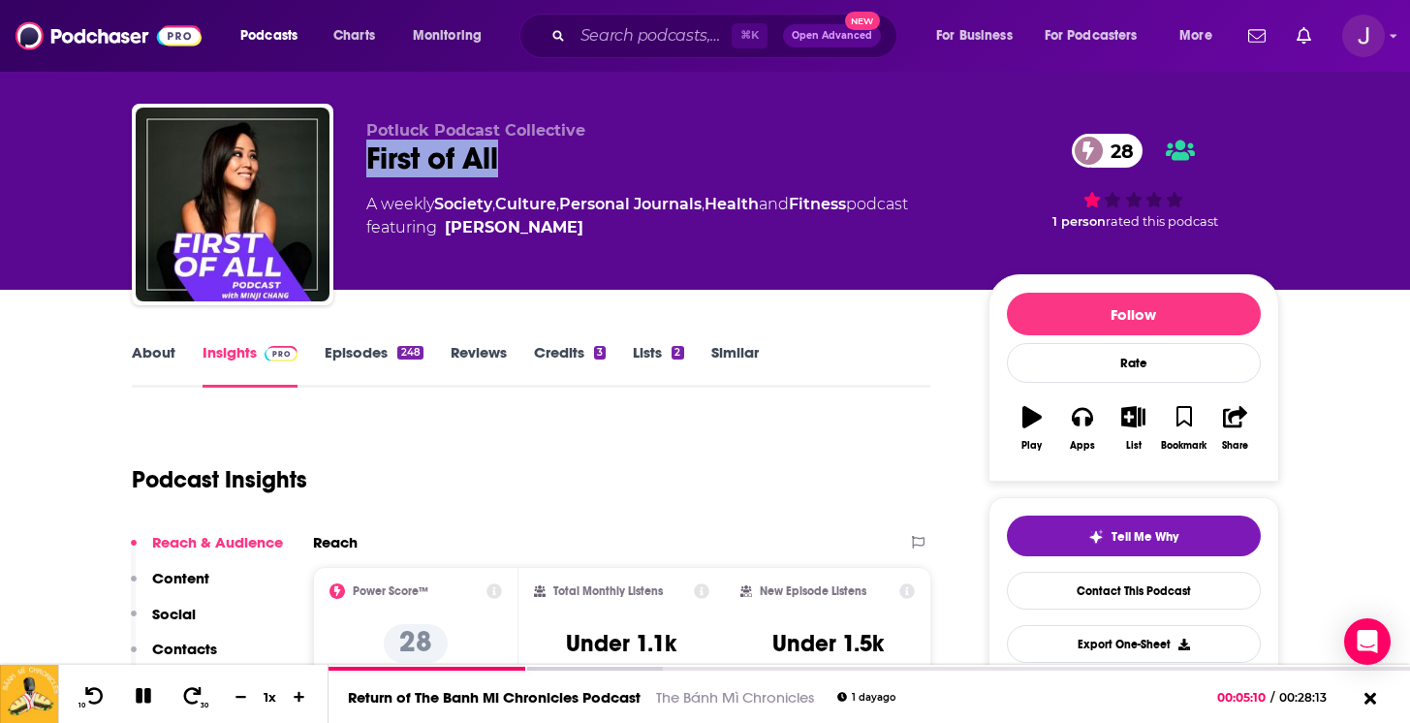
scroll to position [27, 0]
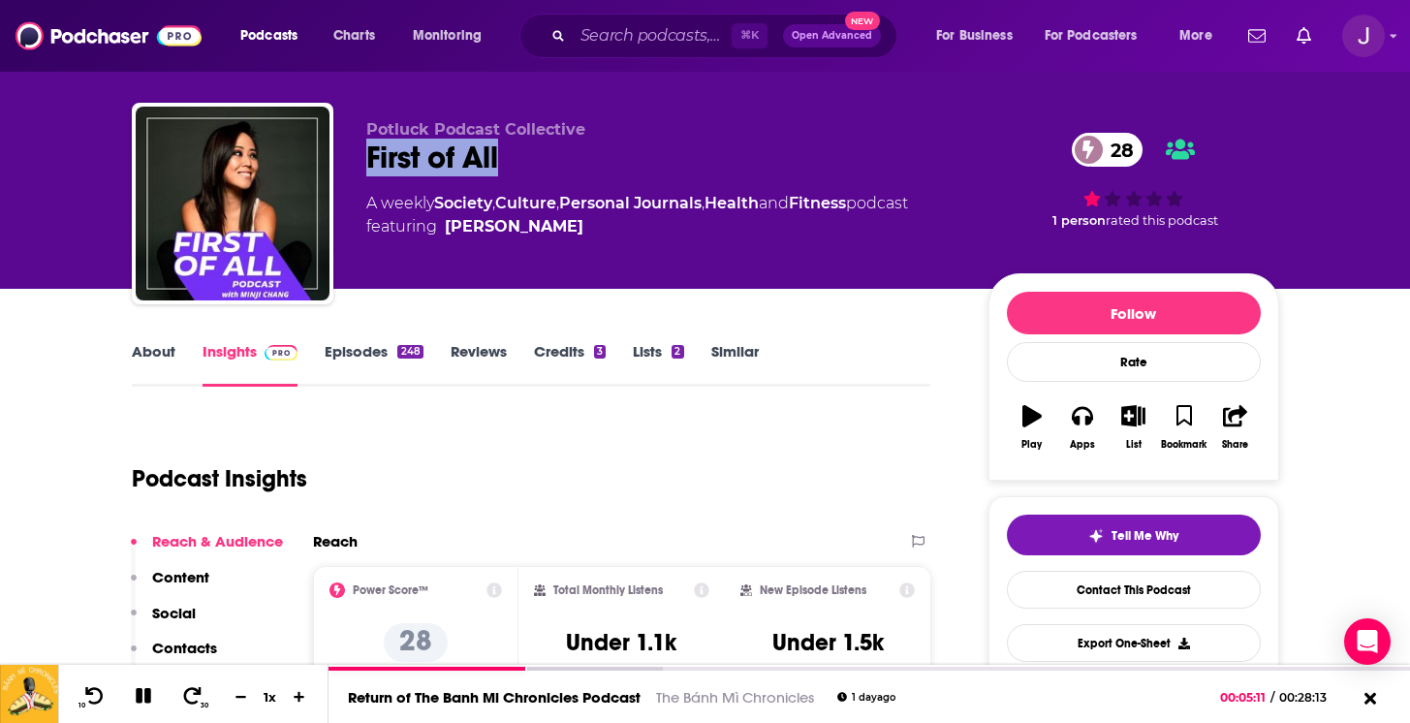
click at [156, 353] on link "About" at bounding box center [154, 364] width 44 height 45
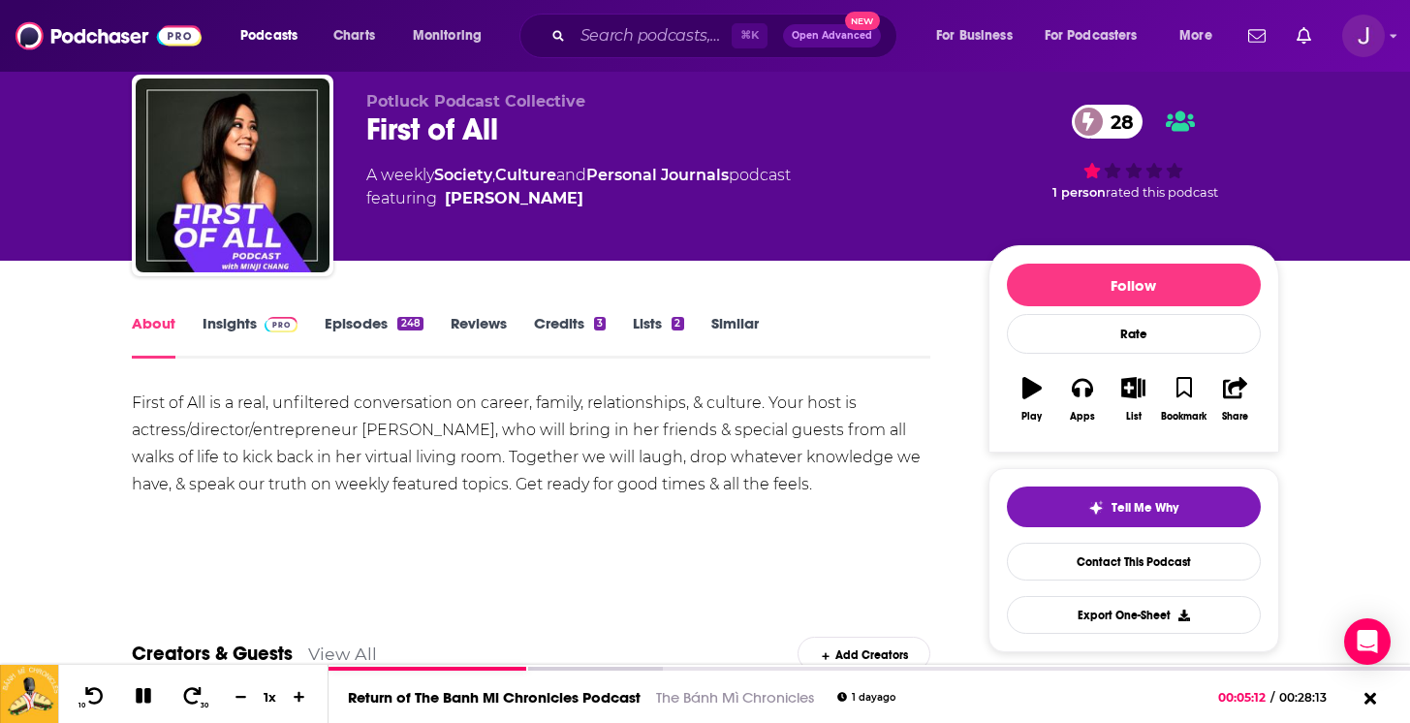
scroll to position [56, 0]
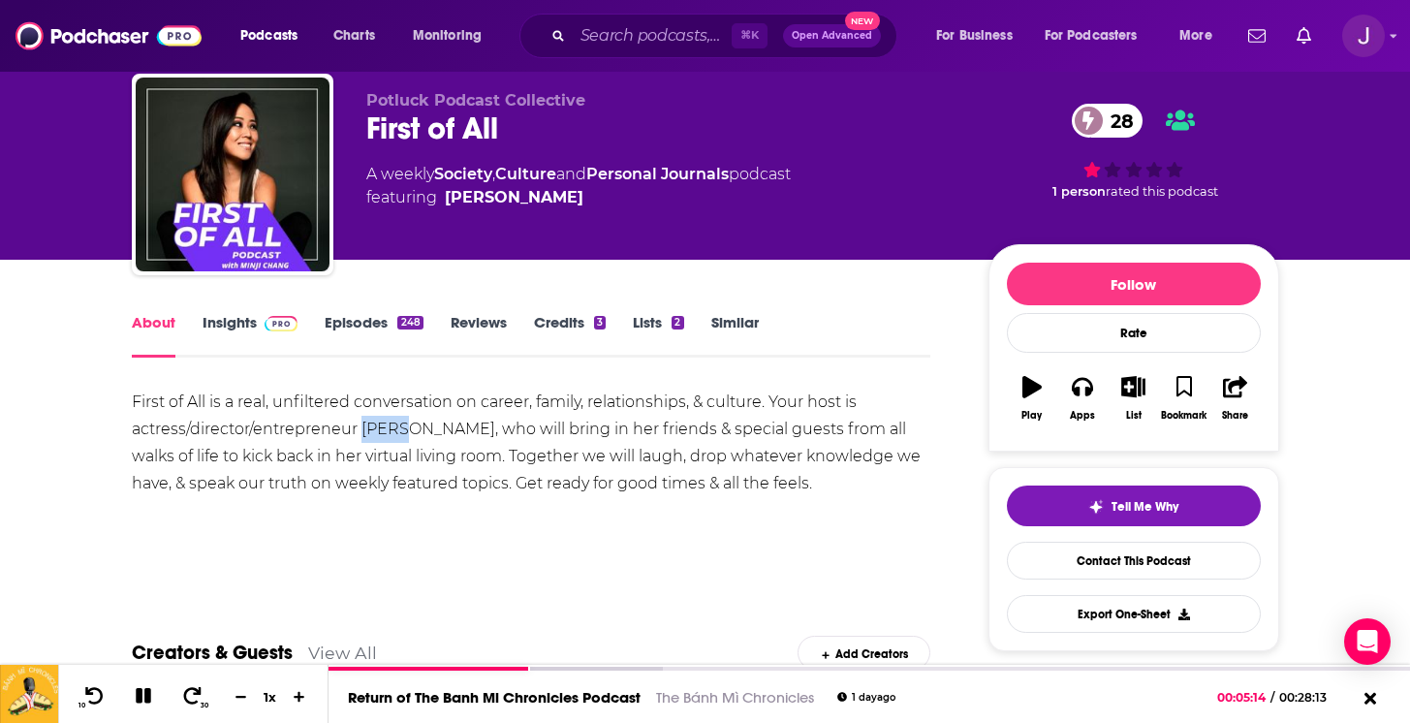
drag, startPoint x: 396, startPoint y: 431, endPoint x: 358, endPoint y: 433, distance: 37.8
click at [358, 433] on div "First of All is a real, unfiltered conversation on career, family, relationship…" at bounding box center [531, 442] width 799 height 109
copy div "Minji"
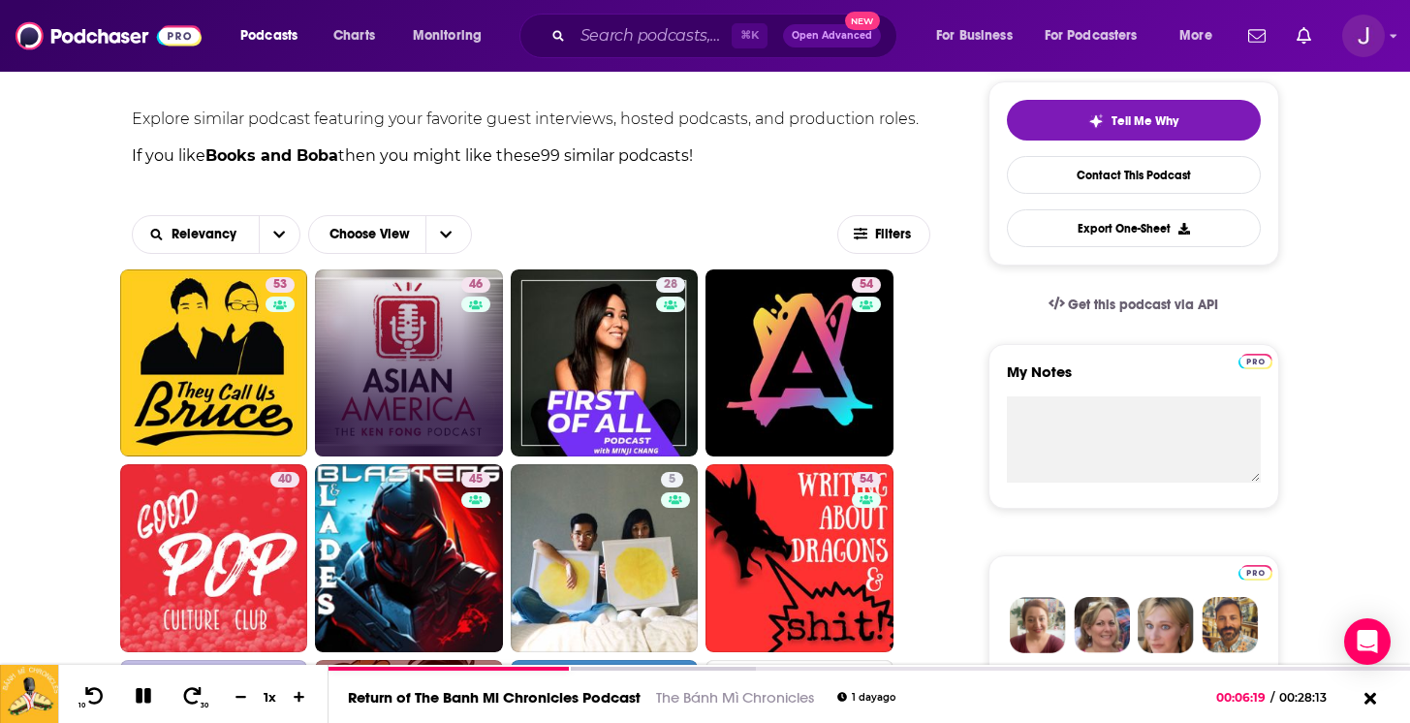
scroll to position [443, 0]
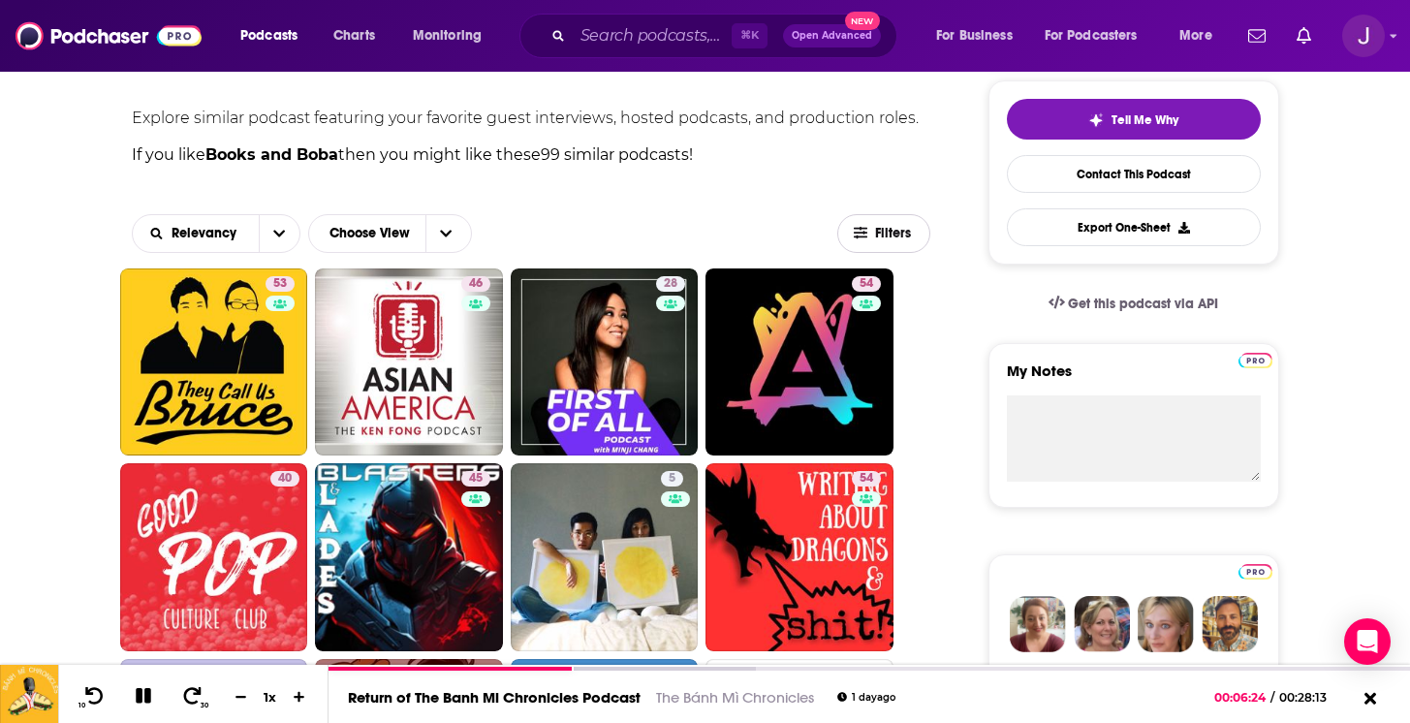
click at [893, 233] on span "Filters" at bounding box center [894, 234] width 39 height 14
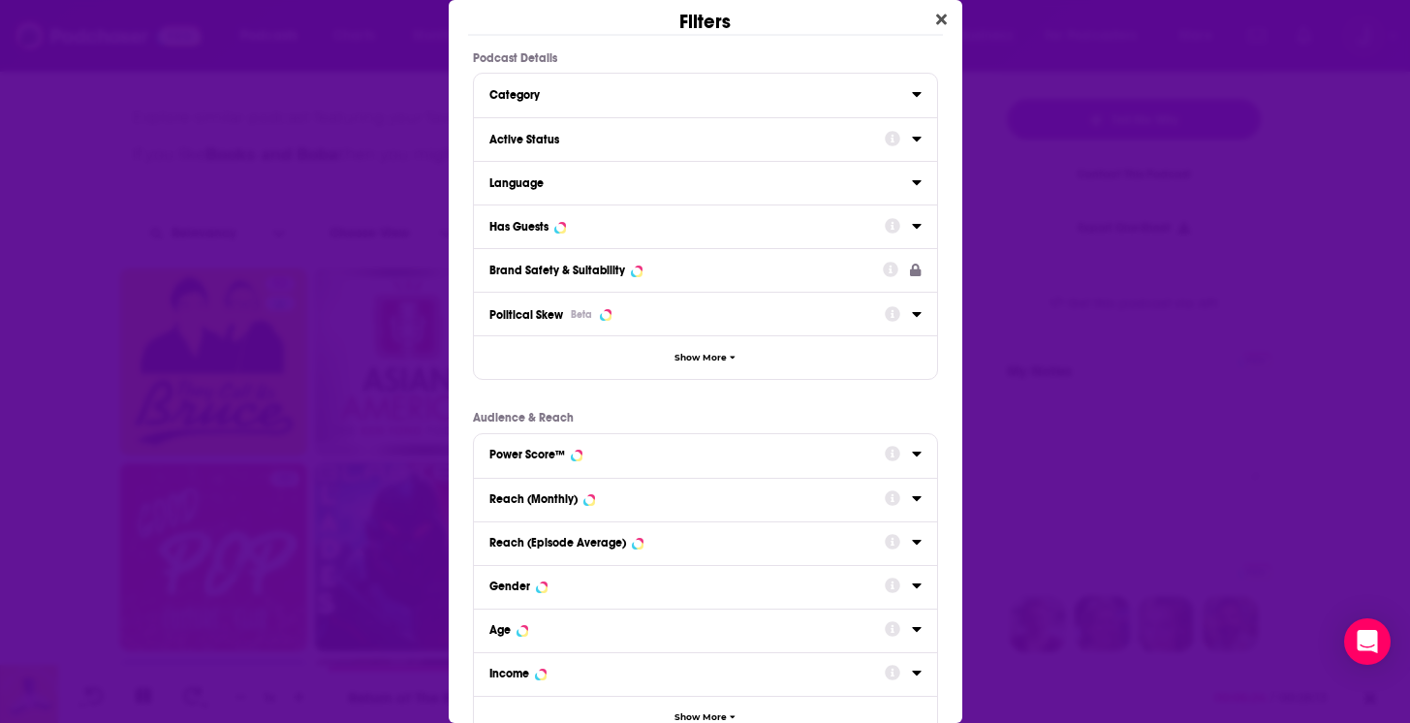
scroll to position [0, 0]
click at [582, 146] on button "Active Status" at bounding box center [686, 138] width 395 height 24
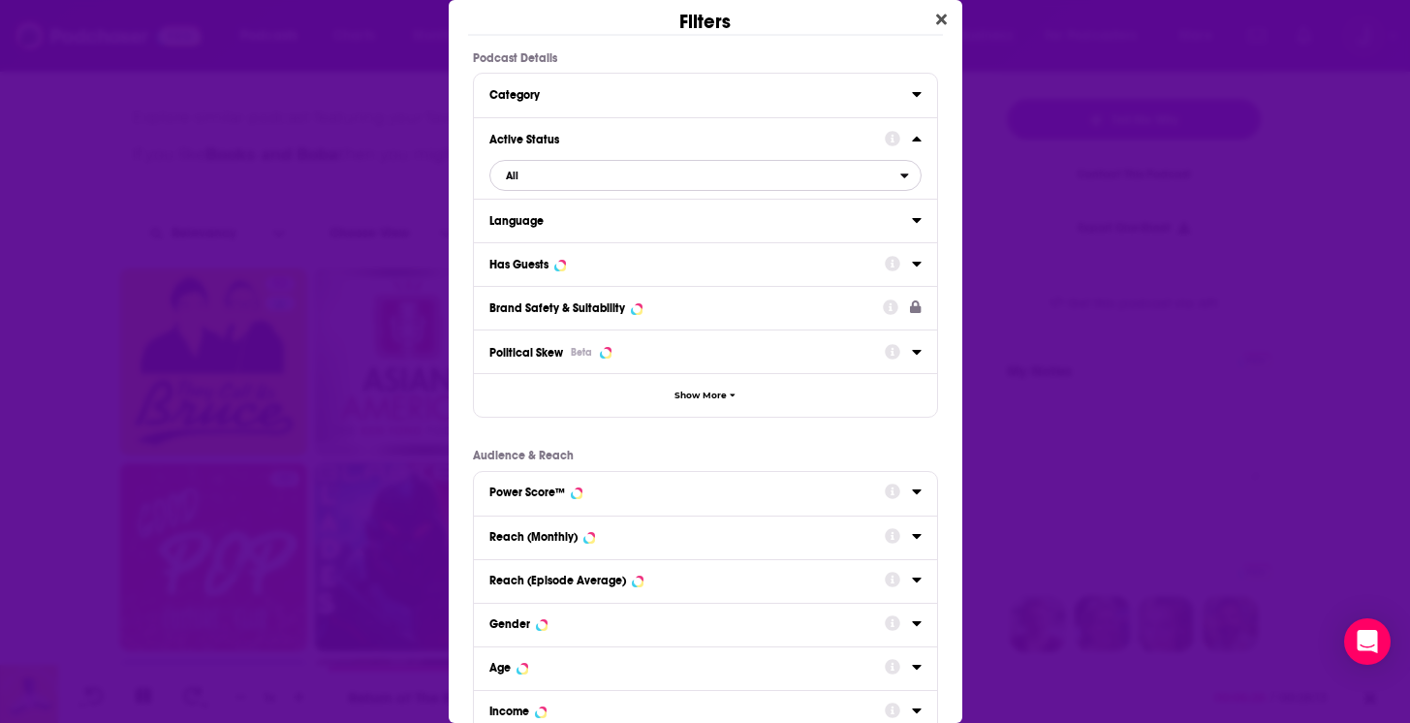
click at [540, 189] on button "All" at bounding box center [705, 175] width 432 height 31
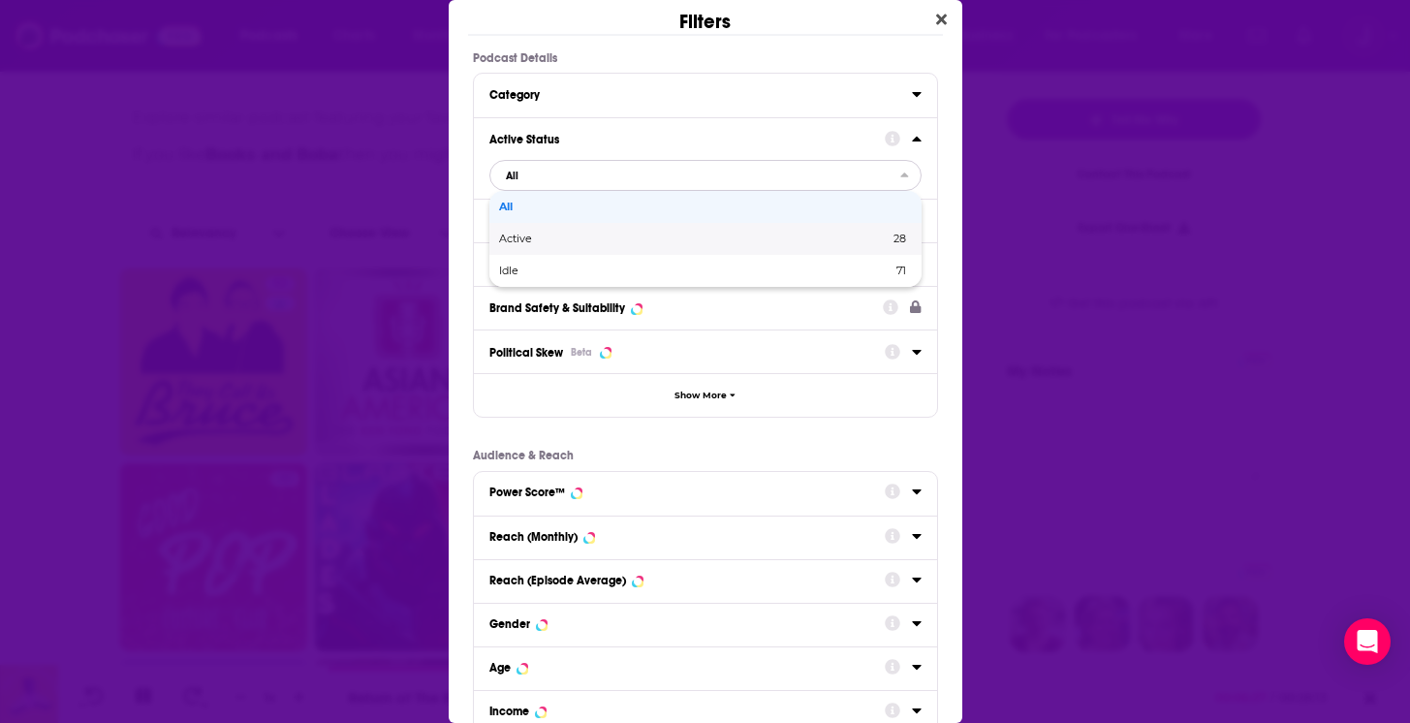
click at [534, 242] on span "Active" at bounding box center [604, 238] width 211 height 11
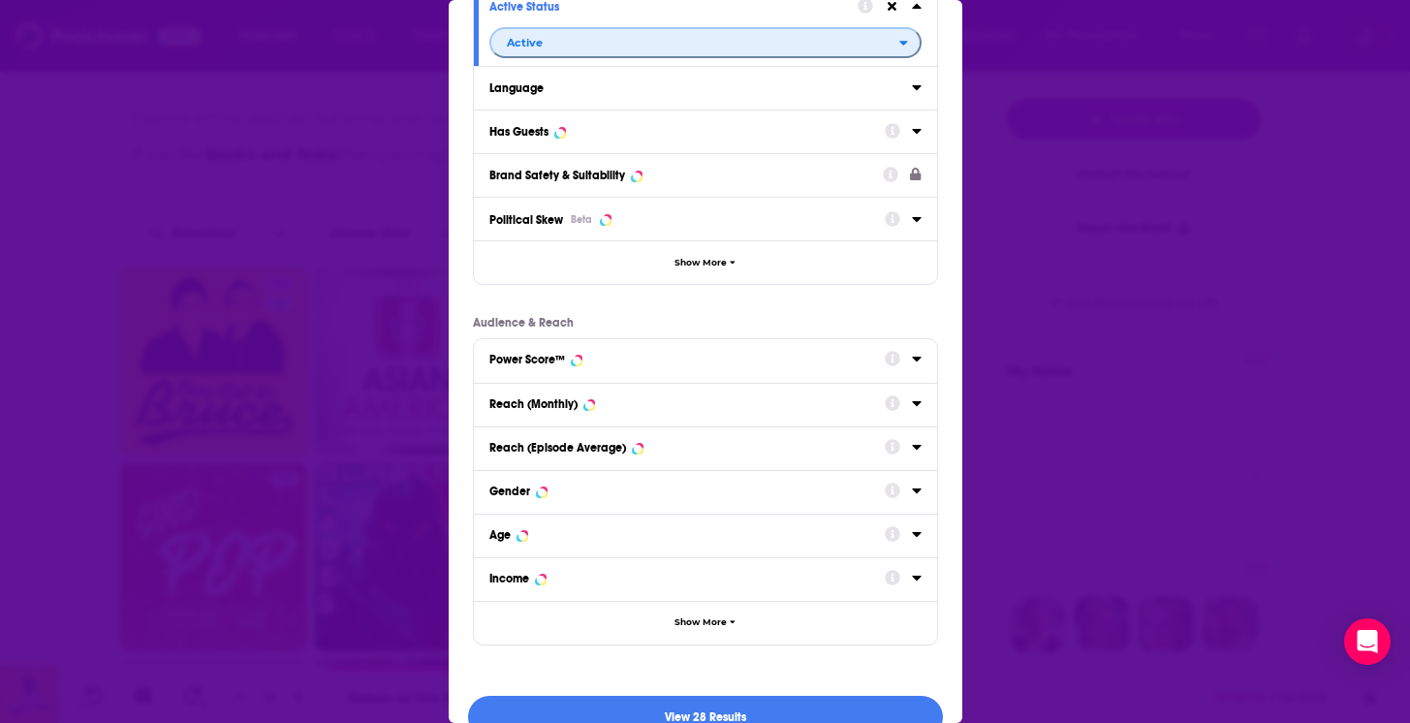
scroll to position [169, 0]
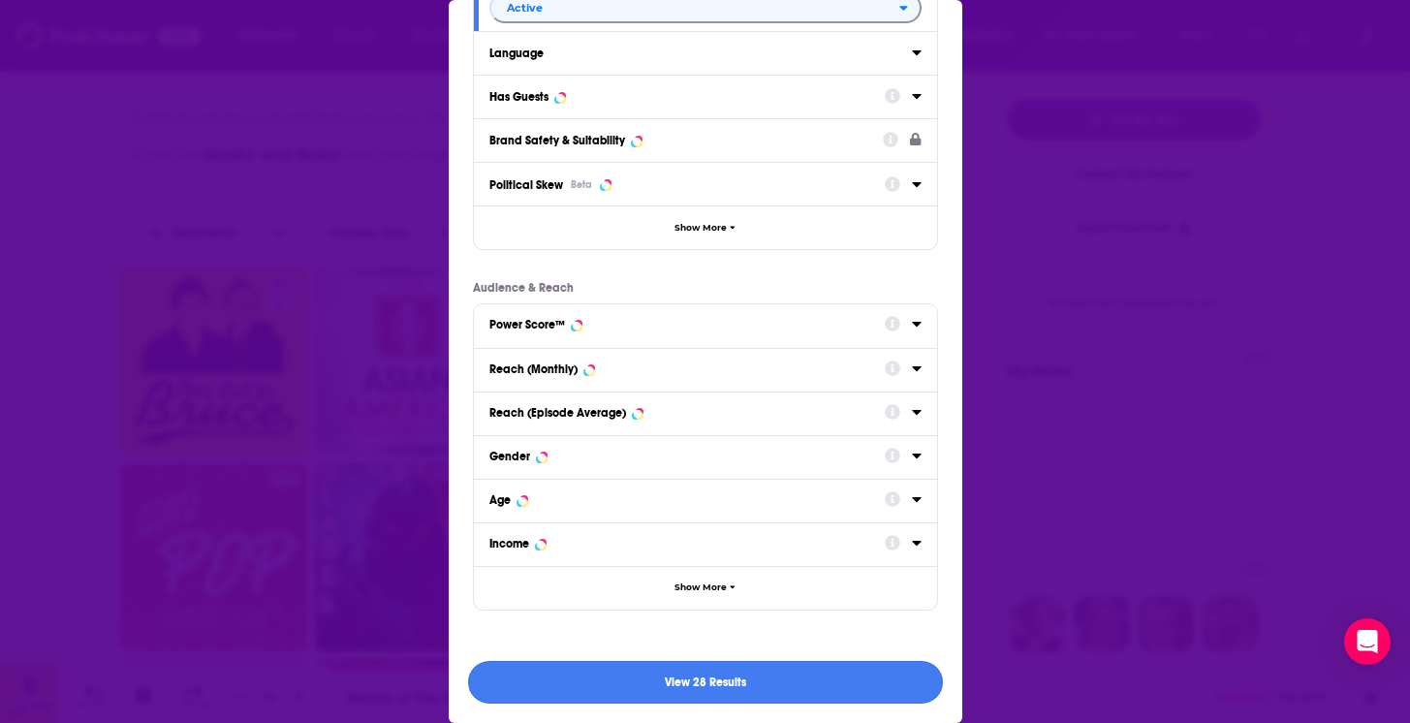
click at [699, 668] on button "View 28 Results" at bounding box center [705, 683] width 475 height 44
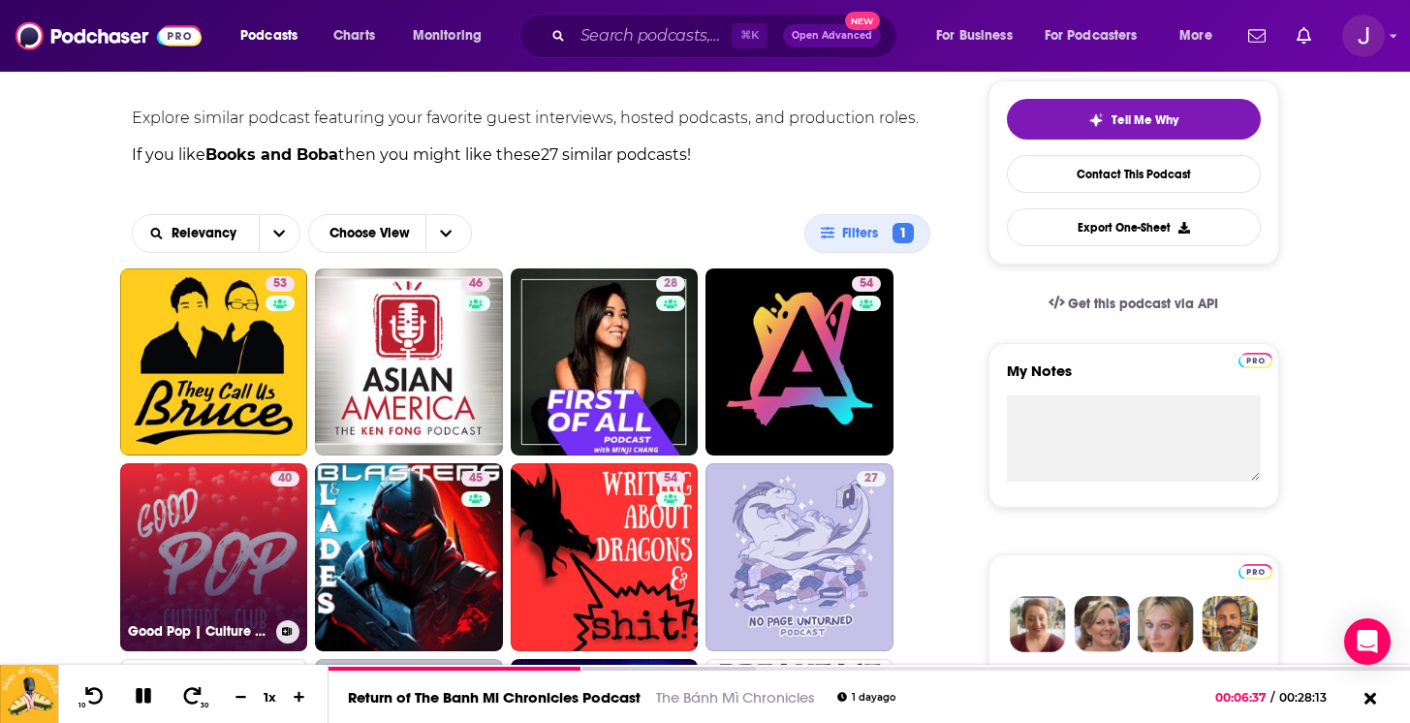
click at [203, 533] on link "40 Good Pop | Culture Club" at bounding box center [214, 557] width 188 height 188
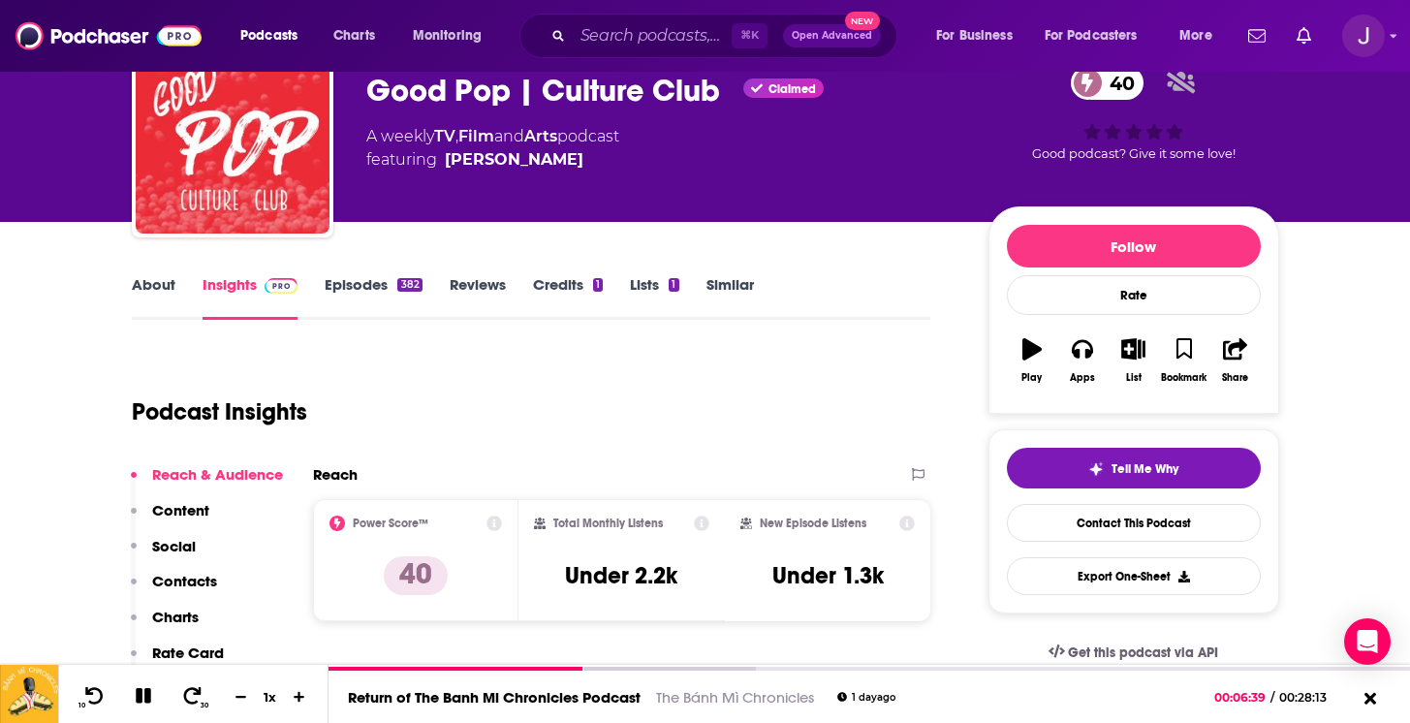
scroll to position [98, 0]
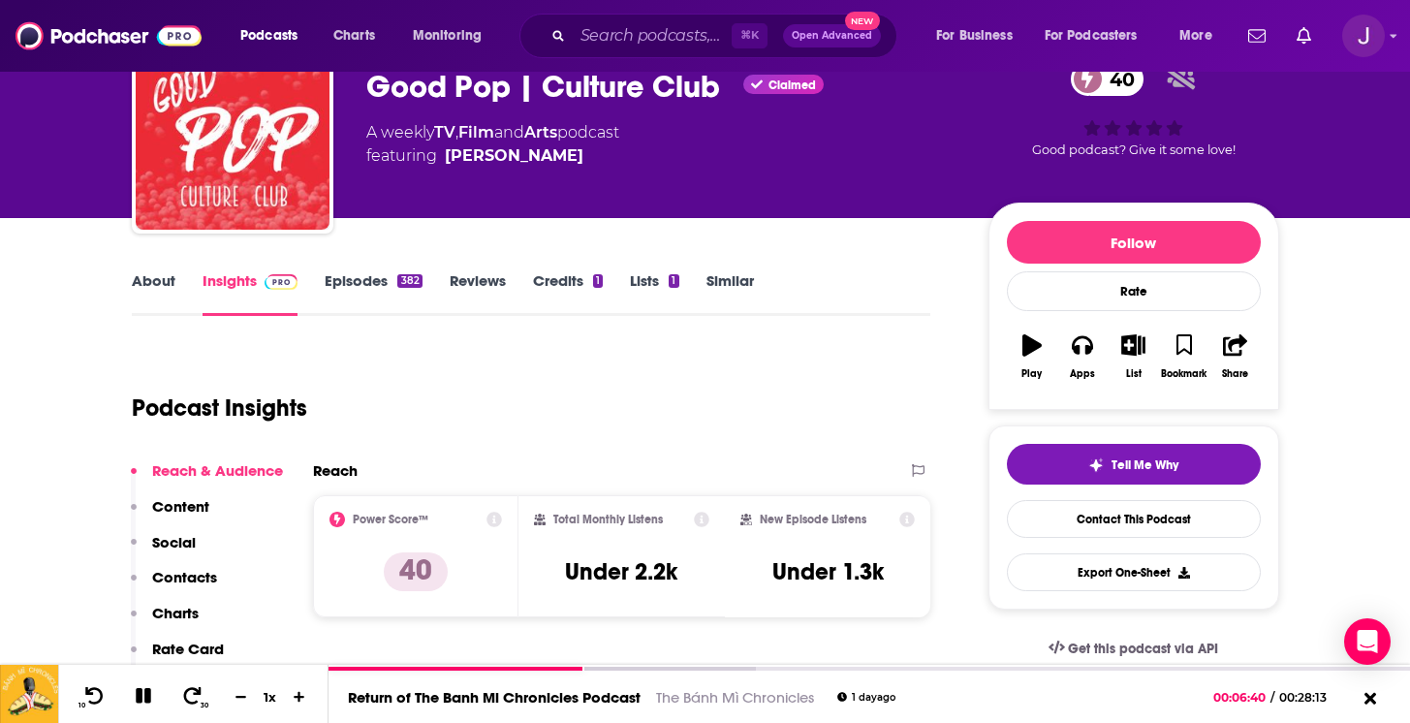
click at [146, 280] on link "About" at bounding box center [154, 293] width 44 height 45
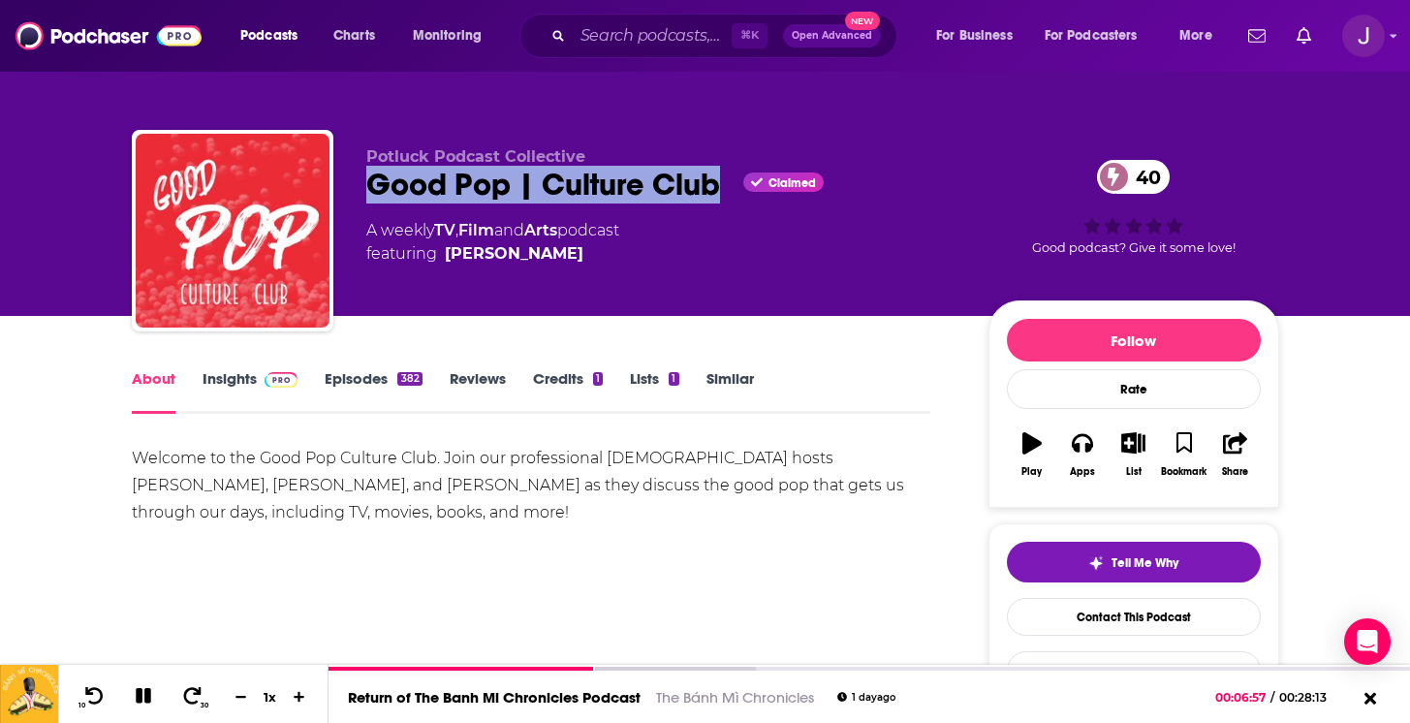
drag, startPoint x: 719, startPoint y: 181, endPoint x: 372, endPoint y: 186, distance: 346.9
click at [372, 186] on div "Good Pop | Culture Club Claimed 40" at bounding box center [661, 185] width 591 height 38
copy h1 "Good Pop | Culture Club"
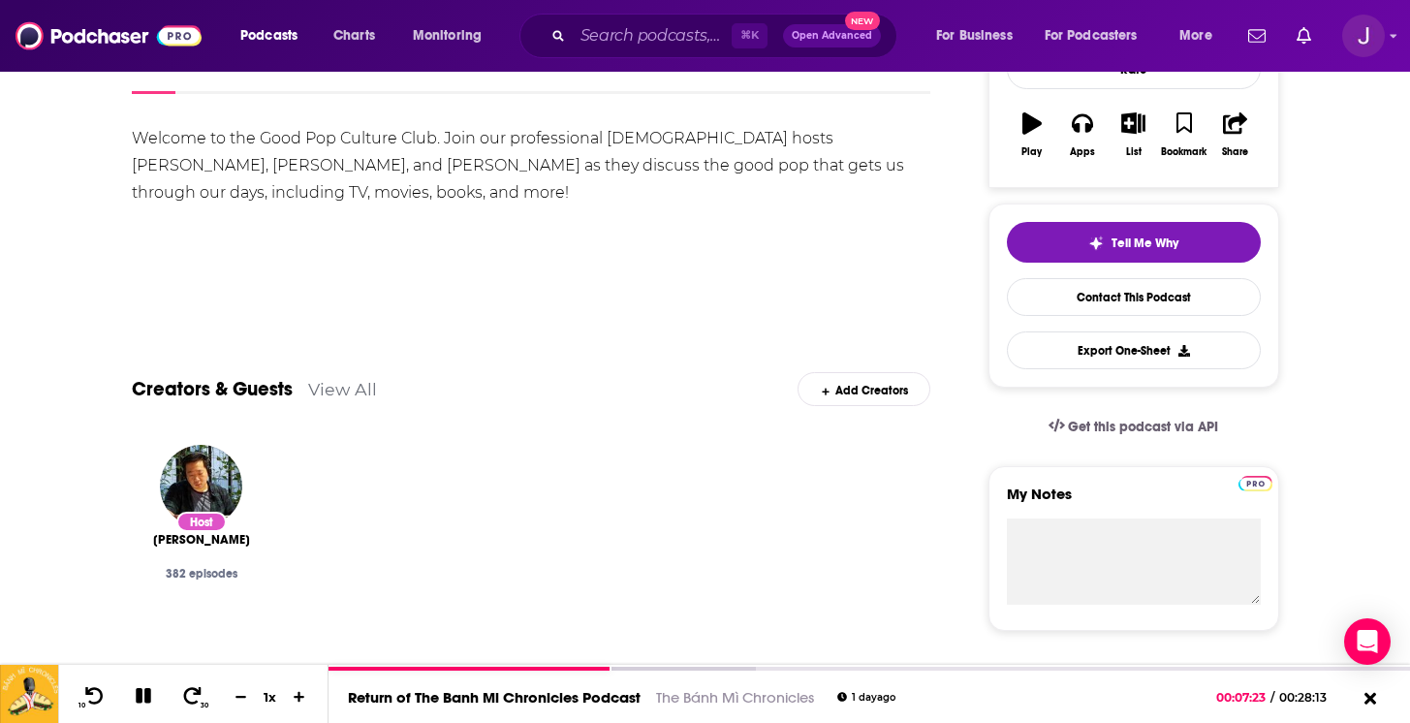
scroll to position [326, 0]
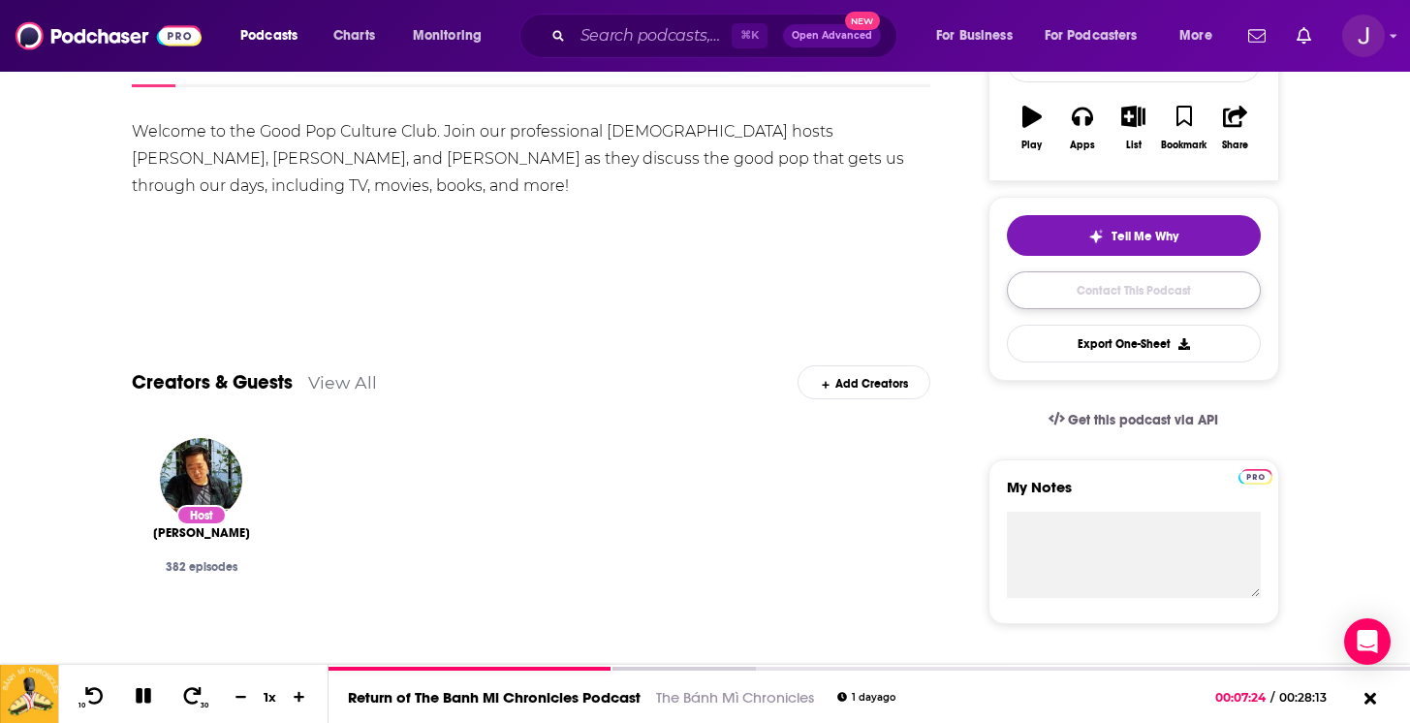
click at [1134, 288] on link "Contact This Podcast" at bounding box center [1134, 290] width 254 height 38
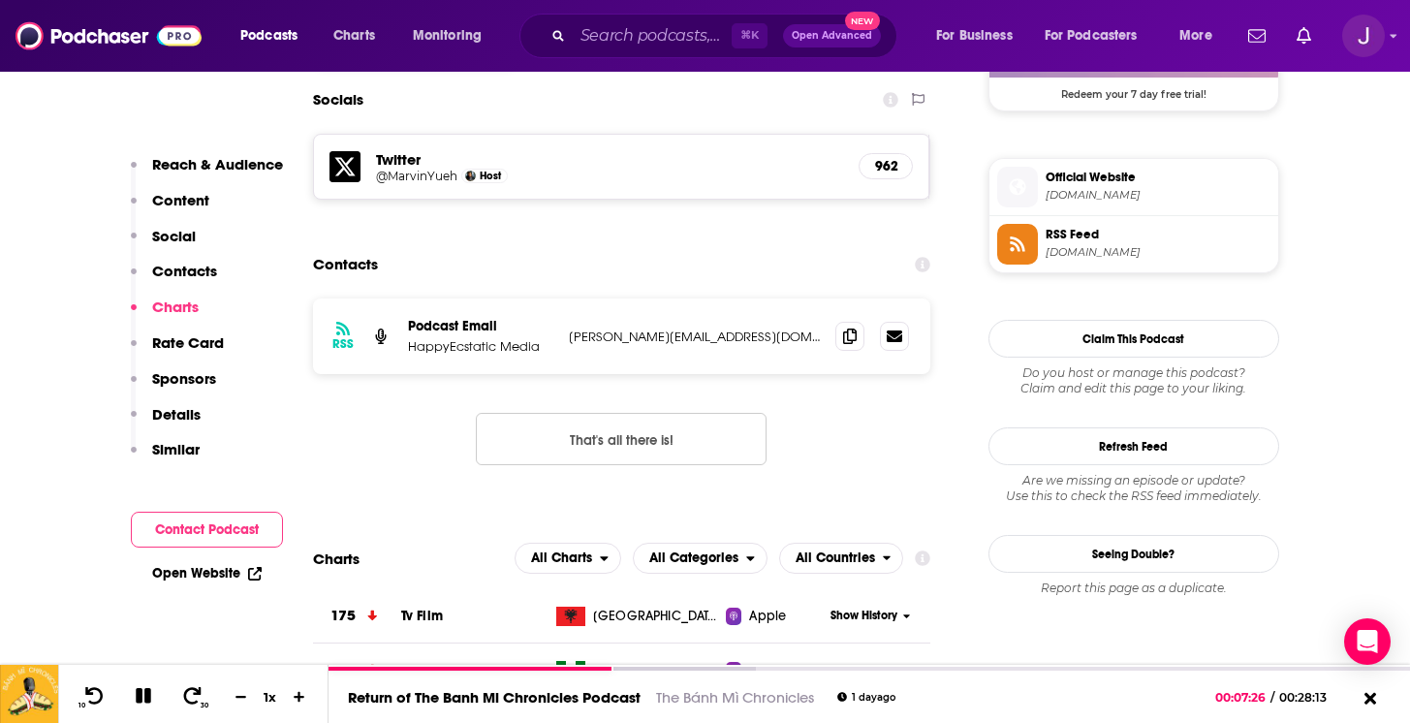
scroll to position [1617, 0]
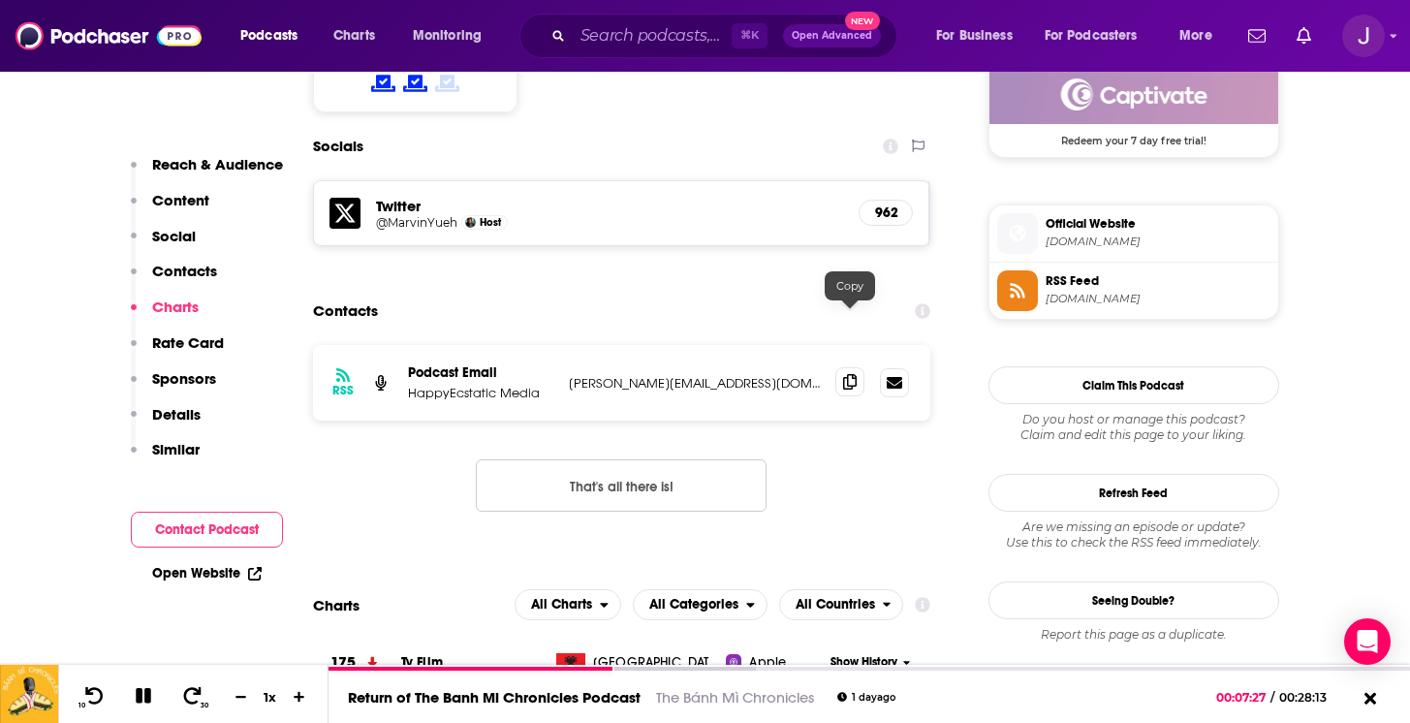
click at [853, 374] on icon at bounding box center [850, 382] width 14 height 16
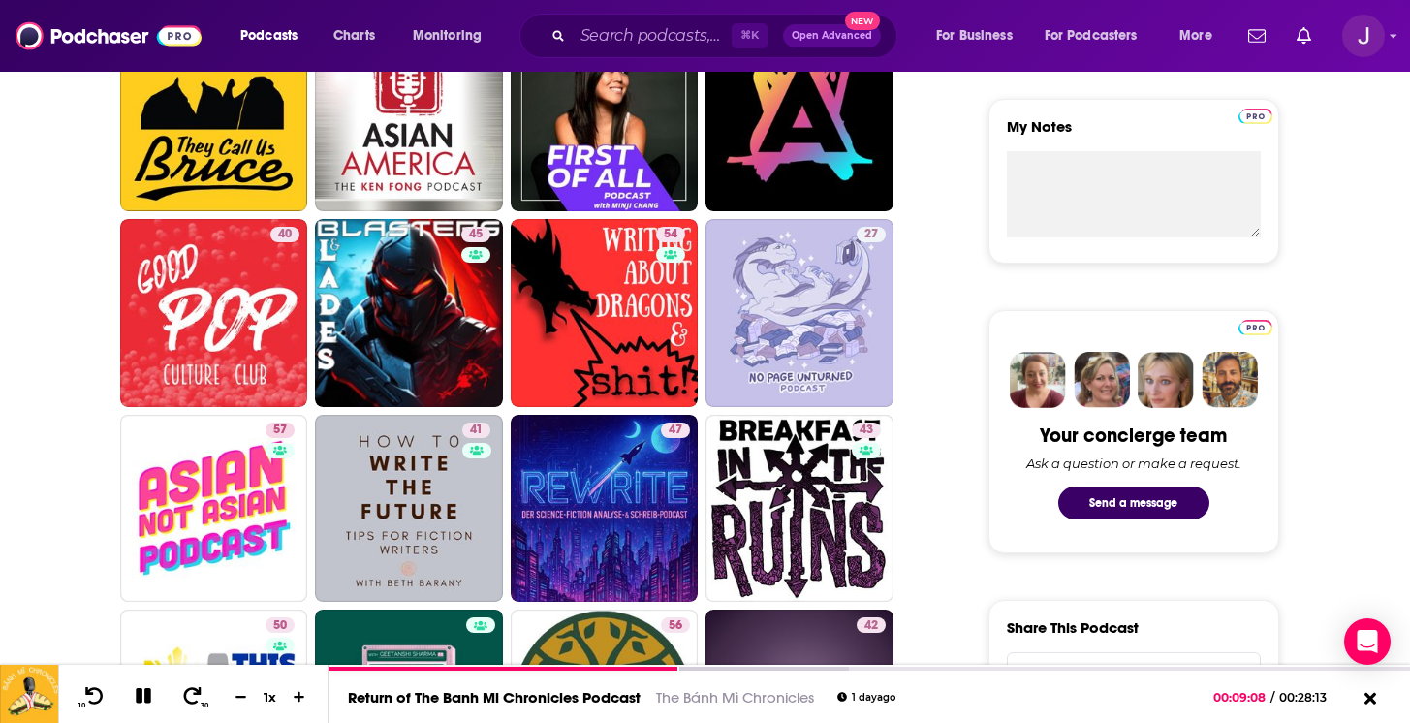
scroll to position [693, 0]
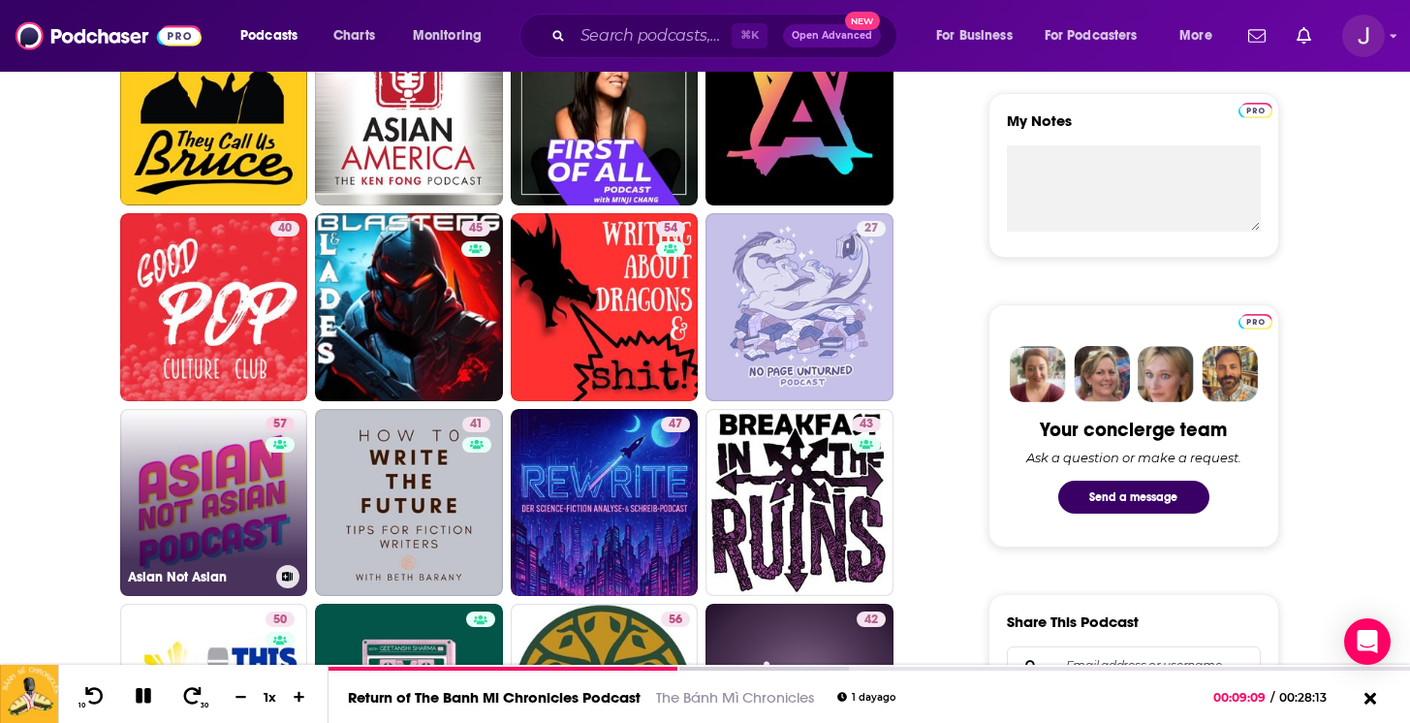
click at [226, 464] on link "57 Asian Not Asian" at bounding box center [214, 503] width 188 height 188
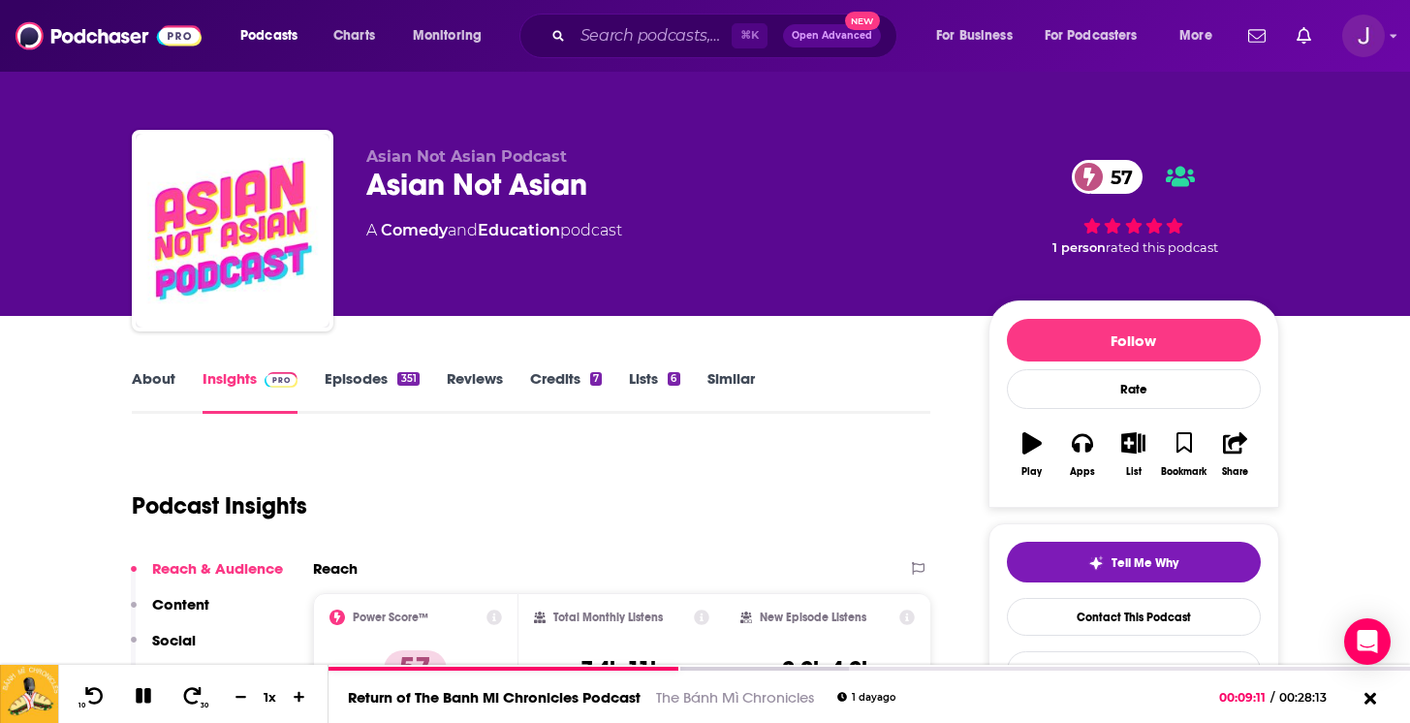
scroll to position [94, 0]
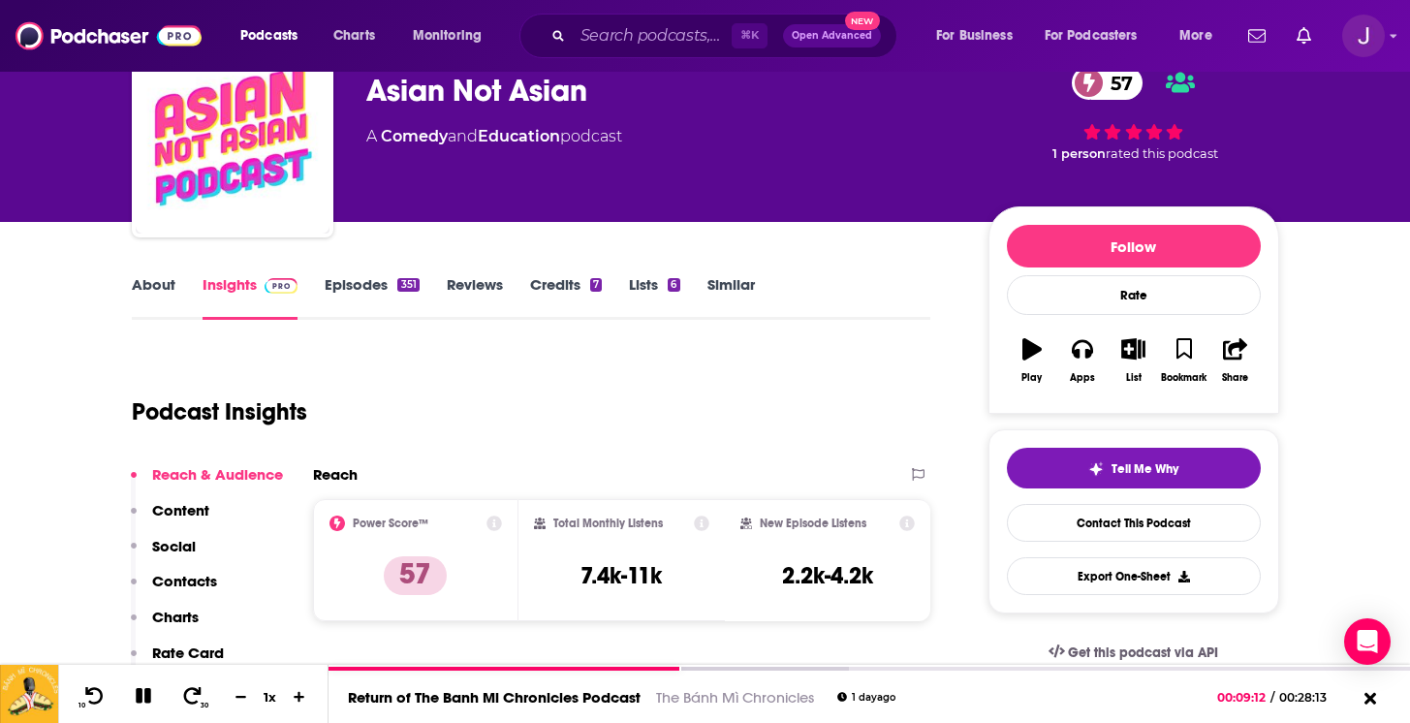
click at [150, 288] on link "About" at bounding box center [154, 297] width 44 height 45
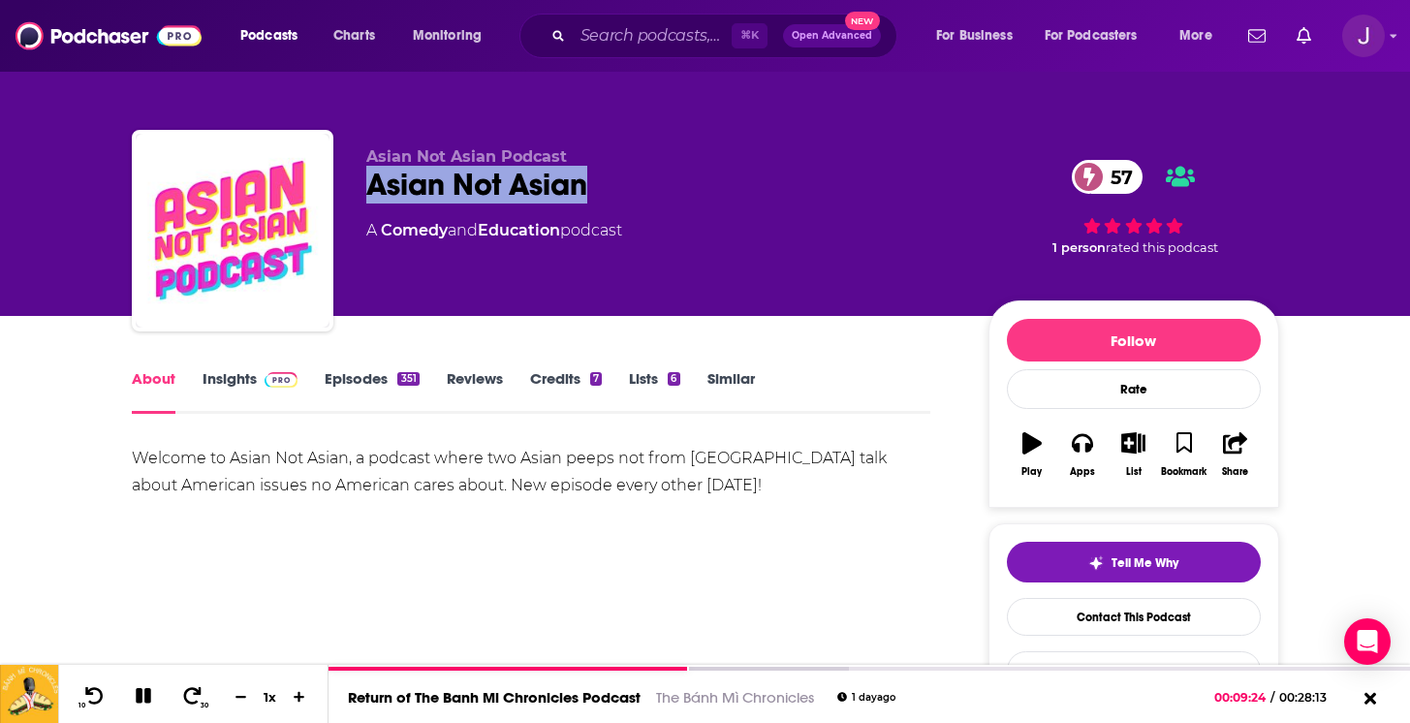
drag, startPoint x: 606, startPoint y: 189, endPoint x: 373, endPoint y: 190, distance: 232.5
click at [371, 189] on div "Asian Not Asian 57" at bounding box center [661, 185] width 591 height 38
copy h1 "Asian Not Asian"
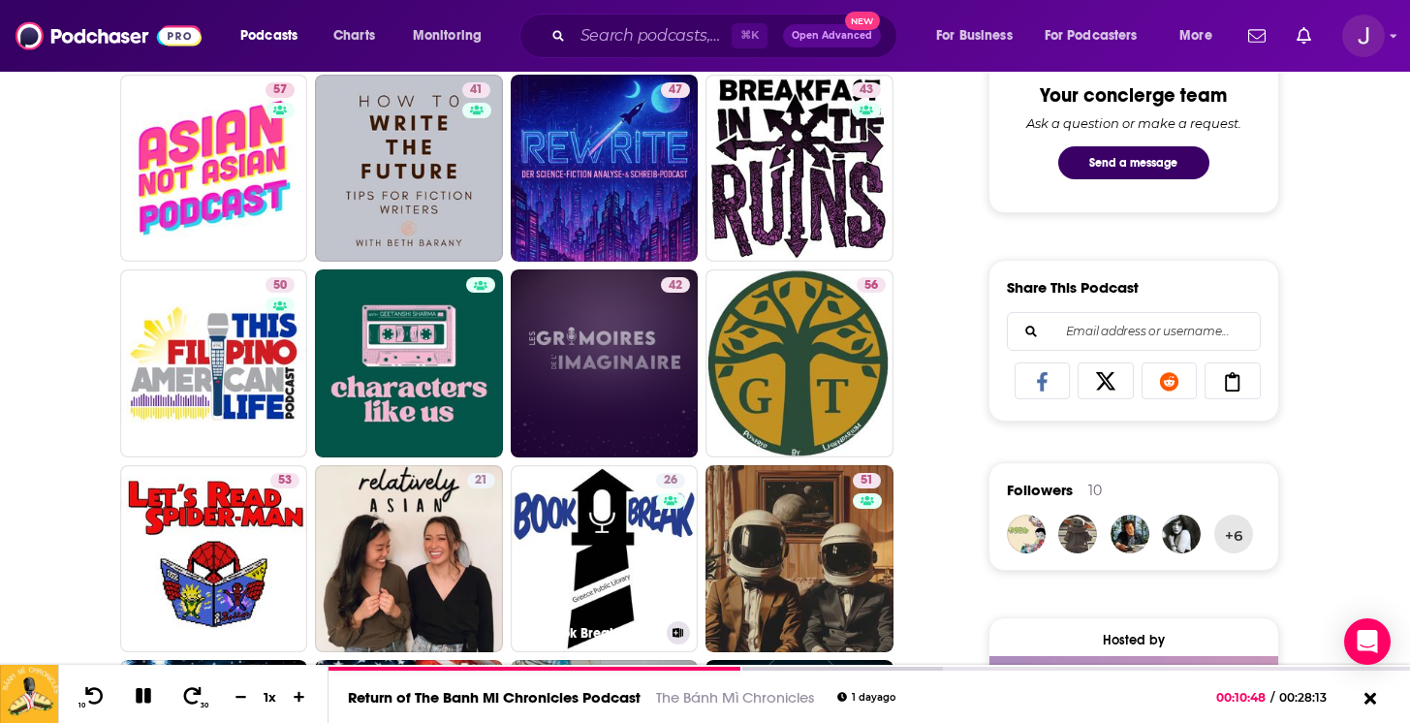
scroll to position [1166, 0]
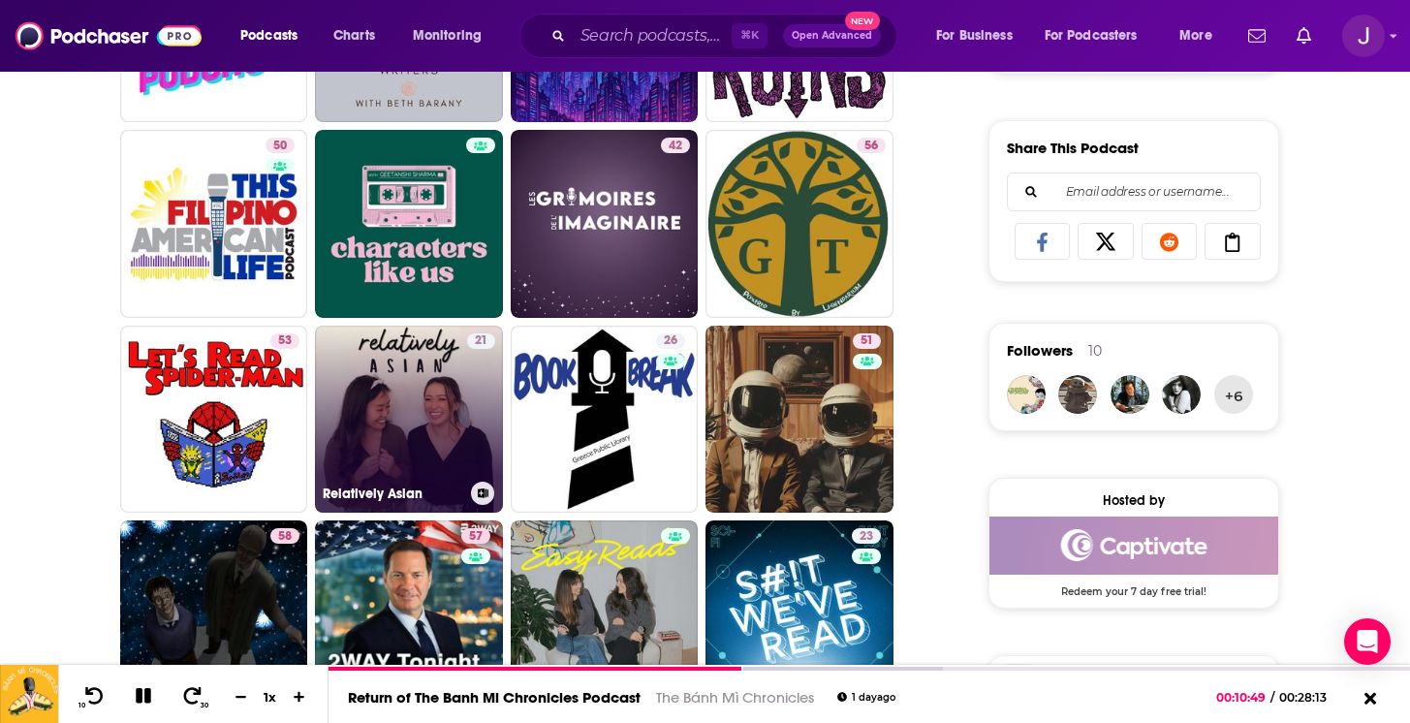
click at [418, 363] on link "21 Relatively Asian" at bounding box center [409, 420] width 188 height 188
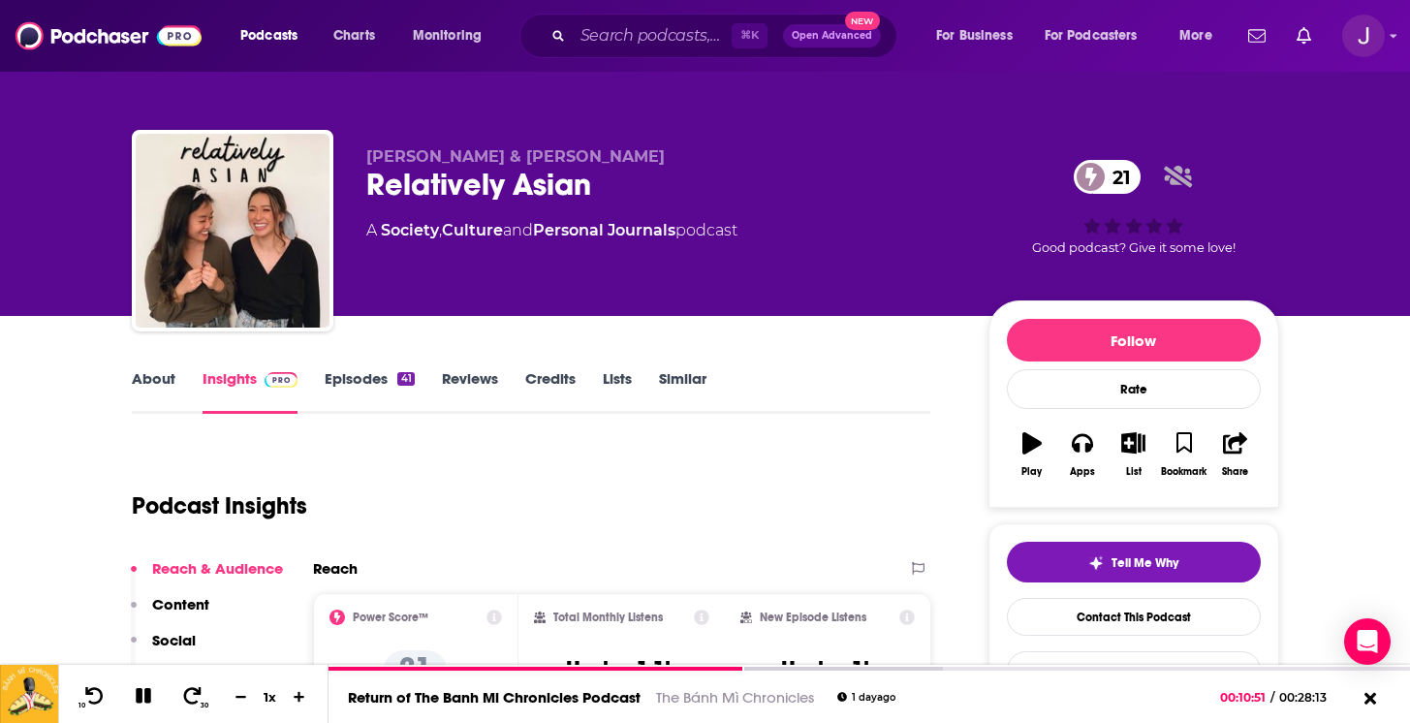
scroll to position [122, 0]
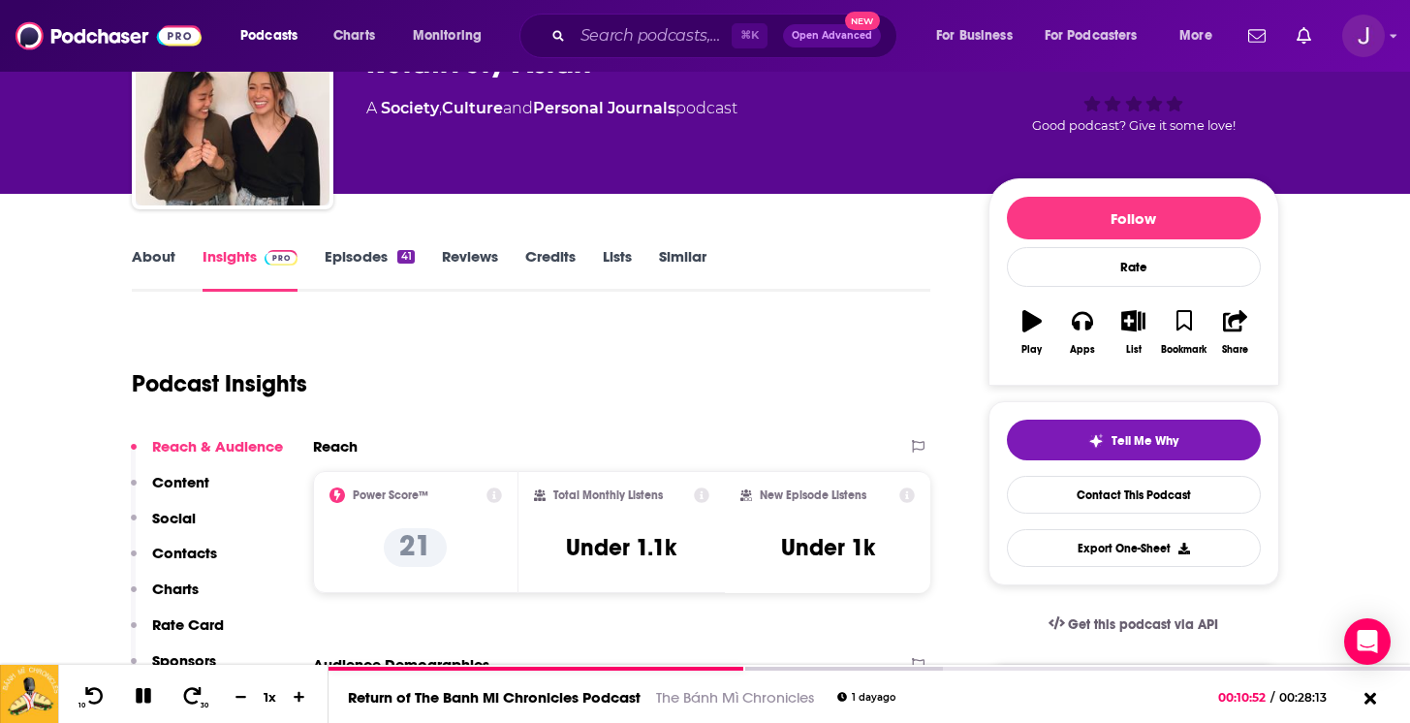
click at [165, 256] on link "About" at bounding box center [154, 269] width 44 height 45
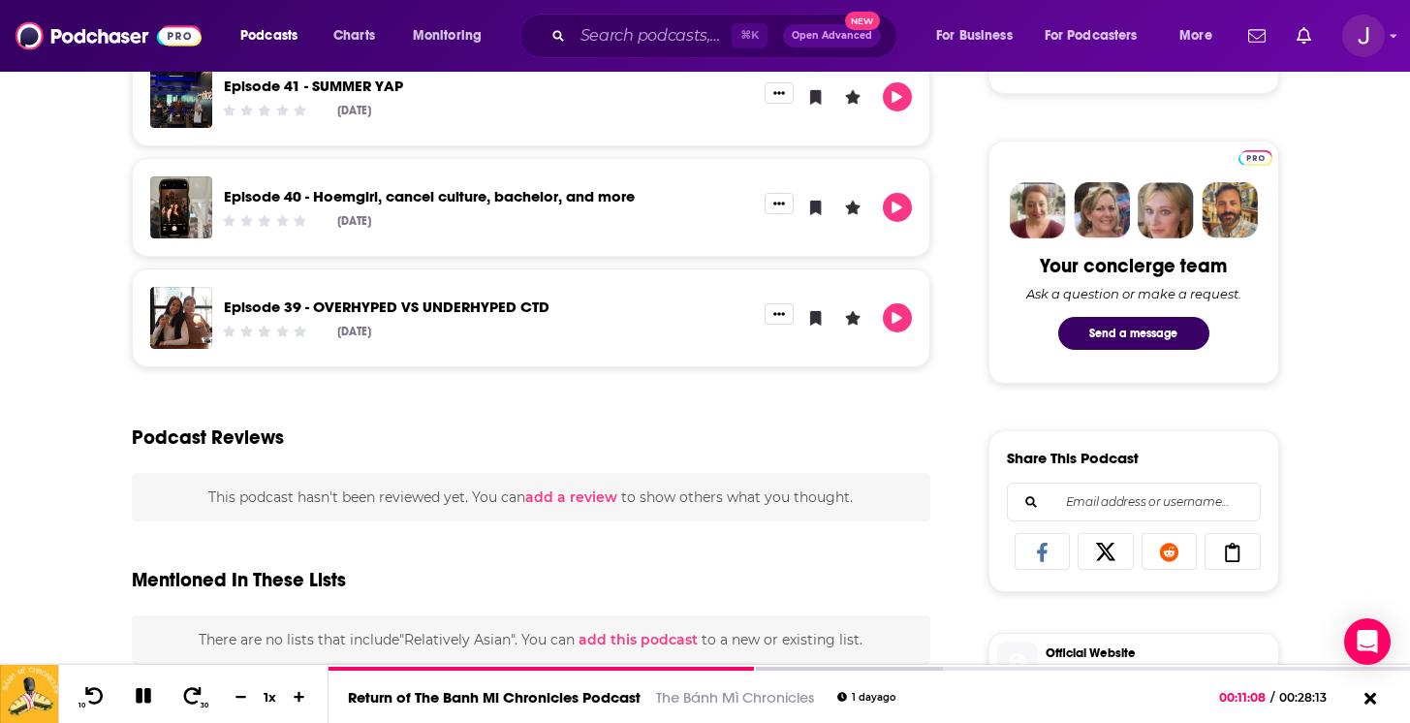
scroll to position [872, 0]
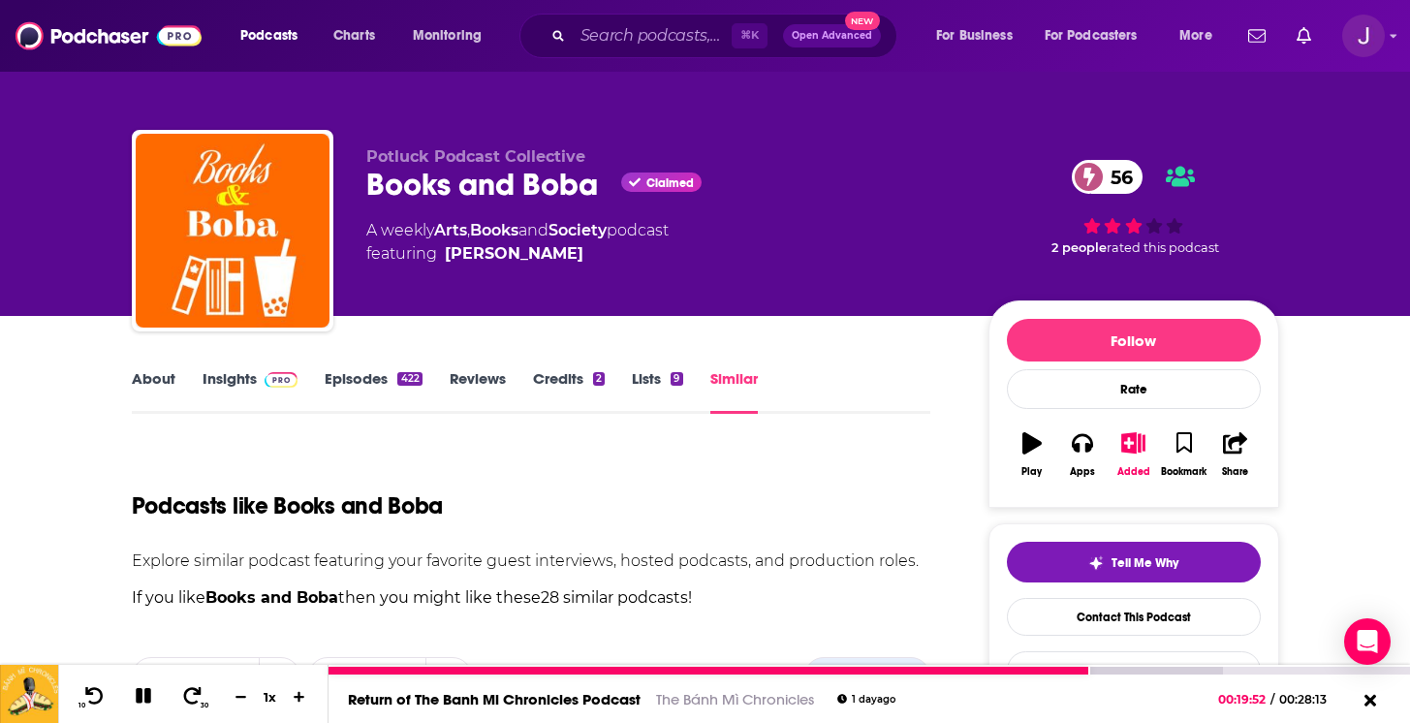
click at [146, 689] on icon at bounding box center [144, 696] width 16 height 16
click at [149, 693] on icon at bounding box center [143, 695] width 24 height 19
click at [191, 700] on icon at bounding box center [192, 695] width 24 height 19
click at [191, 699] on icon at bounding box center [192, 695] width 24 height 19
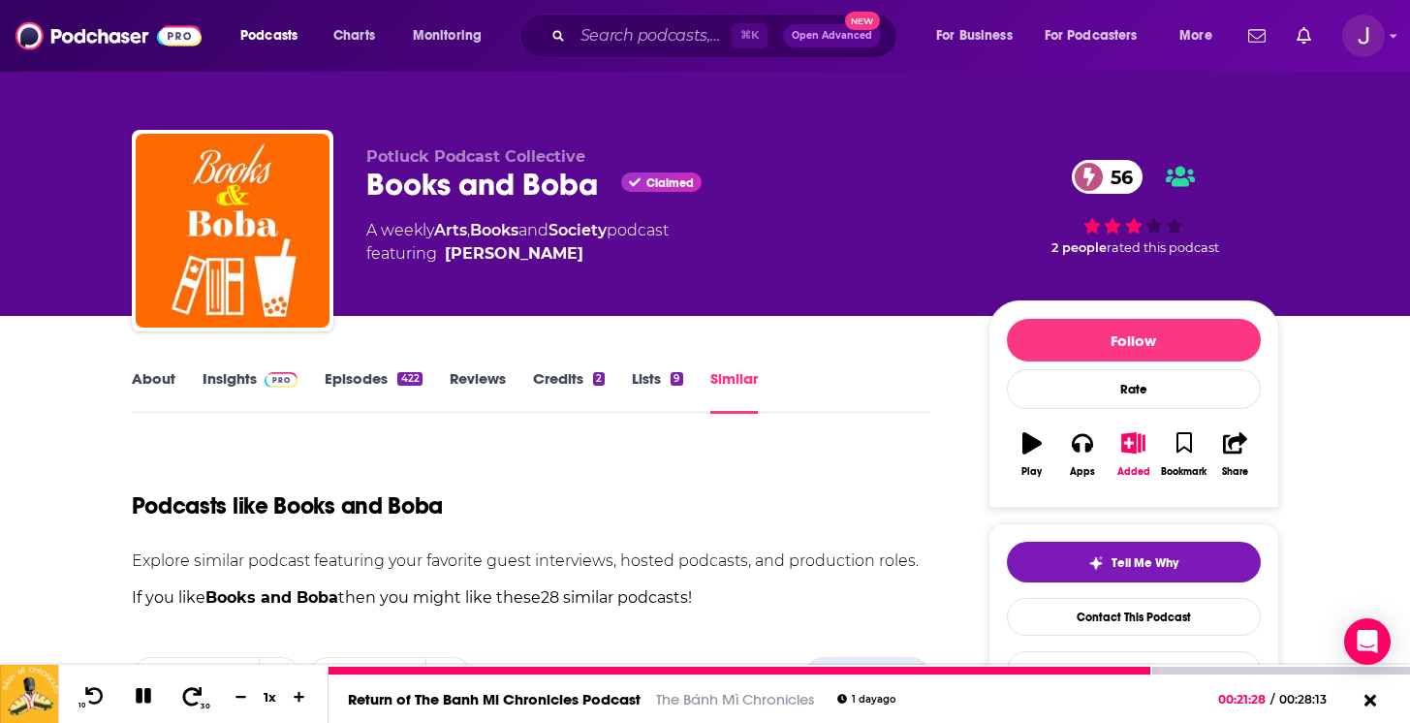
click at [191, 699] on icon at bounding box center [192, 695] width 24 height 19
